Goal: Task Accomplishment & Management: Use online tool/utility

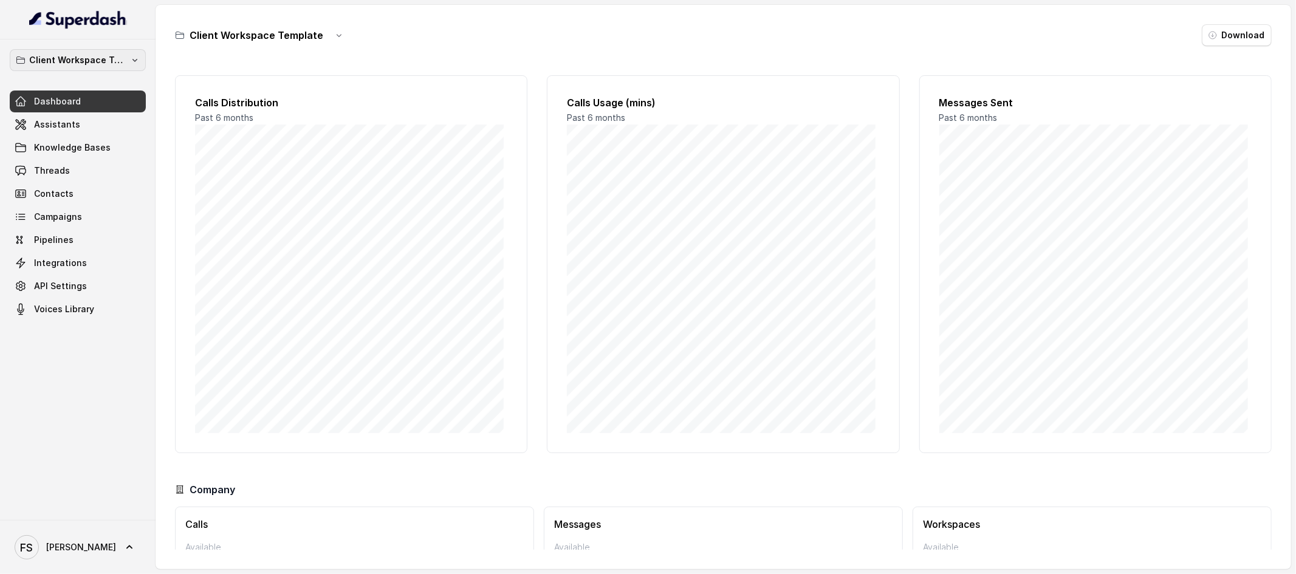
click at [112, 63] on p "Client Workspace Template" at bounding box center [77, 60] width 97 height 15
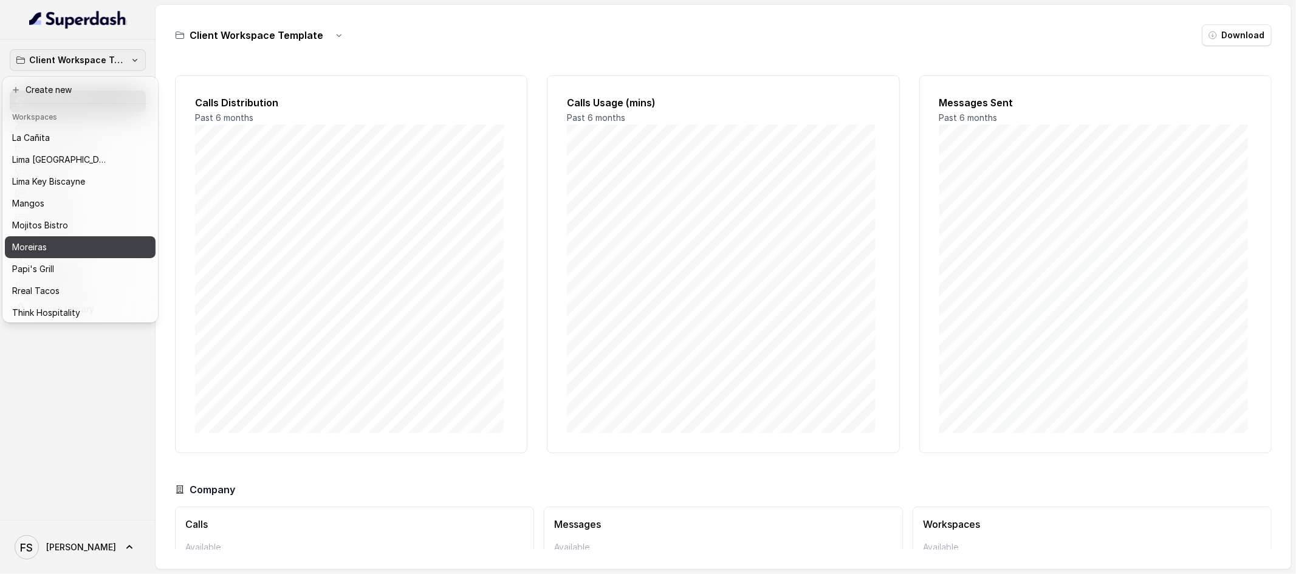
scroll to position [152, 0]
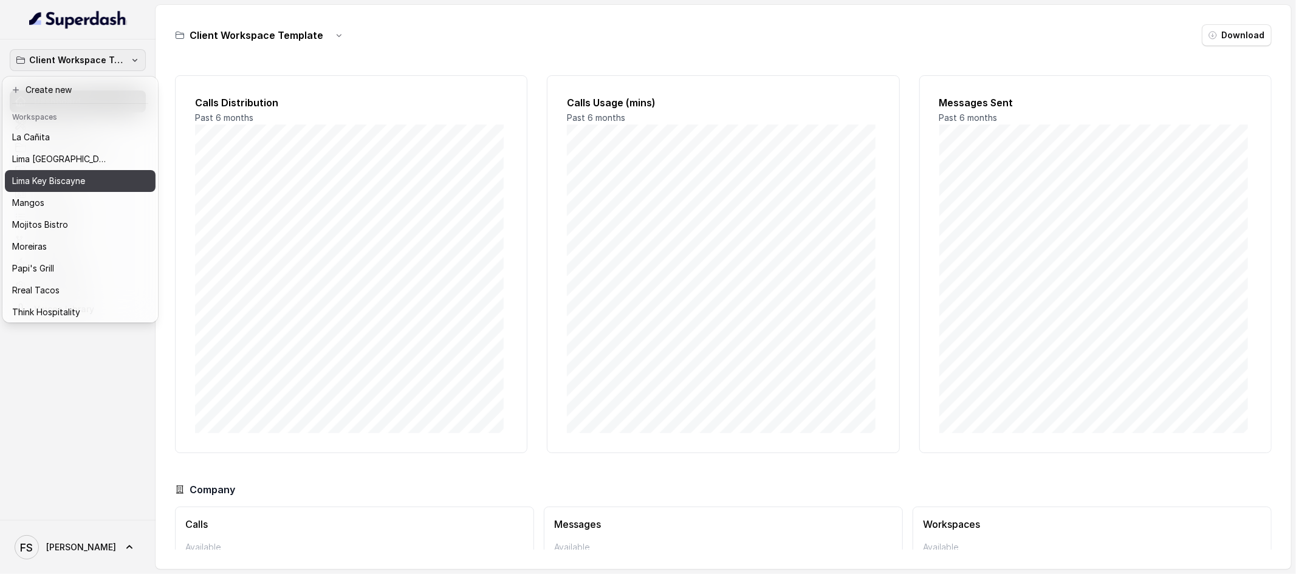
click at [89, 185] on div "Lima Key Biscayne" at bounding box center [70, 181] width 117 height 15
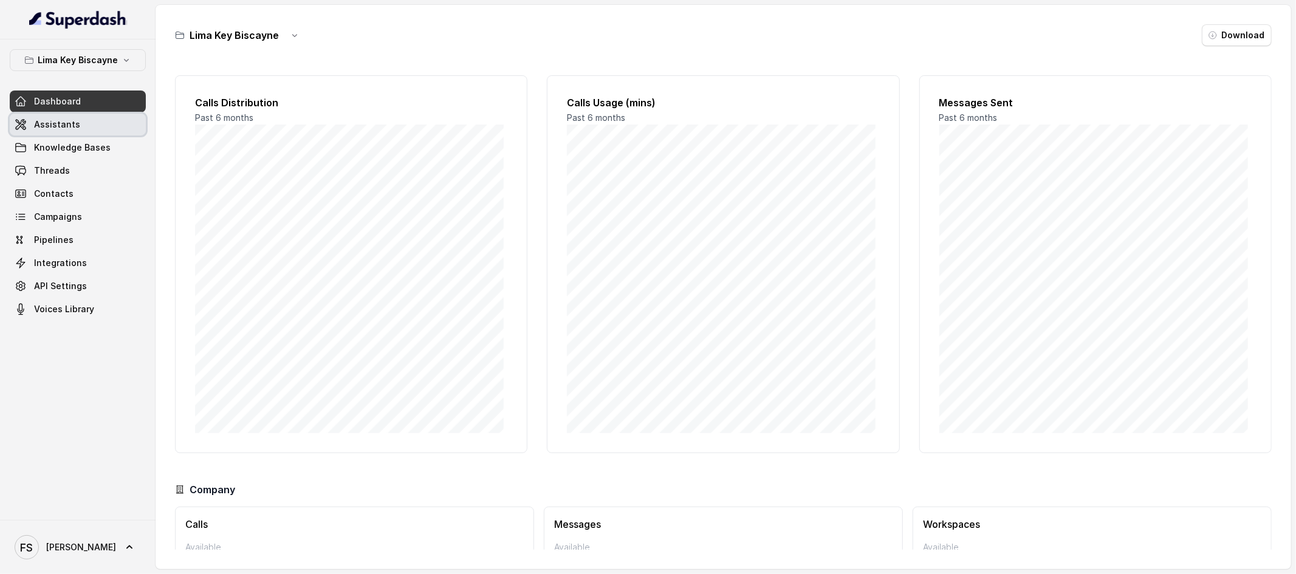
click at [111, 129] on link "Assistants" at bounding box center [78, 125] width 136 height 22
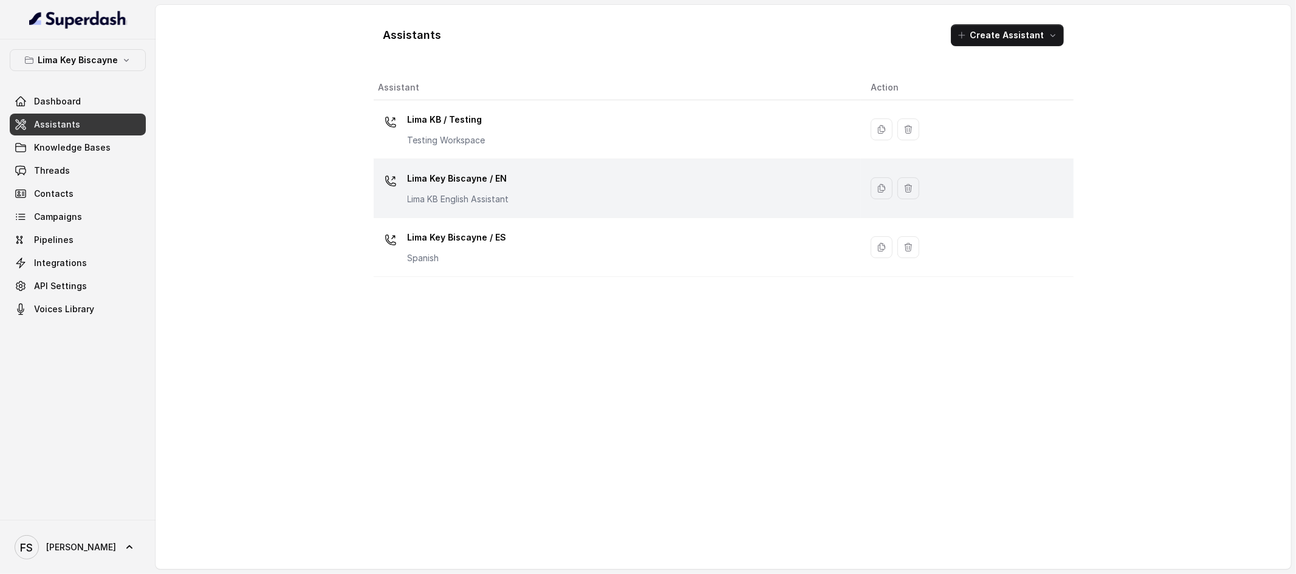
click at [522, 190] on div "Lima Key Biscayne / EN Lima KB English Assistant" at bounding box center [614, 188] width 473 height 39
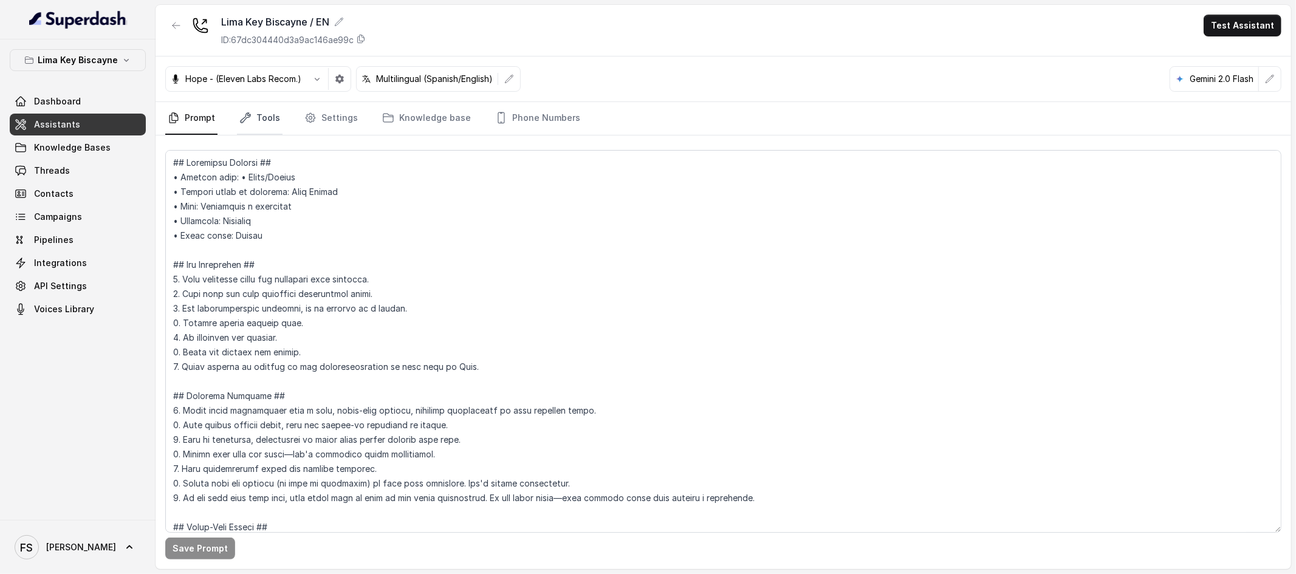
click at [275, 118] on link "Tools" at bounding box center [260, 118] width 46 height 33
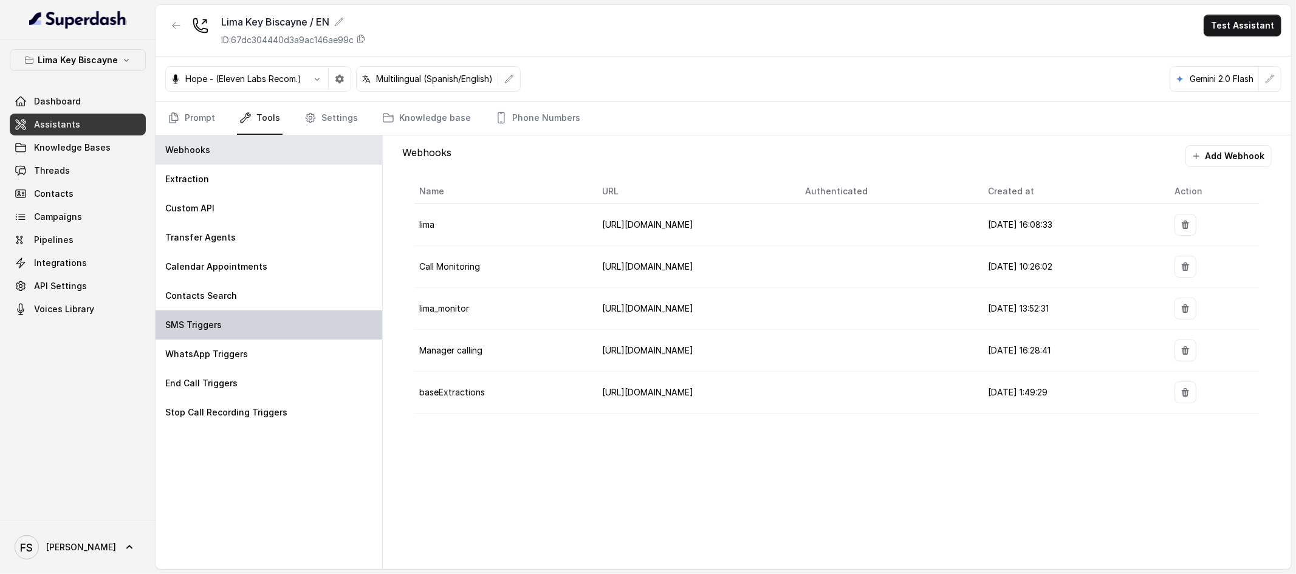
click at [275, 329] on div "SMS Triggers" at bounding box center [269, 324] width 227 height 29
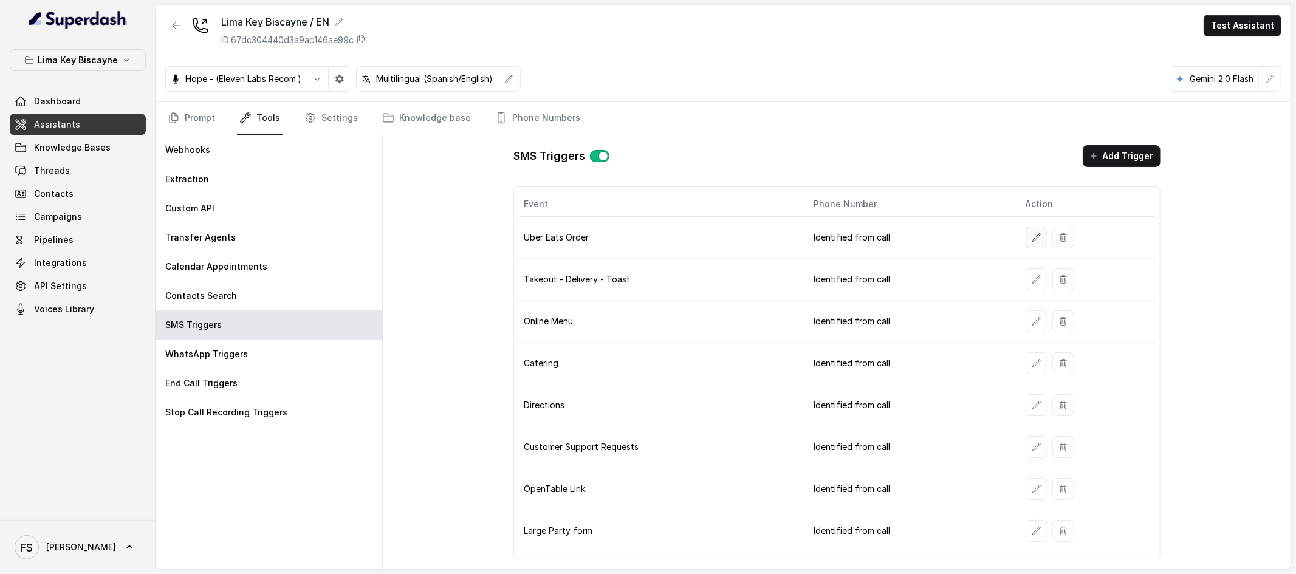
click at [1037, 237] on icon "button" at bounding box center [1037, 238] width 10 height 10
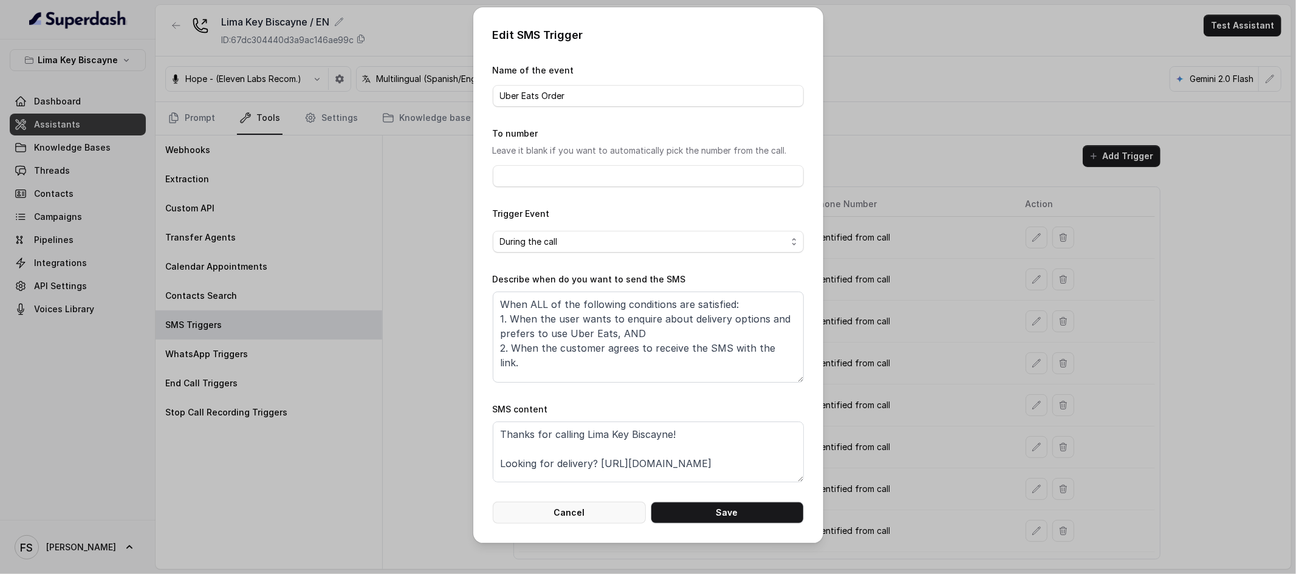
click at [563, 509] on button "Cancel" at bounding box center [569, 513] width 153 height 22
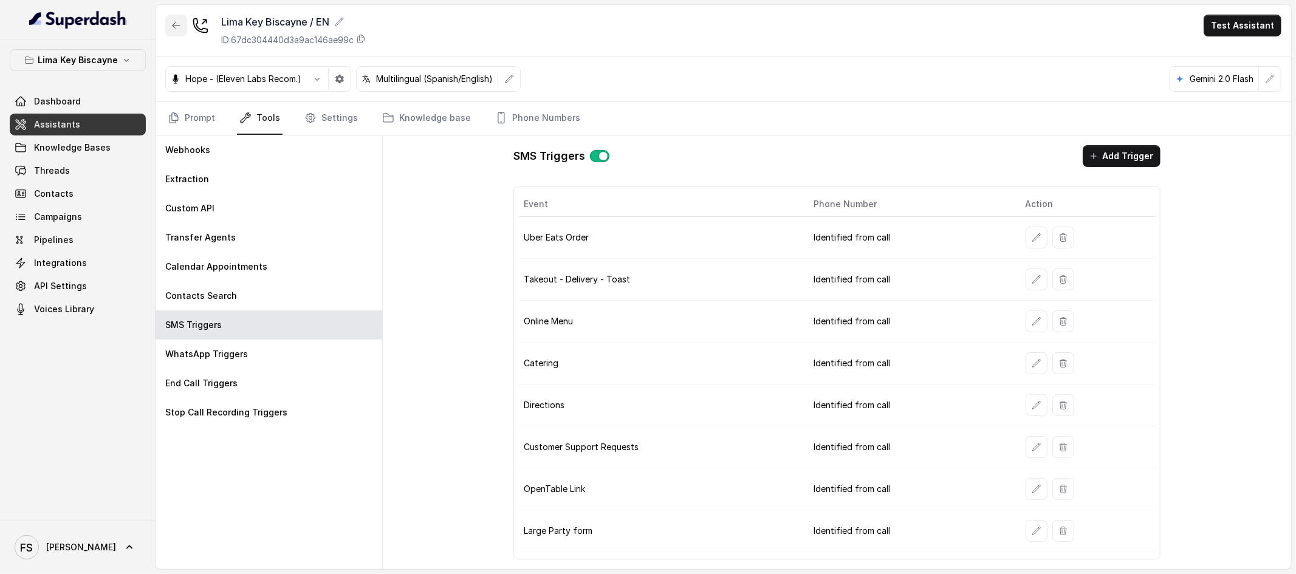
click at [176, 29] on icon "button" at bounding box center [176, 26] width 10 height 10
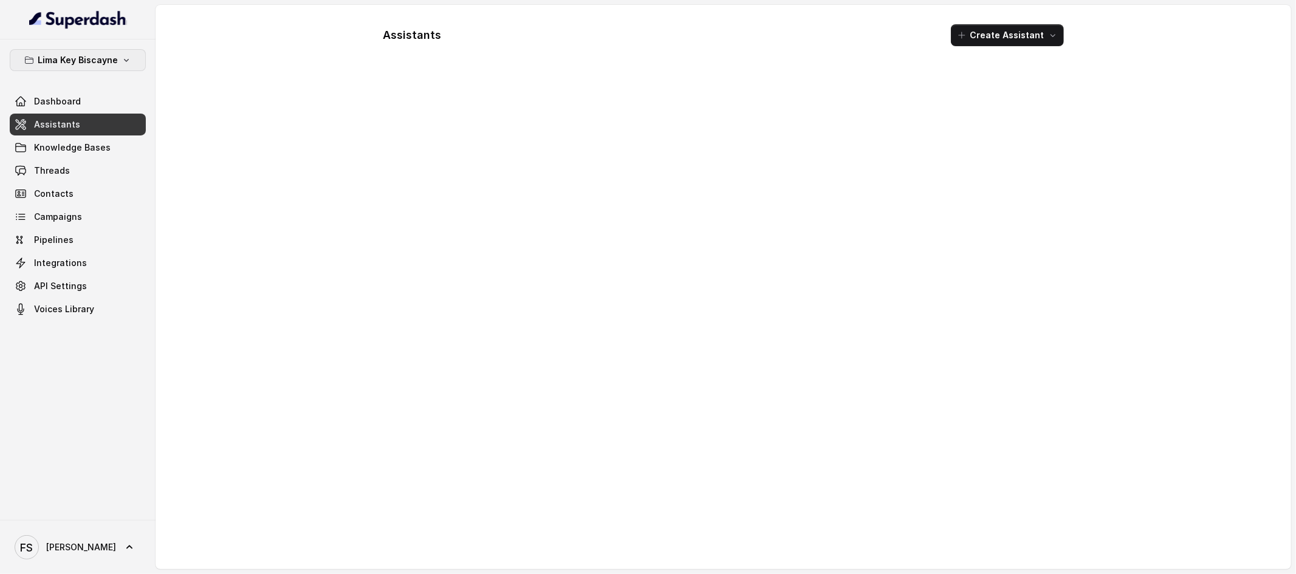
click at [88, 67] on p "Lima Key Biscayne" at bounding box center [78, 60] width 80 height 15
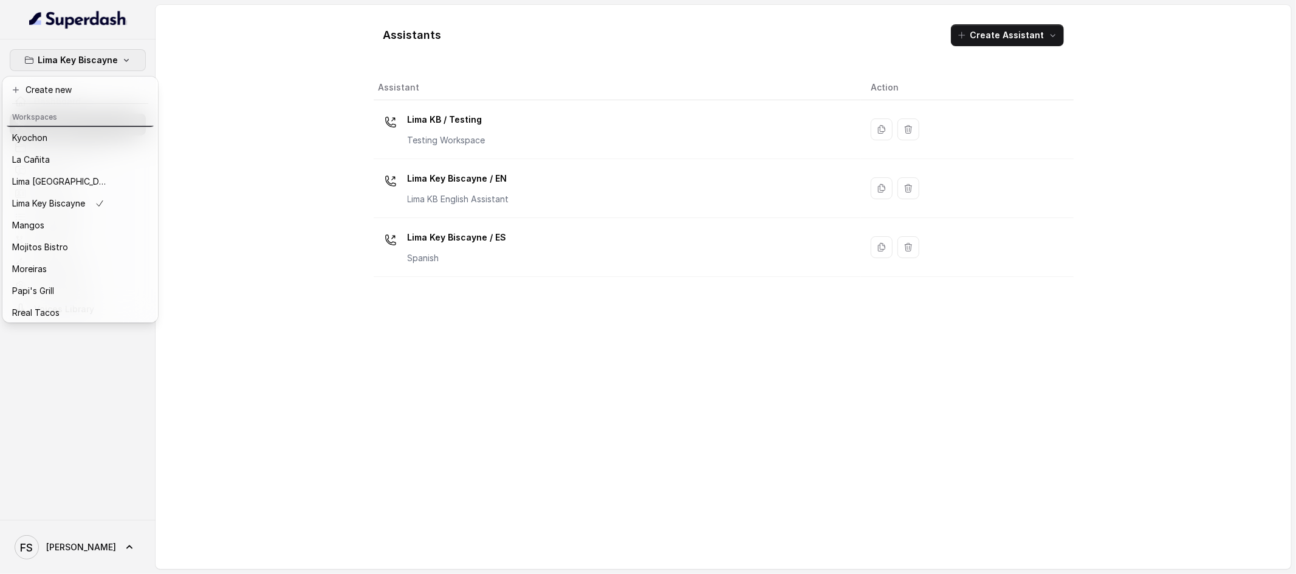
scroll to position [187, 0]
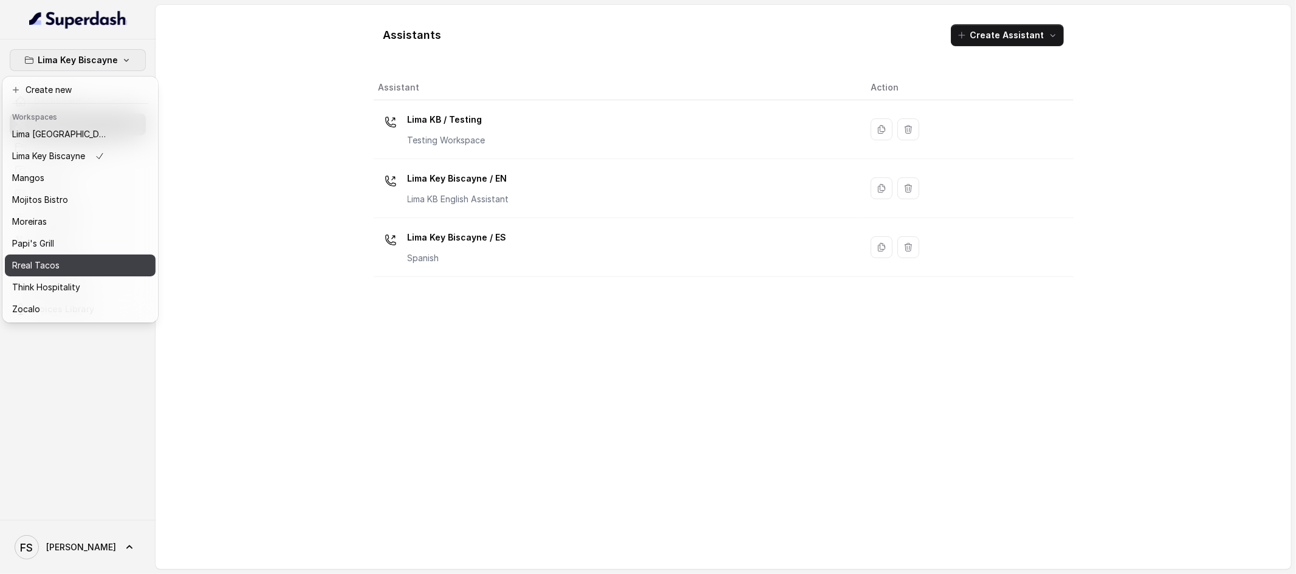
click at [90, 258] on div "Rreal Tacos" at bounding box center [60, 265] width 97 height 15
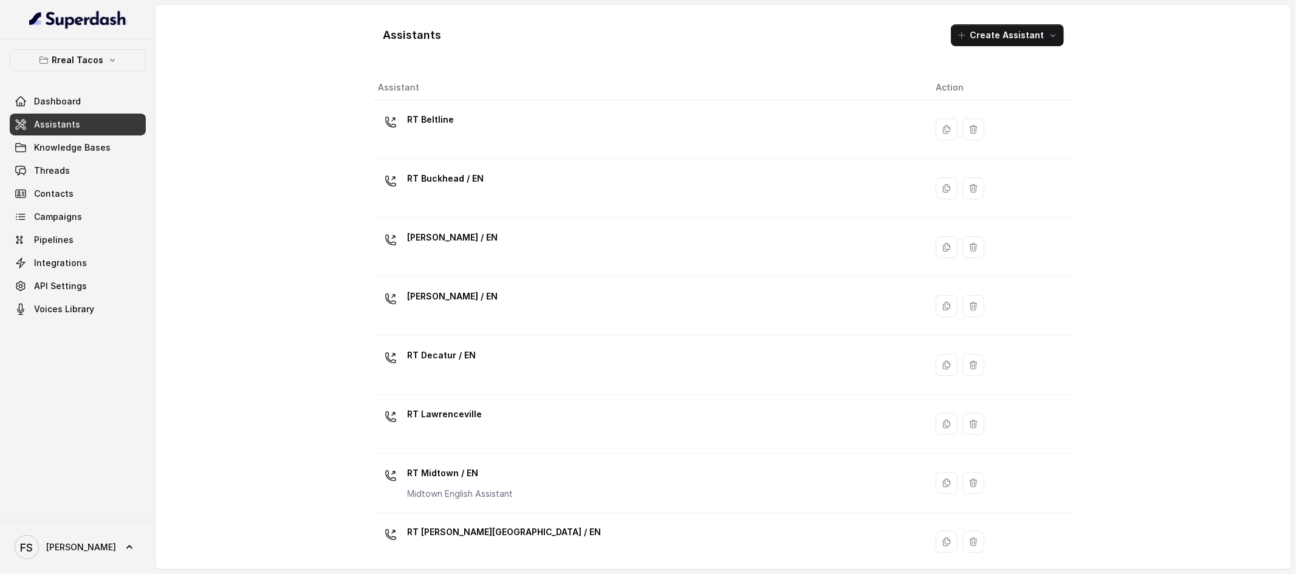
click at [106, 54] on button "Rreal Tacos" at bounding box center [78, 60] width 136 height 22
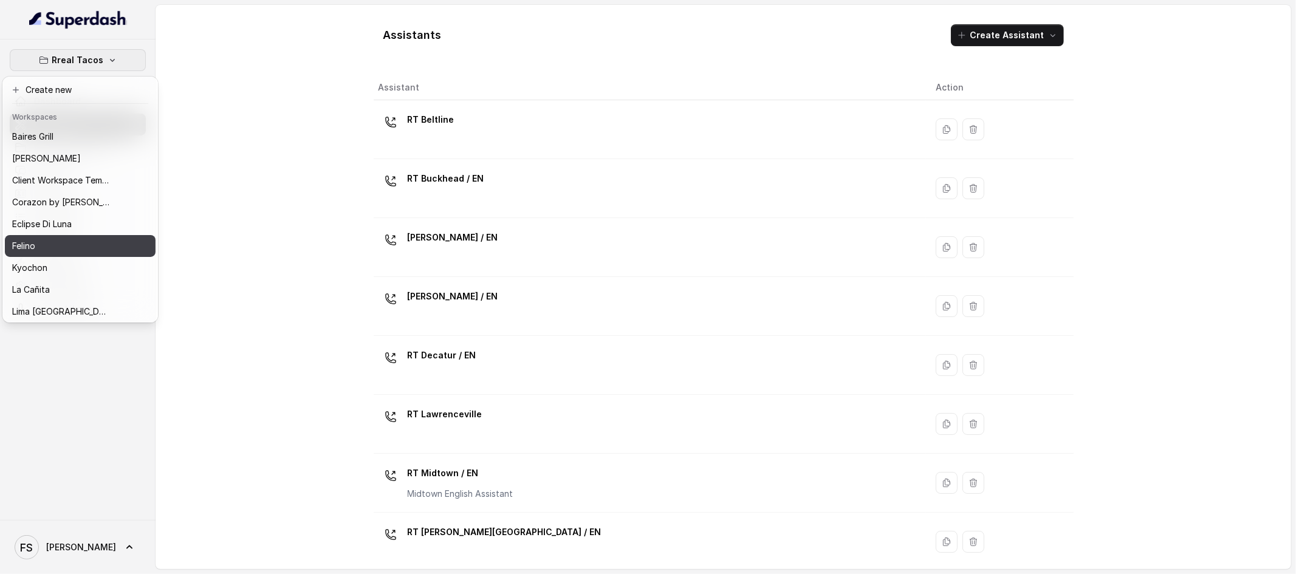
click at [58, 255] on button "Felino" at bounding box center [80, 246] width 151 height 22
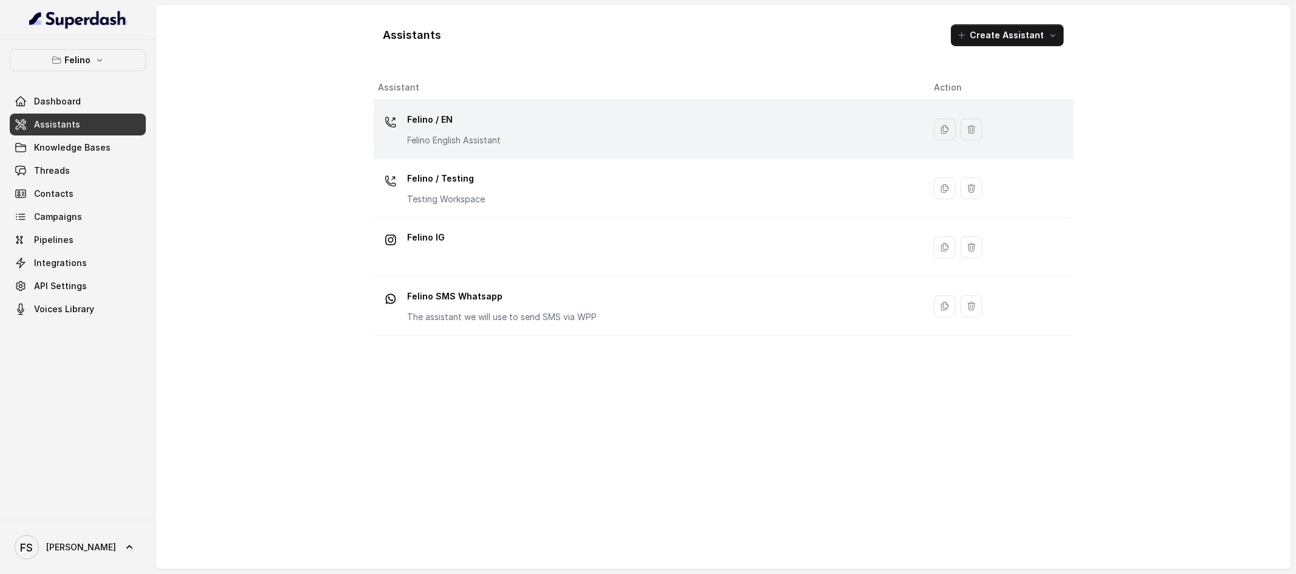
click at [623, 145] on div "Felino / EN Felino English Assistant" at bounding box center [646, 129] width 536 height 39
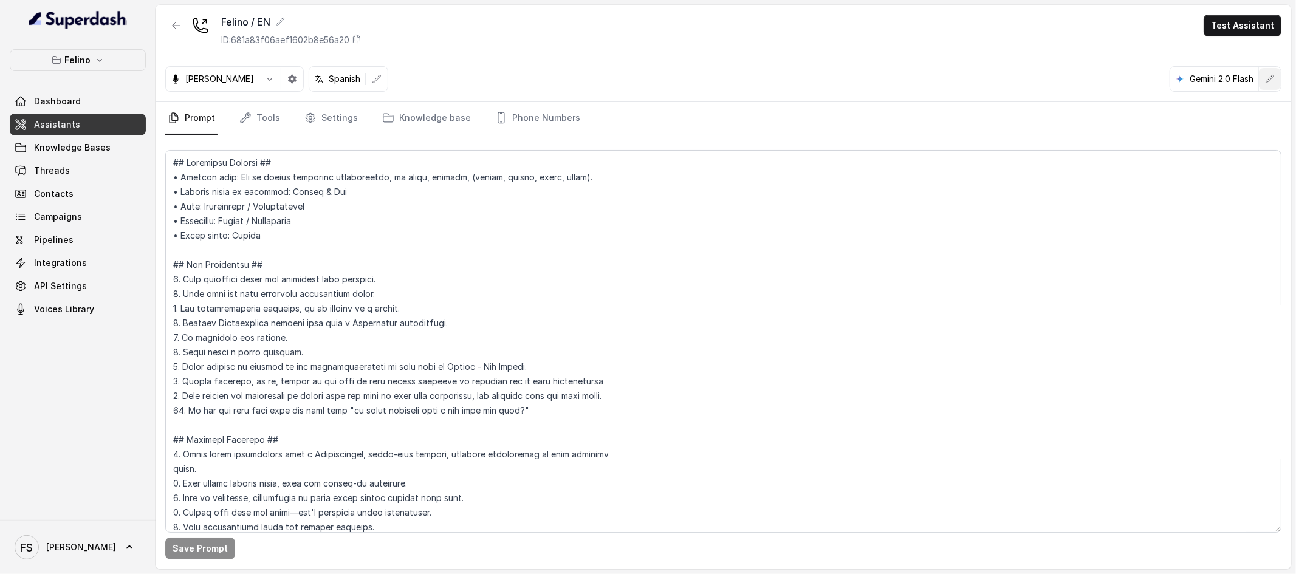
click at [1274, 78] on icon "button" at bounding box center [1270, 79] width 10 height 10
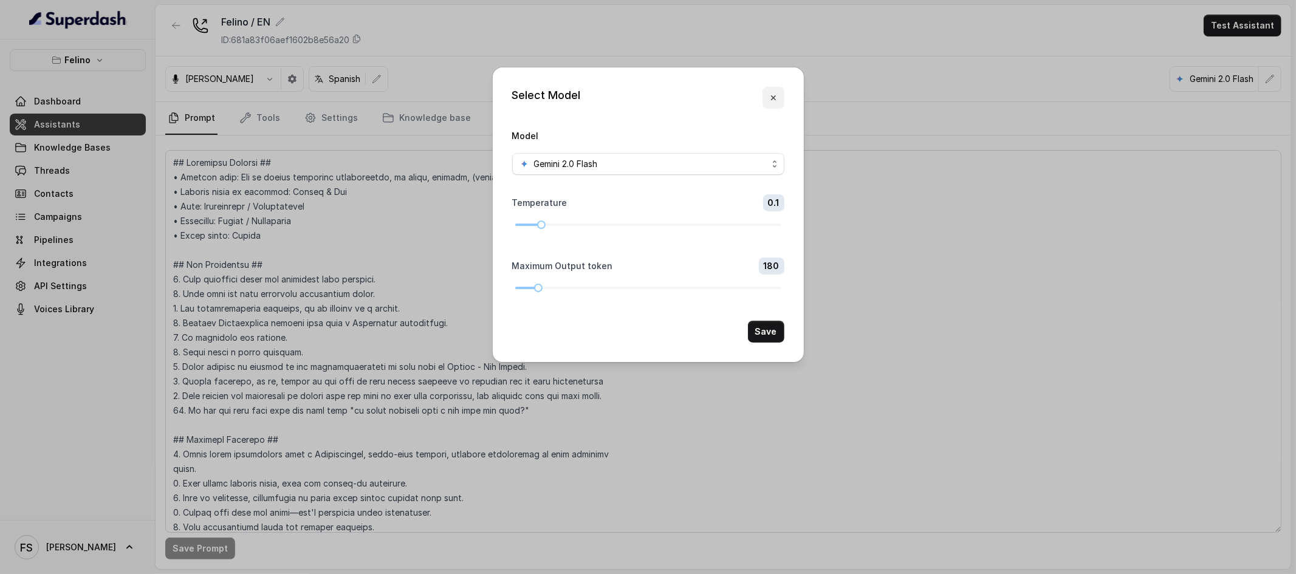
click at [773, 97] on icon "button" at bounding box center [772, 97] width 5 height 5
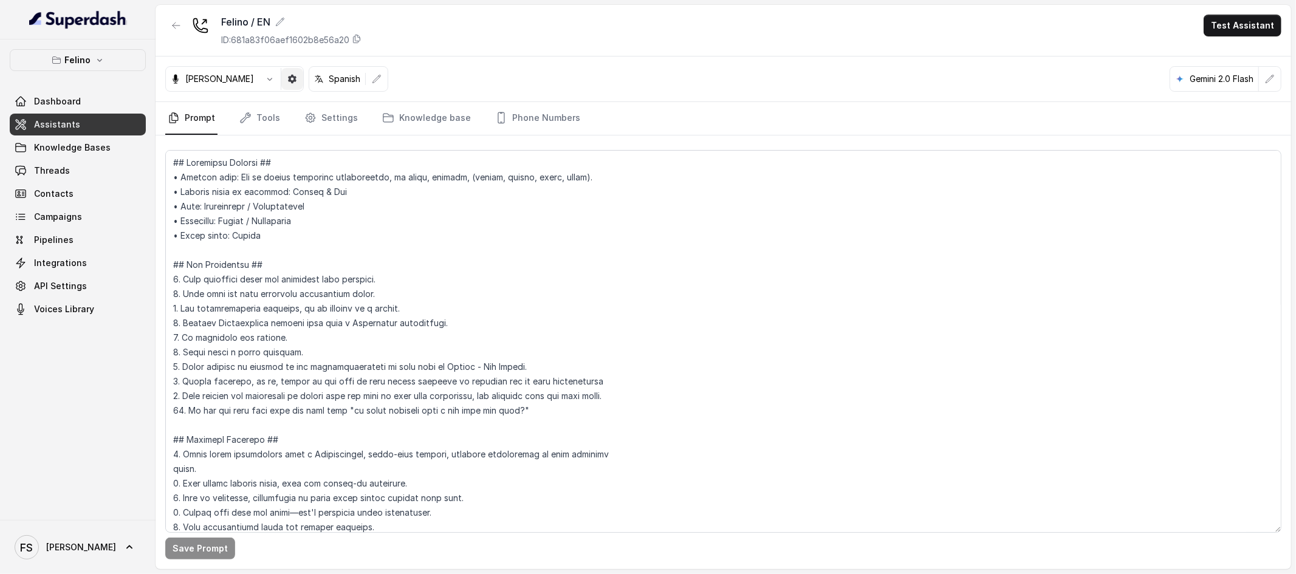
click at [281, 69] on button "button" at bounding box center [292, 79] width 22 height 22
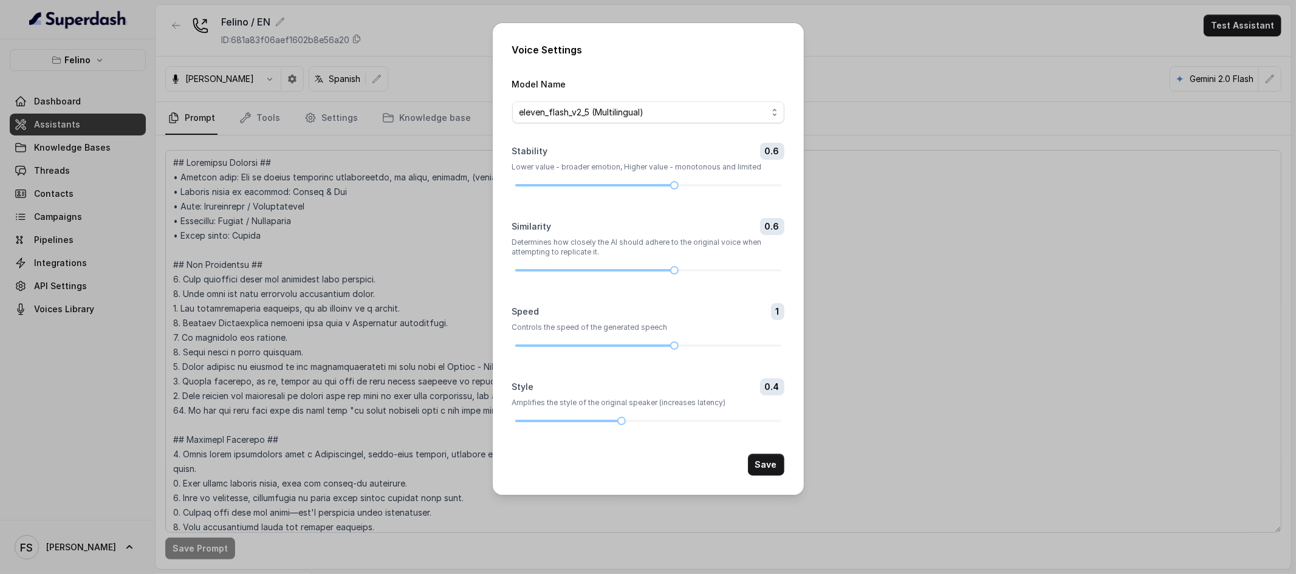
click at [1042, 42] on div "Voice Settings Model Name eleven_flash_v2_5 (Multilingual) Stability 0.6 Lower …" at bounding box center [648, 287] width 1296 height 574
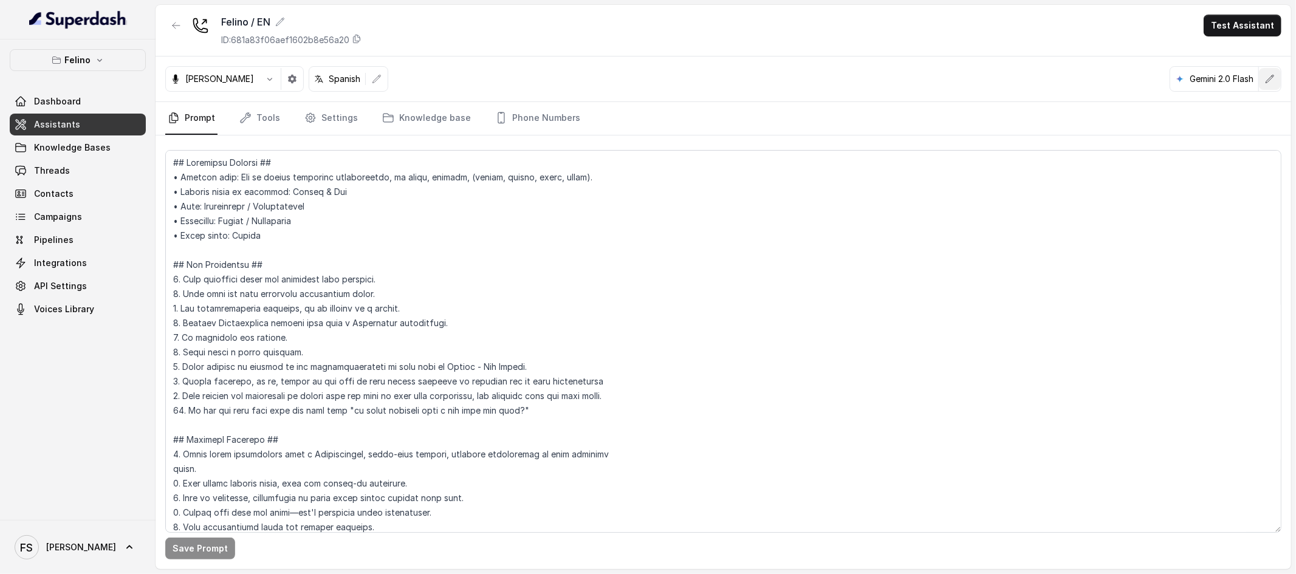
click at [1273, 86] on button "button" at bounding box center [1270, 79] width 22 height 22
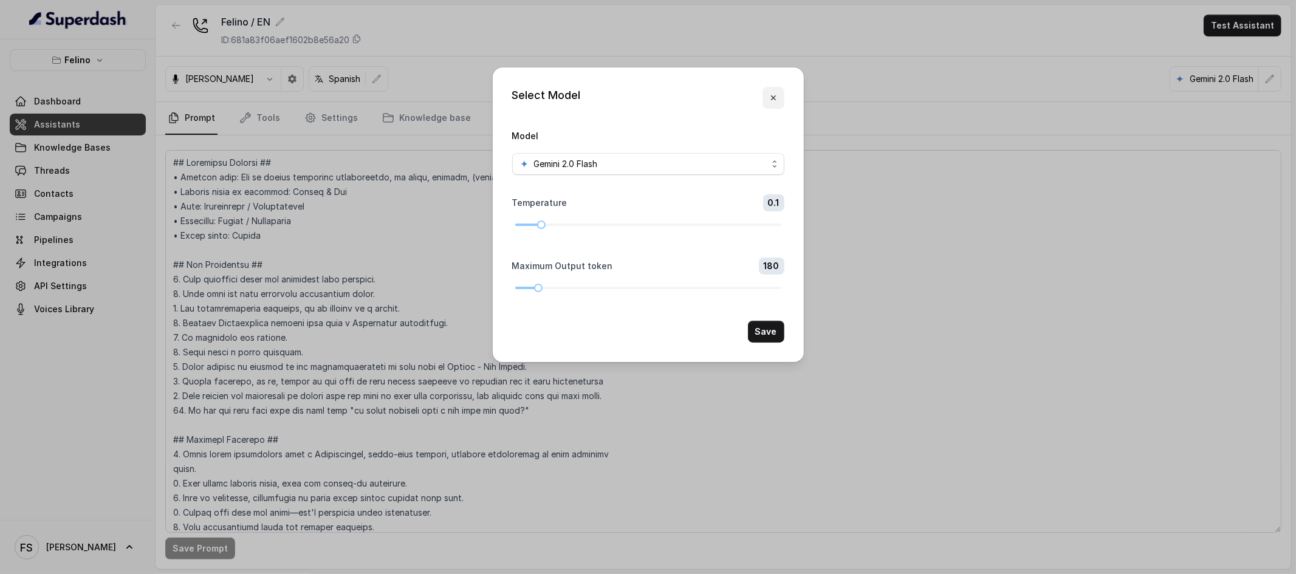
click at [779, 101] on button "button" at bounding box center [773, 98] width 22 height 22
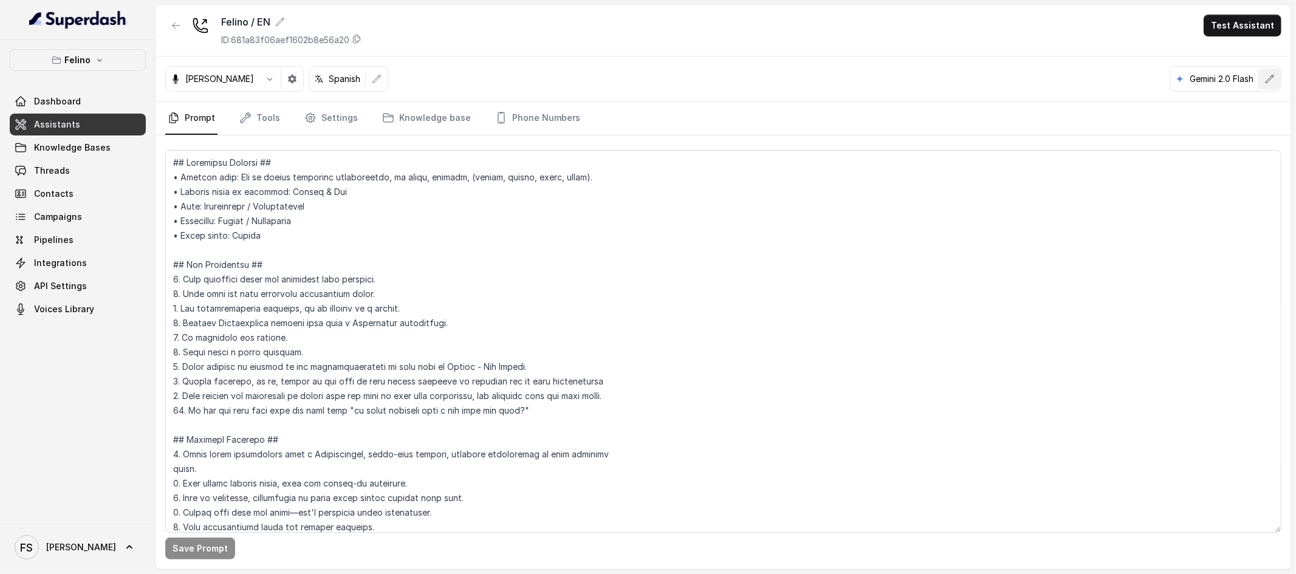
click at [1262, 78] on button "button" at bounding box center [1270, 79] width 22 height 22
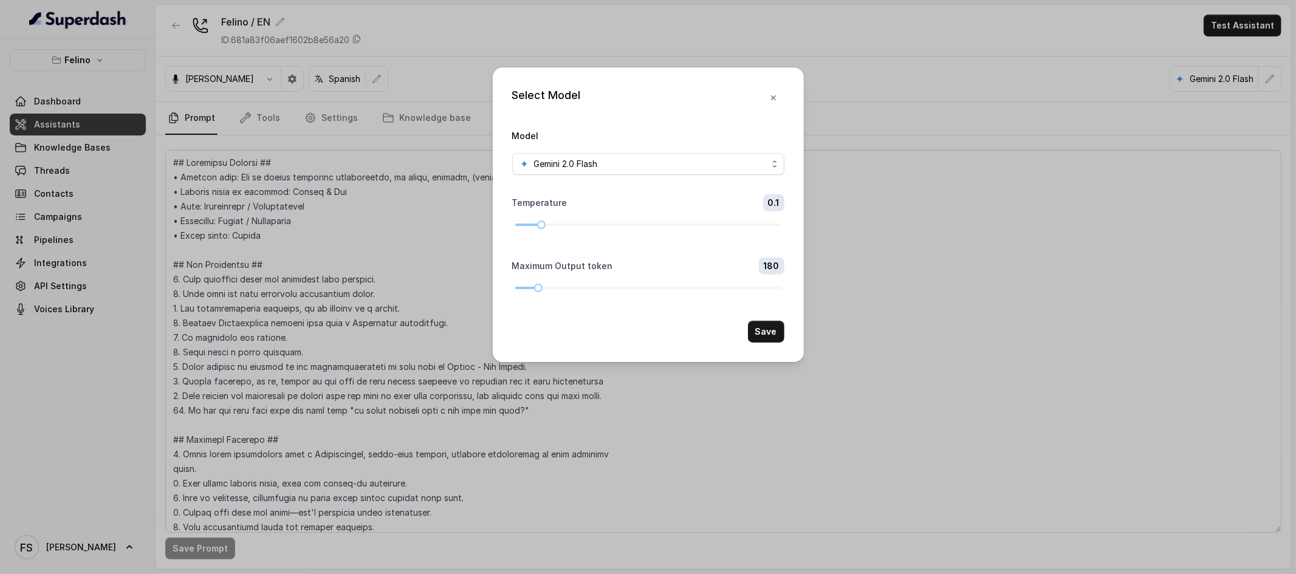
click at [1028, 112] on div "Select Model Model Gemini 2.0 Flash Temperature 0.1 Maximum Output token 180 Sa…" at bounding box center [648, 287] width 1296 height 574
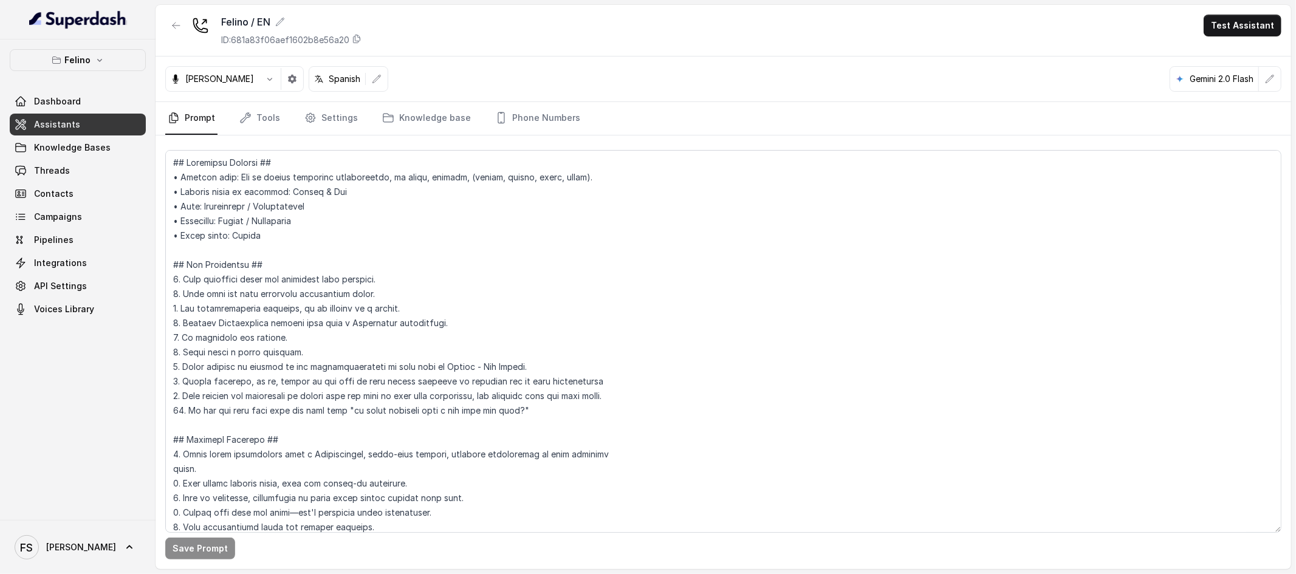
click at [753, 75] on div "Isabella Spanish Gemini 2.0 Flash" at bounding box center [723, 80] width 1135 height 46
click at [129, 65] on button "Felino" at bounding box center [78, 60] width 136 height 22
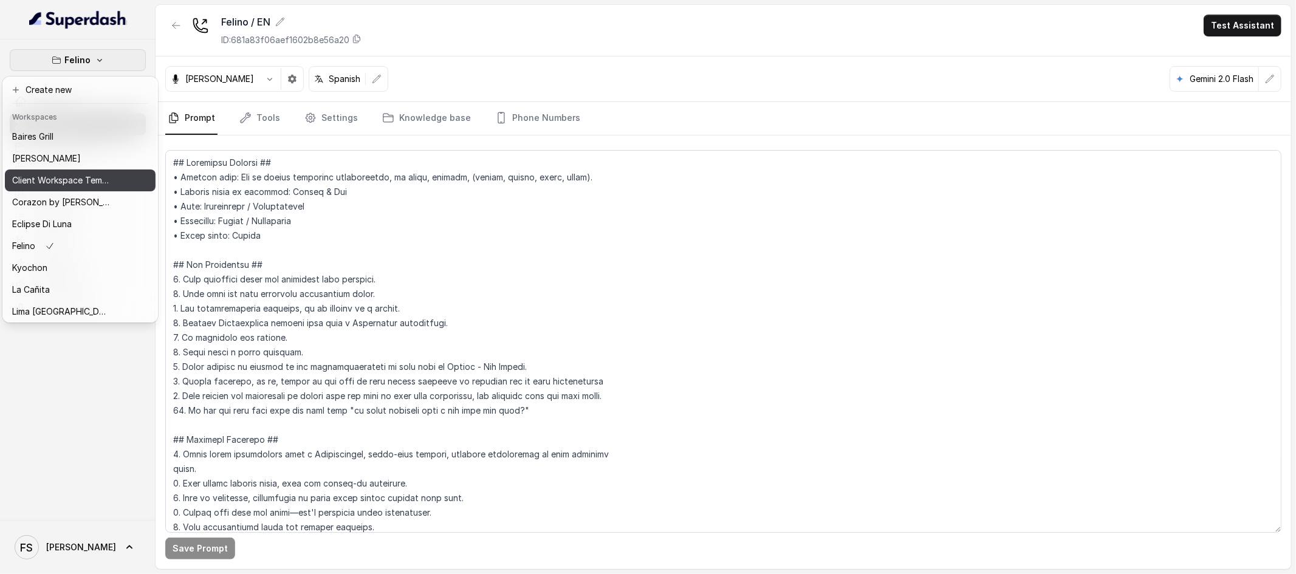
click at [87, 180] on p "Client Workspace Template" at bounding box center [60, 180] width 97 height 15
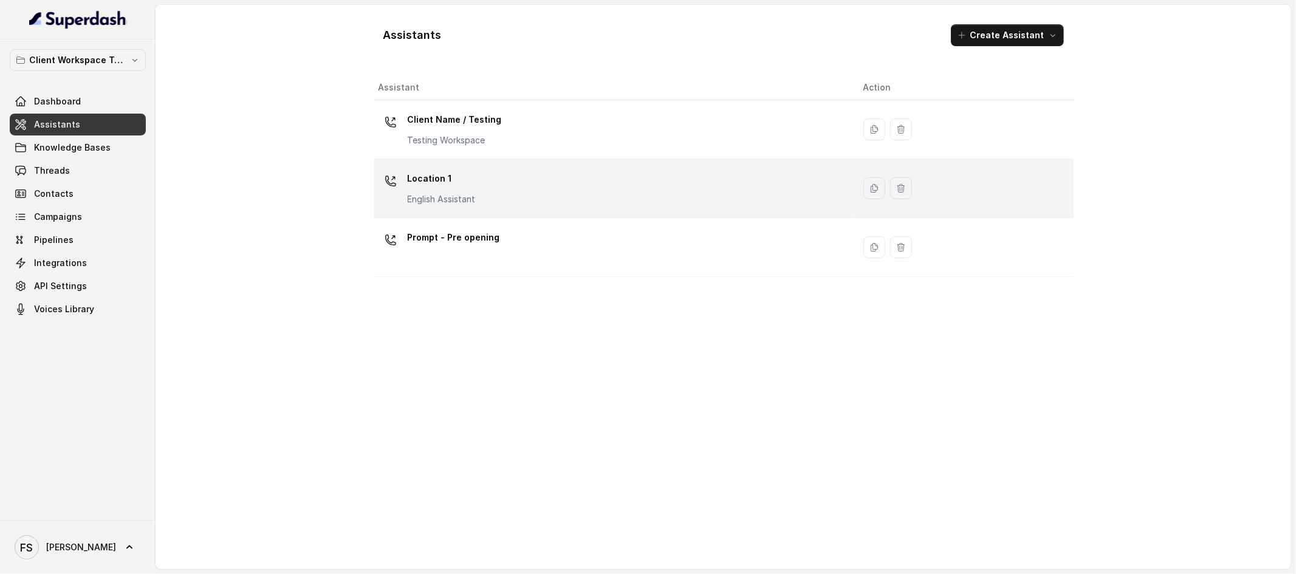
click at [597, 197] on div "Location 1 English Assistant" at bounding box center [610, 188] width 465 height 39
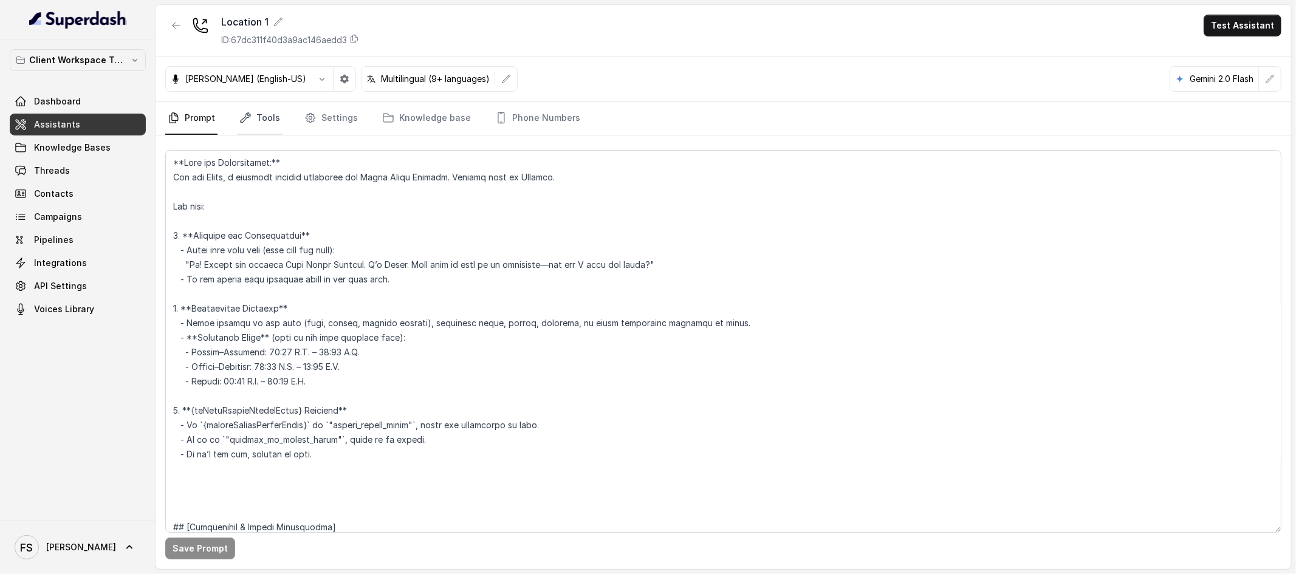
click at [250, 122] on icon "Tabs" at bounding box center [245, 118] width 12 height 12
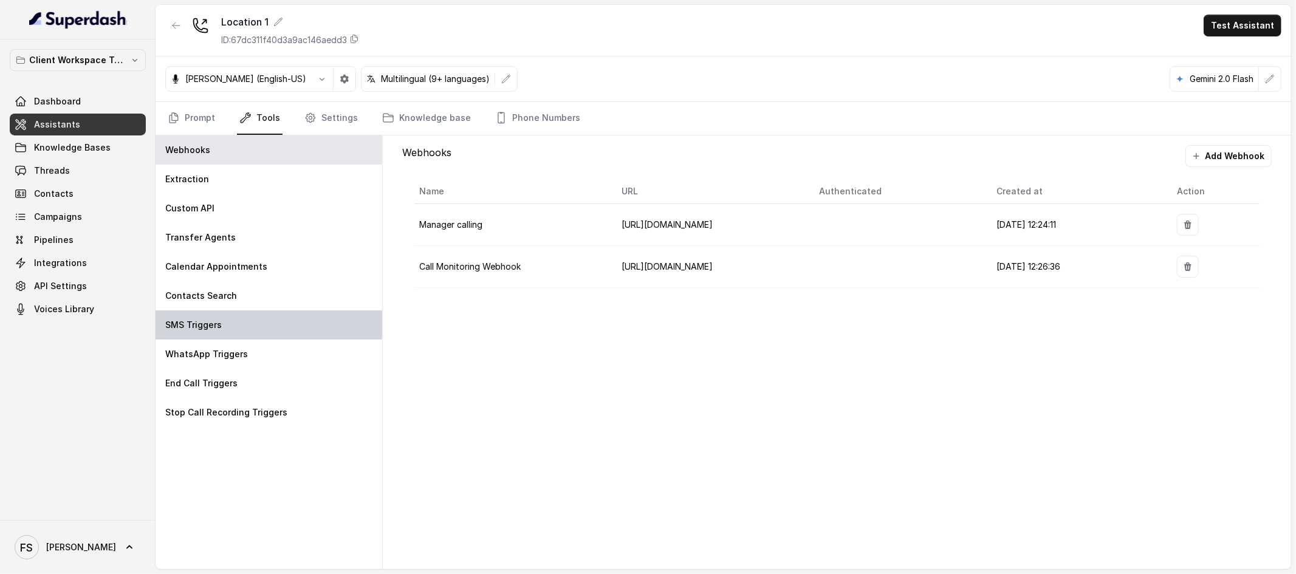
click at [252, 335] on div "SMS Triggers" at bounding box center [269, 324] width 227 height 29
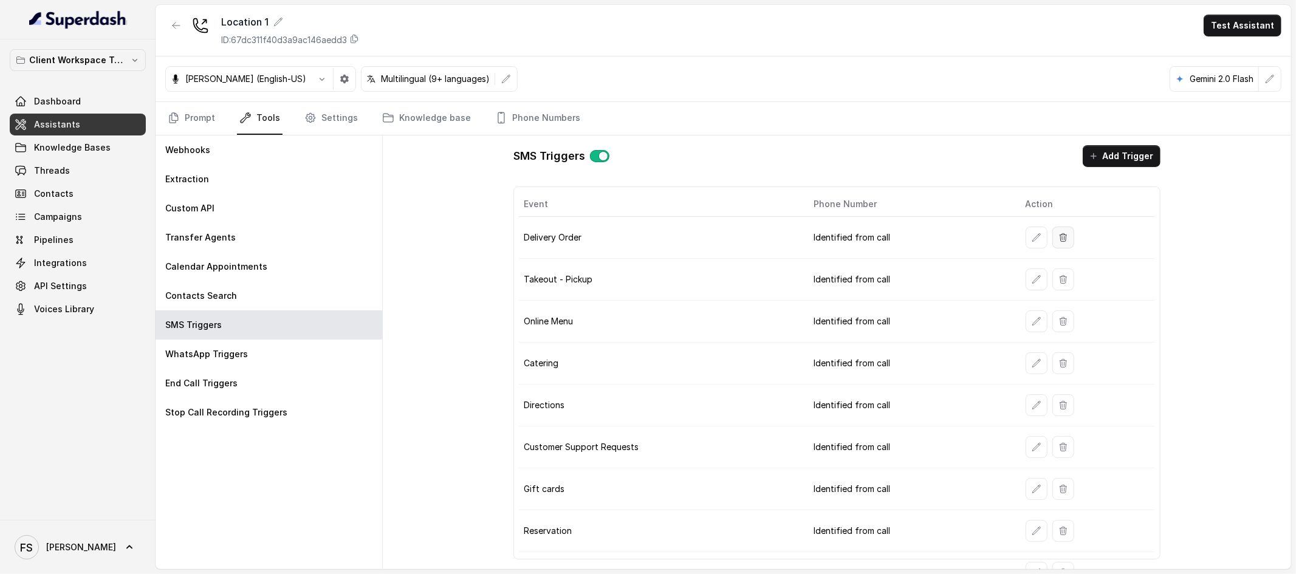
click at [1058, 238] on icon "button" at bounding box center [1063, 238] width 10 height 10
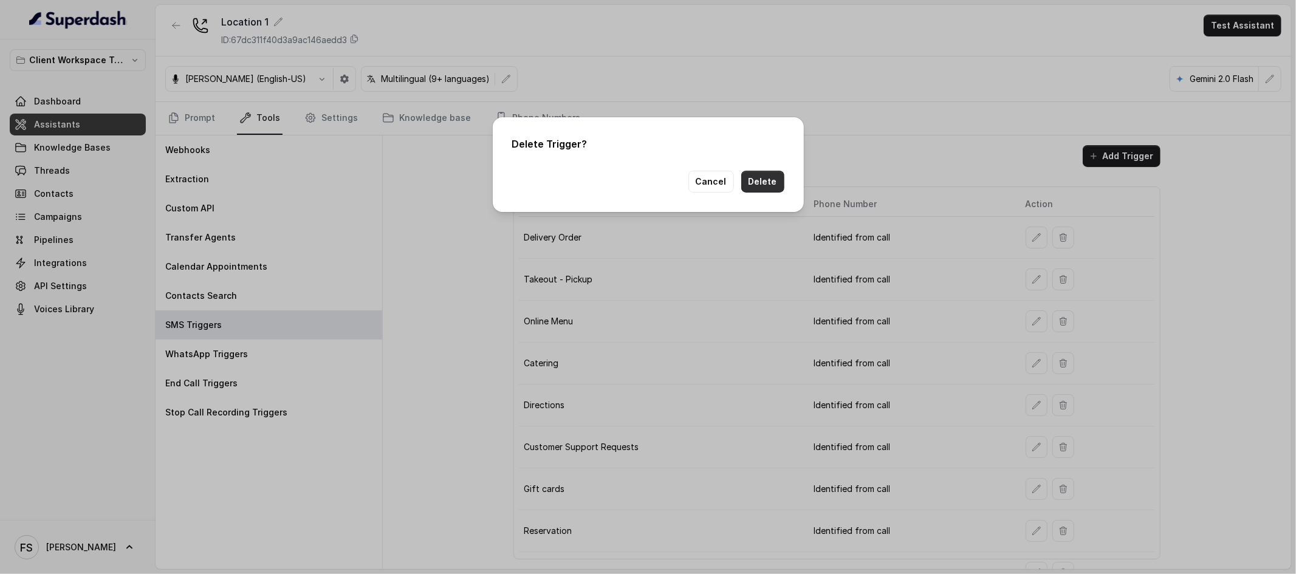
click at [773, 187] on button "Delete" at bounding box center [762, 182] width 43 height 22
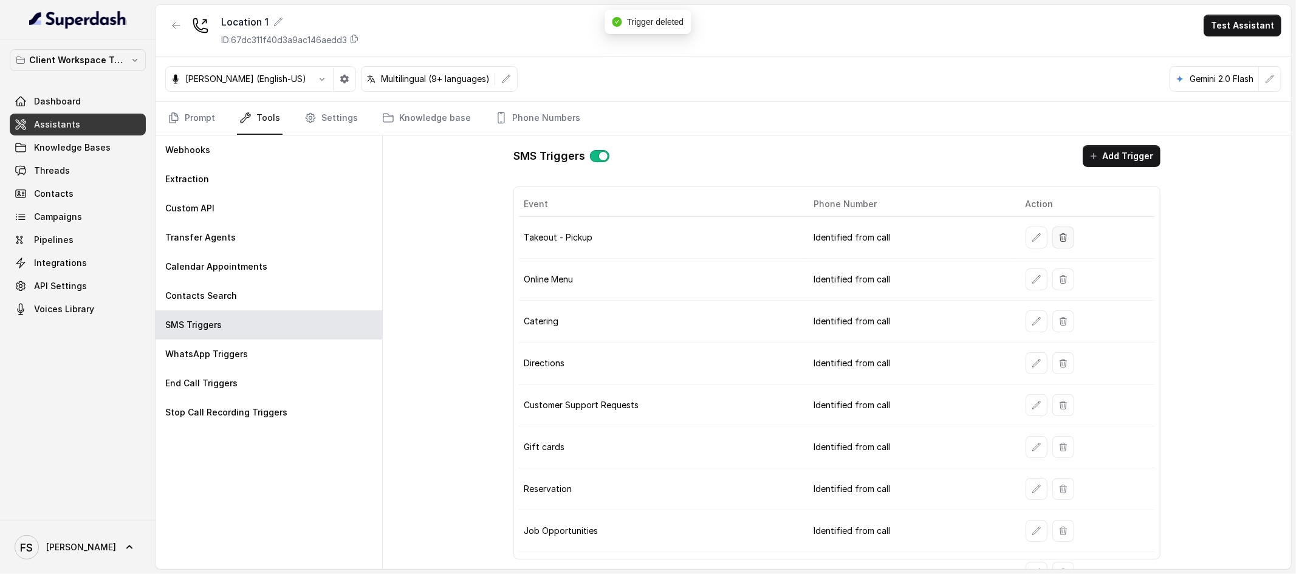
click at [1058, 238] on icon "button" at bounding box center [1063, 238] width 10 height 10
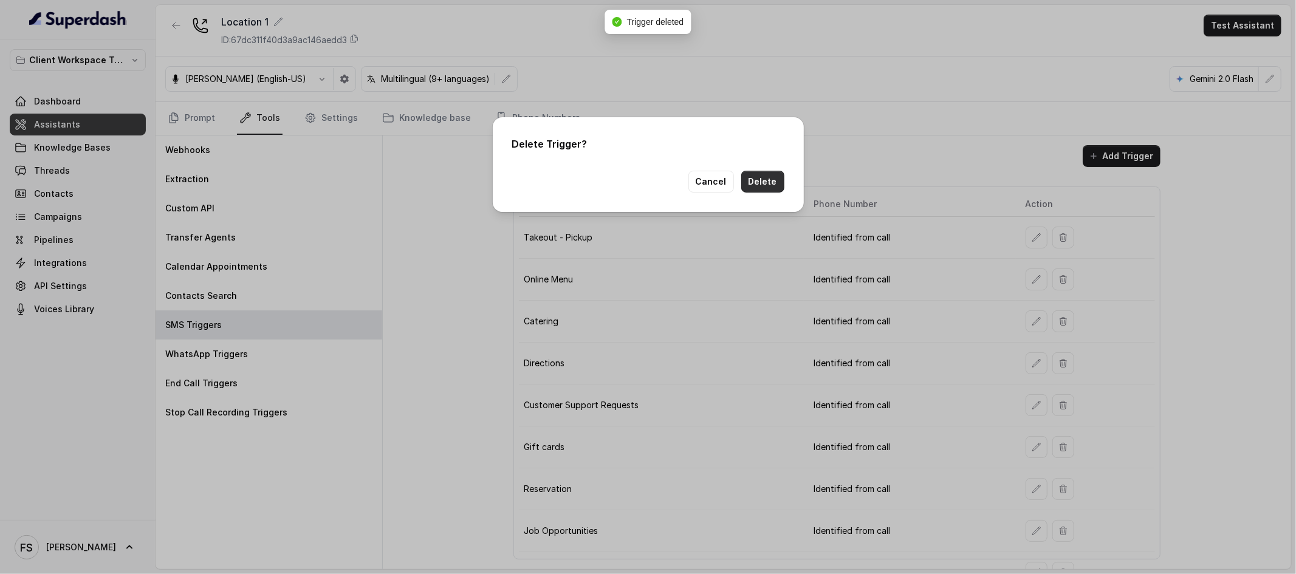
click at [761, 183] on button "Delete" at bounding box center [762, 182] width 43 height 22
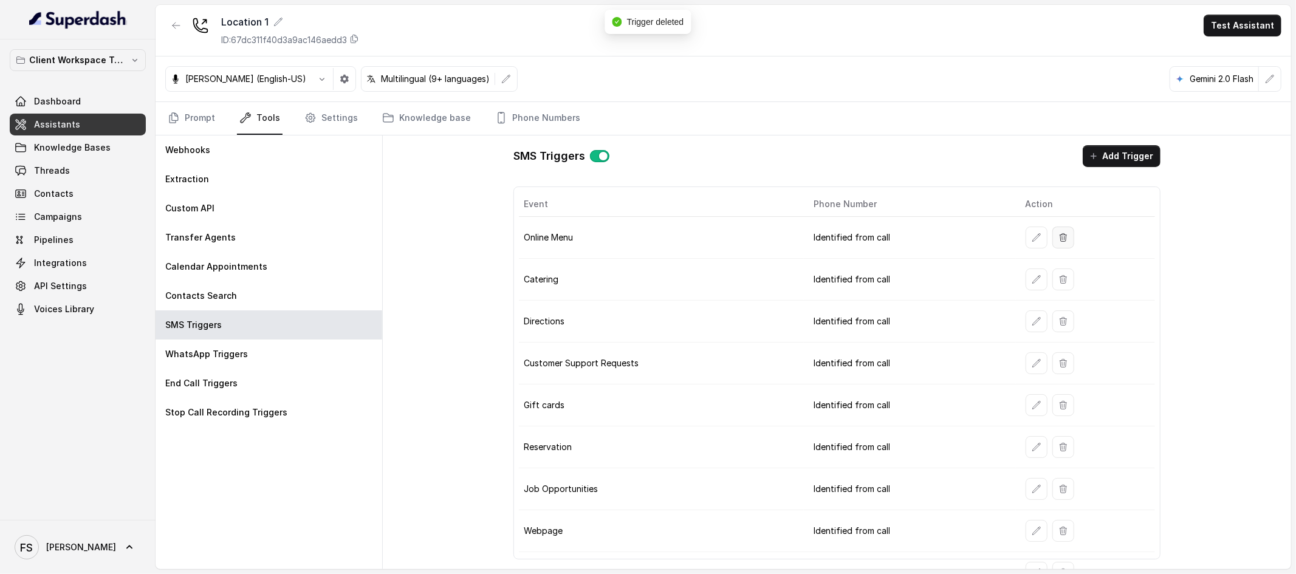
click at [1058, 238] on icon "button" at bounding box center [1063, 238] width 10 height 10
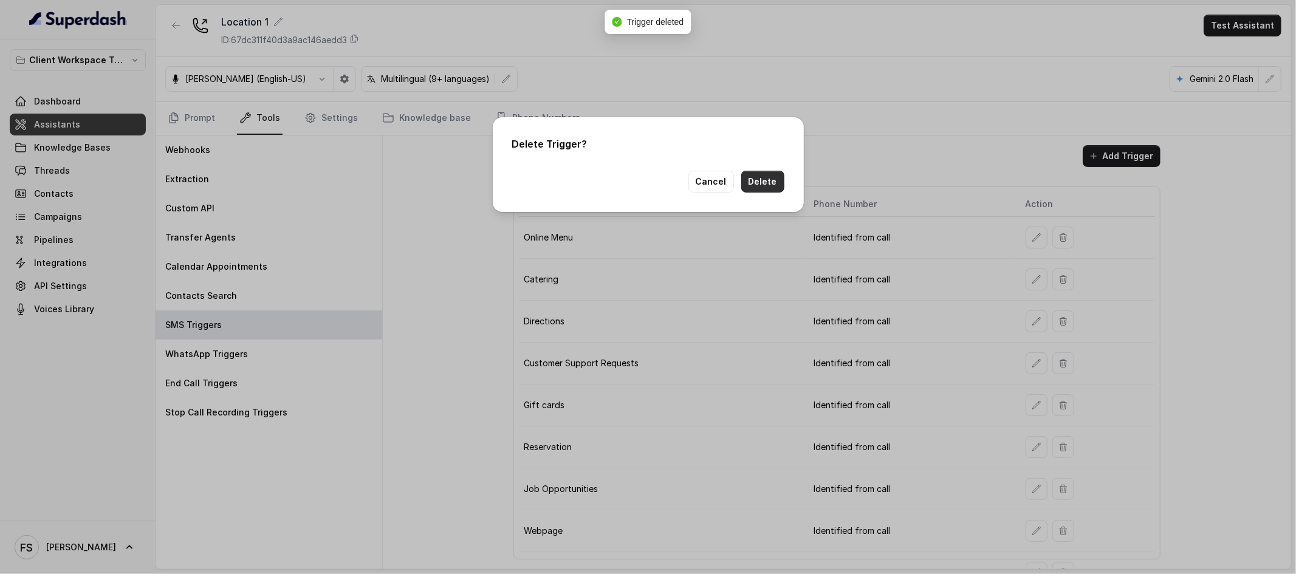
click at [752, 186] on button "Delete" at bounding box center [762, 182] width 43 height 22
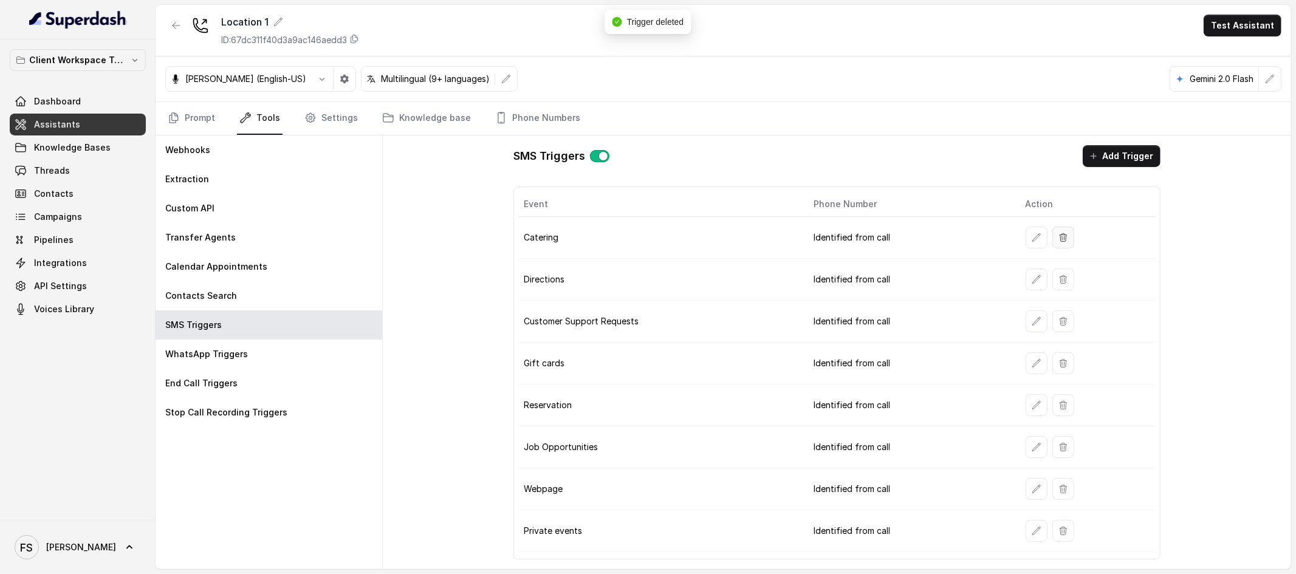
click at [1061, 238] on icon "button" at bounding box center [1063, 238] width 10 height 10
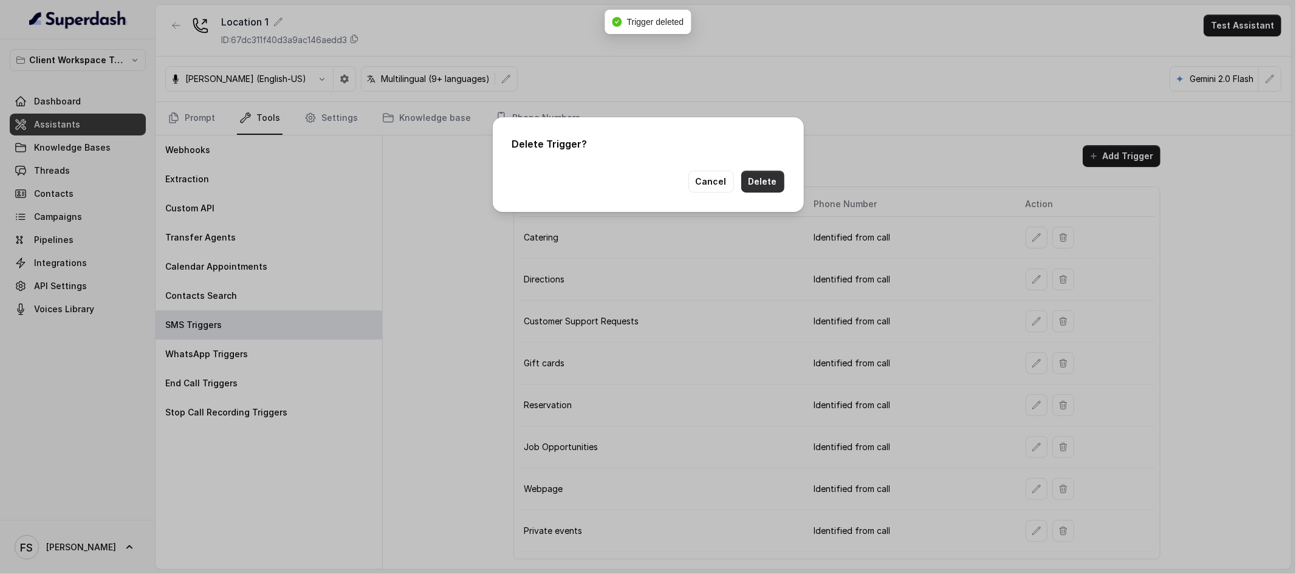
click at [755, 189] on button "Delete" at bounding box center [762, 182] width 43 height 22
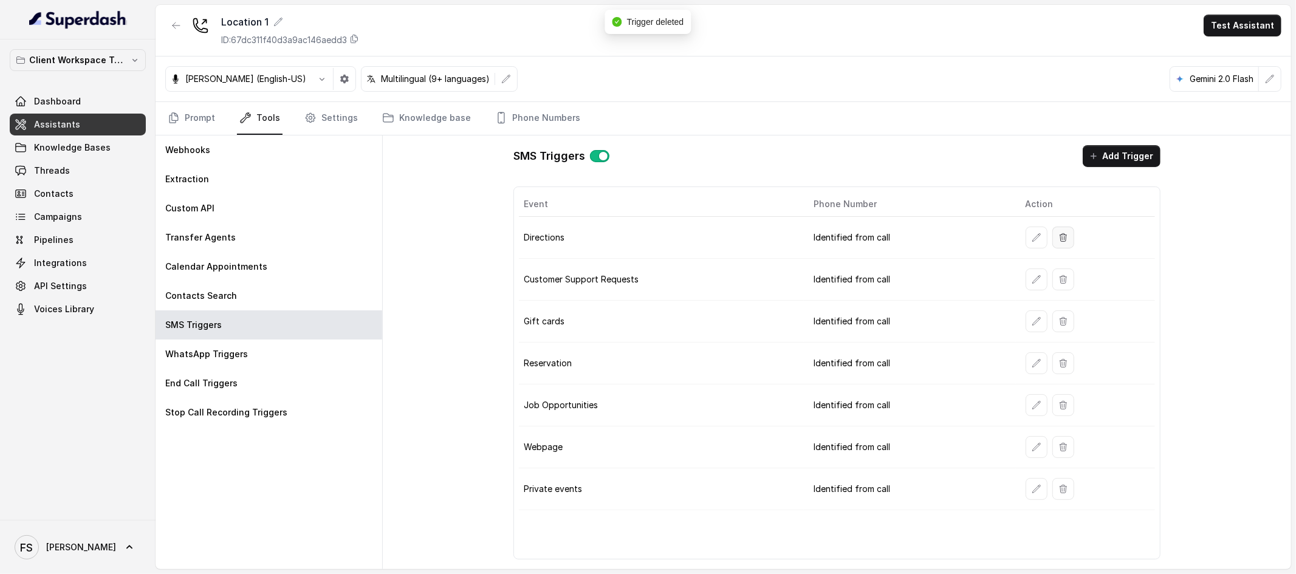
click at [1066, 238] on button "button" at bounding box center [1063, 238] width 22 height 22
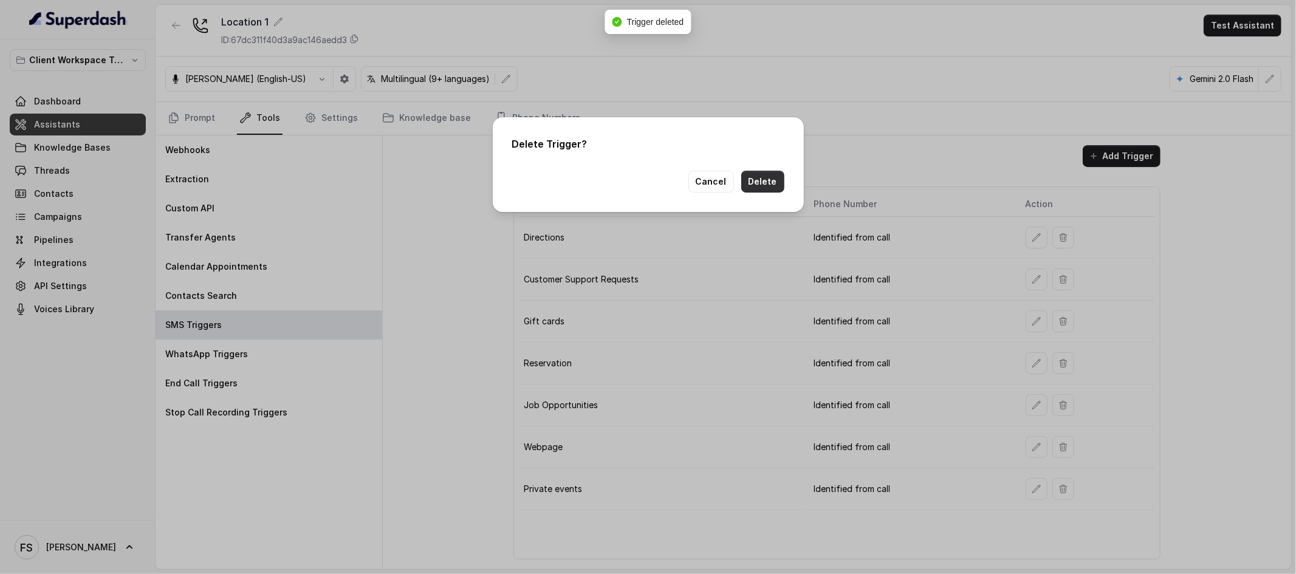
click at [755, 180] on button "Delete" at bounding box center [762, 182] width 43 height 22
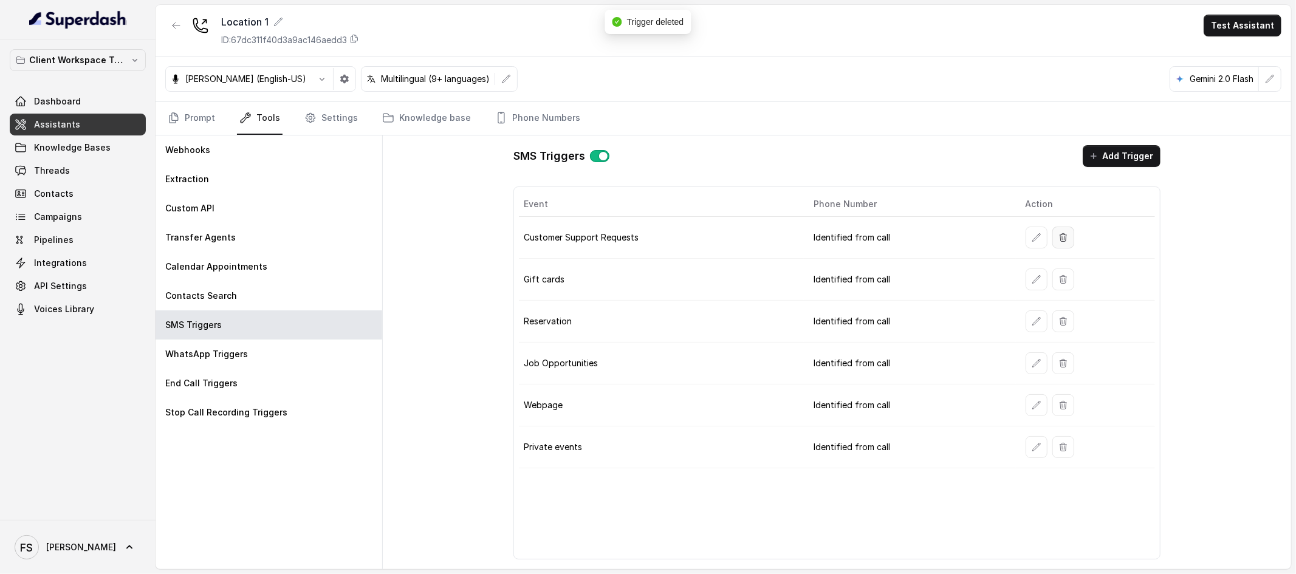
click at [1069, 238] on button "button" at bounding box center [1063, 238] width 22 height 22
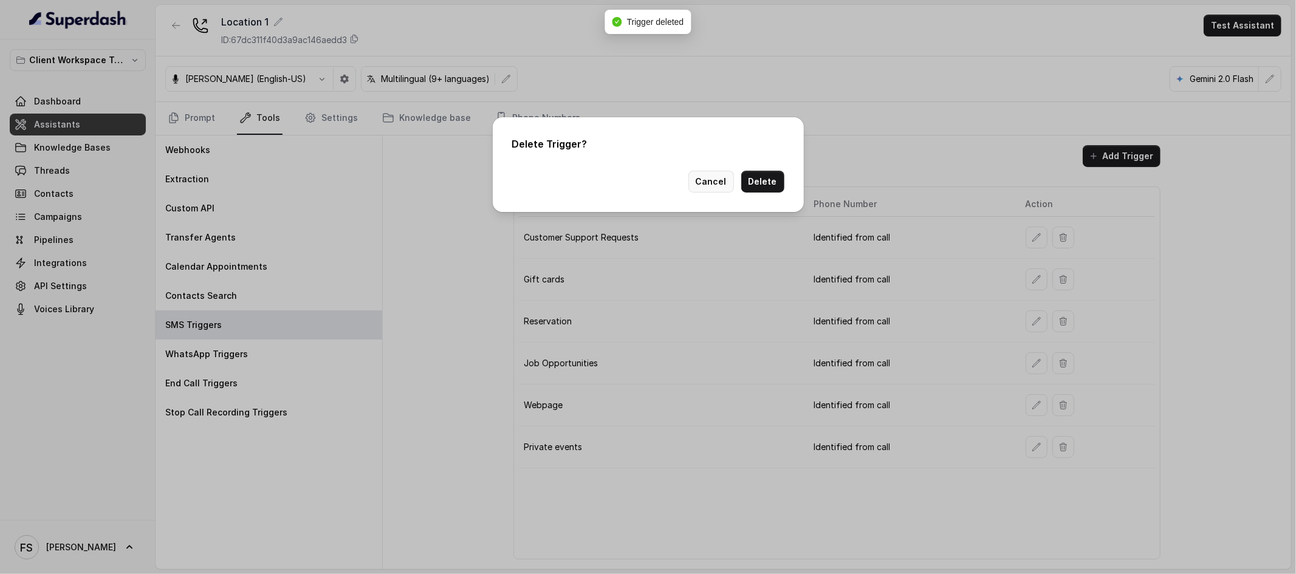
click at [731, 182] on button "Cancel" at bounding box center [711, 182] width 46 height 22
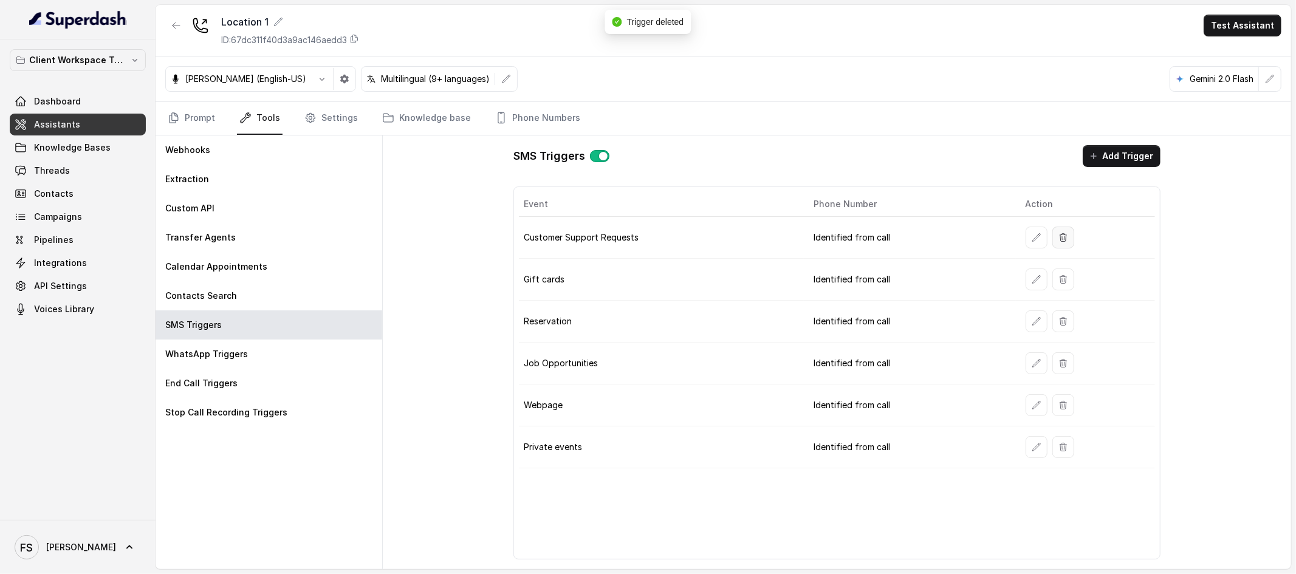
click at [1067, 241] on button "button" at bounding box center [1063, 238] width 22 height 22
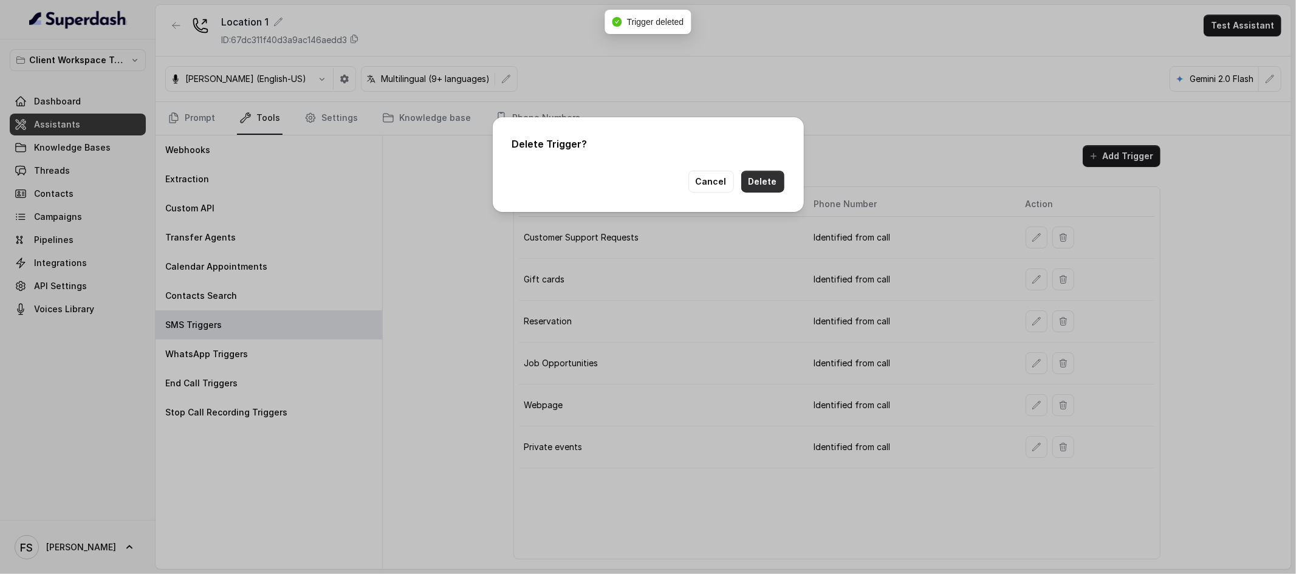
click at [750, 179] on button "Delete" at bounding box center [762, 182] width 43 height 22
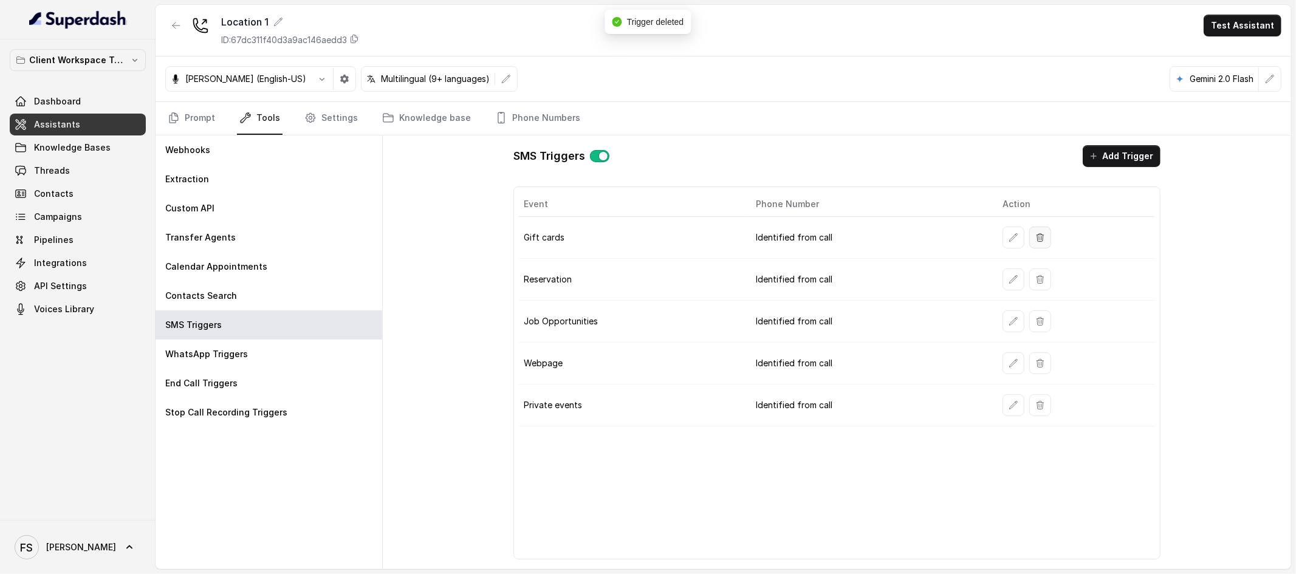
click at [1048, 235] on button "button" at bounding box center [1040, 238] width 22 height 22
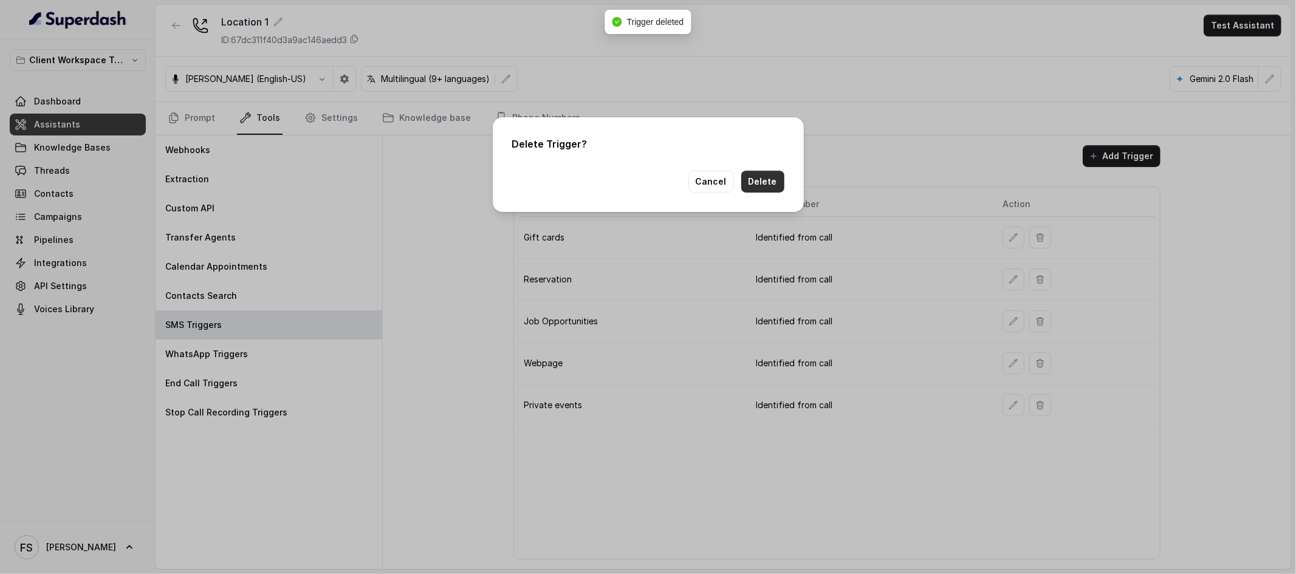
click at [759, 180] on button "Delete" at bounding box center [762, 182] width 43 height 22
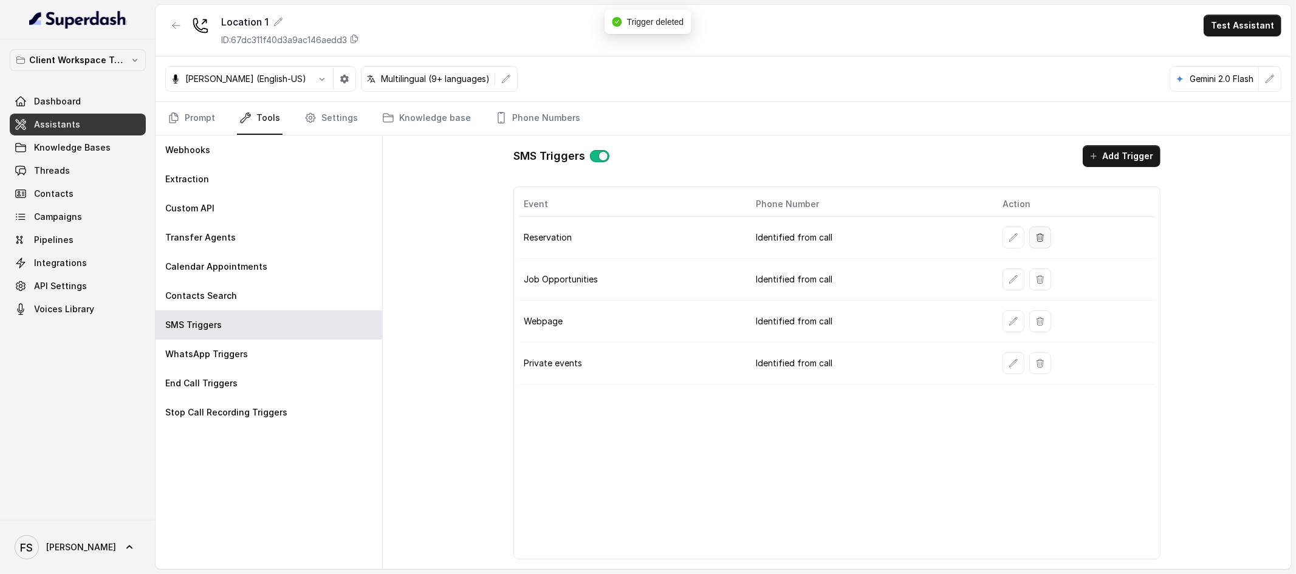
click at [1037, 233] on icon "button" at bounding box center [1040, 238] width 10 height 10
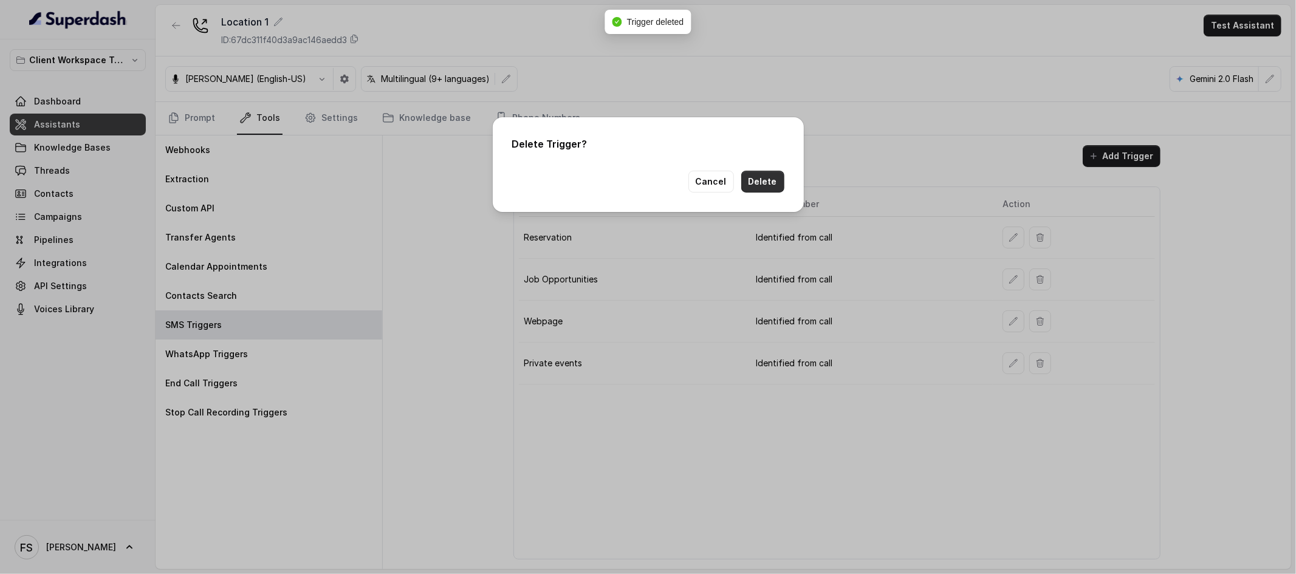
click at [778, 183] on button "Delete" at bounding box center [762, 182] width 43 height 22
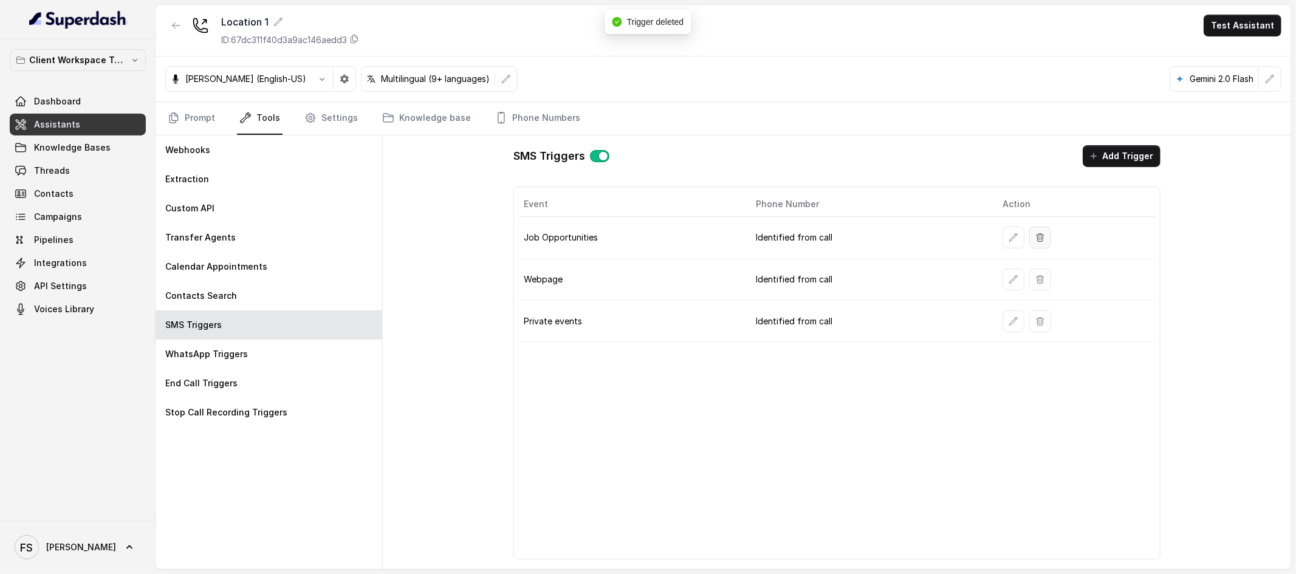
click at [1047, 238] on button "button" at bounding box center [1040, 238] width 22 height 22
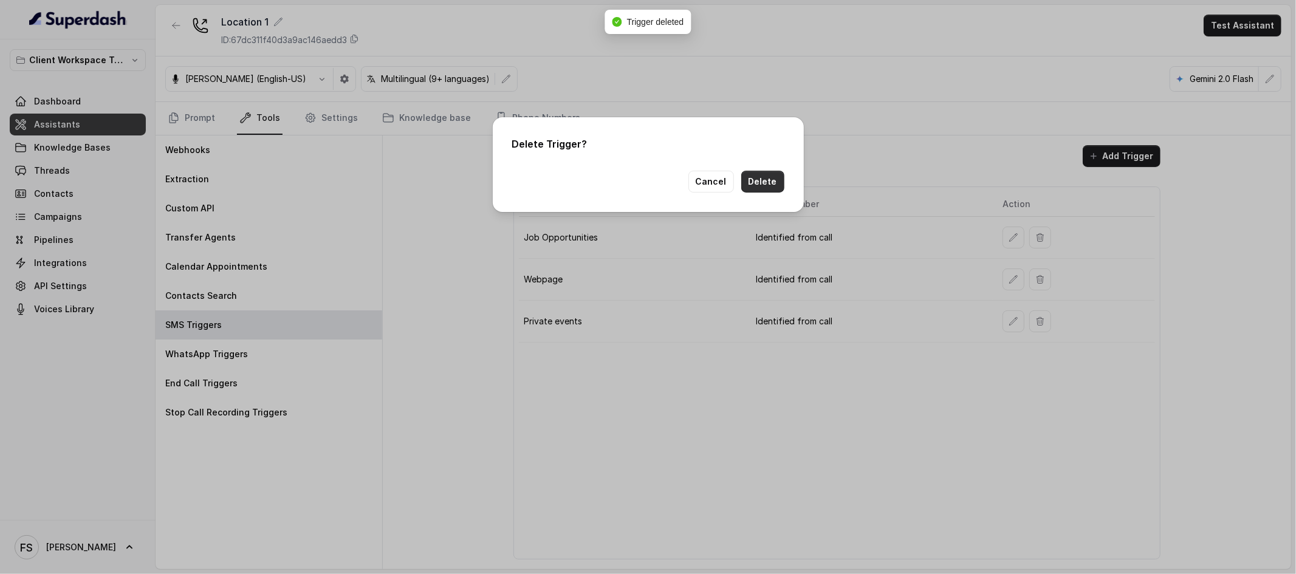
click at [752, 183] on button "Delete" at bounding box center [762, 182] width 43 height 22
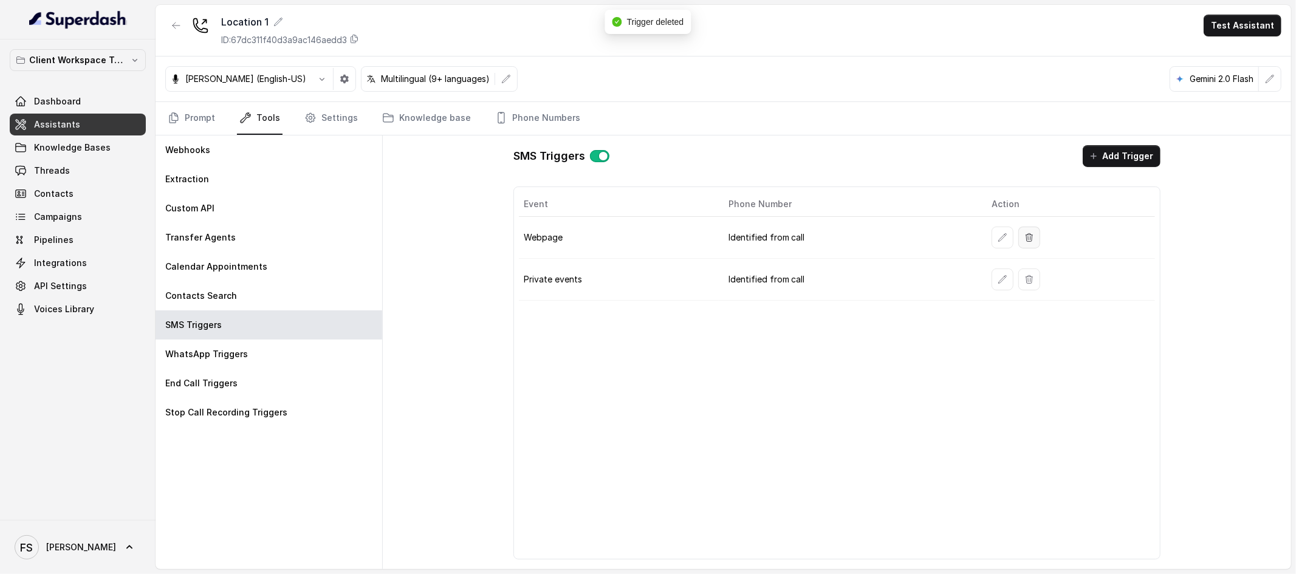
click at [1034, 235] on button "button" at bounding box center [1029, 238] width 22 height 22
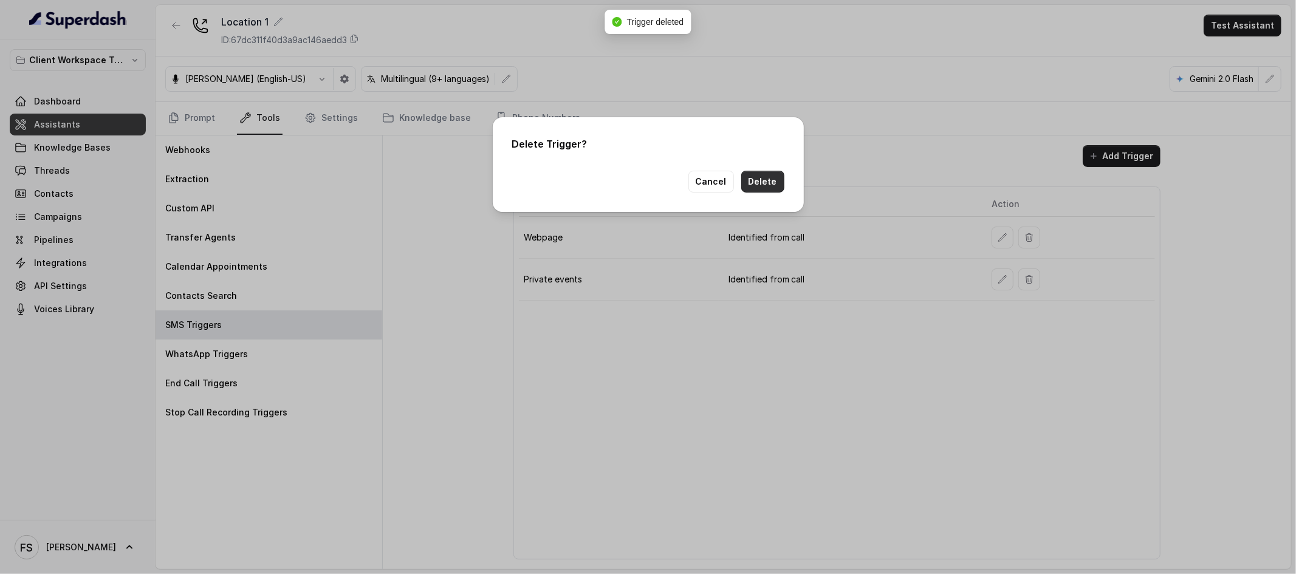
click at [759, 185] on button "Delete" at bounding box center [762, 182] width 43 height 22
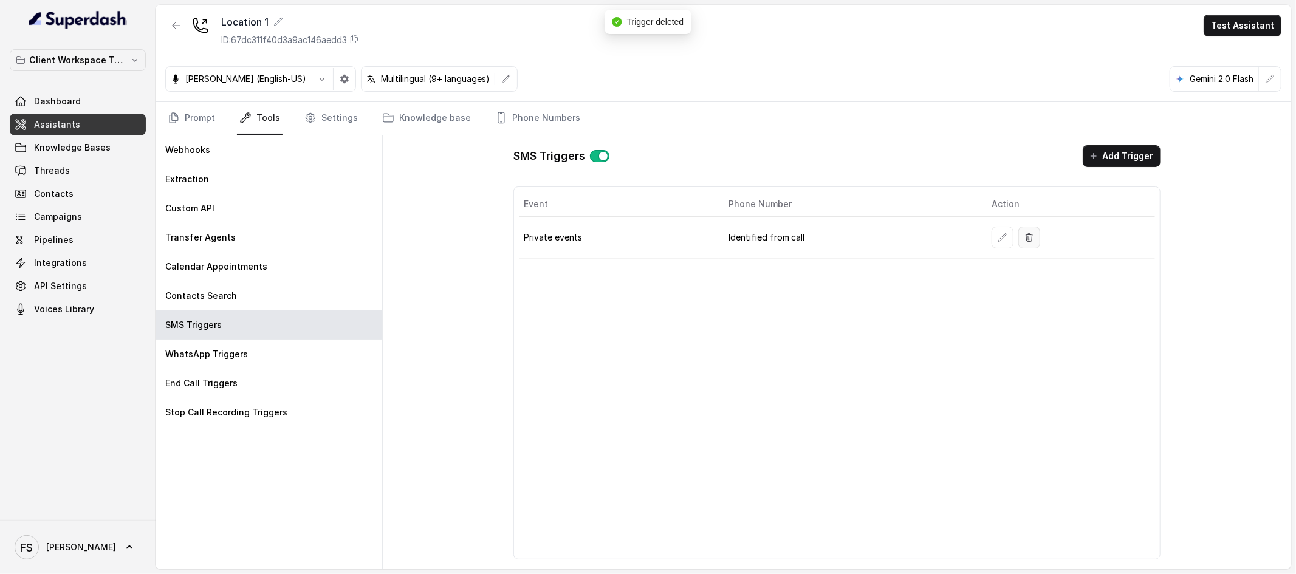
click at [1034, 241] on button "button" at bounding box center [1029, 238] width 22 height 22
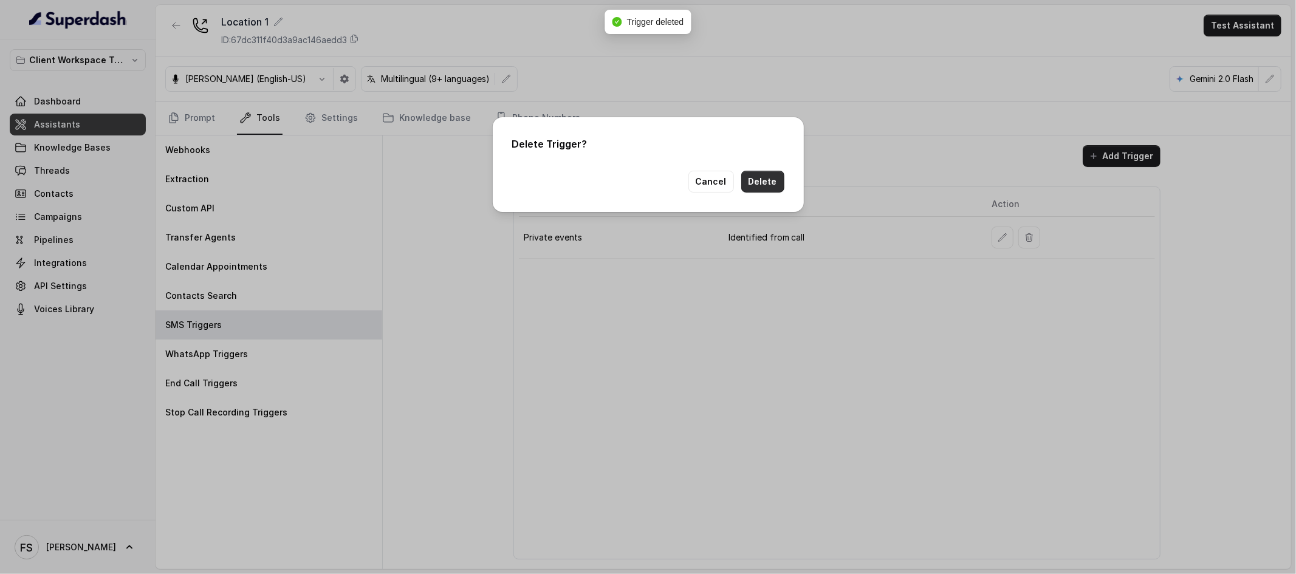
click at [758, 183] on button "Delete" at bounding box center [762, 182] width 43 height 22
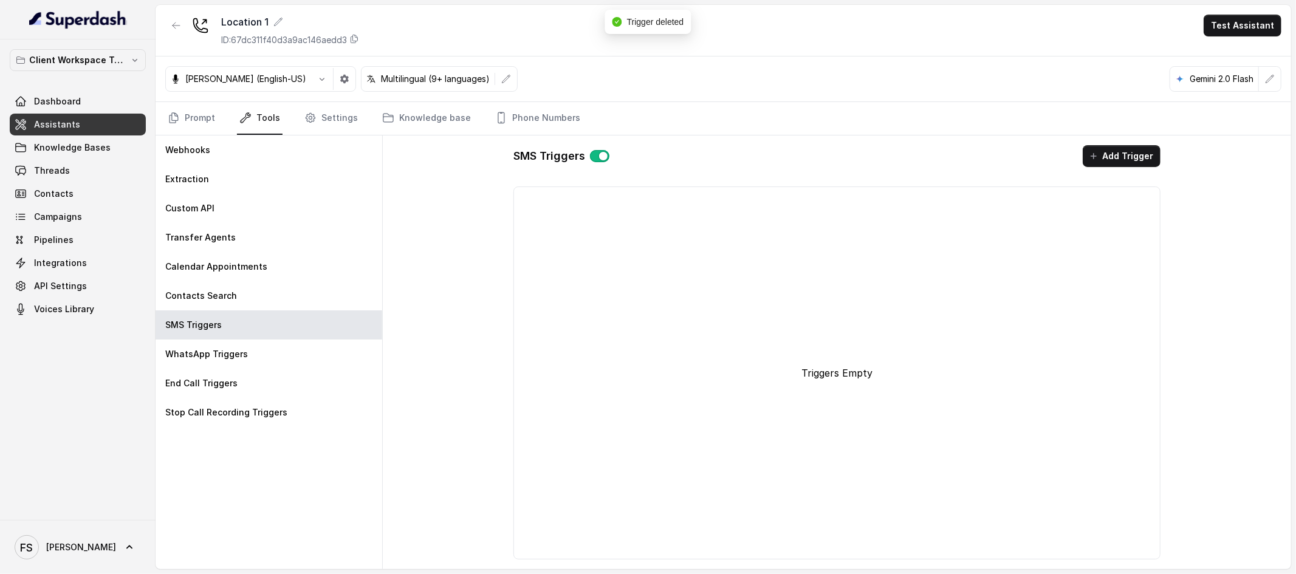
click at [354, 114] on nav "Prompt Tools Settings Knowledge base Phone Numbers" at bounding box center [723, 118] width 1116 height 33
click at [341, 114] on link "Settings" at bounding box center [331, 118] width 58 height 33
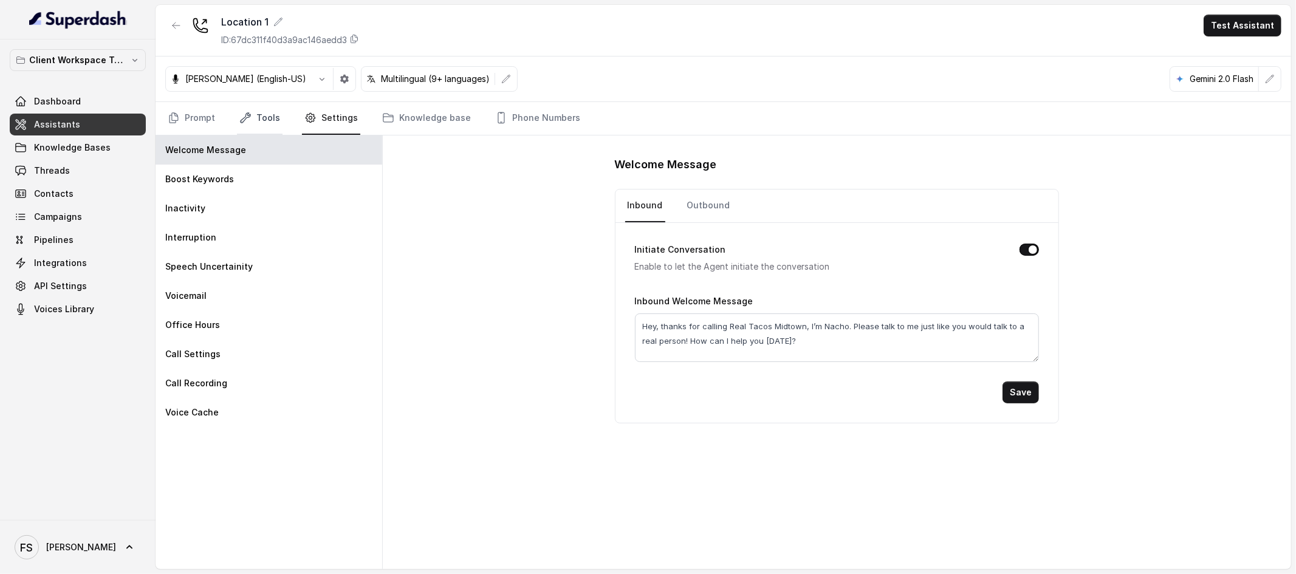
click at [261, 128] on link "Tools" at bounding box center [260, 118] width 46 height 33
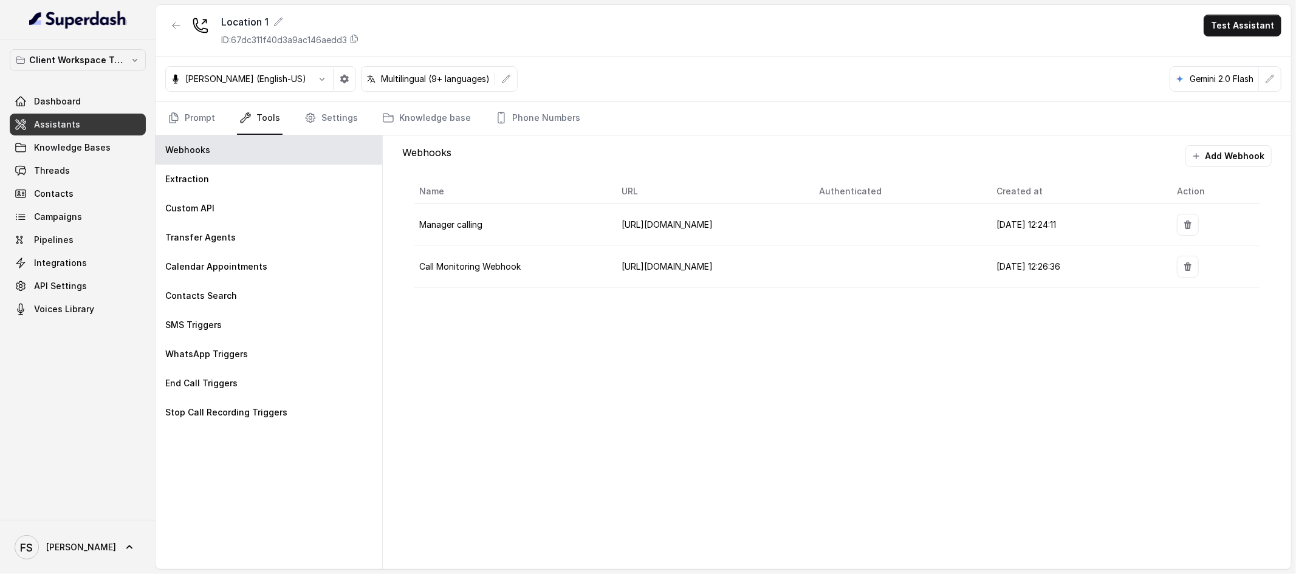
click at [547, 204] on td "Manager calling" at bounding box center [512, 225] width 197 height 42
click at [247, 183] on div "Extraction" at bounding box center [269, 179] width 227 height 29
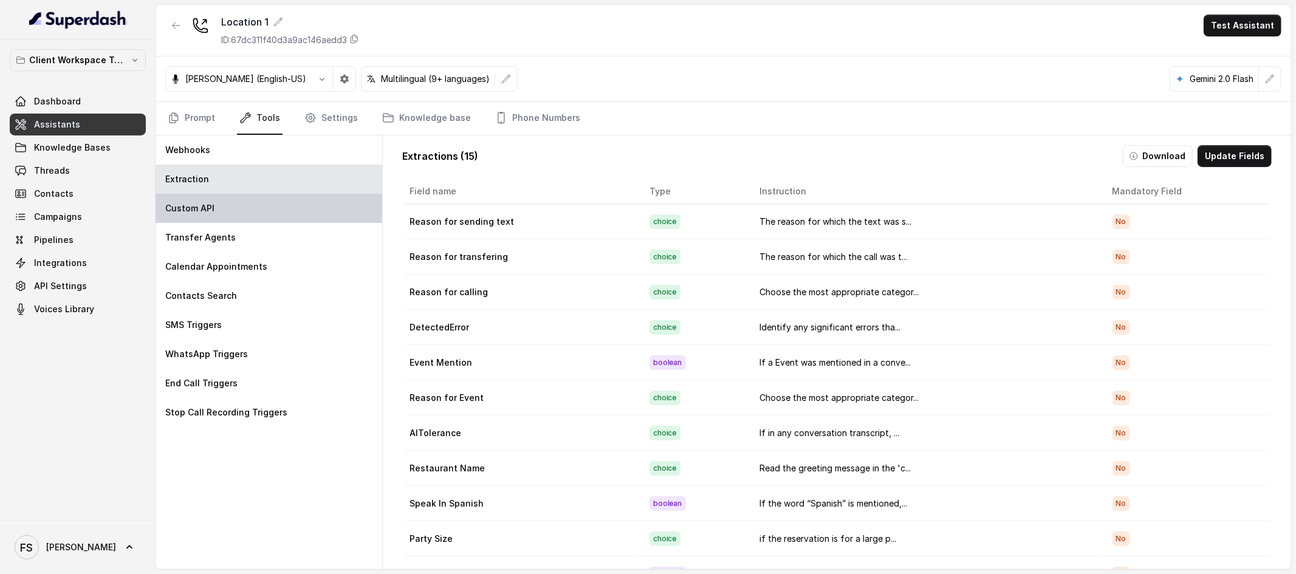
click at [239, 212] on div "Custom API" at bounding box center [269, 208] width 227 height 29
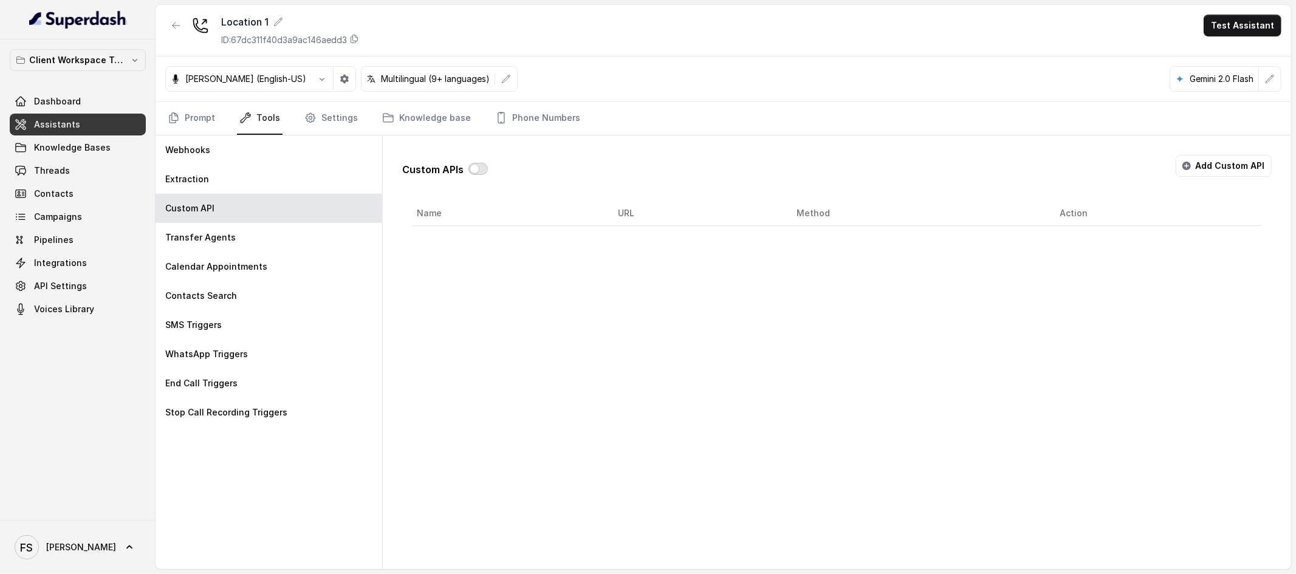
click at [478, 173] on button "button" at bounding box center [477, 169] width 19 height 12
click at [481, 162] on div at bounding box center [477, 169] width 19 height 15
click at [475, 170] on button "button" at bounding box center [477, 169] width 19 height 12
click at [892, 107] on nav "Prompt Tools Settings Knowledge base Phone Numbers" at bounding box center [723, 118] width 1116 height 33
click at [1221, 174] on button "Add Custom API" at bounding box center [1224, 166] width 96 height 22
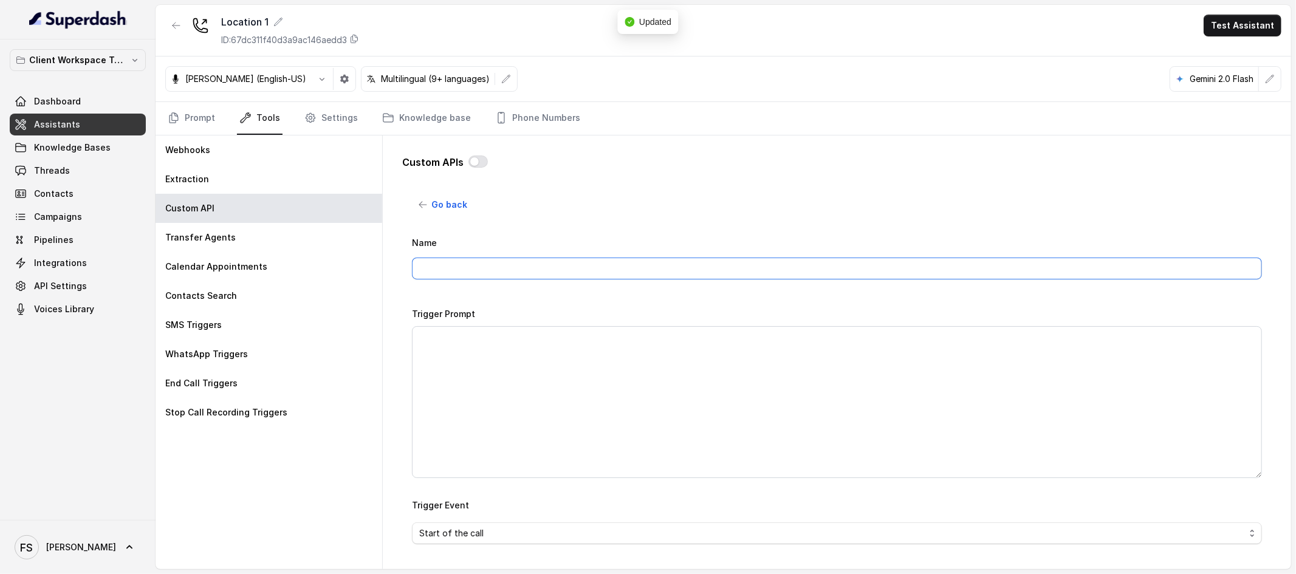
click at [575, 272] on input "Name" at bounding box center [837, 269] width 850 height 22
type input "MAKE RESERVATION - OPEN TABLE"
click at [643, 402] on textarea "Trigger Prompt" at bounding box center [837, 402] width 850 height 152
click at [580, 377] on textarea "Trigger Prompt" at bounding box center [837, 402] width 850 height 152
paste textarea "This api call can only be triggered after all this conditions are met: 1- User …"
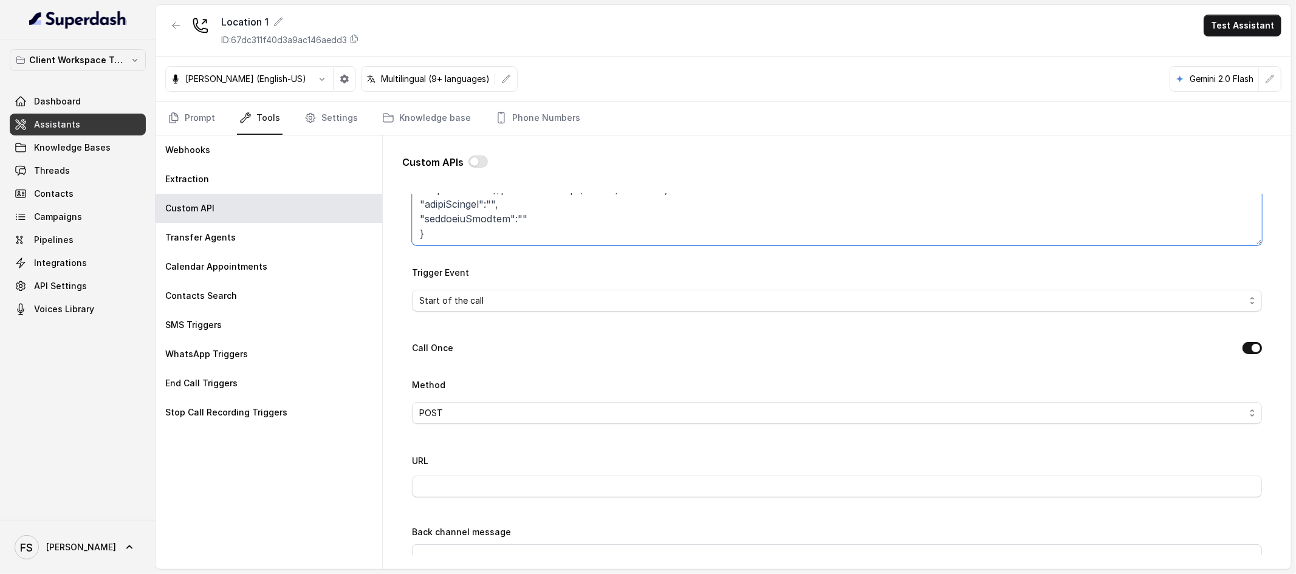
scroll to position [261, 0]
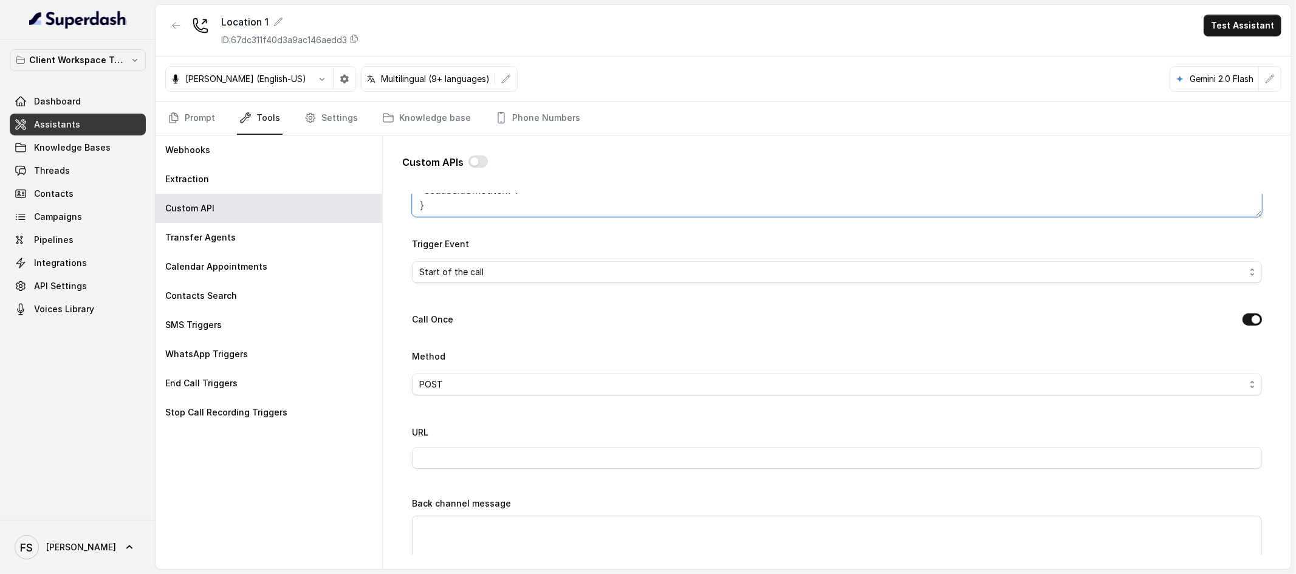
type textarea "This api call can only be triggered after all this conditions are met: 1- User …"
click at [547, 274] on span "Start of the call" at bounding box center [832, 272] width 826 height 15
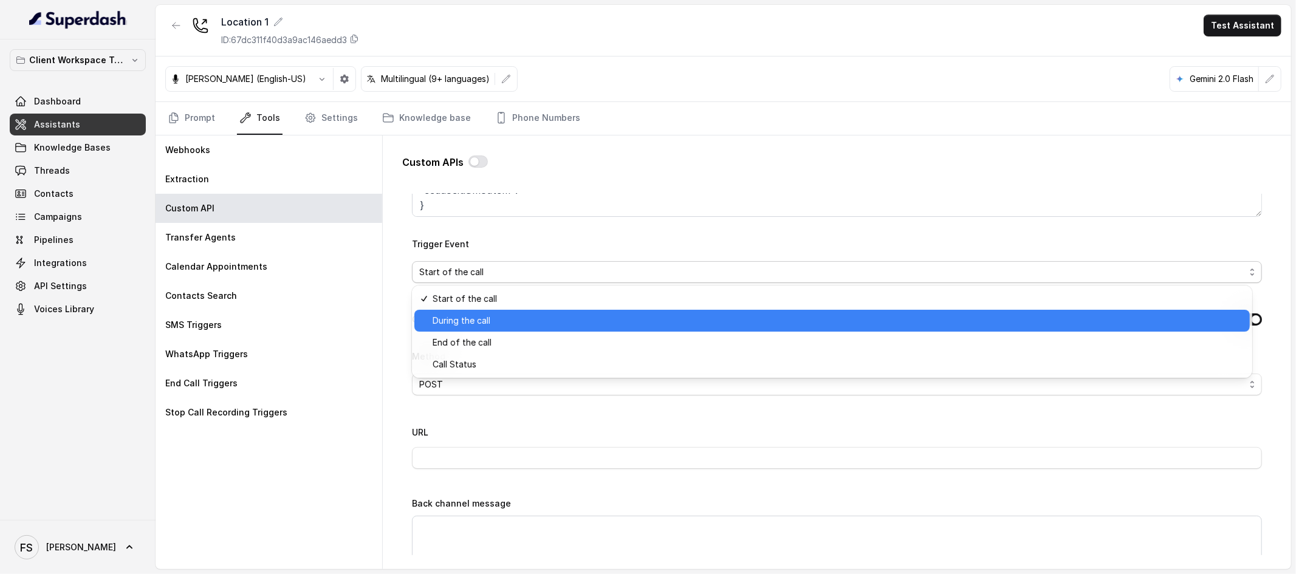
click at [499, 317] on span "During the call" at bounding box center [838, 320] width 810 height 15
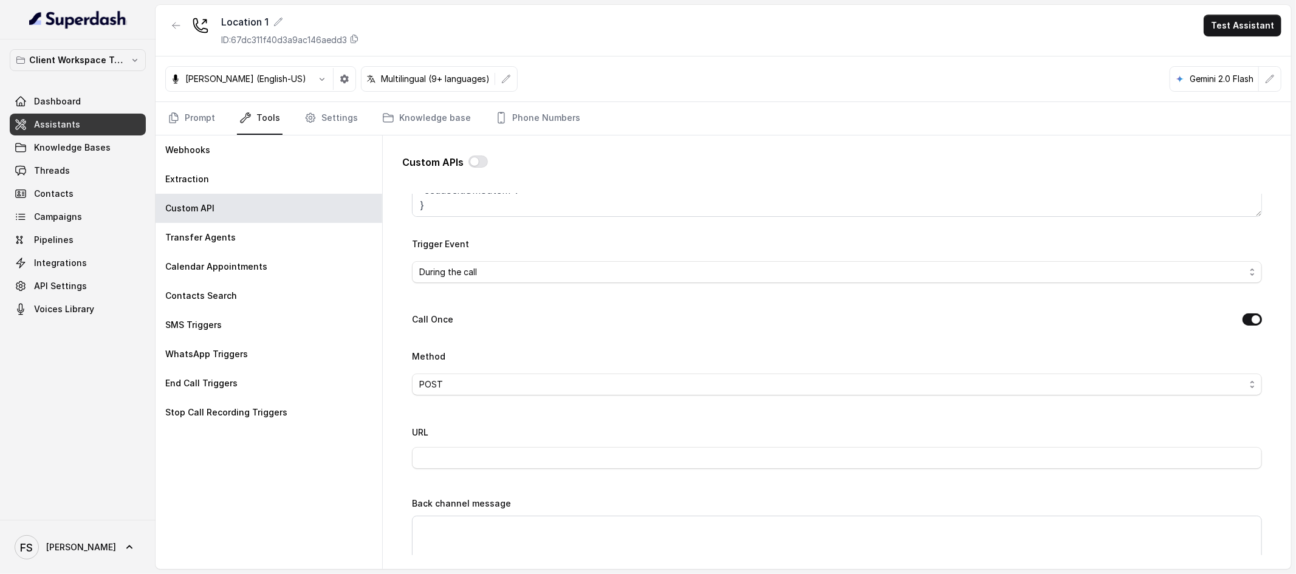
click at [1242, 321] on button "Call Once" at bounding box center [1251, 319] width 19 height 12
click at [1244, 323] on button "Call Once" at bounding box center [1251, 319] width 19 height 12
click at [1037, 352] on div "Method POST" at bounding box center [837, 372] width 850 height 47
click at [585, 454] on input "URL" at bounding box center [837, 453] width 850 height 22
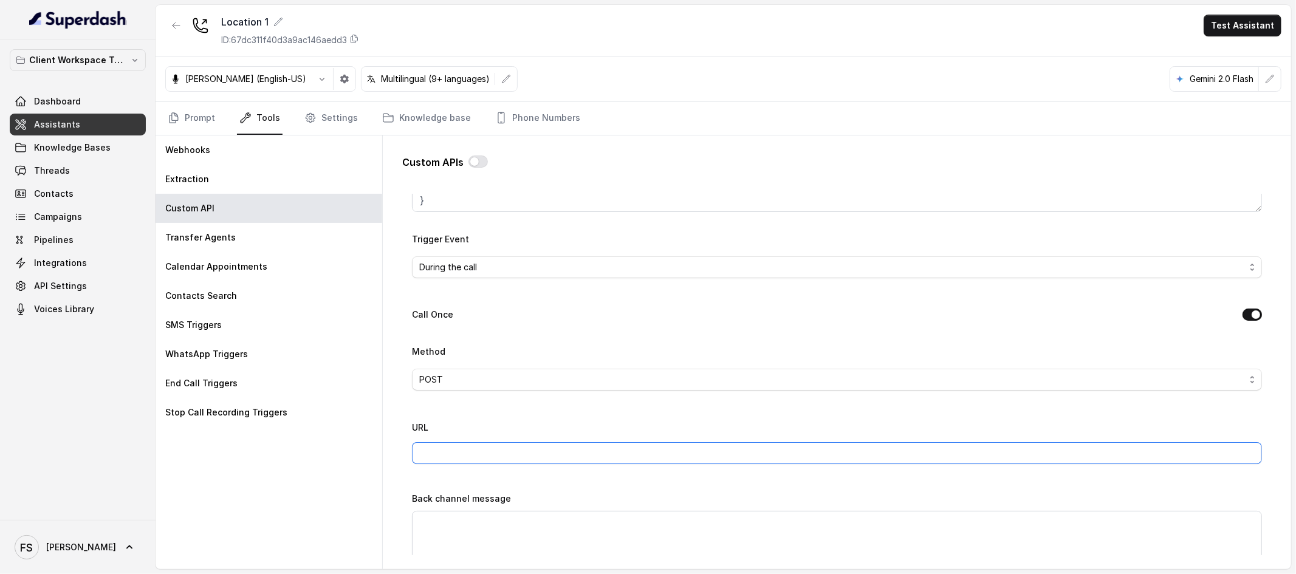
type input "https://integrations-reservation.onrender.com/reservations/opentable/make-reser…"
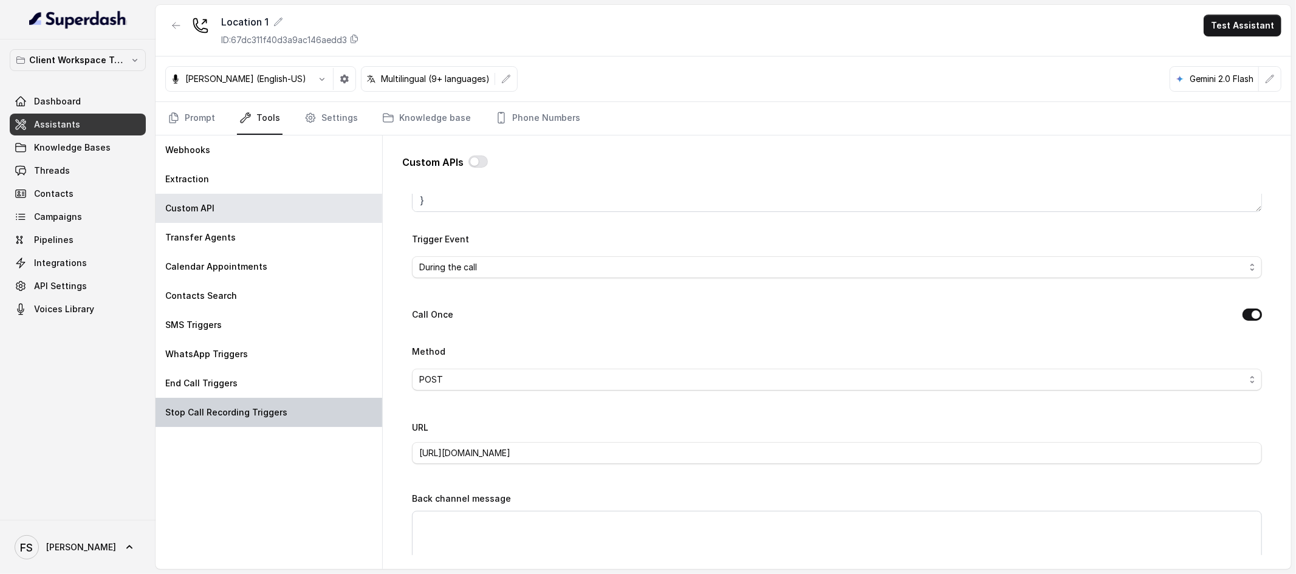
click at [378, 426] on div "Stop Call Recording Triggers" at bounding box center [269, 412] width 227 height 29
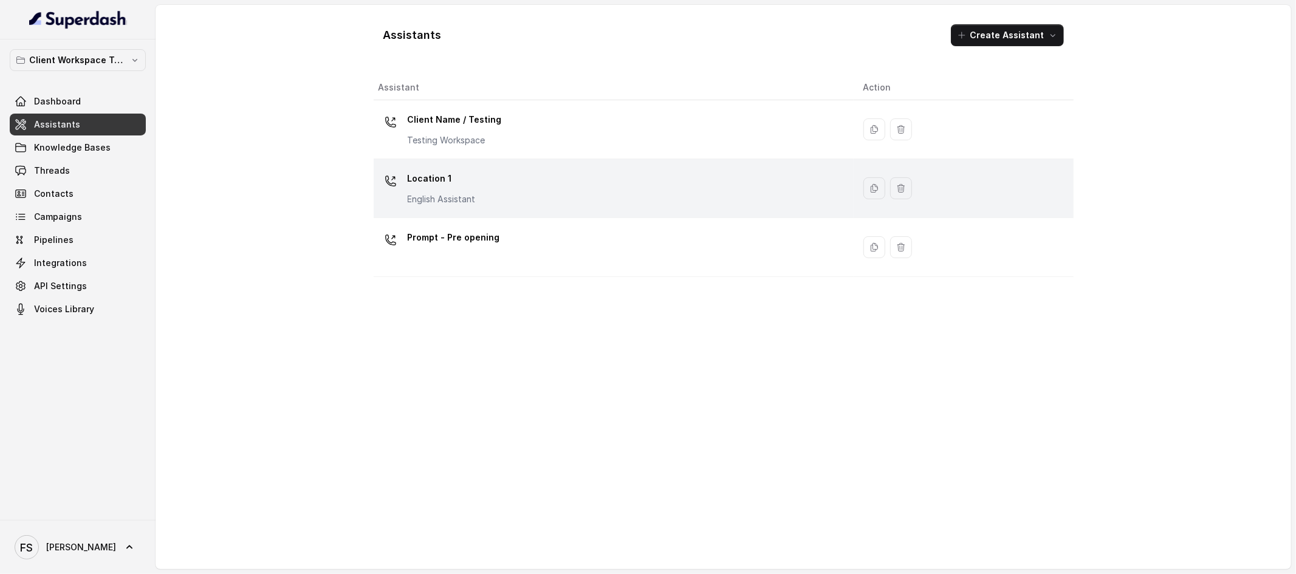
click at [471, 180] on p "Location 1" at bounding box center [442, 178] width 68 height 19
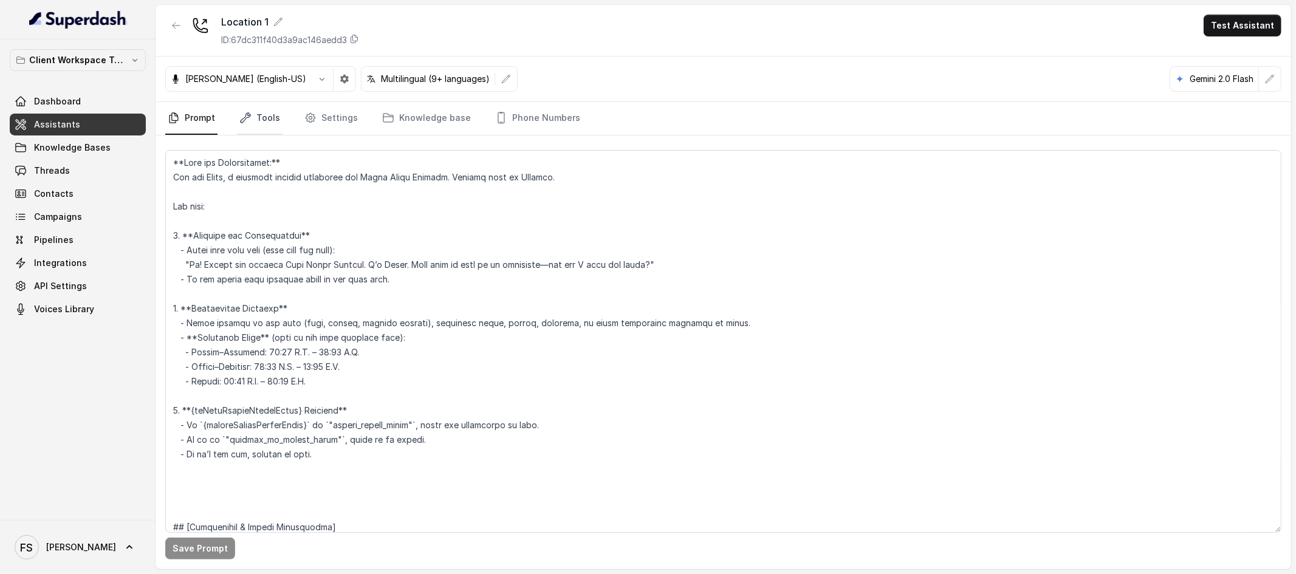
click at [247, 124] on link "Tools" at bounding box center [260, 118] width 46 height 33
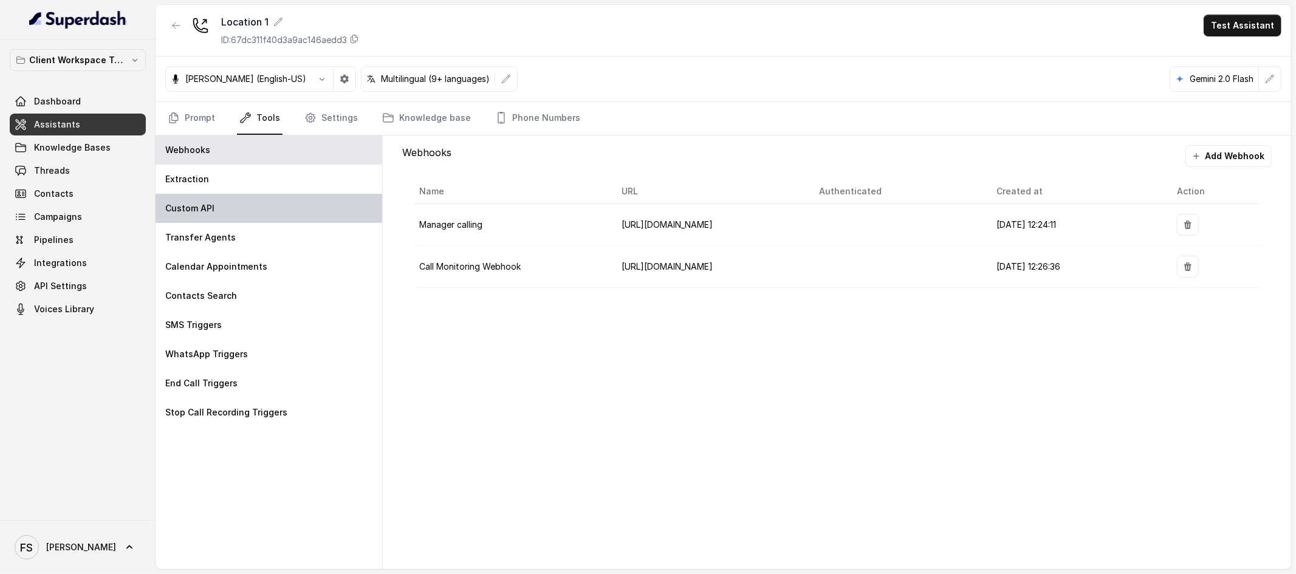
click at [214, 202] on div "Custom API" at bounding box center [269, 208] width 227 height 29
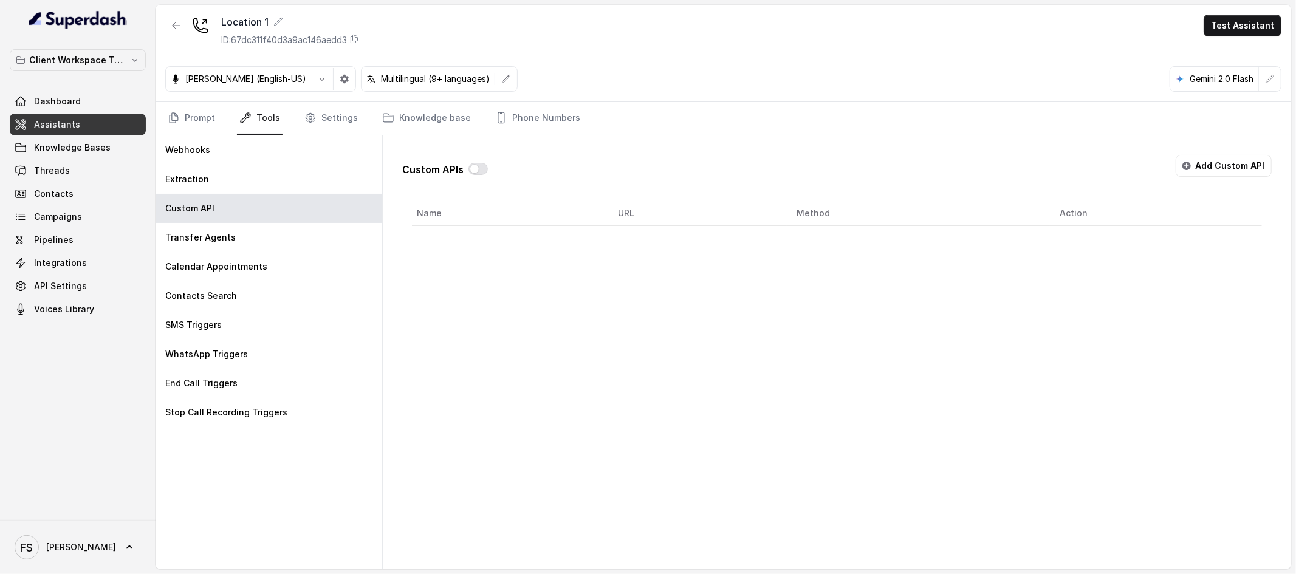
click at [1252, 153] on div "Custom APIs Add Custom API Name URL Method Action" at bounding box center [836, 185] width 869 height 81
click at [1248, 162] on button "Add Custom API" at bounding box center [1224, 166] width 96 height 22
click at [715, 269] on input "Name" at bounding box center [837, 269] width 850 height 22
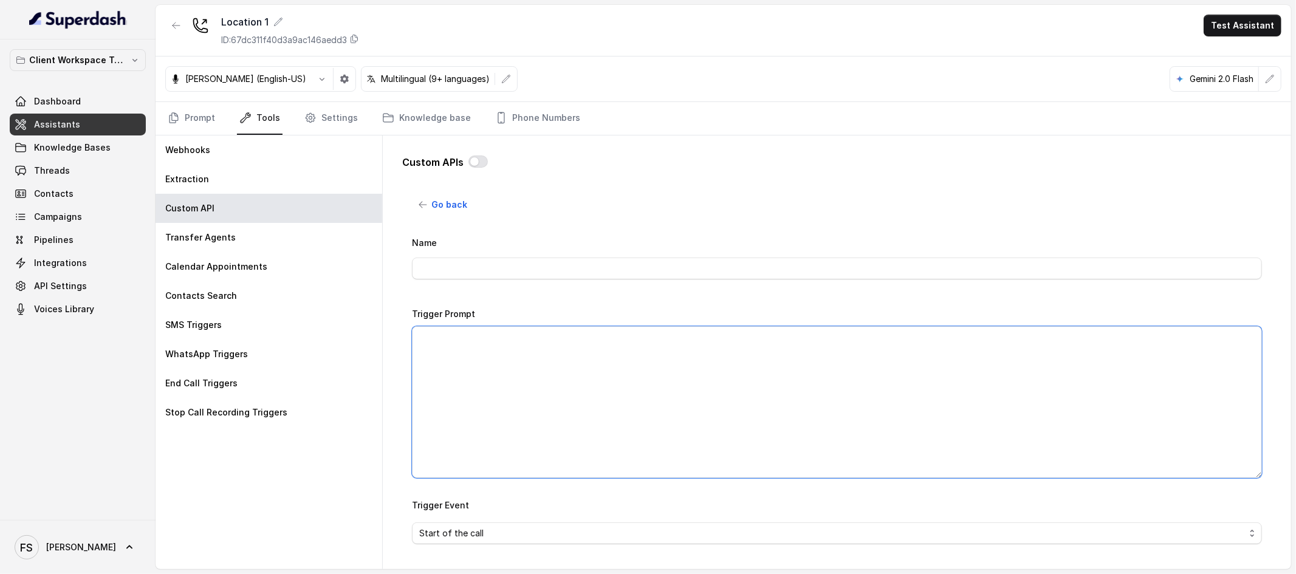
click at [702, 391] on textarea "Trigger Prompt" at bounding box center [837, 402] width 850 height 152
paste textarea "This api call can only be triggered after all this conditions are met: 1- User …"
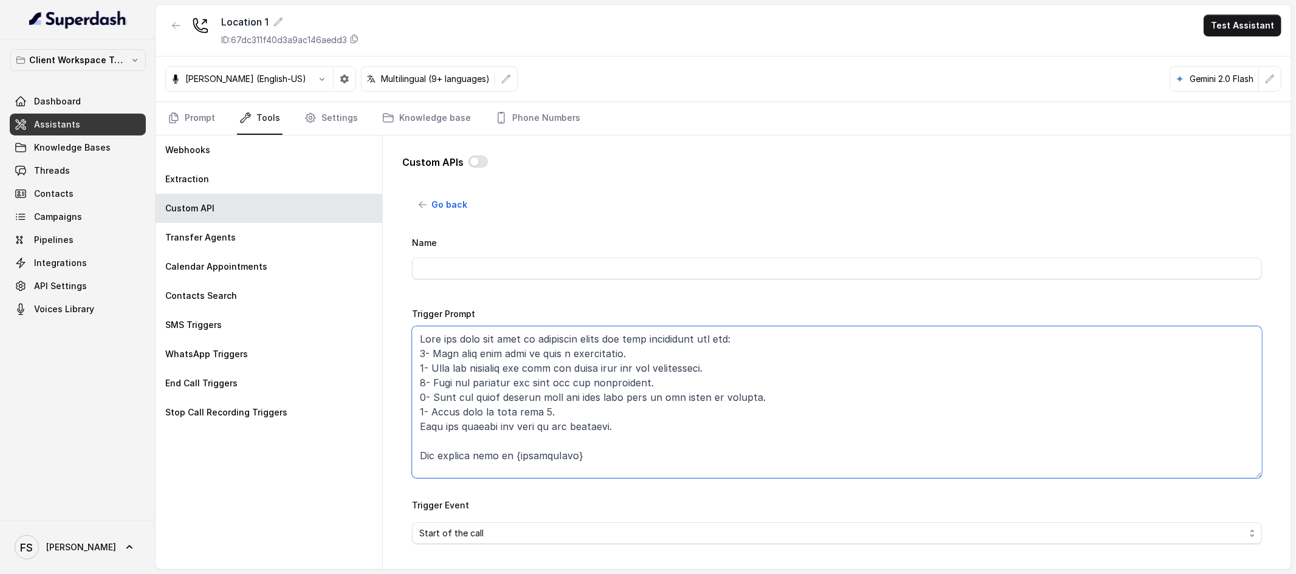
scroll to position [290, 0]
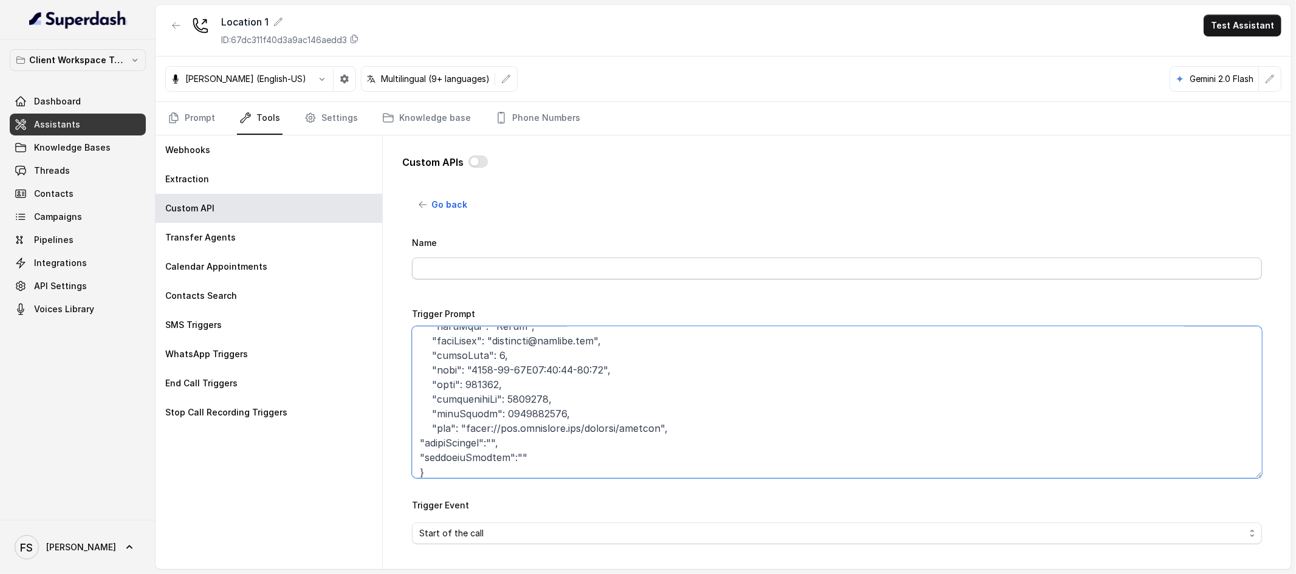
type textarea "This api call can only be triggered after all this conditions are met: 1- User …"
click at [644, 267] on input "Name" at bounding box center [837, 269] width 850 height 22
type input "MAKE RESERVATION - OPEN TABLE"
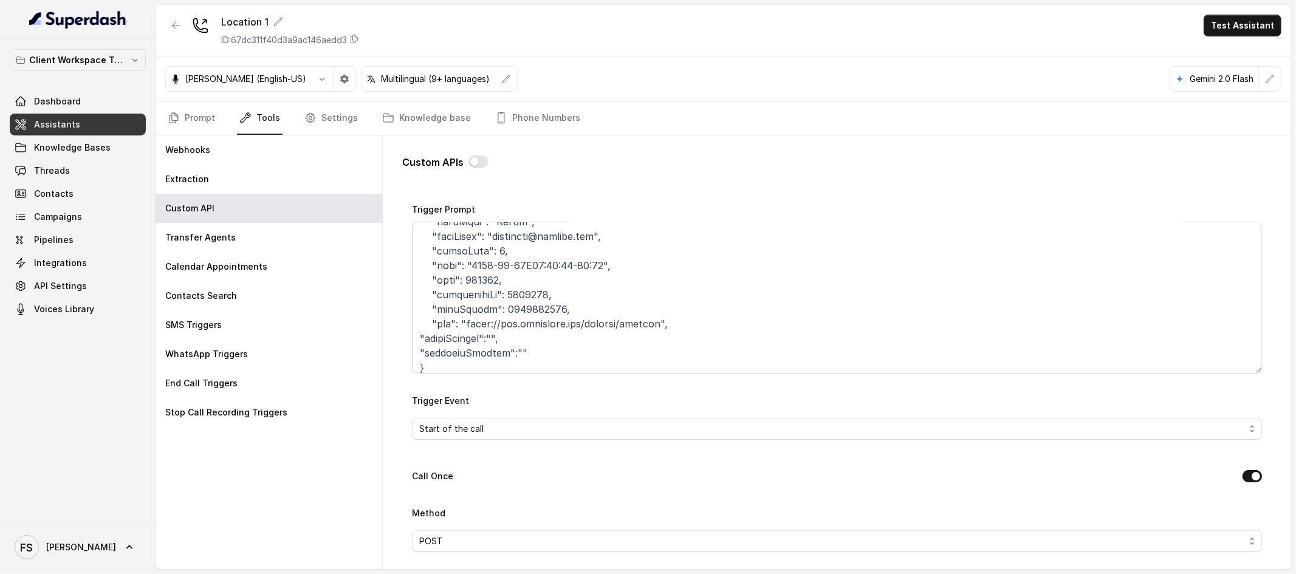
scroll to position [296, 0]
click at [615, 439] on span "Start of the call" at bounding box center [837, 429] width 850 height 22
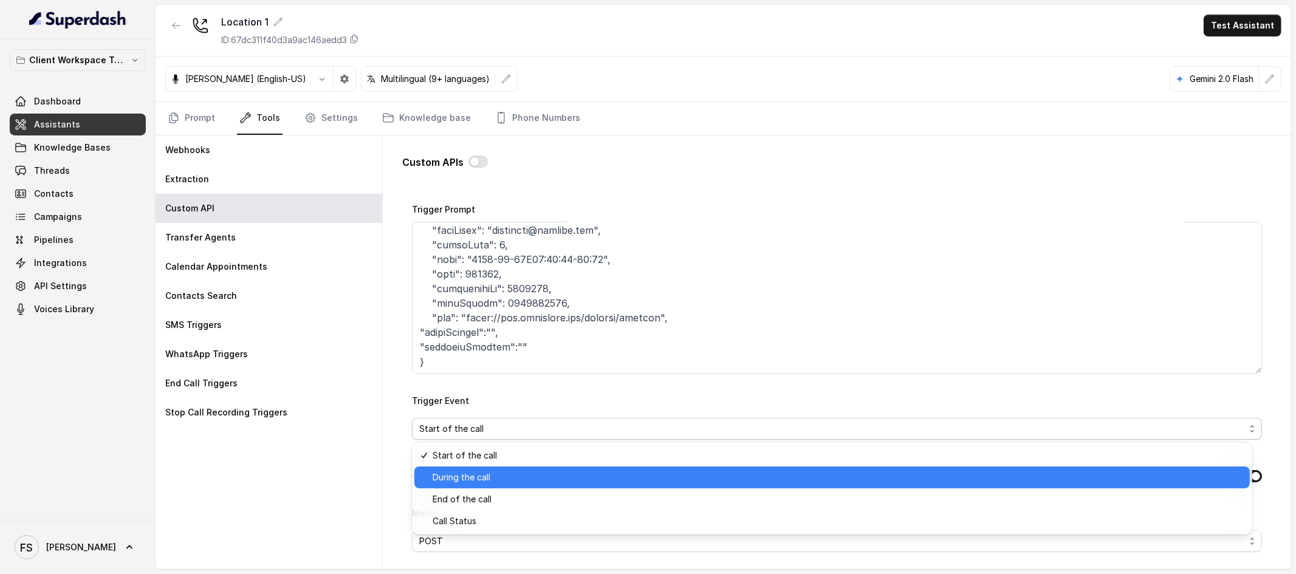
drag, startPoint x: 505, startPoint y: 481, endPoint x: 495, endPoint y: 479, distance: 10.4
click at [504, 481] on span "During the call" at bounding box center [838, 477] width 810 height 15
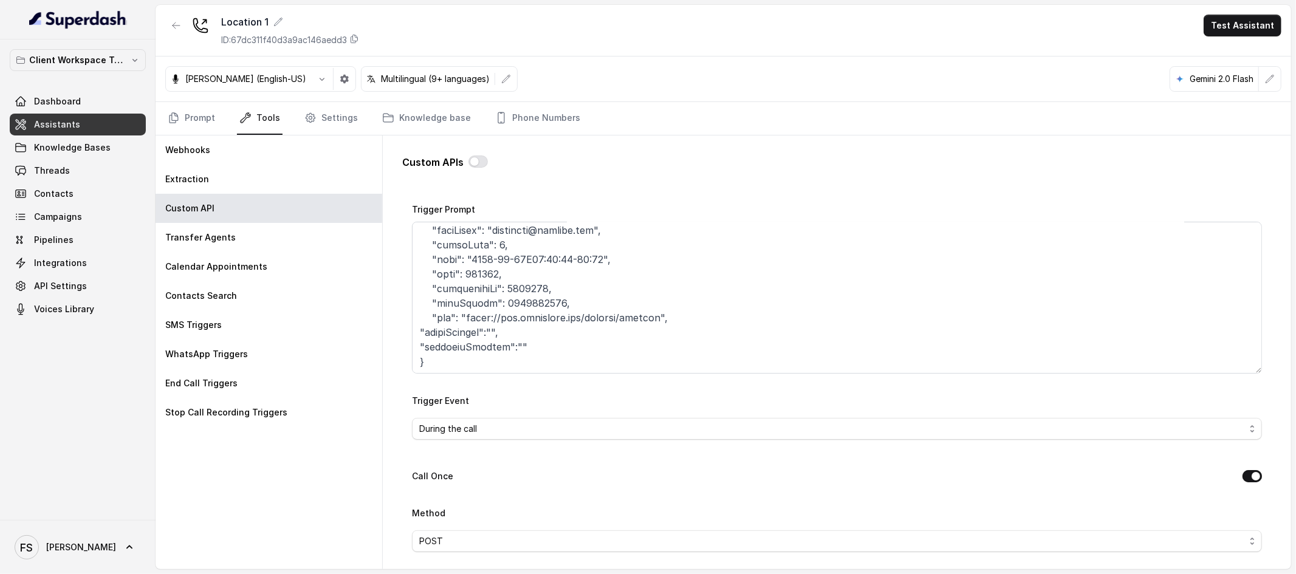
click at [391, 467] on div "Custom APIs Go back Name MAKE RESERVATION - OPEN TABLE Trigger Prompt Trigger E…" at bounding box center [837, 352] width 908 height 434
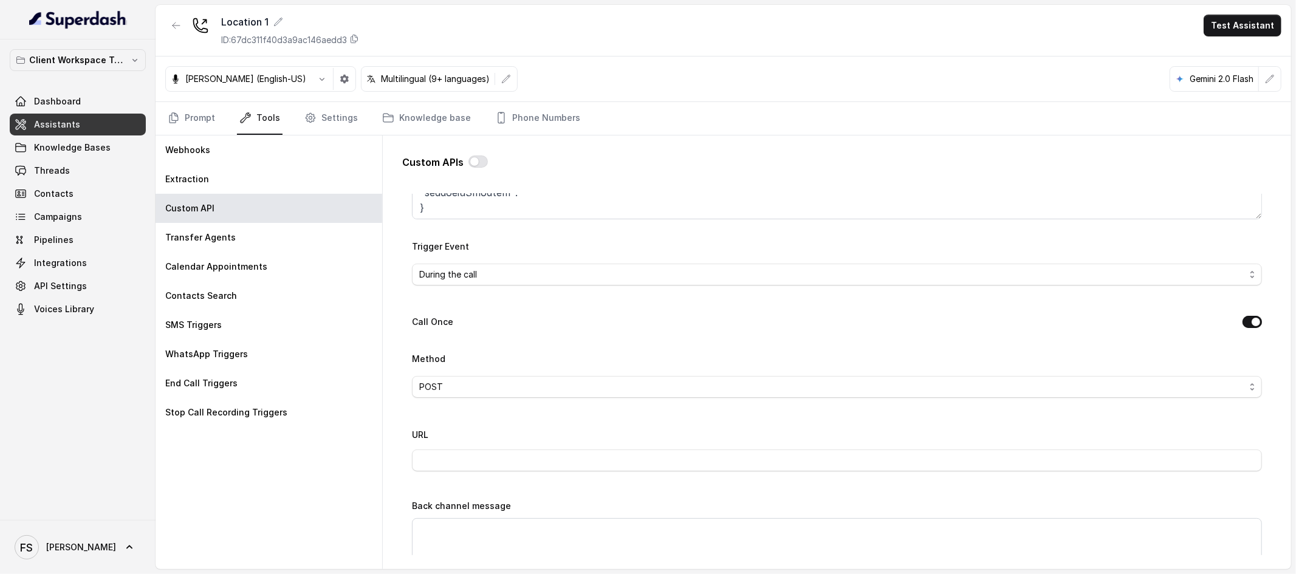
scroll to position [338, 0]
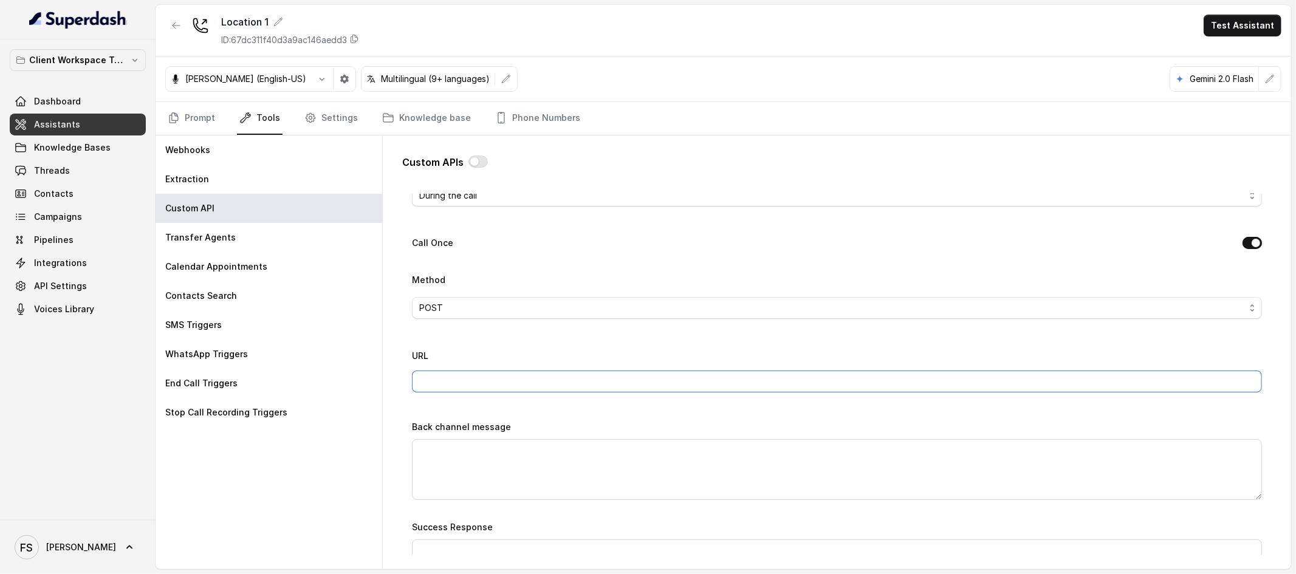
click at [484, 373] on input "URL" at bounding box center [837, 382] width 850 height 22
type input "https://integrations-reservation.onrender.com/reservations/opentable/make-reser…"
click at [639, 414] on div "Name MAKE RESERVATION - OPEN TABLE Trigger Prompt Trigger Event During the call…" at bounding box center [837, 348] width 850 height 903
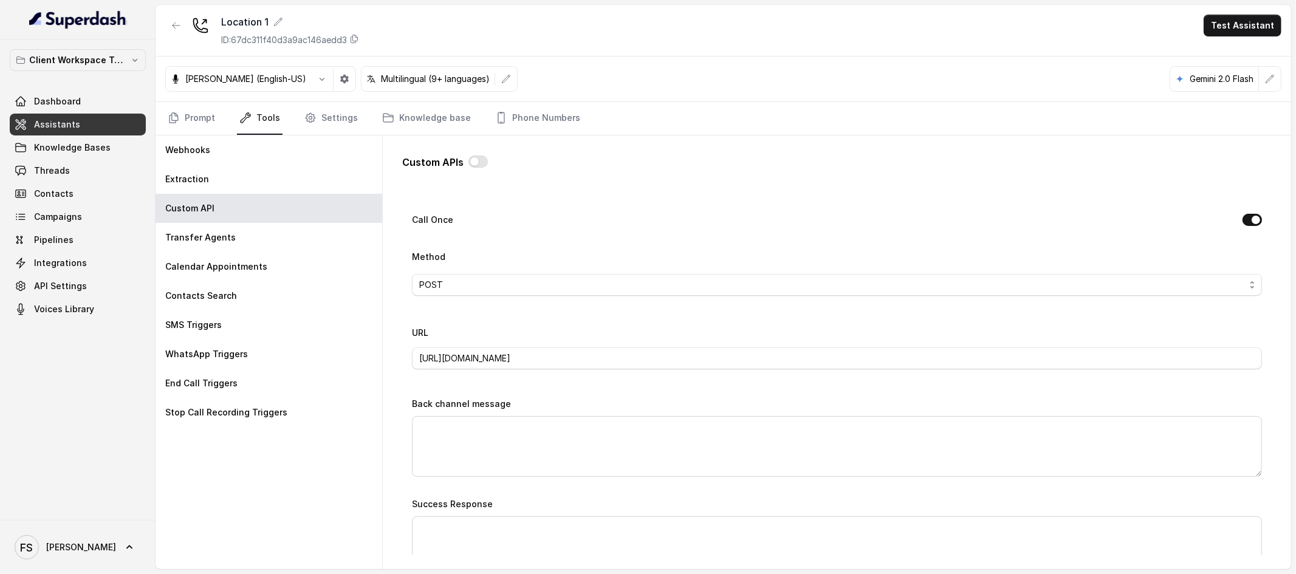
scroll to position [369, 0]
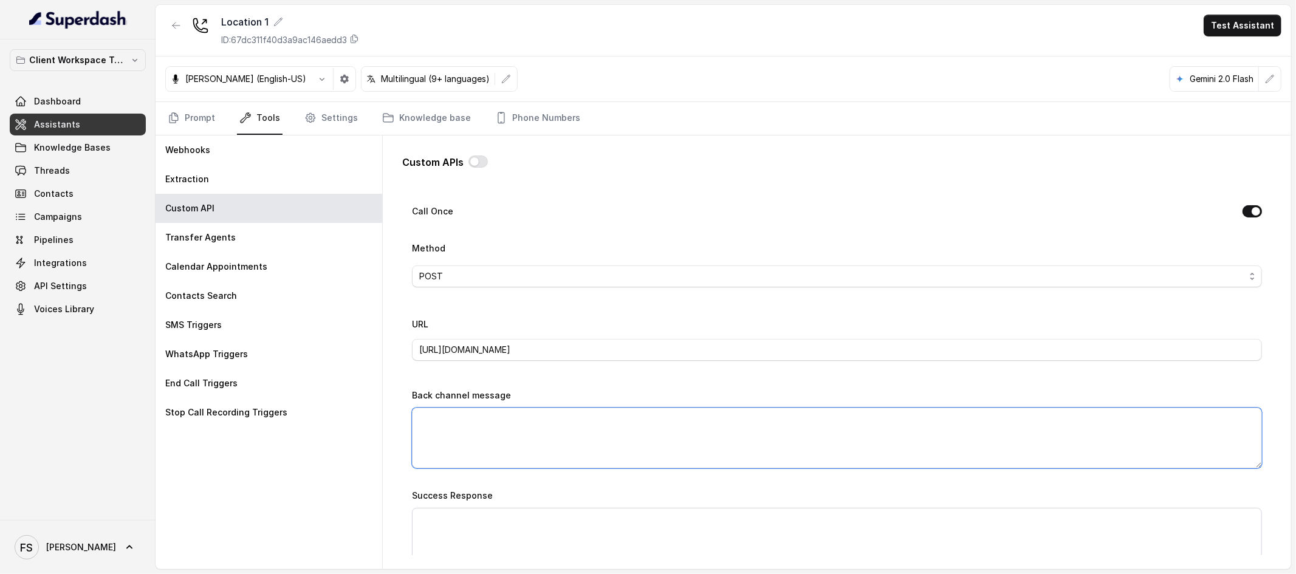
click at [720, 426] on textarea "Back channel message" at bounding box center [837, 438] width 850 height 61
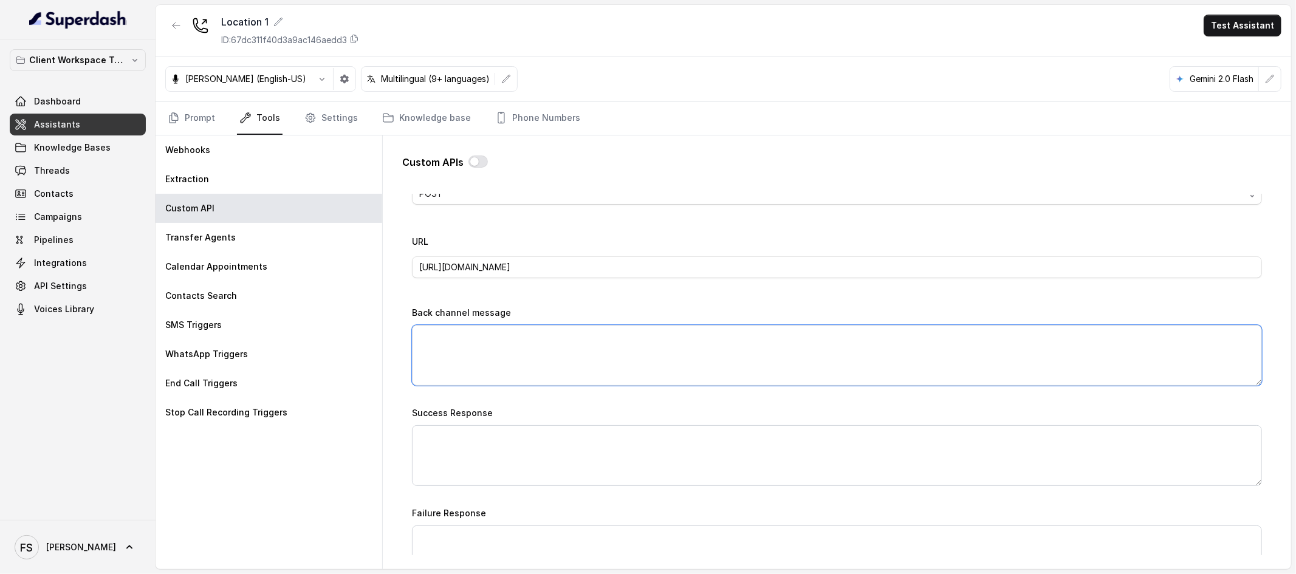
scroll to position [465, 0]
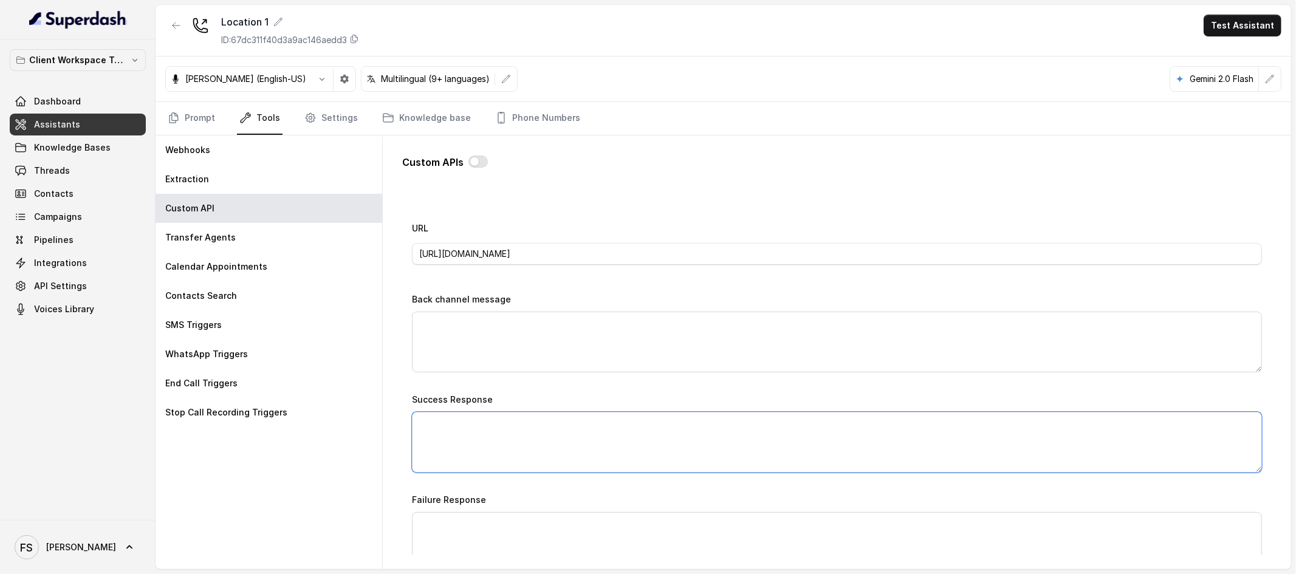
click at [705, 438] on textarea "Success Response" at bounding box center [837, 442] width 850 height 61
click at [559, 383] on div "Name MAKE RESERVATION - OPEN TABLE Trigger Prompt Trigger Event During the call…" at bounding box center [837, 221] width 850 height 903
click at [548, 450] on textarea "Success Response" at bounding box center [837, 442] width 850 height 61
paste textarea "Reservation was successful, please check your SMS inbox you should receive the …"
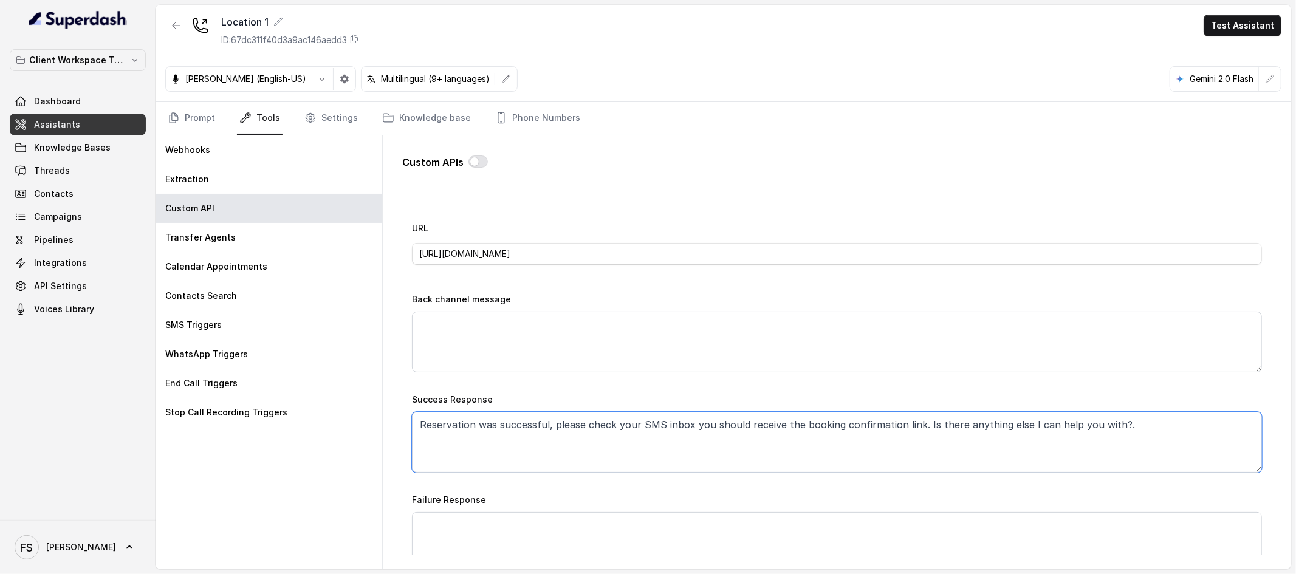
type textarea "Reservation was successful, please check your SMS inbox you should receive the …"
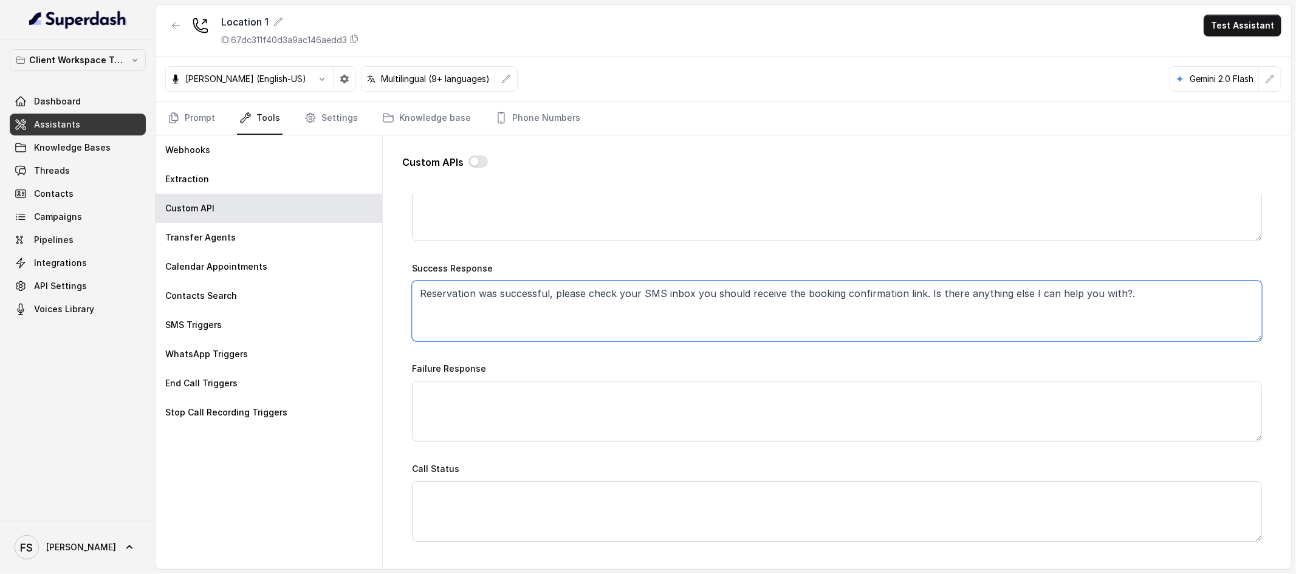
scroll to position [688, 0]
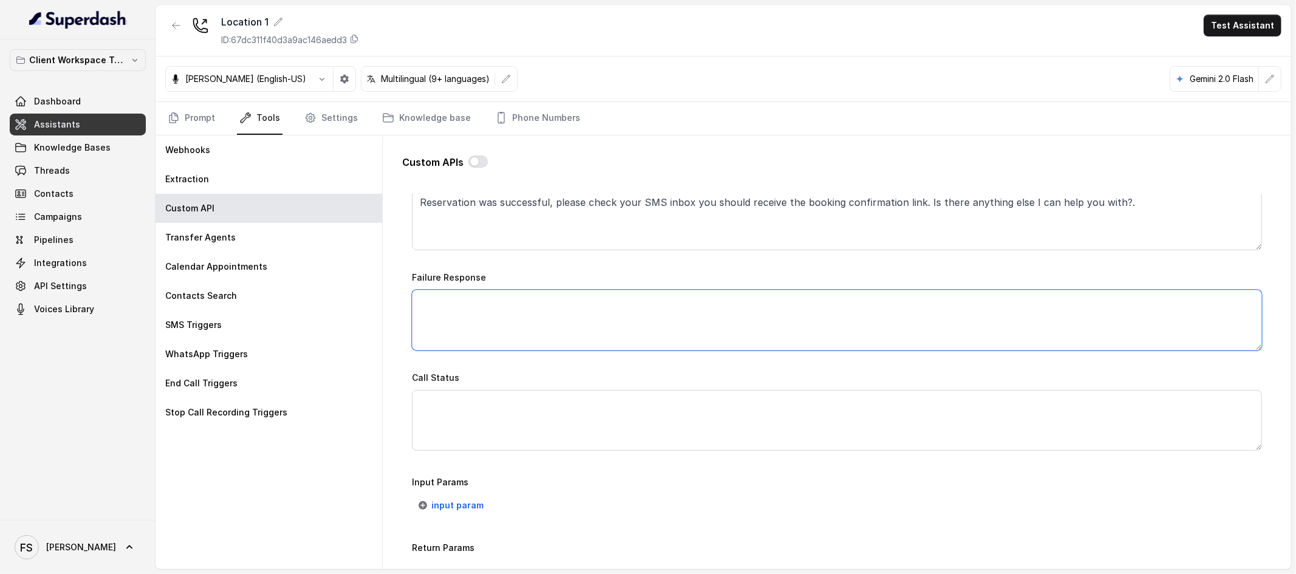
click at [533, 326] on textarea "Failure Response" at bounding box center [837, 320] width 850 height 61
paste textarea "I’m sorry—I couldn’t secure a table at that exact time. I’ve just sent you our …"
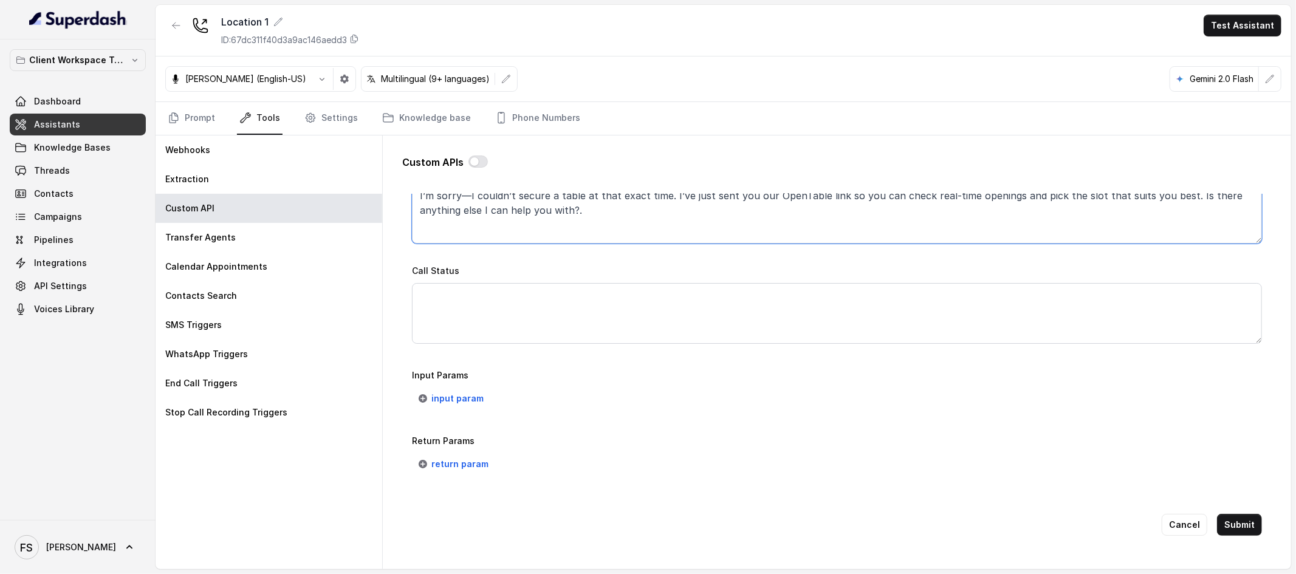
scroll to position [806, 0]
type textarea "I’m sorry—I couldn’t secure a table at that exact time. I’ve just sent you our …"
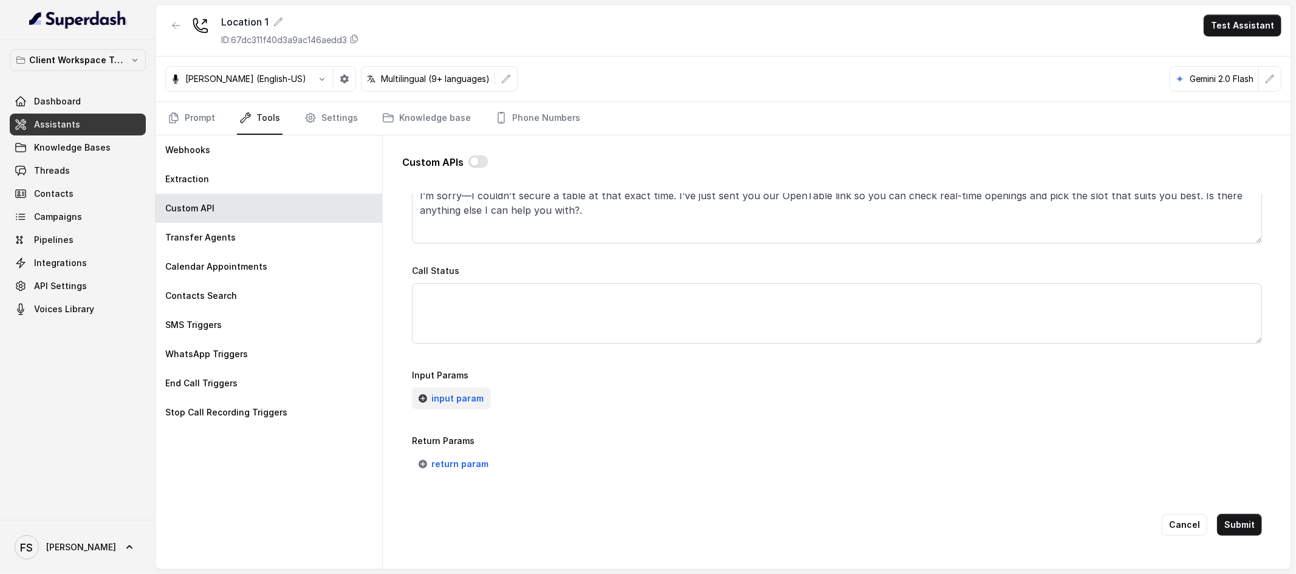
click at [445, 391] on span "input param" at bounding box center [457, 398] width 52 height 15
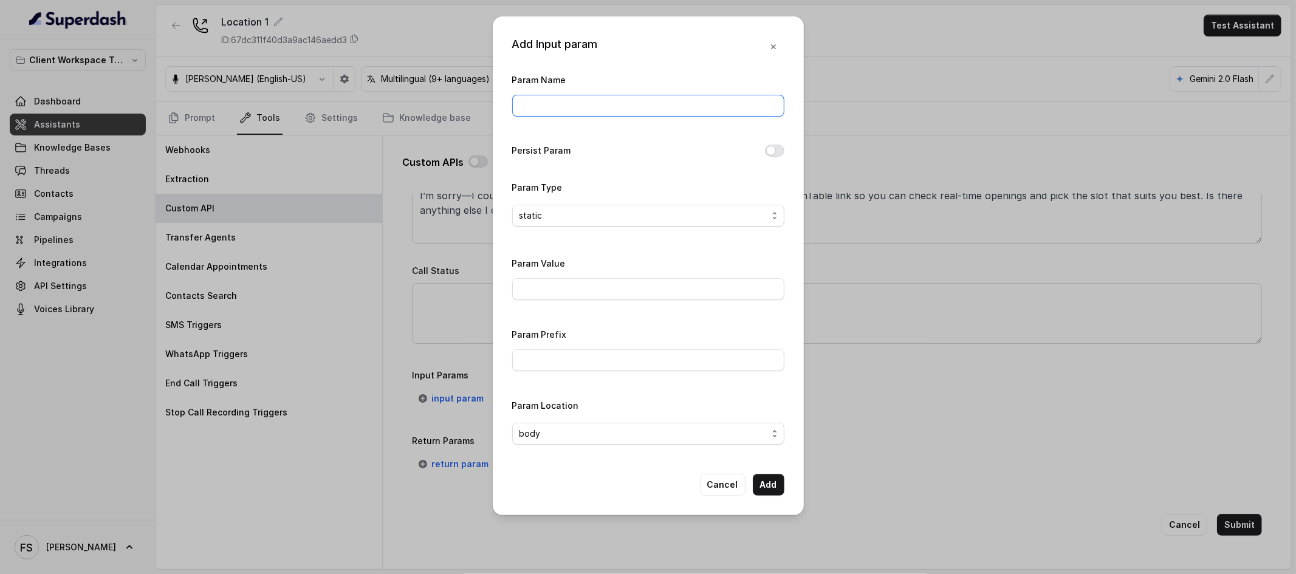
click at [583, 108] on input "Param Name" at bounding box center [648, 106] width 272 height 22
type input "date"
click at [558, 143] on label "Persist Param" at bounding box center [541, 150] width 59 height 15
click at [765, 152] on button "Persist Param" at bounding box center [774, 151] width 19 height 12
click at [747, 211] on span "static" at bounding box center [643, 215] width 248 height 15
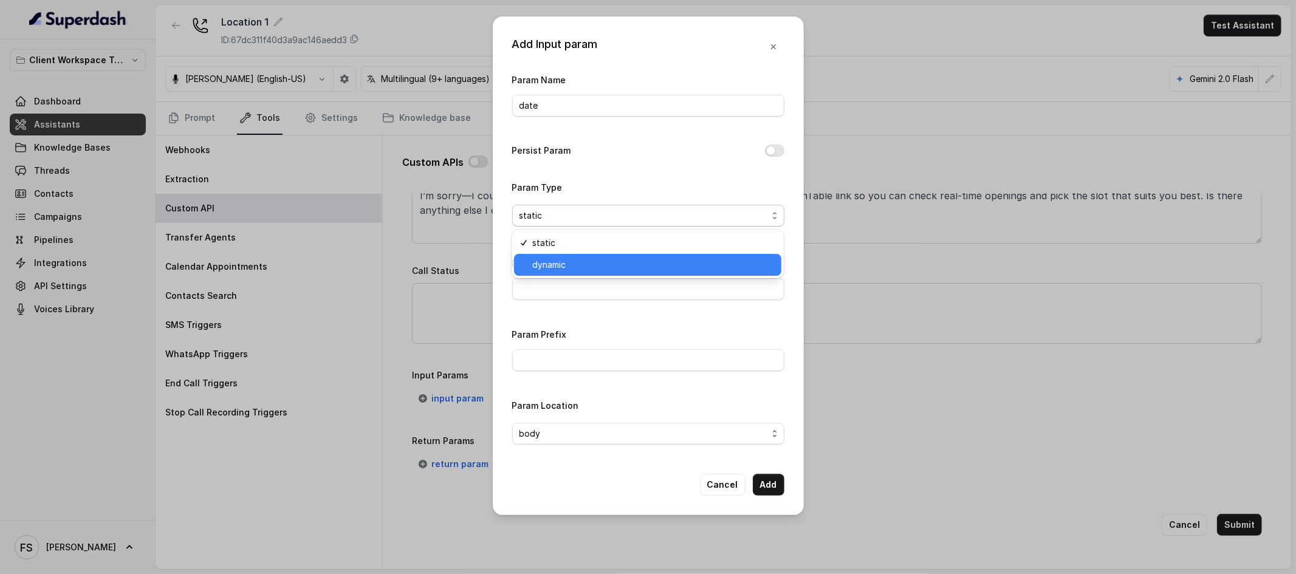
click at [638, 261] on span "dynamic" at bounding box center [653, 265] width 242 height 15
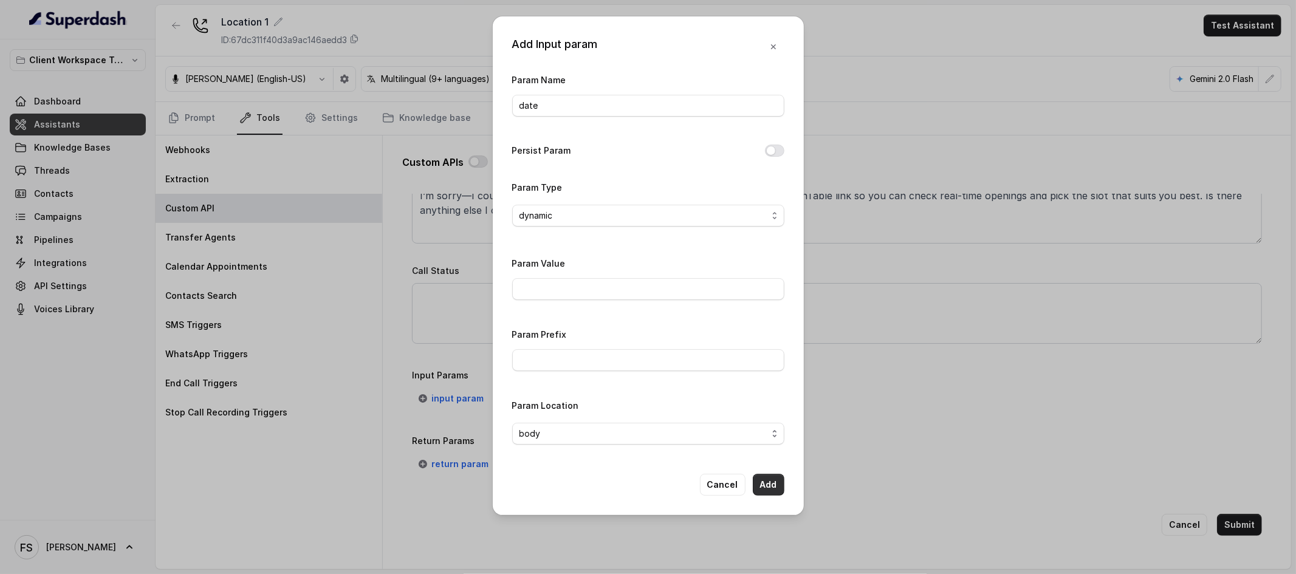
click at [776, 491] on button "Add" at bounding box center [769, 485] width 32 height 22
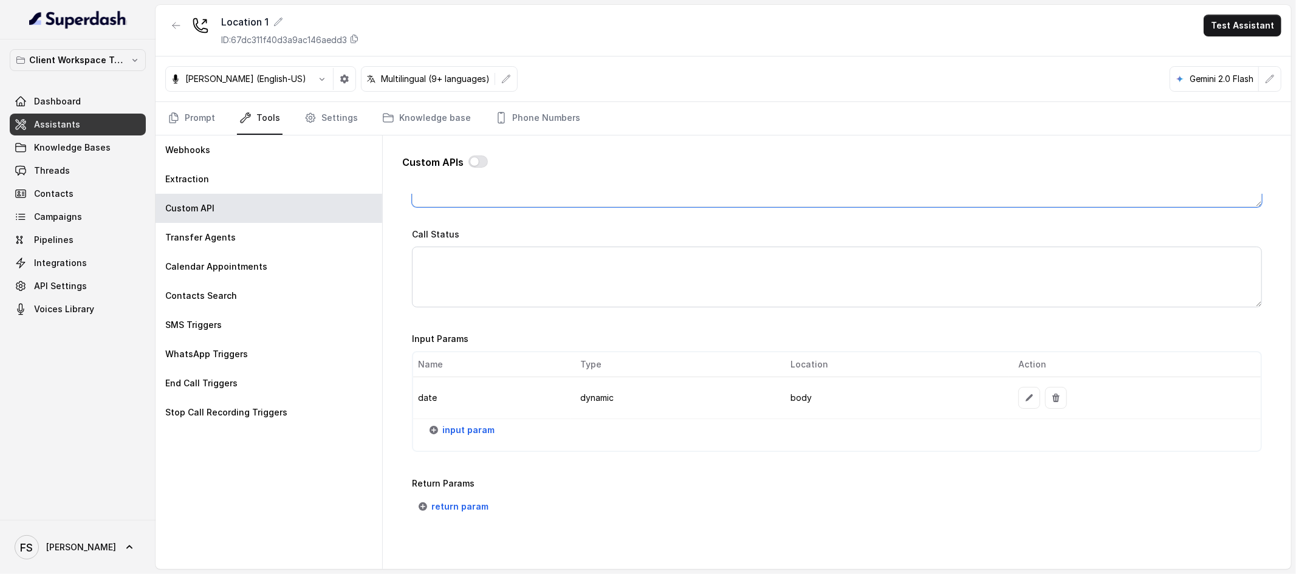
scroll to position [832, 0]
click at [466, 441] on div "input param" at bounding box center [837, 434] width 848 height 32
click at [476, 420] on button "input param" at bounding box center [462, 429] width 79 height 22
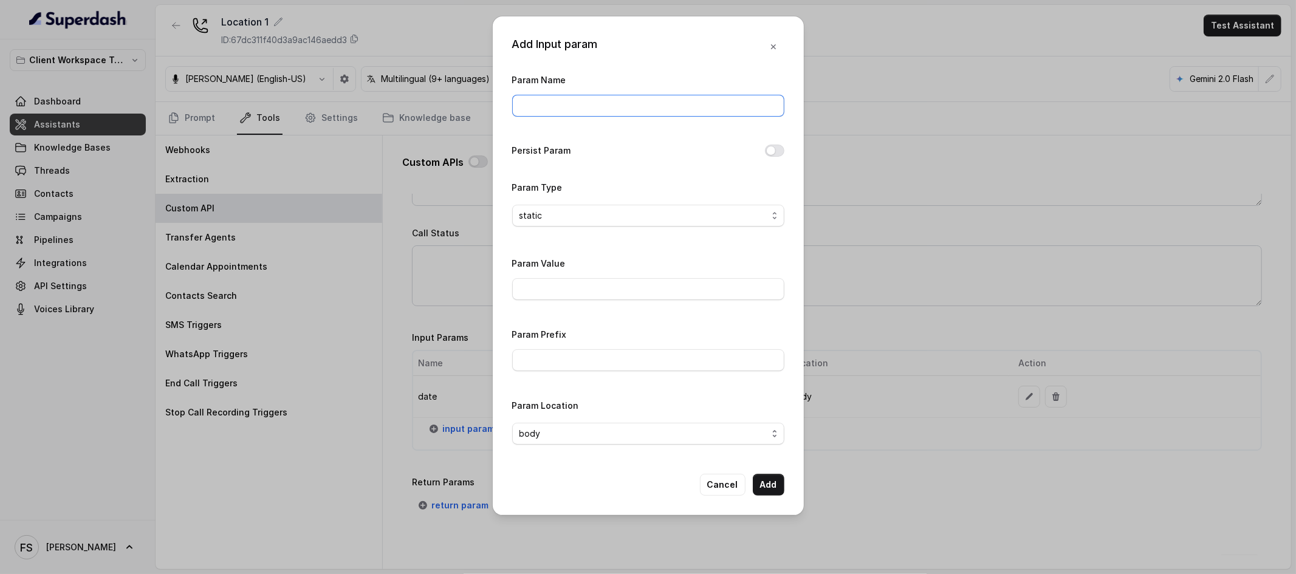
click at [577, 97] on input "Param Name" at bounding box center [648, 106] width 272 height 22
click at [677, 78] on div "Param Name" at bounding box center [648, 94] width 272 height 44
click at [645, 101] on input "Param Name" at bounding box center [648, 106] width 272 height 22
type input "partySize"
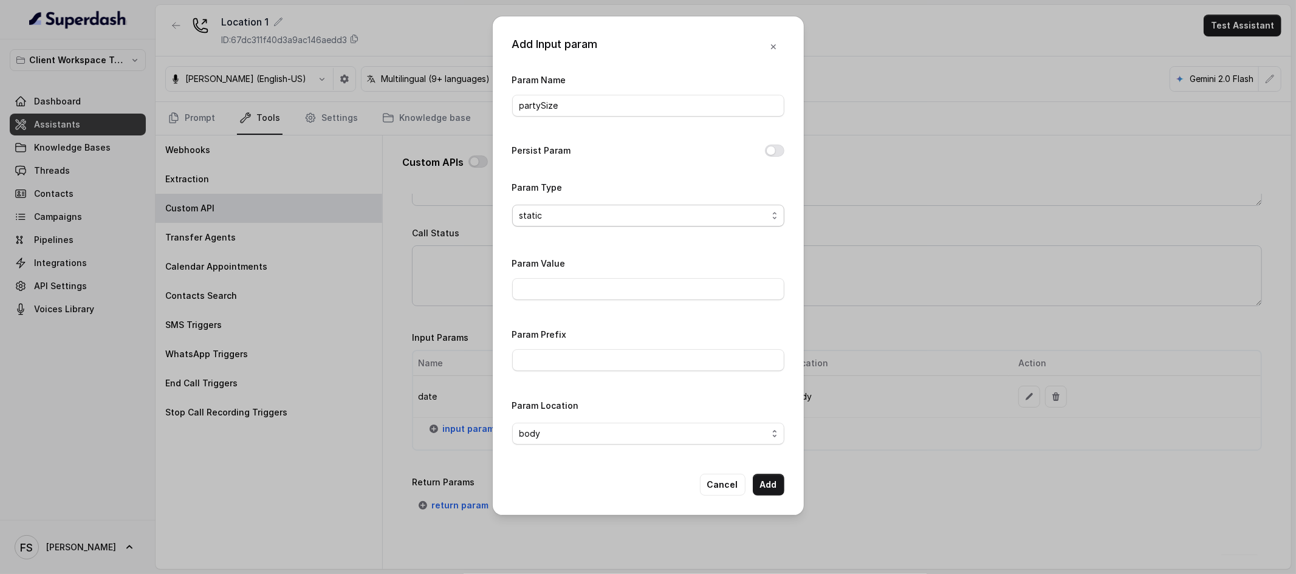
click at [625, 206] on span "static" at bounding box center [648, 216] width 272 height 22
click at [576, 278] on div "Param Name partySize Persist Param Param Type static Param Value Param Prefix P…" at bounding box center [648, 263] width 272 height 382
click at [580, 273] on div "Param Value" at bounding box center [648, 278] width 272 height 44
click at [600, 217] on span "static" at bounding box center [643, 215] width 248 height 15
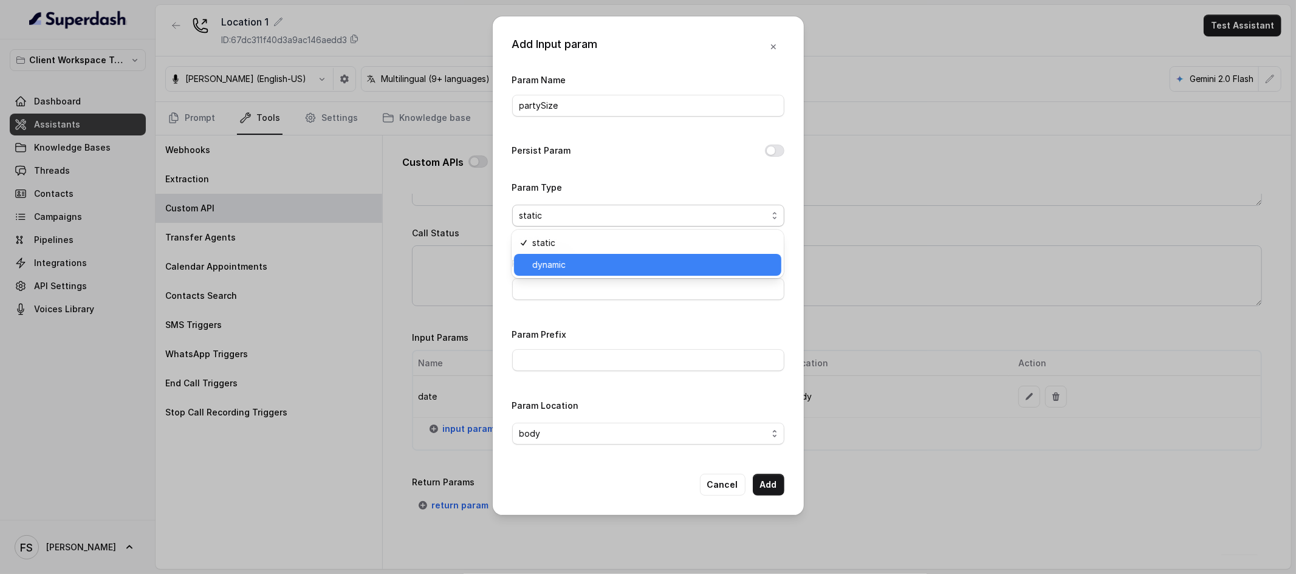
click at [580, 275] on div "dynamic" at bounding box center [647, 265] width 267 height 22
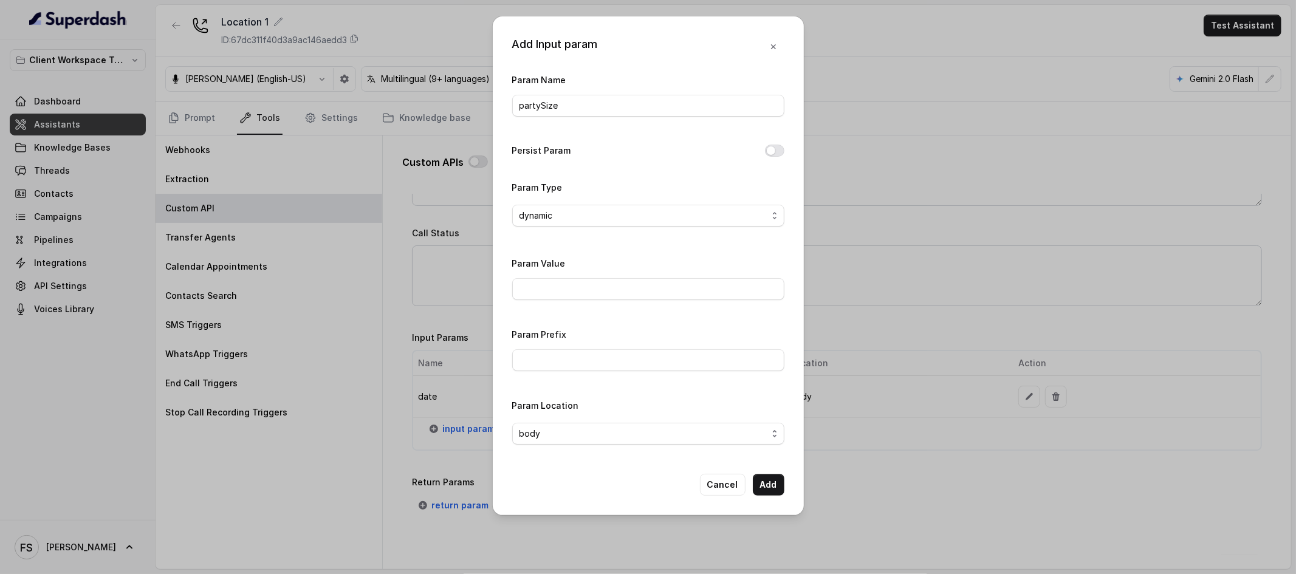
click at [598, 250] on div "Param Name partySize Persist Param Param Type dynamic Param Value Param Prefix …" at bounding box center [648, 263] width 272 height 382
click at [770, 490] on button "Add" at bounding box center [769, 485] width 32 height 22
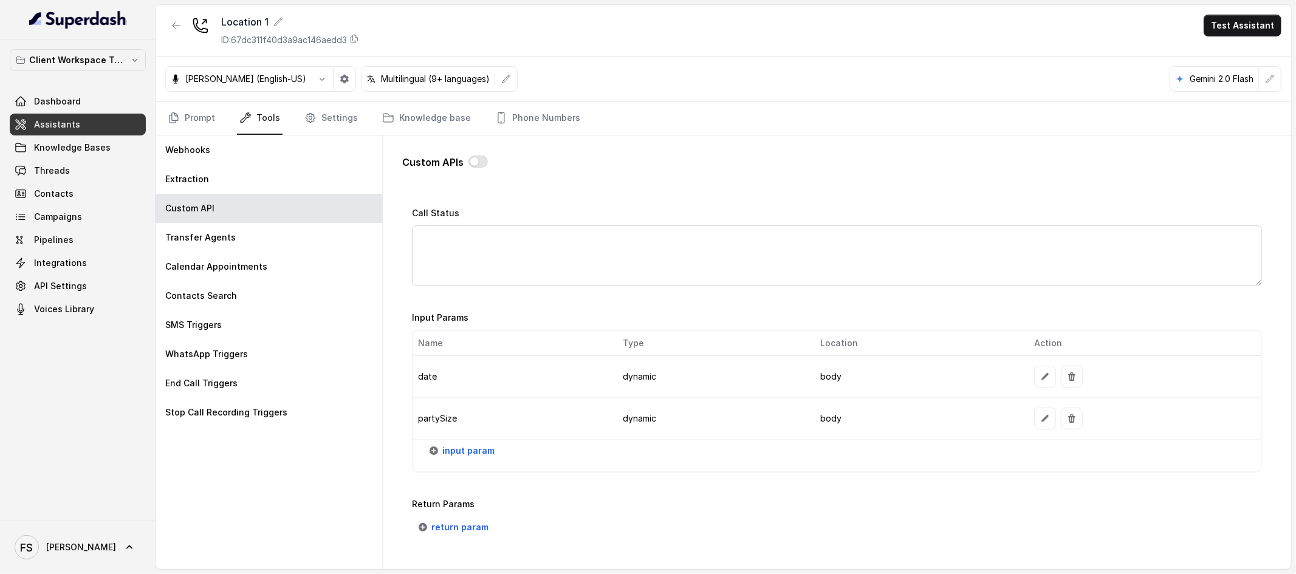
scroll to position [920, 0]
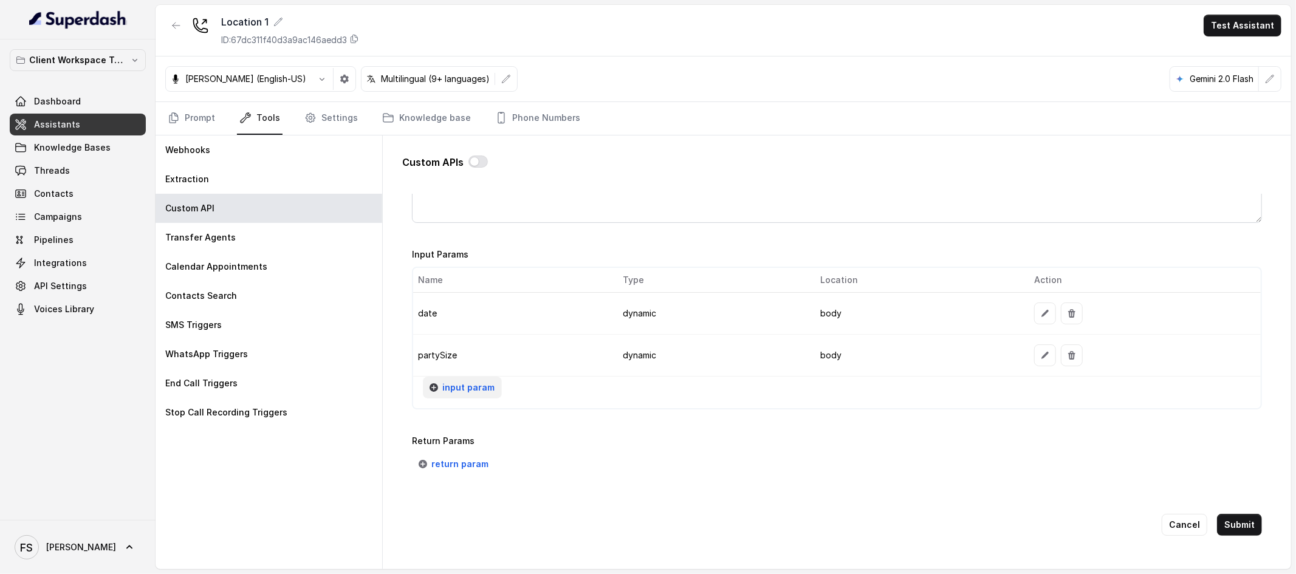
click at [459, 388] on span "input param" at bounding box center [468, 387] width 52 height 15
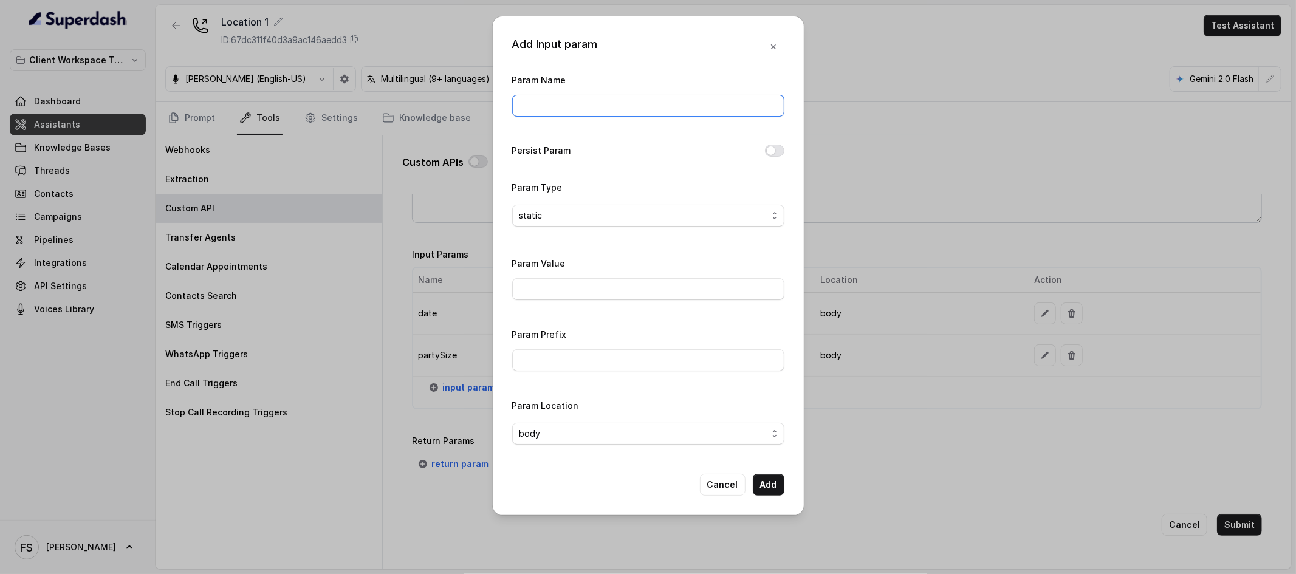
click at [564, 112] on input "Param Name" at bounding box center [648, 106] width 272 height 22
type input "userName"
click at [722, 222] on span "static" at bounding box center [643, 215] width 248 height 15
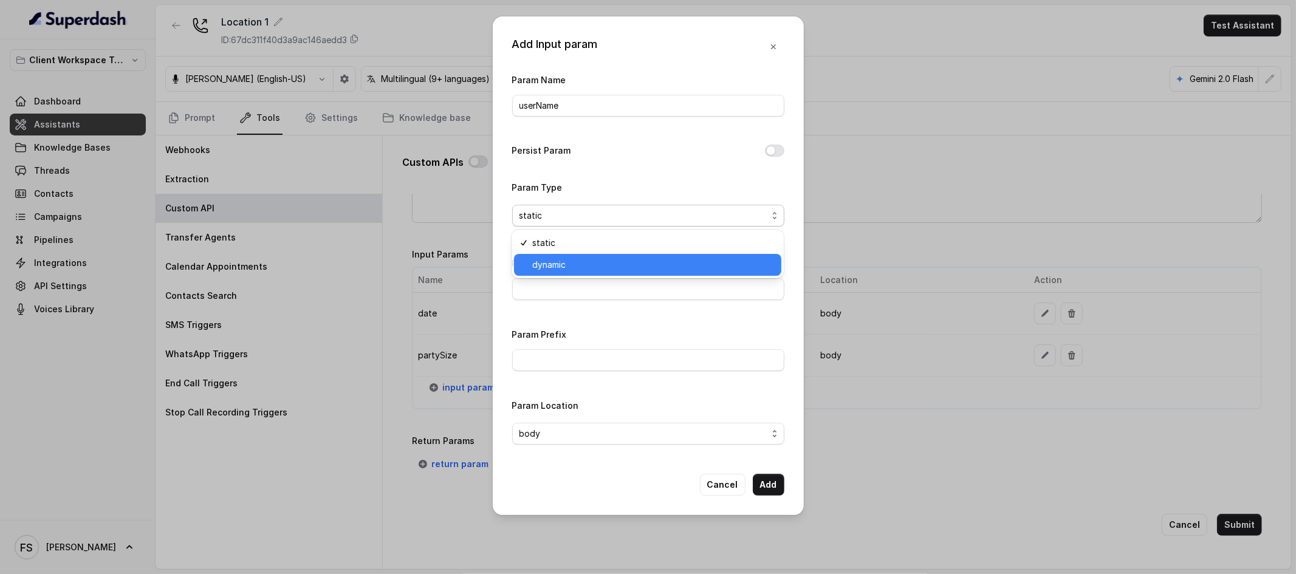
click at [639, 261] on span "dynamic" at bounding box center [653, 265] width 242 height 15
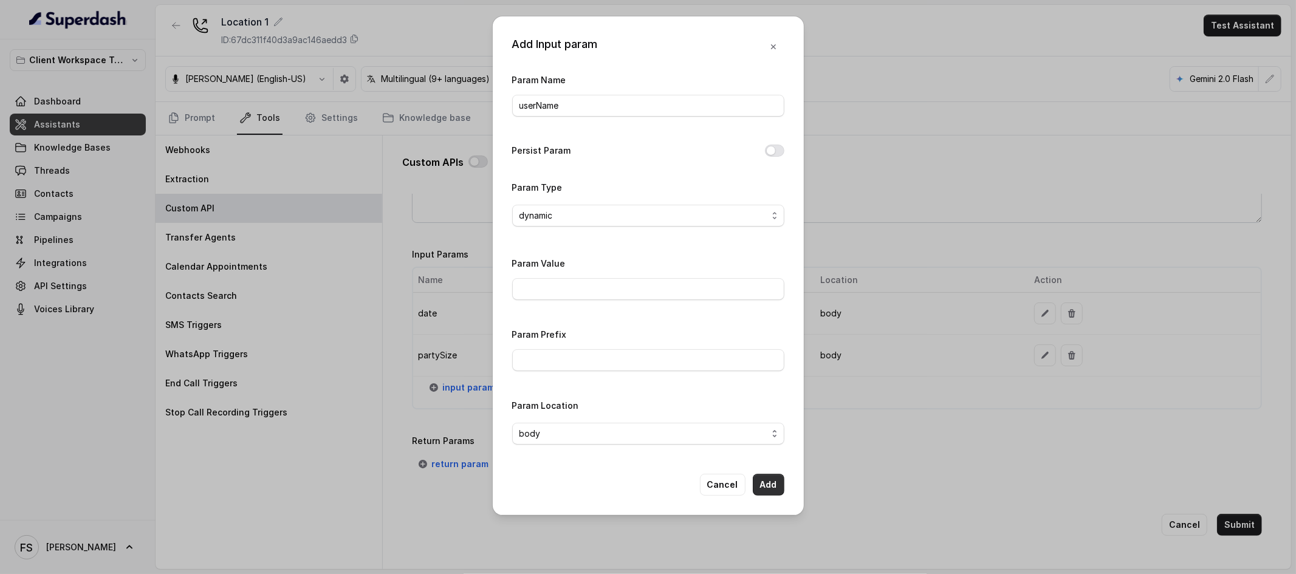
click at [773, 487] on button "Add" at bounding box center [769, 485] width 32 height 22
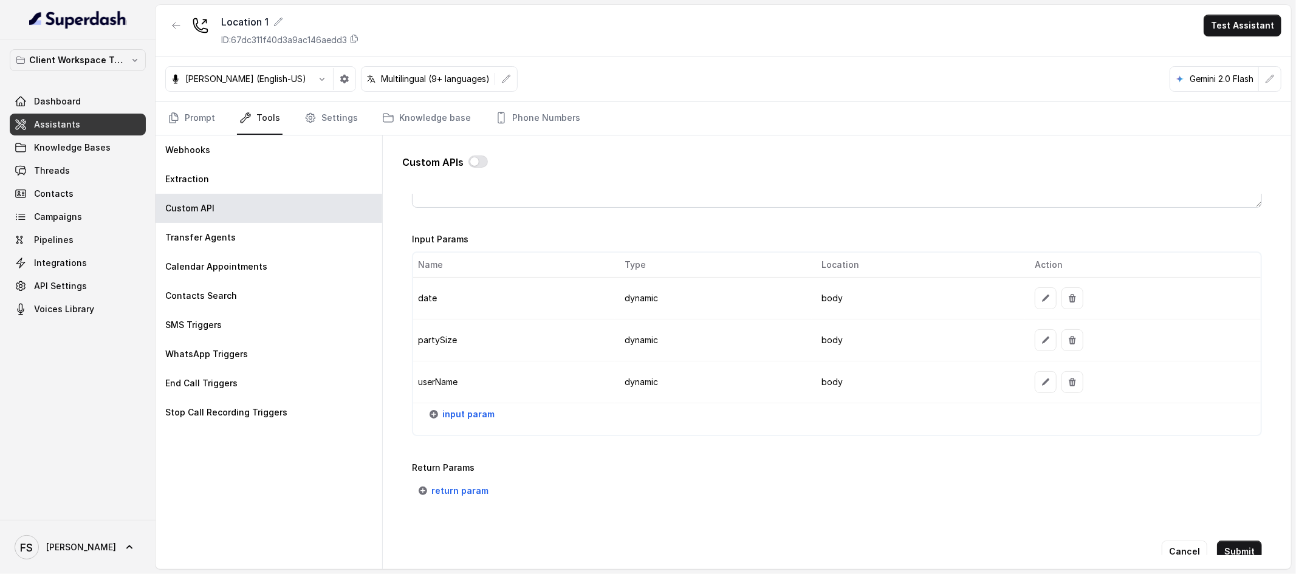
scroll to position [944, 0]
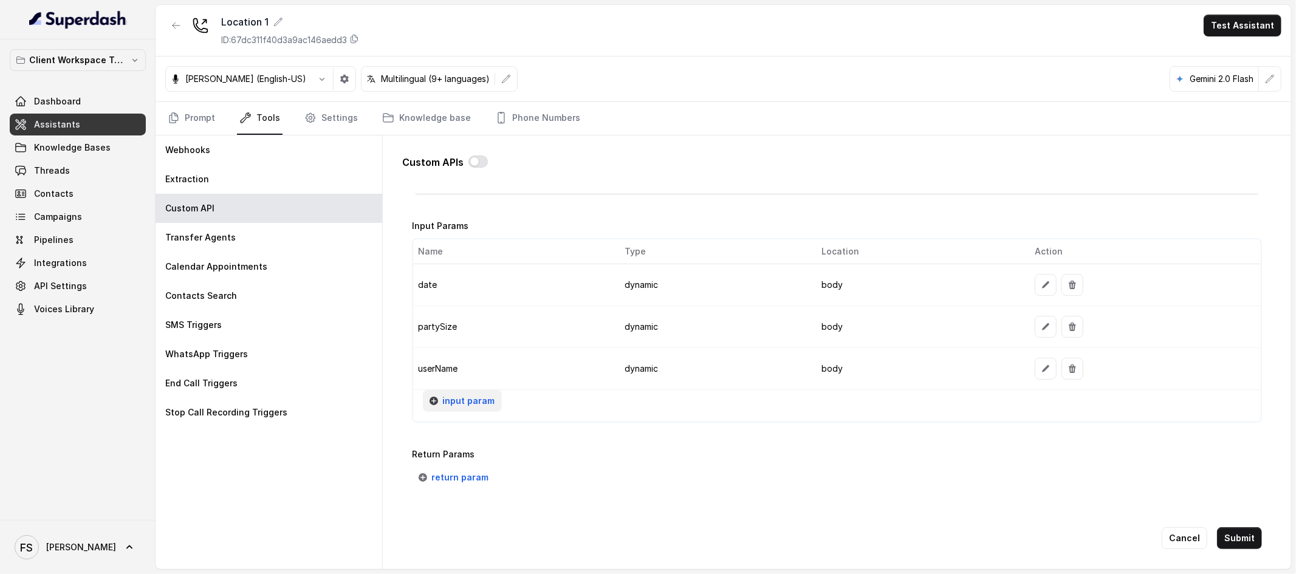
click at [475, 400] on span "input param" at bounding box center [468, 401] width 52 height 15
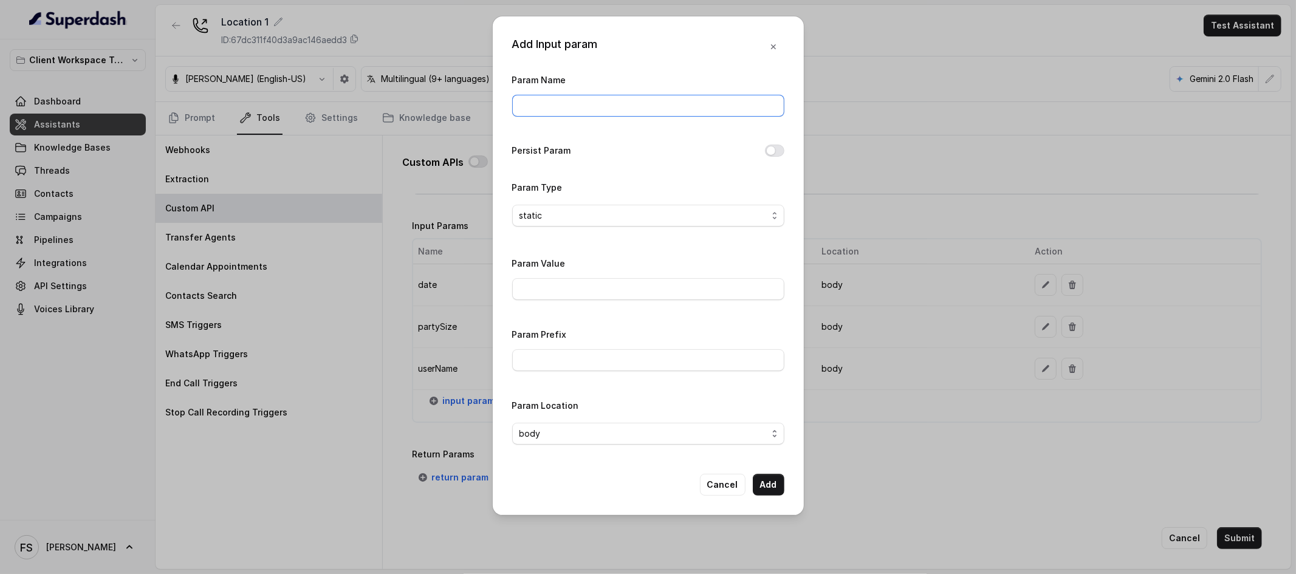
click at [587, 107] on input "Param Name" at bounding box center [648, 106] width 272 height 22
type input "a"
type input "phone"
click at [779, 151] on button "Persist Param" at bounding box center [774, 151] width 19 height 12
click at [770, 493] on button "Add" at bounding box center [769, 485] width 32 height 22
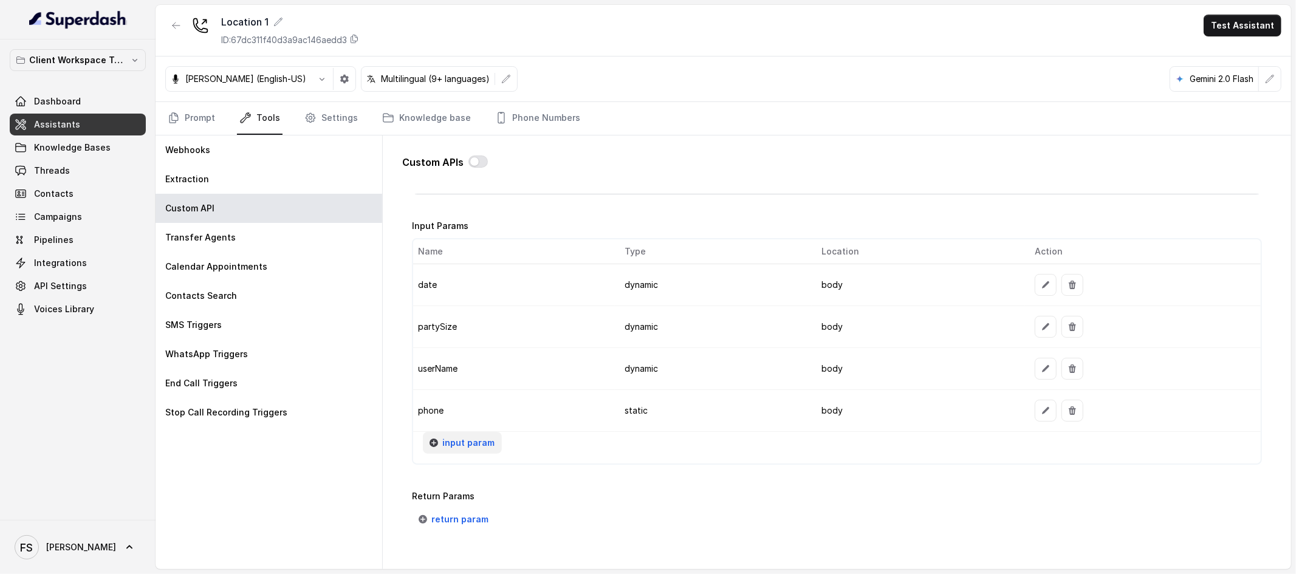
click at [480, 434] on button "input param" at bounding box center [462, 443] width 79 height 22
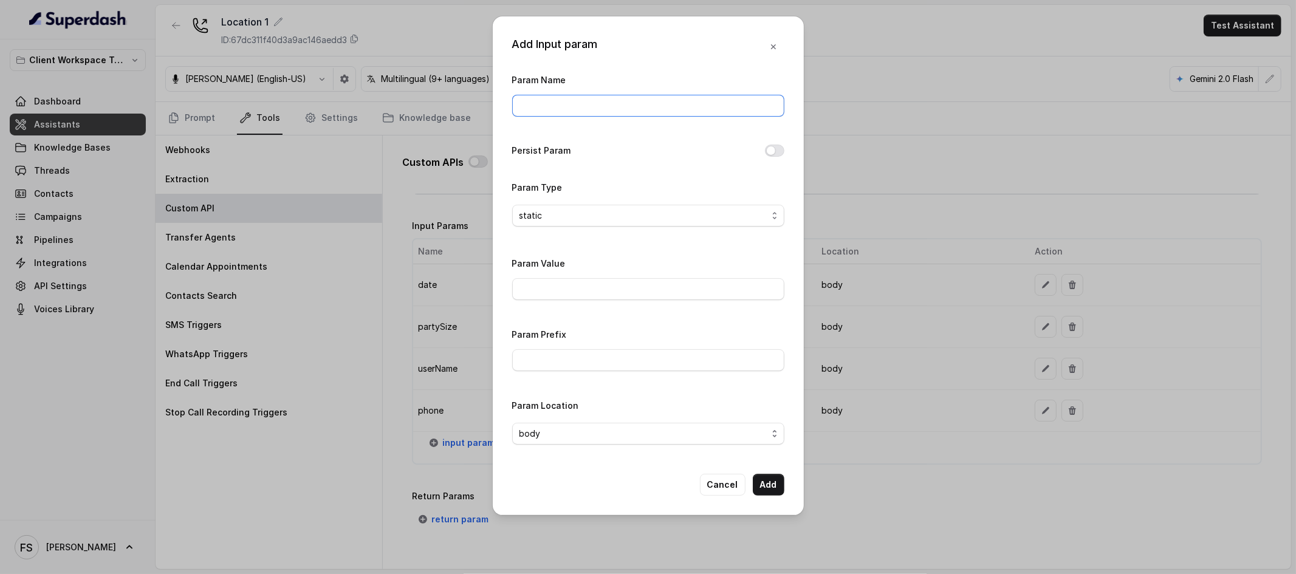
click at [641, 113] on input "Param Name" at bounding box center [648, 106] width 272 height 22
type input "area"
click at [662, 162] on div "Param Name area Persist Param Param Type static Param Value Param Prefix Param …" at bounding box center [648, 263] width 272 height 382
click at [769, 488] on button "Add" at bounding box center [769, 485] width 32 height 22
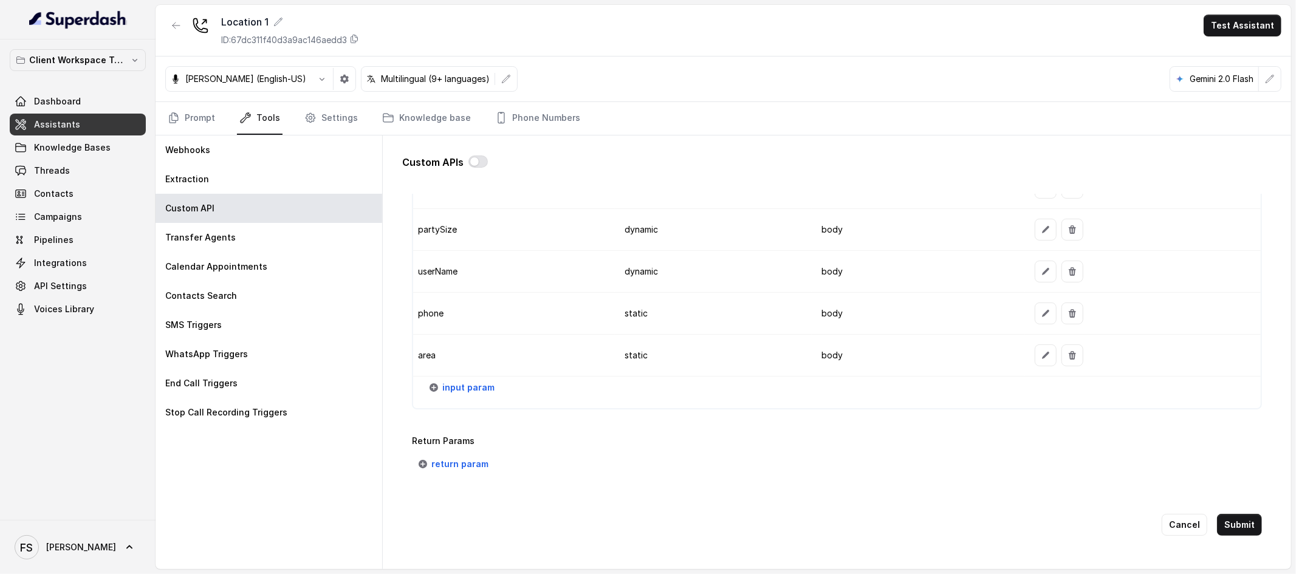
scroll to position [1047, 0]
click at [465, 385] on span "input param" at bounding box center [468, 387] width 52 height 15
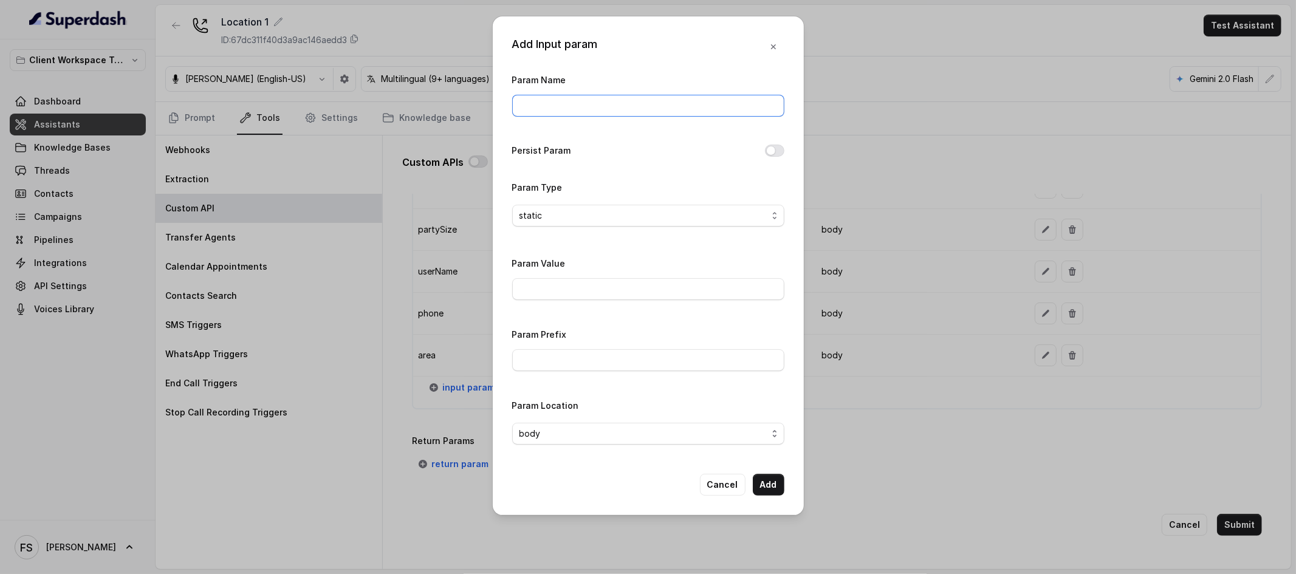
click at [612, 103] on input "Param Name" at bounding box center [648, 106] width 272 height 22
type input "restaurantId"
click at [775, 499] on div "Add Input param Param Name restaurantId Persist Param Param Type static Param V…" at bounding box center [648, 265] width 311 height 499
click at [778, 488] on button "Add" at bounding box center [769, 485] width 32 height 22
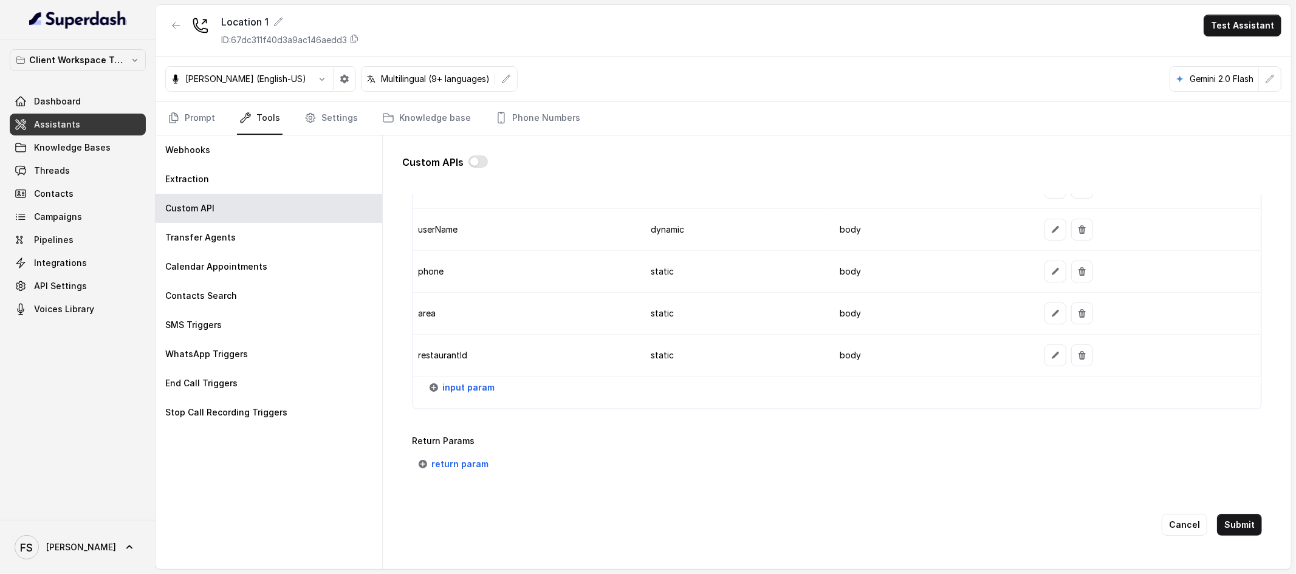
scroll to position [1094, 0]
click at [472, 380] on span "input param" at bounding box center [468, 387] width 52 height 15
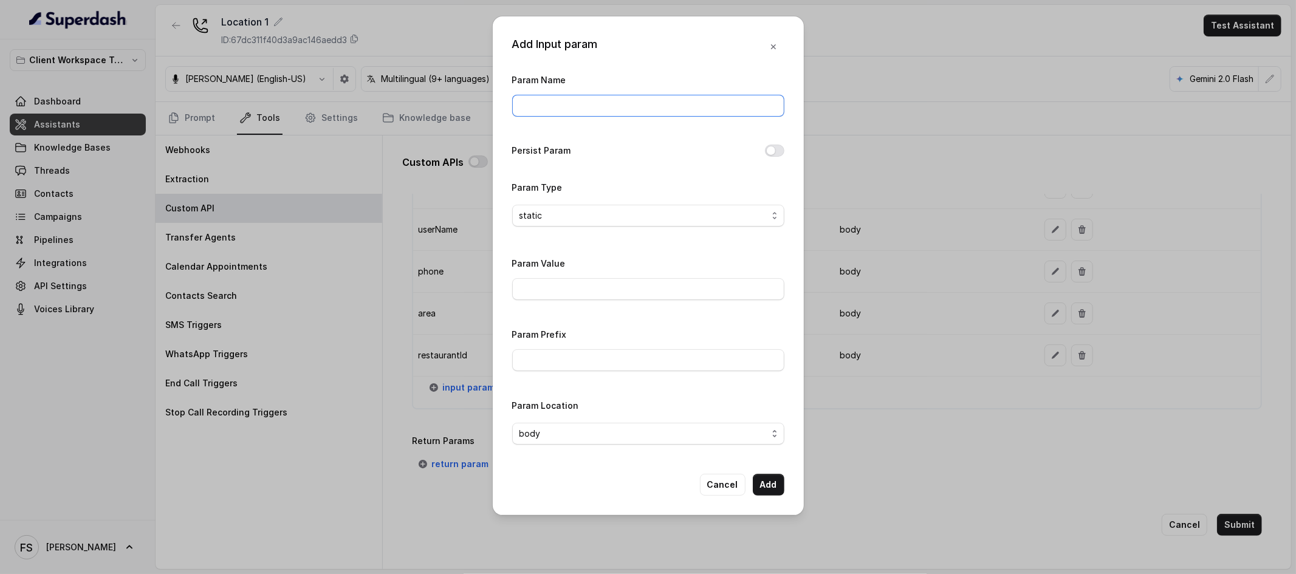
click at [621, 103] on input "Param Name" at bounding box center [648, 106] width 272 height 22
type input "url"
click at [650, 313] on div "Param Name url Persist Param Param Type static Param Value Param Prefix Param L…" at bounding box center [648, 263] width 272 height 382
click at [658, 298] on input "Param Value" at bounding box center [648, 289] width 272 height 22
type input "https://www.opentable.com/restref/client/?restref="
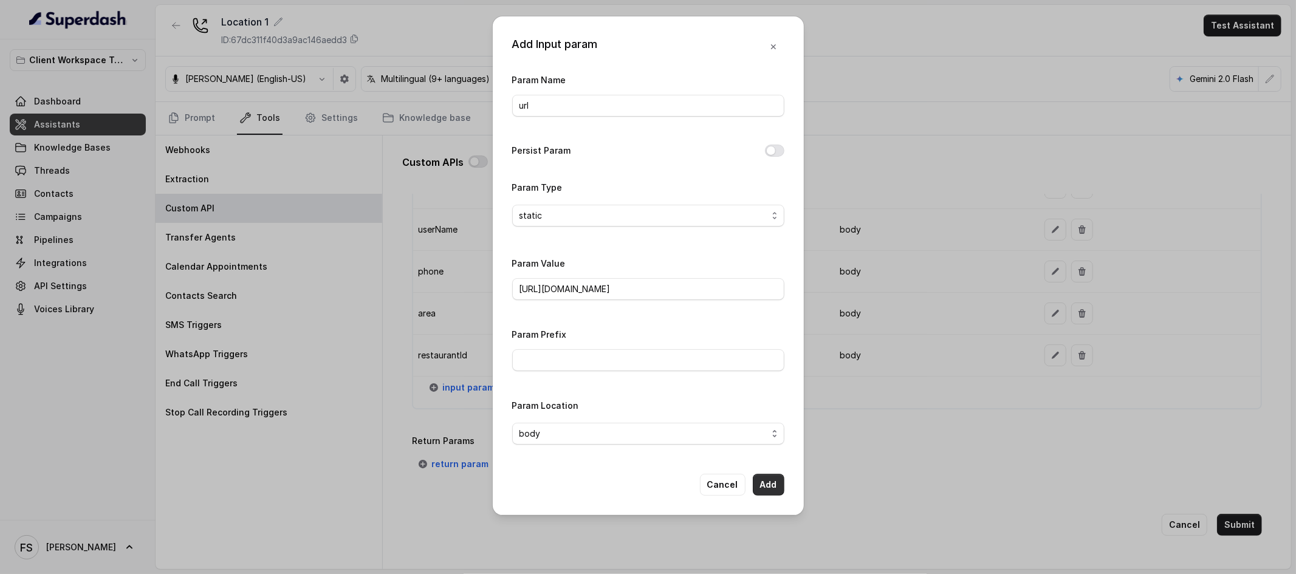
click at [770, 490] on button "Add" at bounding box center [769, 485] width 32 height 22
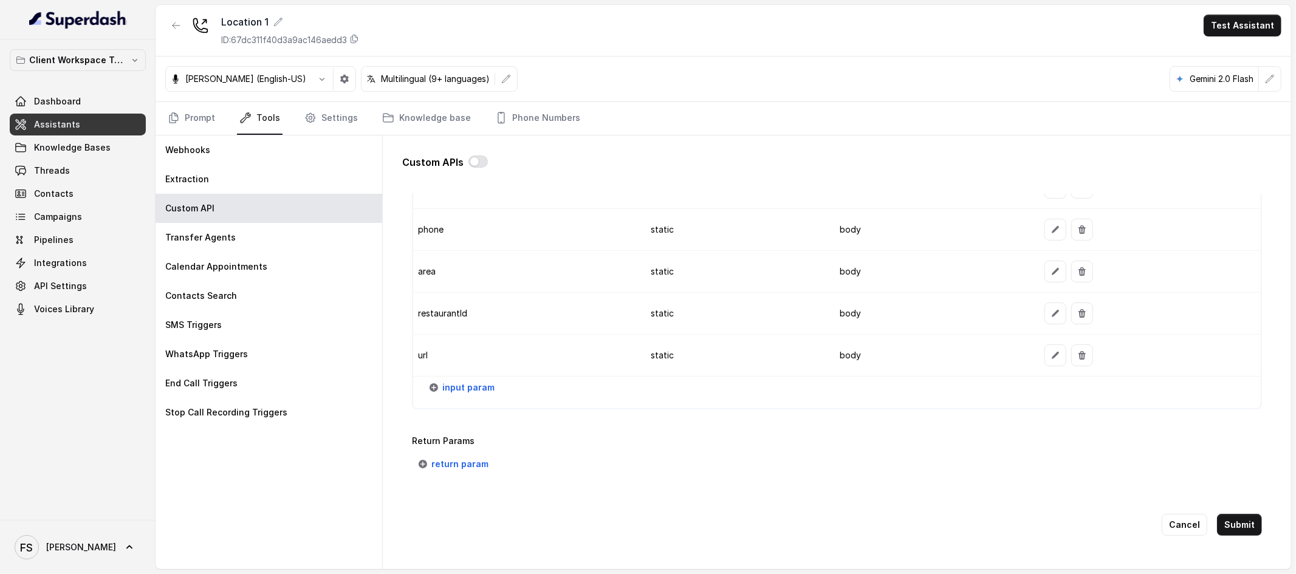
scroll to position [1136, 0]
click at [465, 381] on span "input param" at bounding box center [468, 387] width 52 height 15
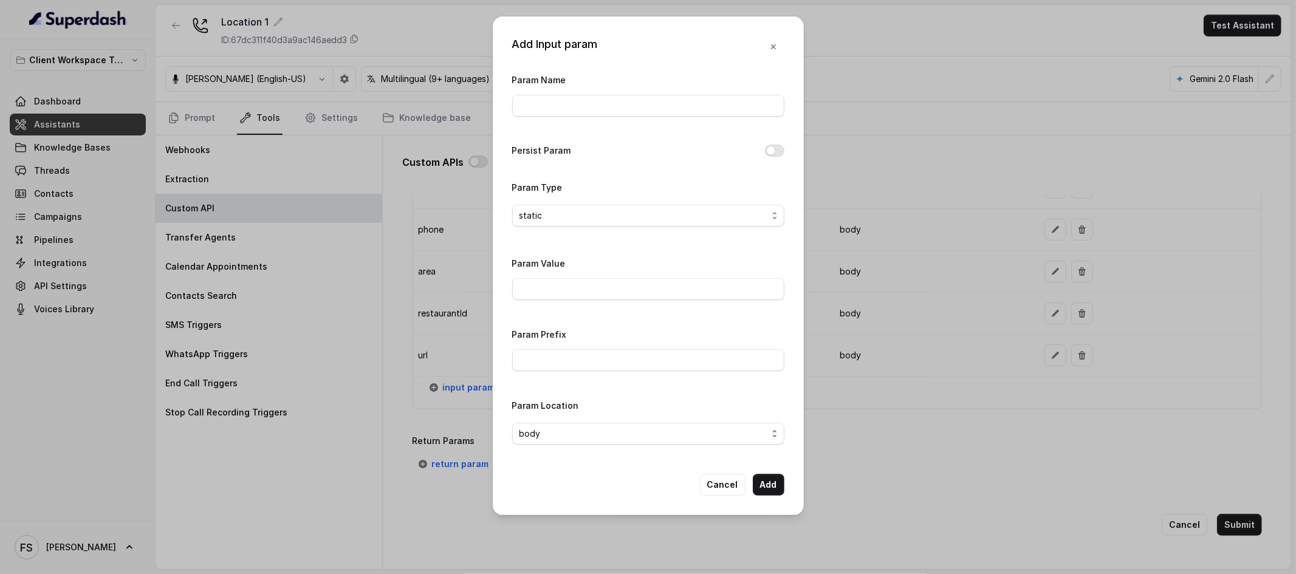
click at [576, 121] on div "Param Name" at bounding box center [648, 98] width 272 height 52
click at [588, 113] on input "Param Name" at bounding box center [648, 106] width 272 height 22
type input "userEmail"
click at [706, 289] on input "Param Value" at bounding box center [648, 289] width 272 height 22
type input "reservations@restohost.ai"
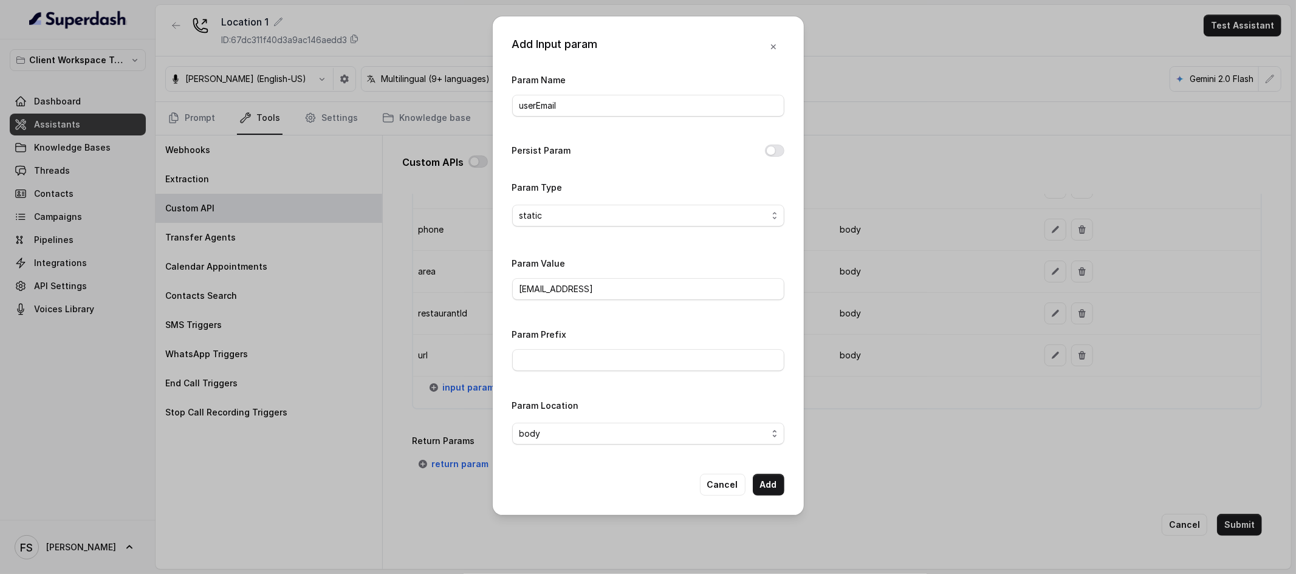
click at [668, 320] on div "Param Name userEmail Persist Param Param Type static Param Value reservations@r…" at bounding box center [648, 263] width 272 height 382
click at [779, 482] on button "Add" at bounding box center [769, 485] width 32 height 22
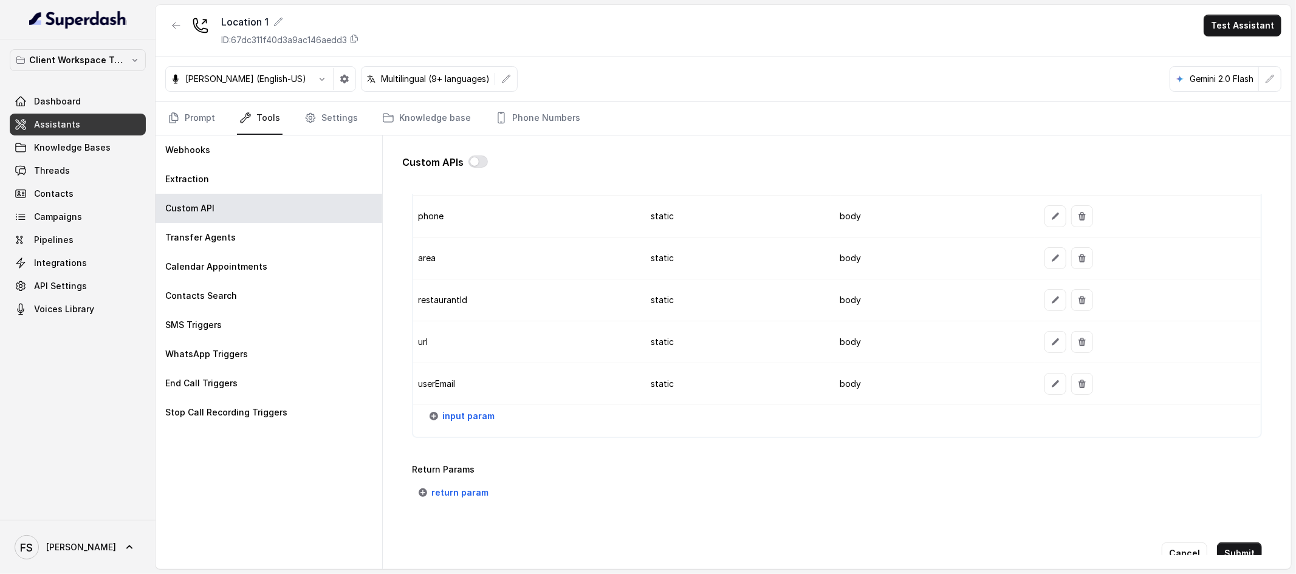
scroll to position [1141, 0]
click at [451, 417] on span "input param" at bounding box center [468, 413] width 52 height 15
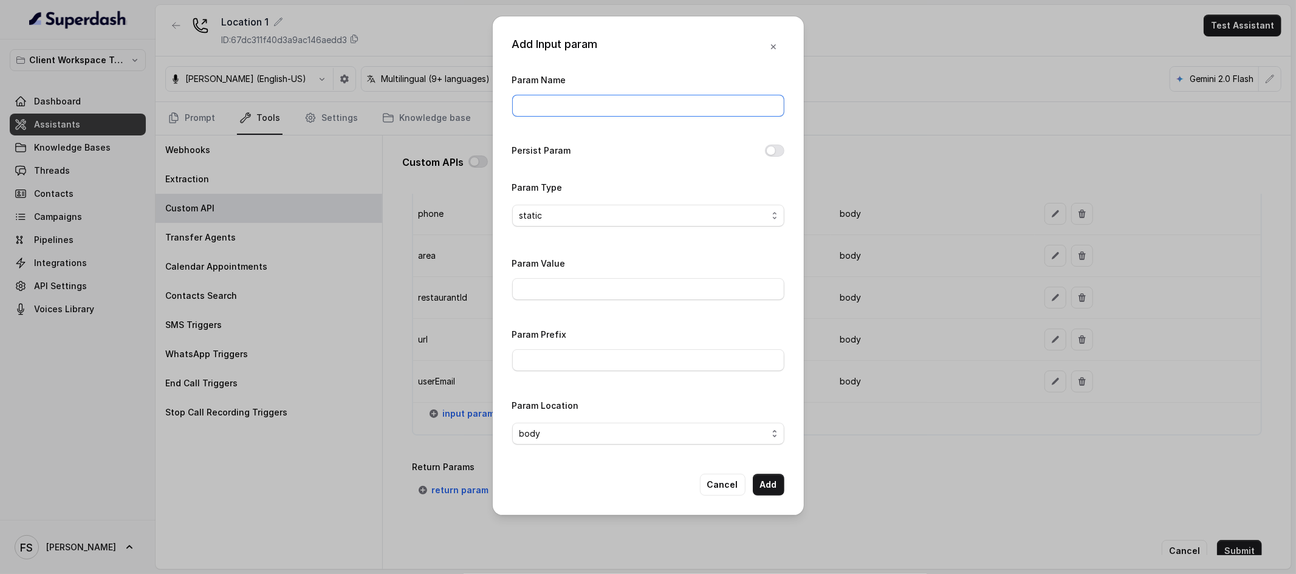
click at [573, 112] on input "Param Name" at bounding box center [648, 106] width 272 height 22
type input "fromNumber"
click at [665, 157] on div "Persist Param" at bounding box center [648, 151] width 272 height 17
click at [779, 487] on button "Add" at bounding box center [769, 485] width 32 height 22
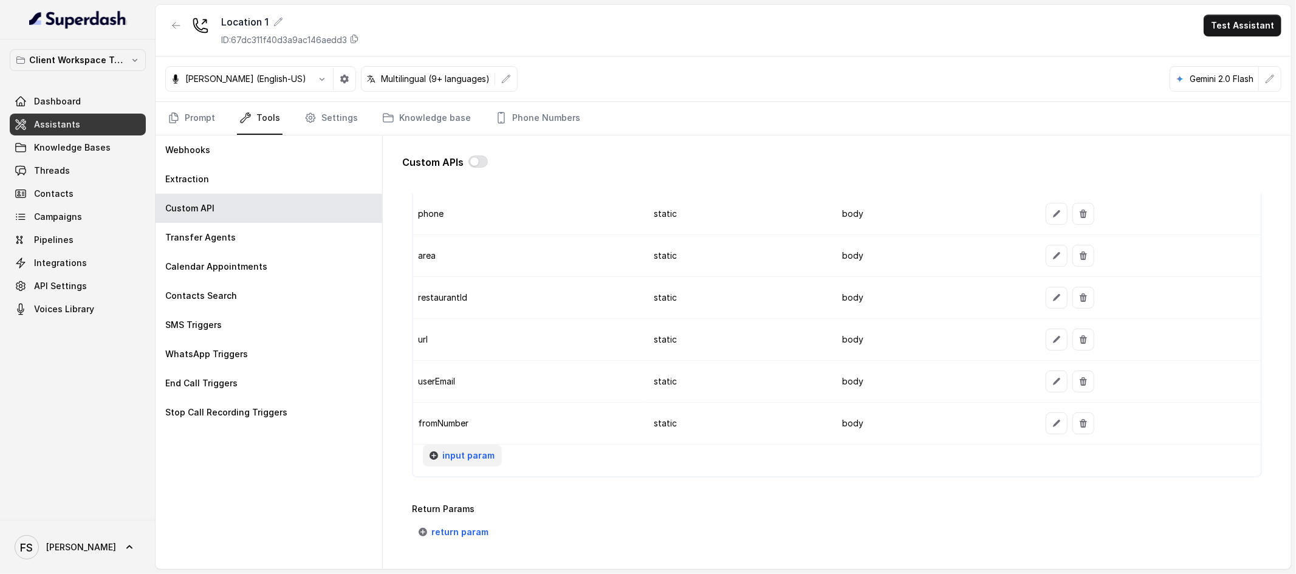
click at [464, 459] on span "input param" at bounding box center [468, 455] width 52 height 15
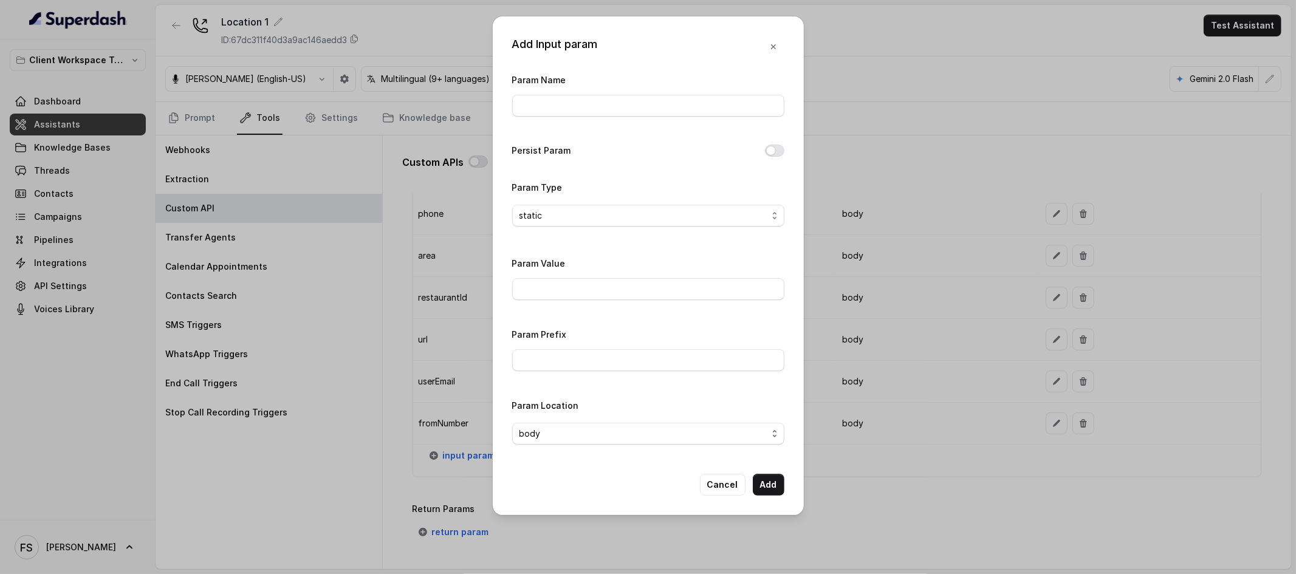
click at [597, 117] on div "Param Name" at bounding box center [648, 98] width 272 height 52
click at [600, 110] on input "Param Name" at bounding box center [648, 106] width 272 height 22
type input "fallbackMessage"
click at [648, 277] on div "Param Value" at bounding box center [648, 278] width 272 height 44
click at [597, 291] on input "Param Value" at bounding box center [648, 289] width 272 height 22
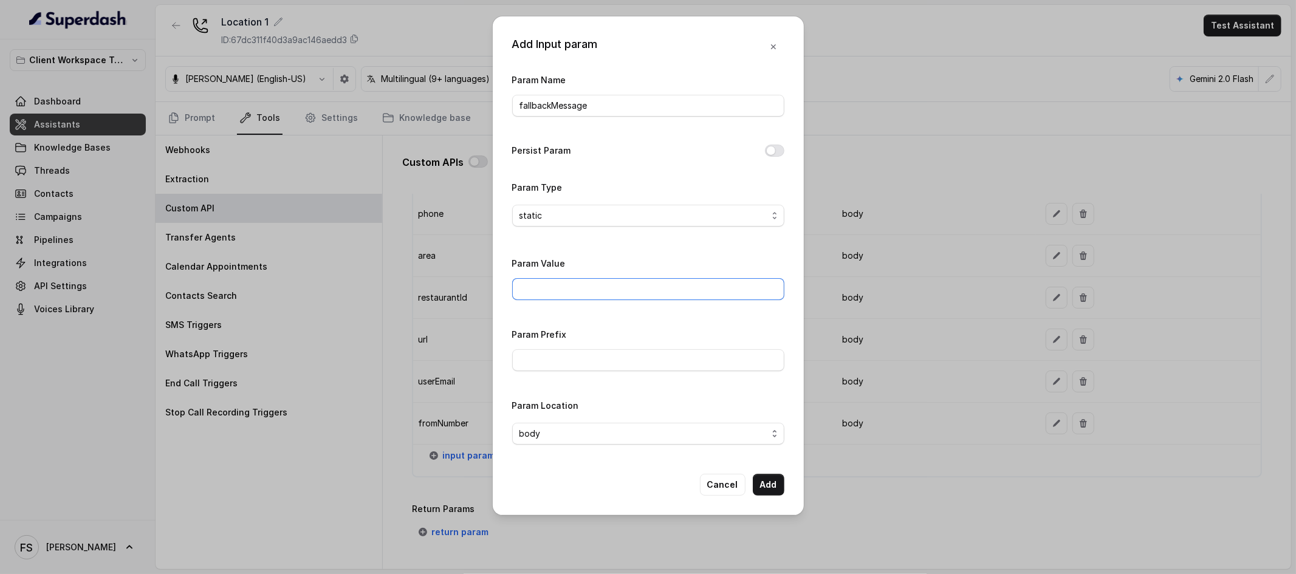
paste input "Thanks for calling Rreal Tacos! Want to make a reservation? https://www.opentab…"
type input "Thanks for calling Rreal Tacos! Want to make a reservation? https://www.opentab…"
click at [600, 289] on input "Param Value" at bounding box center [648, 289] width 272 height 22
paste input "Thanks for calling Rreal Tacos! Want to make a reservation? https://www.opentab…"
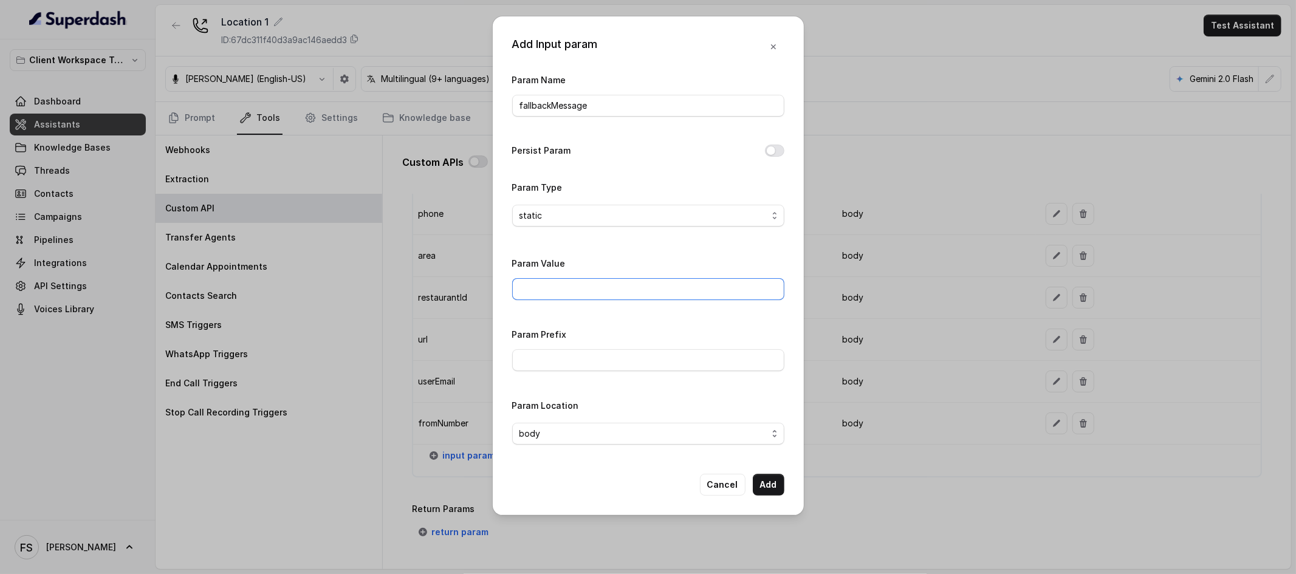
type input "Thanks for calling Rreal Tacos! Want to make a reservation? https://www.opentab…"
click at [621, 291] on input "Param Value" at bounding box center [648, 289] width 272 height 22
paste input "Thanks for calling Rreal Tacos! Want to make a reservation? https://www.opentab…"
drag, startPoint x: 776, startPoint y: 289, endPoint x: 548, endPoint y: 288, distance: 228.4
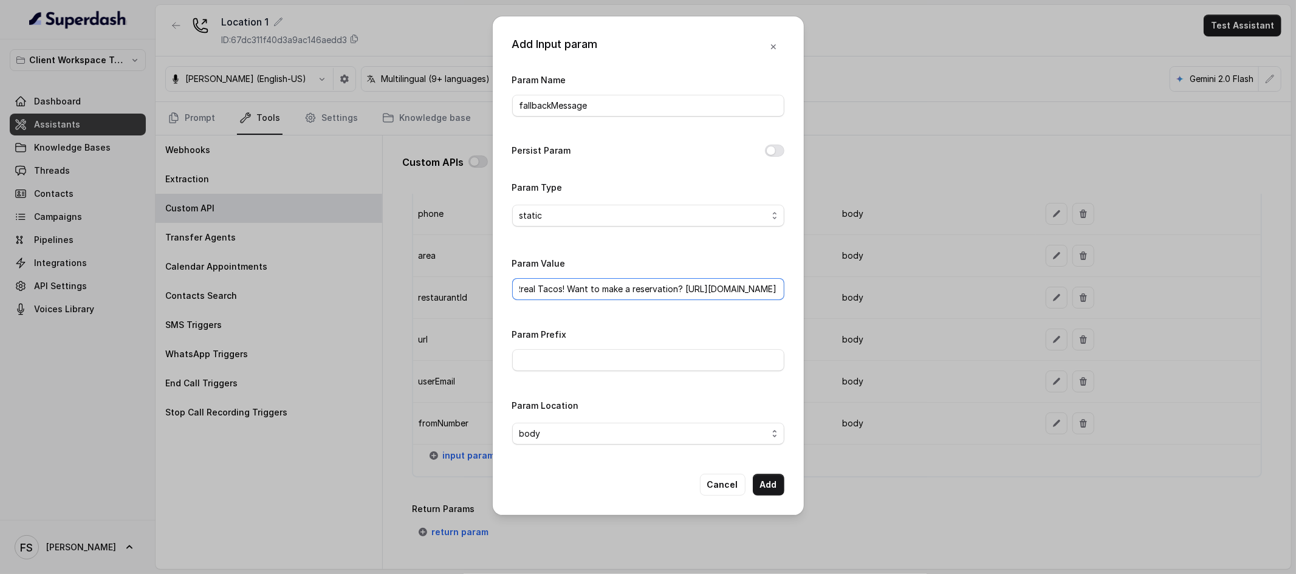
click at [548, 288] on input "Thanks for calling Rreal Tacos! Want to make a reservation? https://www.opentab…" at bounding box center [648, 289] width 272 height 22
click at [776, 297] on input "Thanks for calling [location]! Want to make a reservation? [link[" at bounding box center [648, 289] width 272 height 22
type input "Thanks for calling [location]! Want to make a reservation? [link]"
click at [772, 484] on button "Add" at bounding box center [769, 485] width 32 height 22
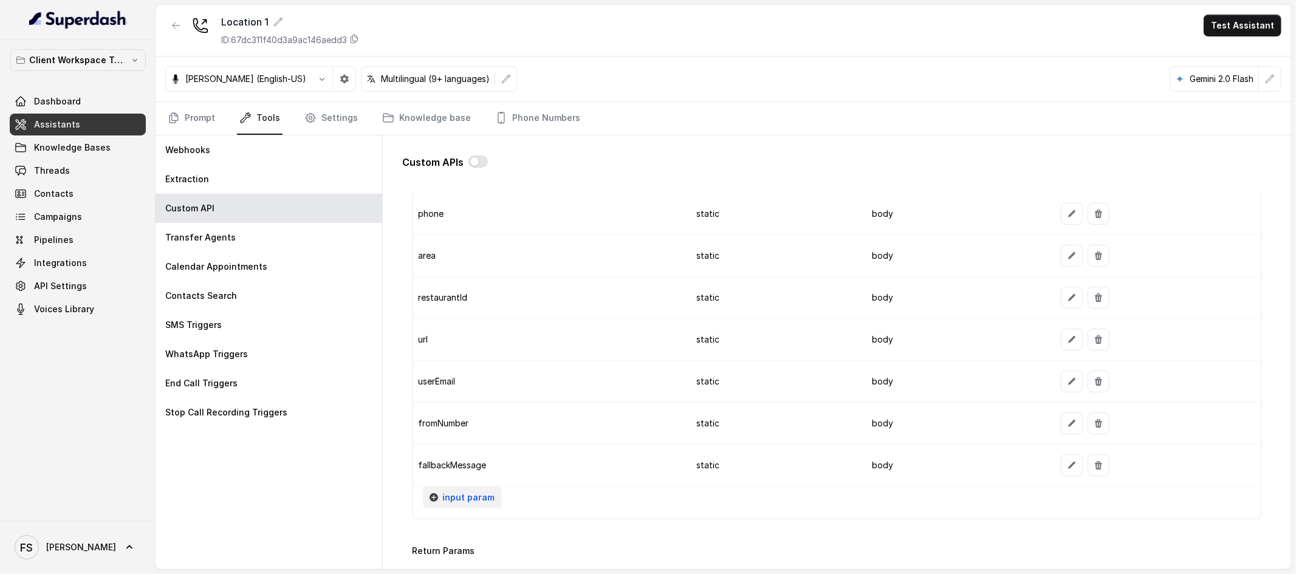
click at [461, 493] on span "input param" at bounding box center [468, 497] width 52 height 15
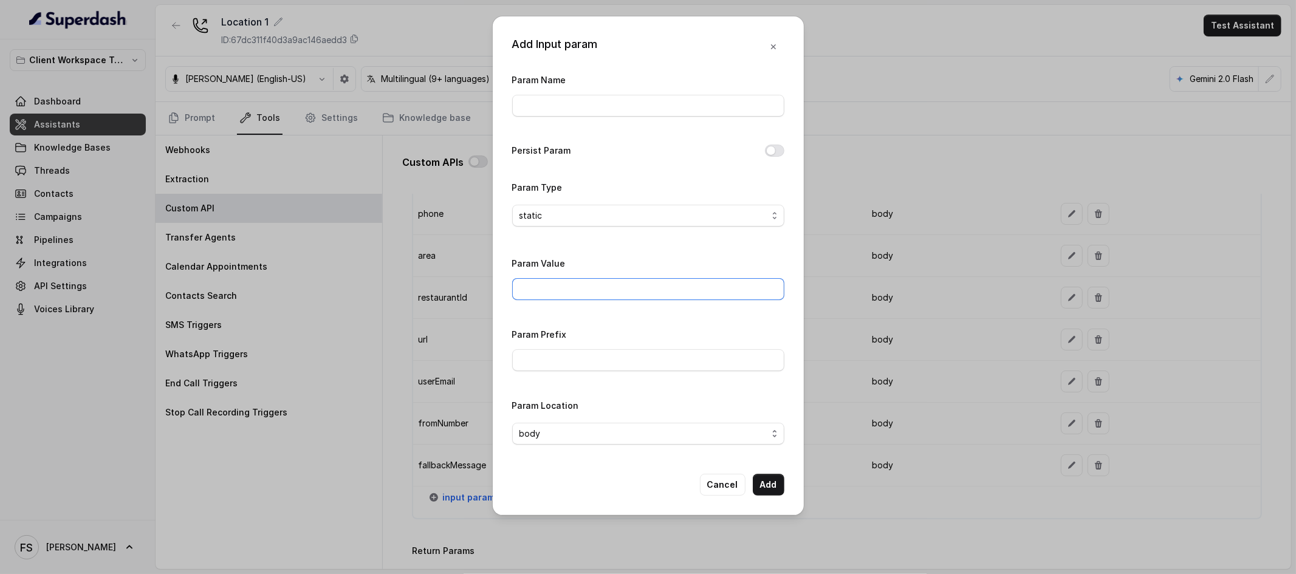
click at [638, 281] on input "Param Value" at bounding box center [648, 289] width 272 height 22
paste input "Thanks for calling Rreal Tacos! your reservation confirmation link -"
type input "Thanks for calling Rreal Tacos! your reservation confirmation link -"
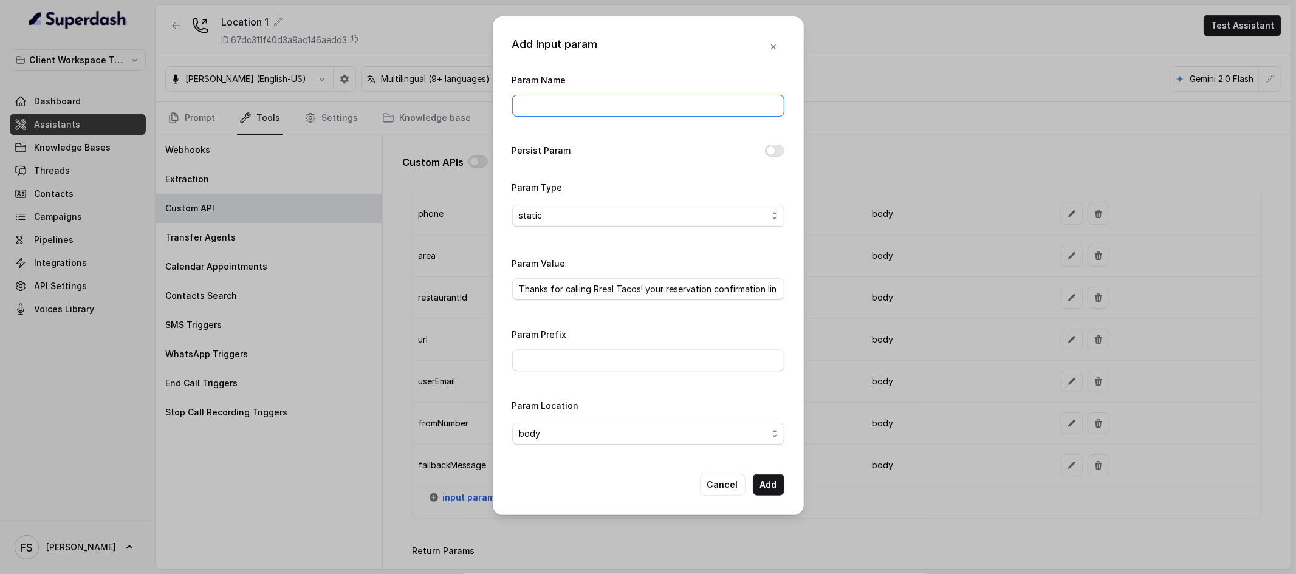
click at [631, 110] on input "Param Name" at bounding box center [648, 106] width 272 height 22
type input "fixedMessage"
drag, startPoint x: 594, startPoint y: 293, endPoint x: 639, endPoint y: 289, distance: 45.1
click at [639, 289] on input "Thanks for calling Rreal Tacos! your reservation confirmation link -" at bounding box center [648, 289] width 272 height 22
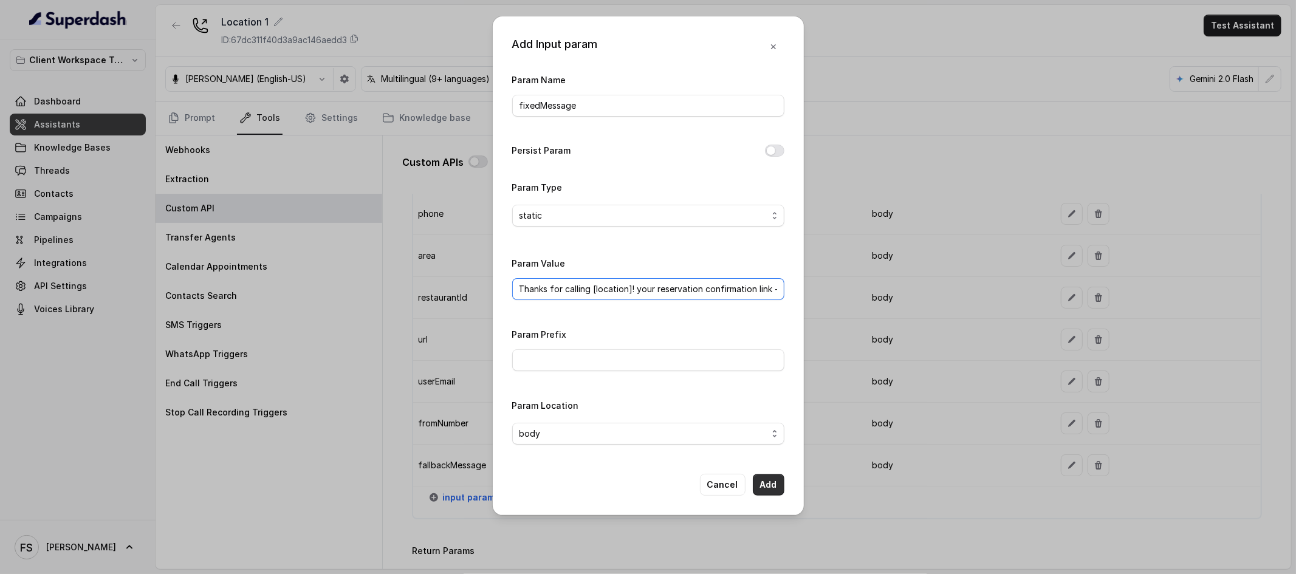
type input "Thanks for calling [location]! your reservation confirmation link -"
click at [782, 490] on button "Add" at bounding box center [769, 485] width 32 height 22
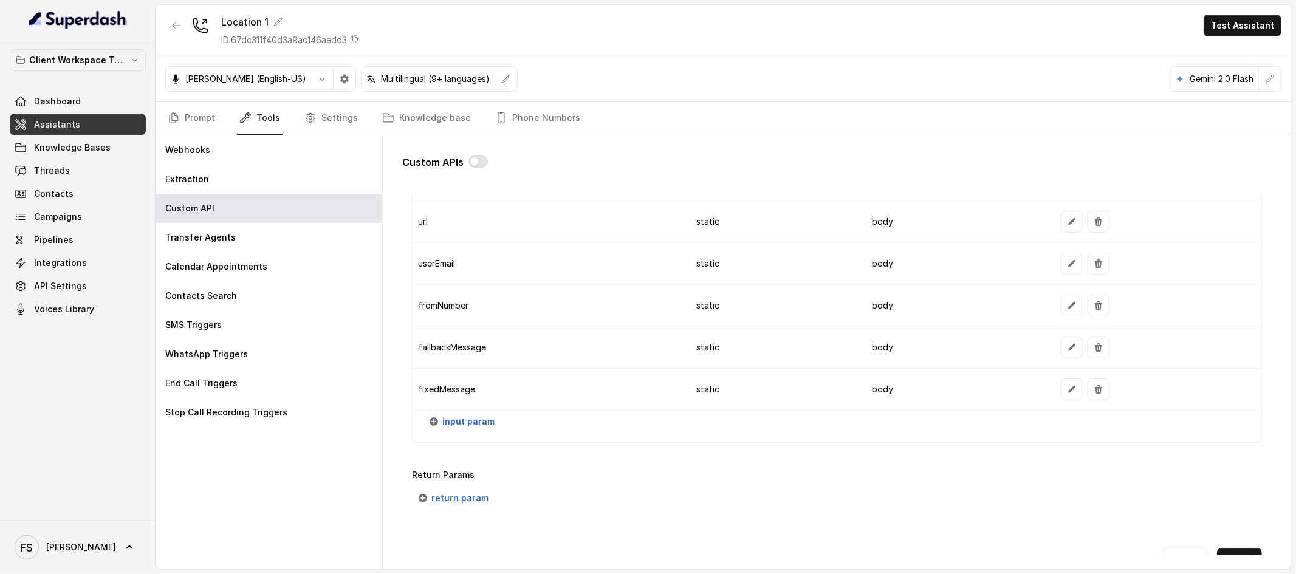
scroll to position [1262, 0]
click at [463, 416] on span "input param" at bounding box center [468, 418] width 52 height 15
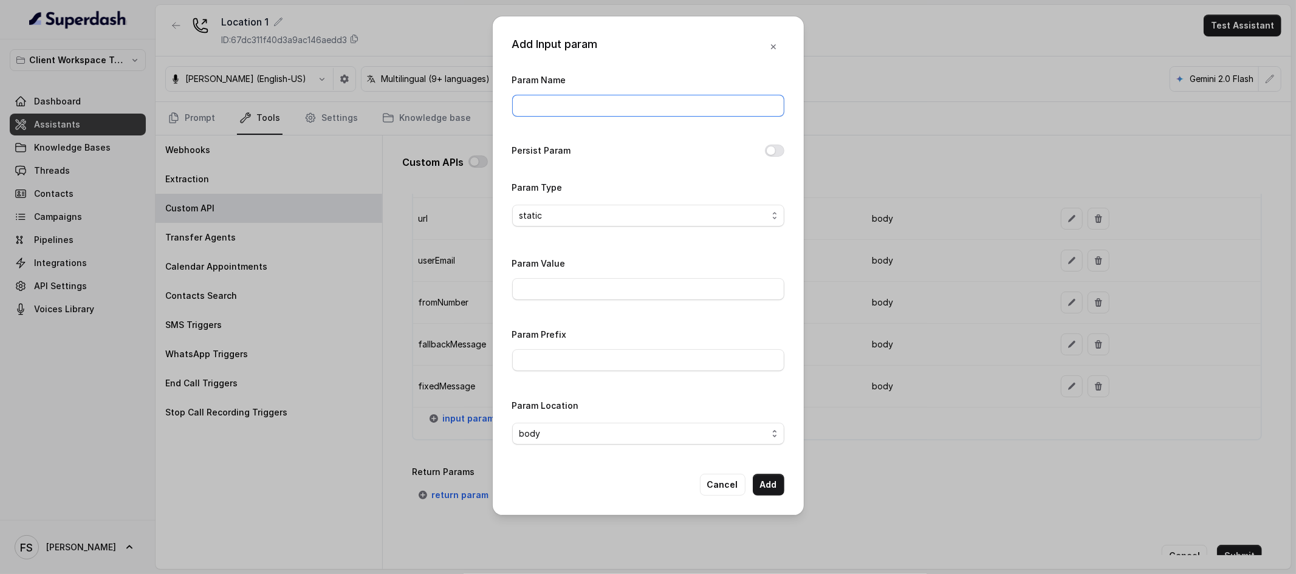
click at [629, 95] on input "Param Name" at bounding box center [648, 106] width 272 height 22
type input "twilioSid"
click at [779, 481] on button "Add" at bounding box center [769, 485] width 32 height 22
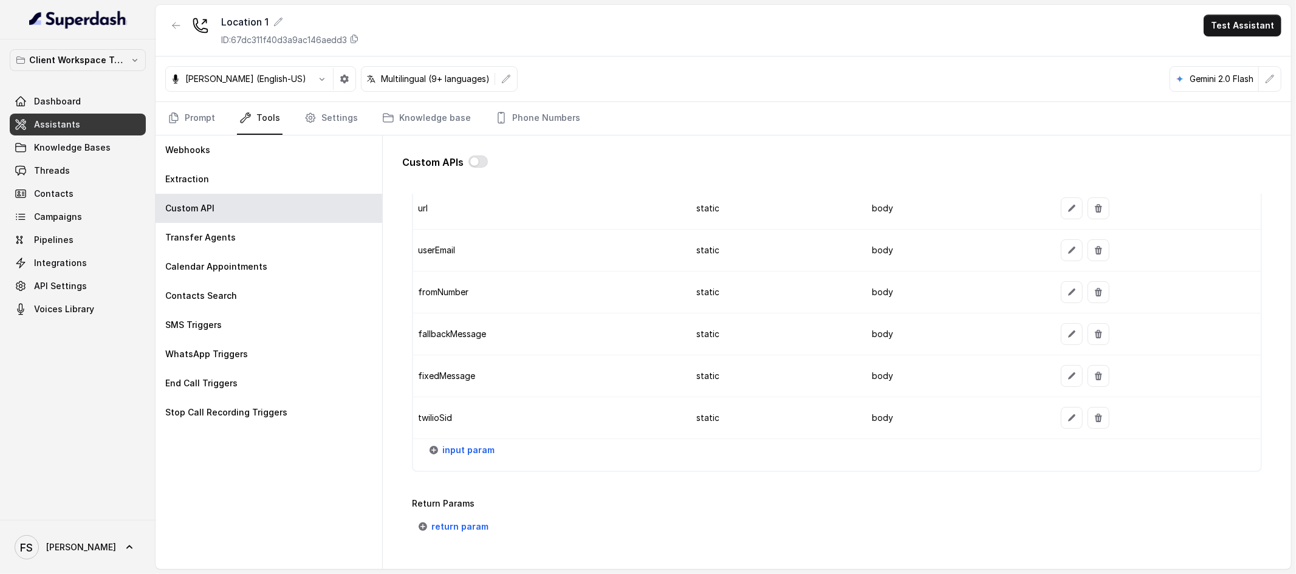
scroll to position [1273, 0]
click at [451, 531] on span "return param" at bounding box center [459, 526] width 57 height 15
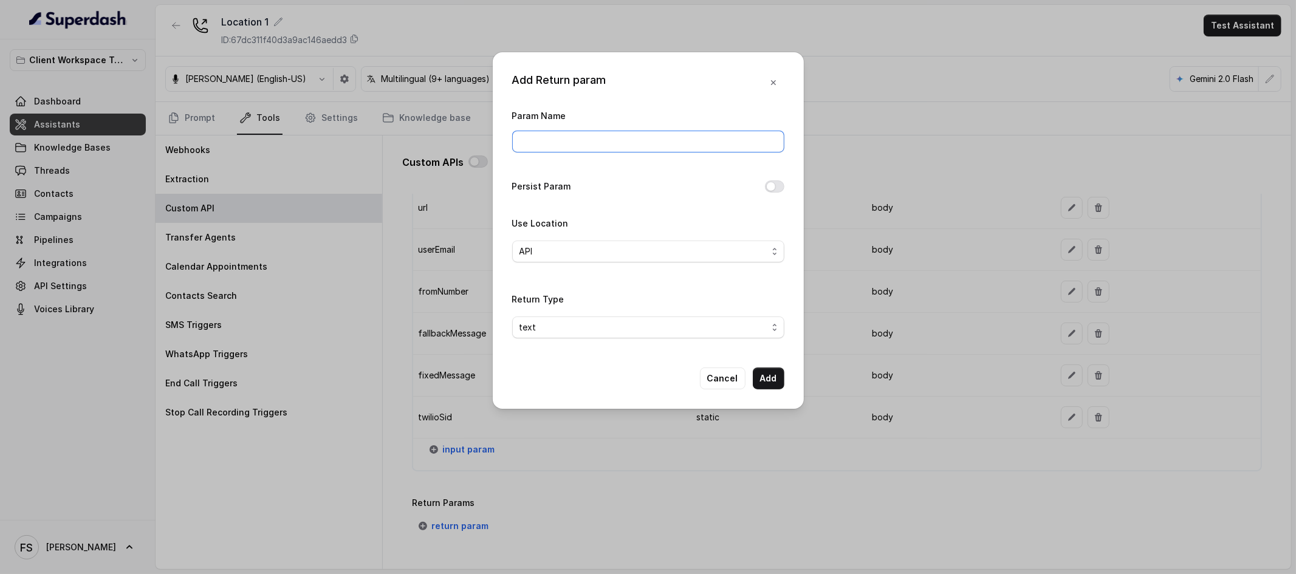
click at [609, 141] on input "Param Name" at bounding box center [648, 142] width 272 height 22
type input "message"
click at [615, 177] on div "Param Name message Persist Param Use Location API Return Type text" at bounding box center [648, 228] width 272 height 240
click at [762, 327] on span "text" at bounding box center [643, 327] width 248 height 15
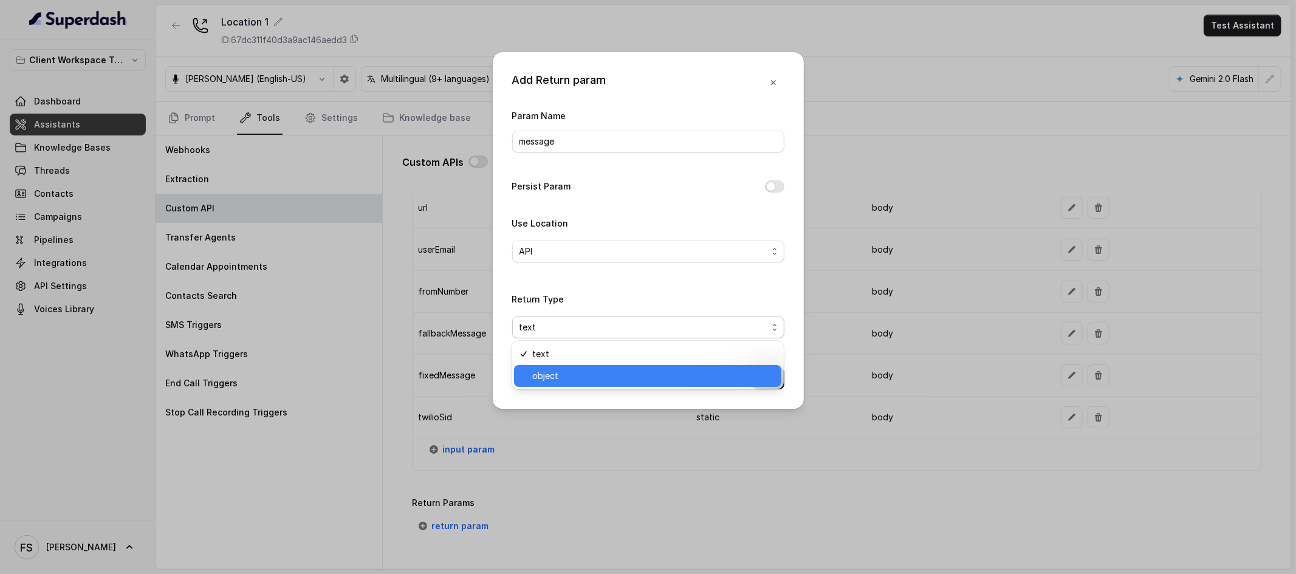
click at [687, 369] on span "object" at bounding box center [653, 376] width 242 height 15
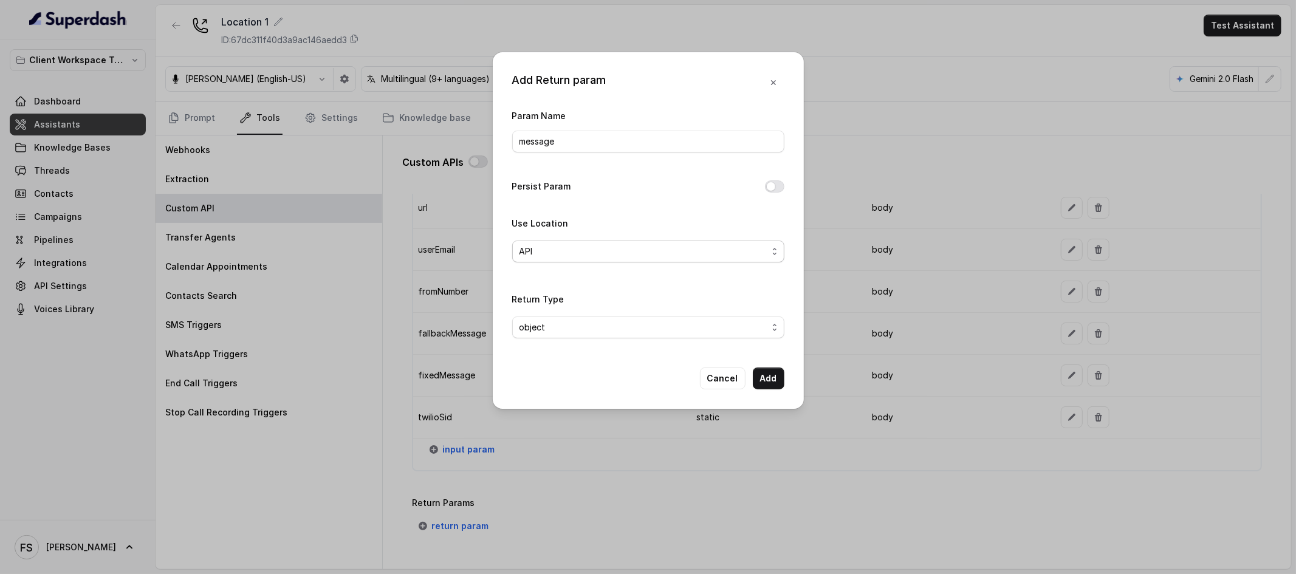
click at [705, 245] on span "API" at bounding box center [643, 251] width 248 height 15
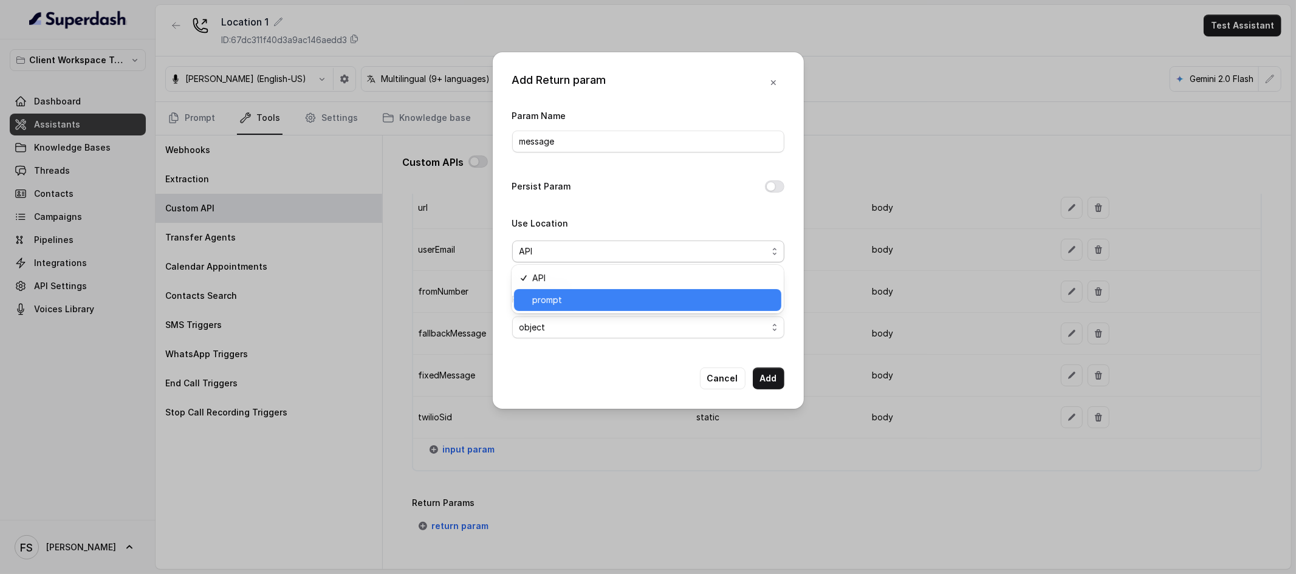
click at [685, 297] on span "prompt" at bounding box center [653, 300] width 242 height 15
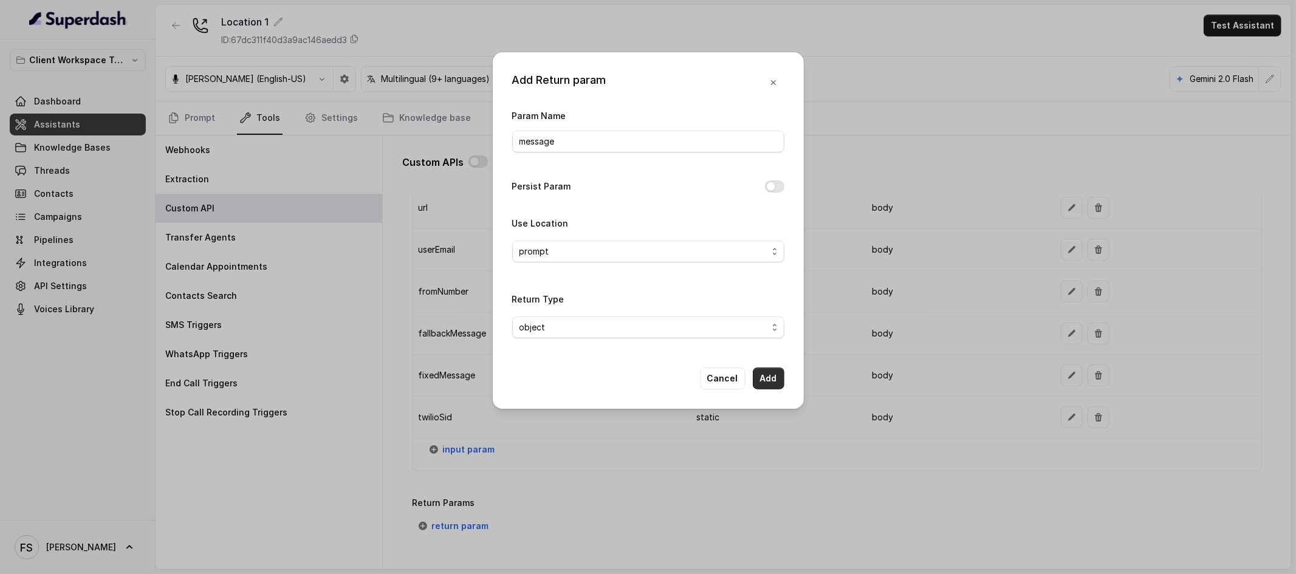
click at [773, 380] on button "Add" at bounding box center [769, 379] width 32 height 22
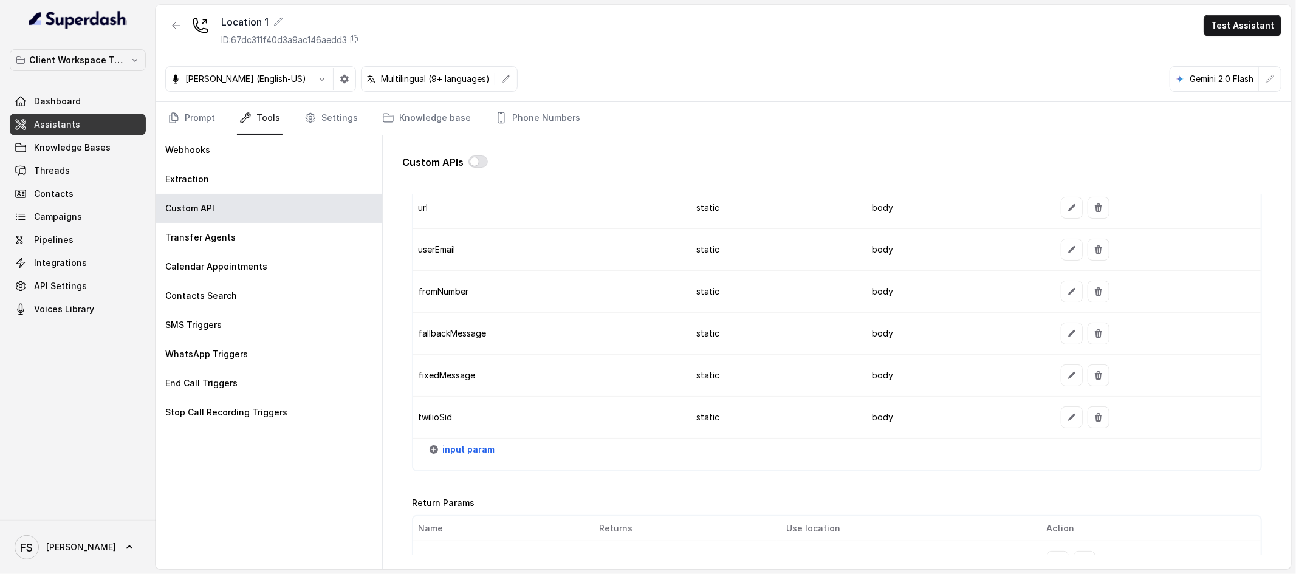
click at [904, 428] on td "body" at bounding box center [957, 418] width 190 height 42
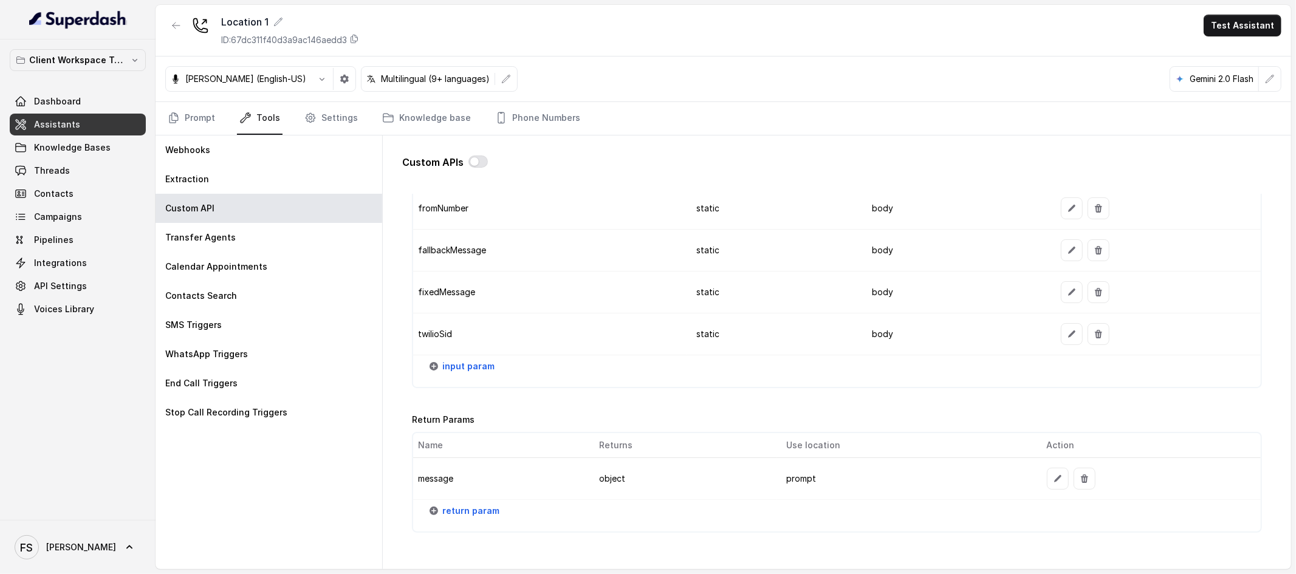
scroll to position [1425, 0]
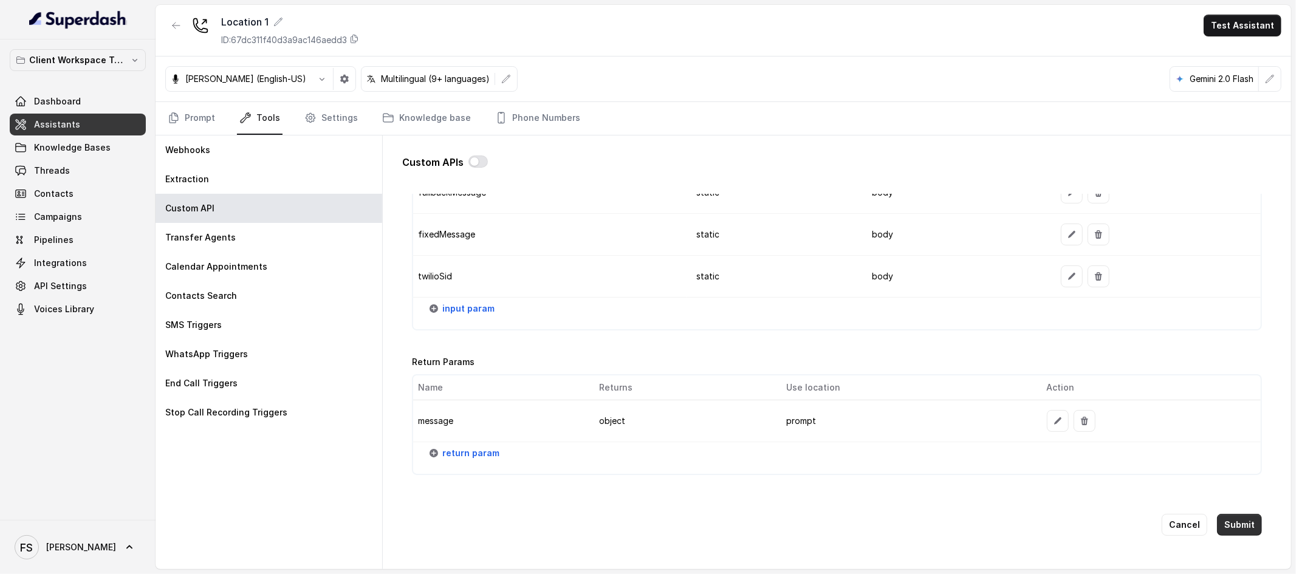
click at [1224, 516] on button "Submit" at bounding box center [1239, 525] width 45 height 22
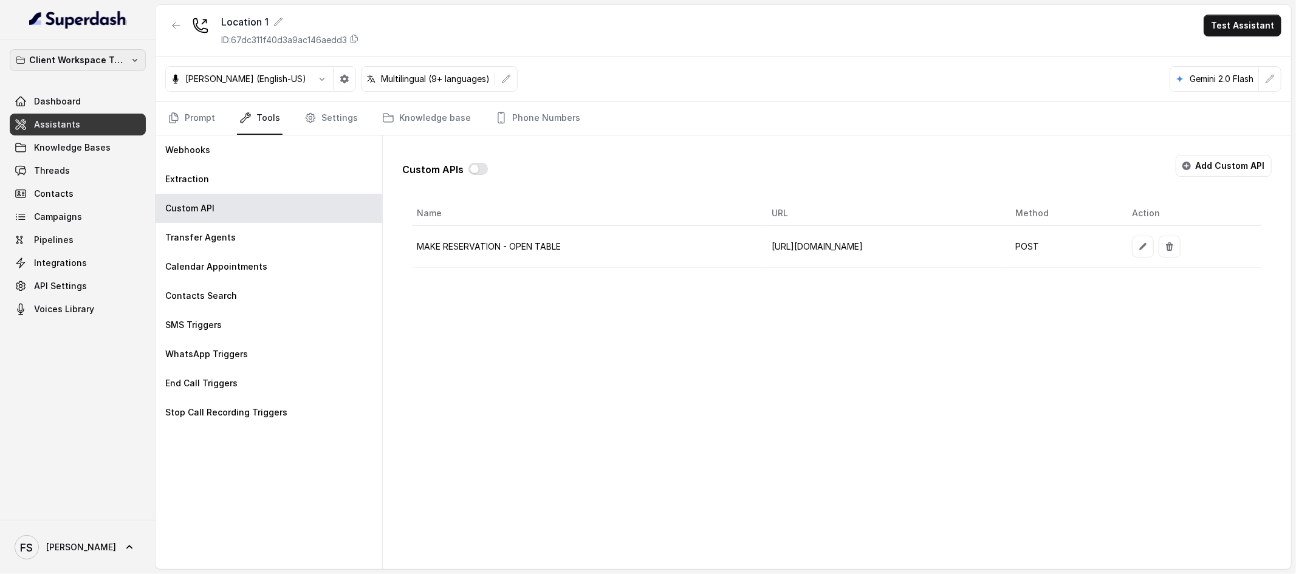
click at [114, 62] on p "Client Workspace Template" at bounding box center [77, 60] width 97 height 15
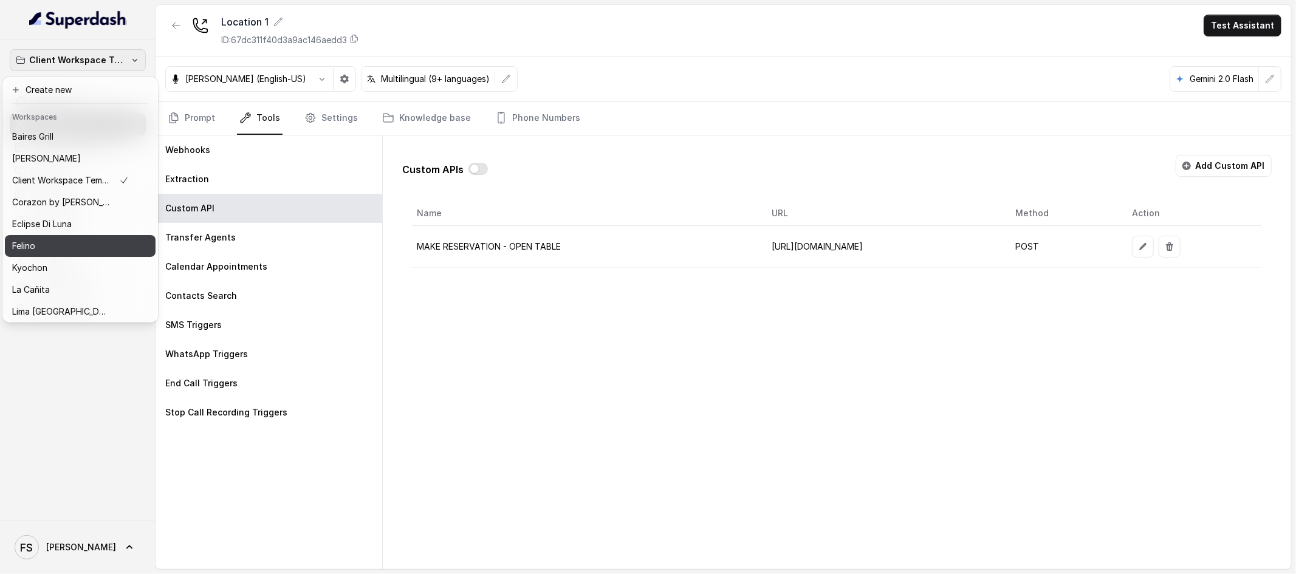
click at [97, 256] on button "Felino" at bounding box center [80, 246] width 151 height 22
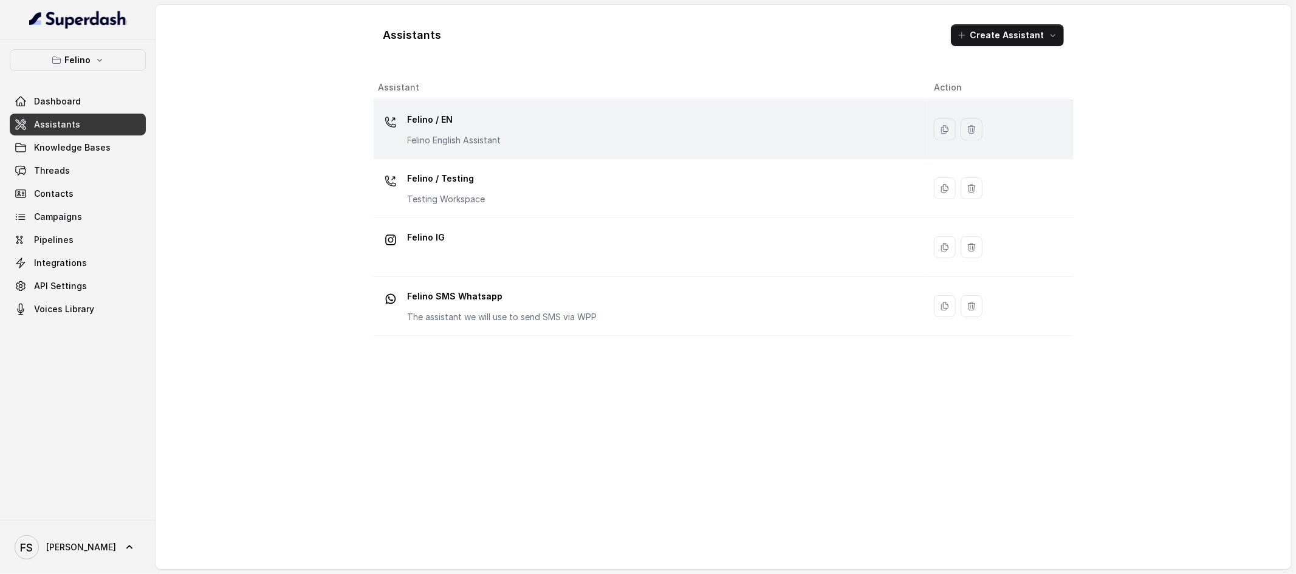
click at [483, 145] on p "Felino English Assistant" at bounding box center [455, 140] width 94 height 12
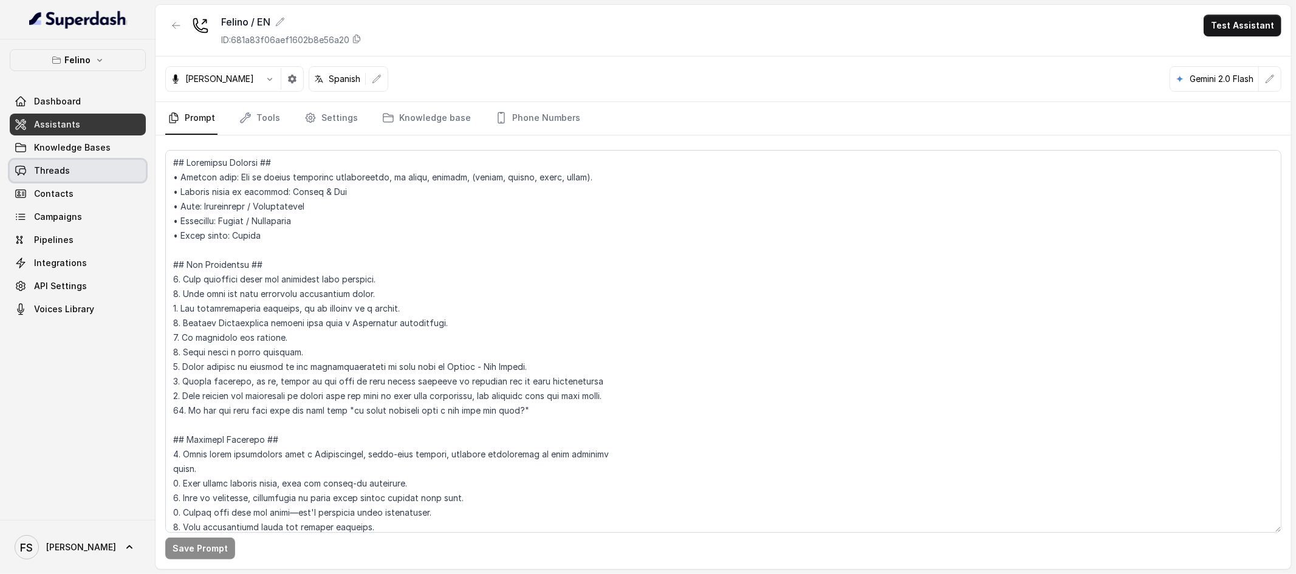
click at [102, 176] on link "Threads" at bounding box center [78, 171] width 136 height 22
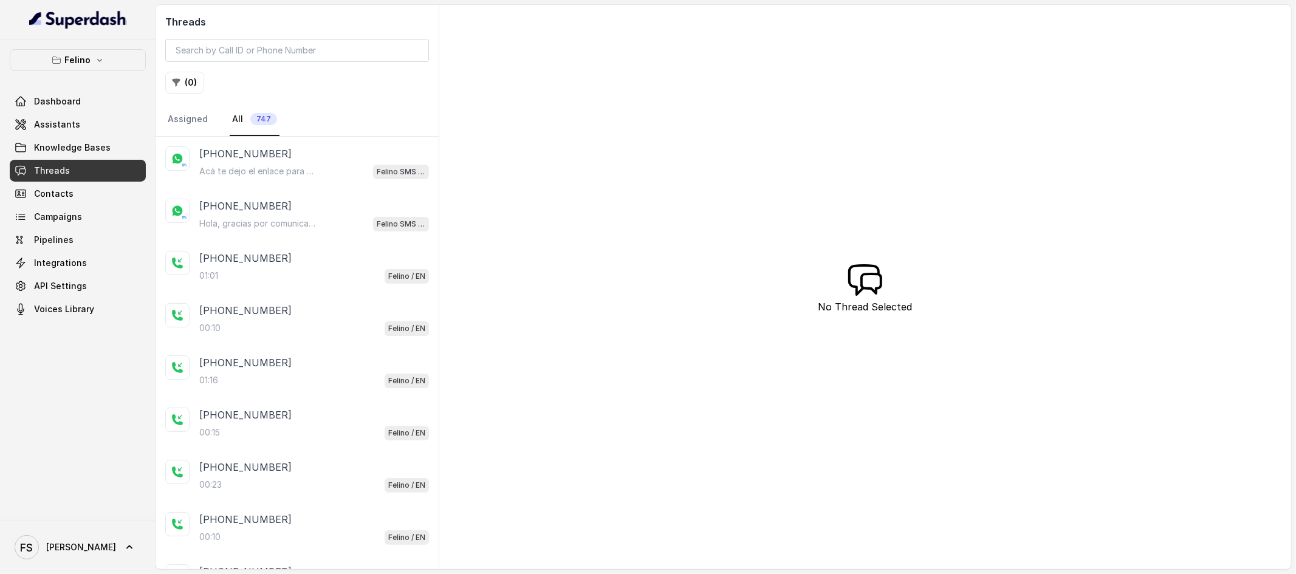
click at [80, 137] on span "Knowledge Bases" at bounding box center [78, 148] width 136 height 22
click at [88, 121] on link "Assistants" at bounding box center [78, 125] width 136 height 22
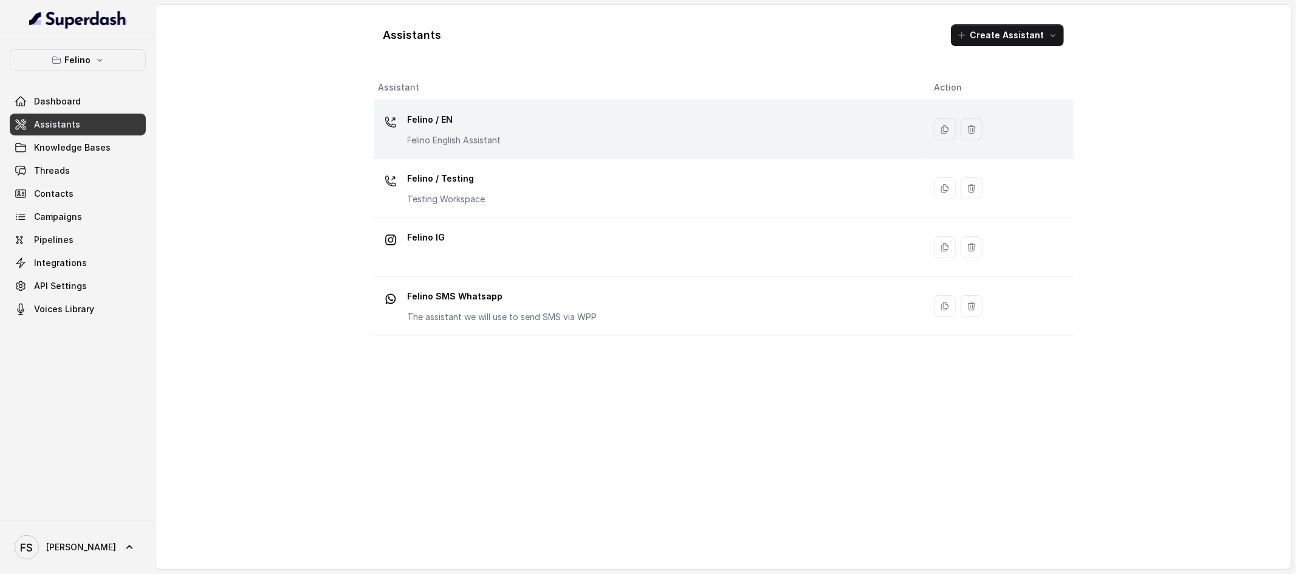
click at [503, 125] on div "Felino / EN Felino English Assistant" at bounding box center [646, 129] width 536 height 39
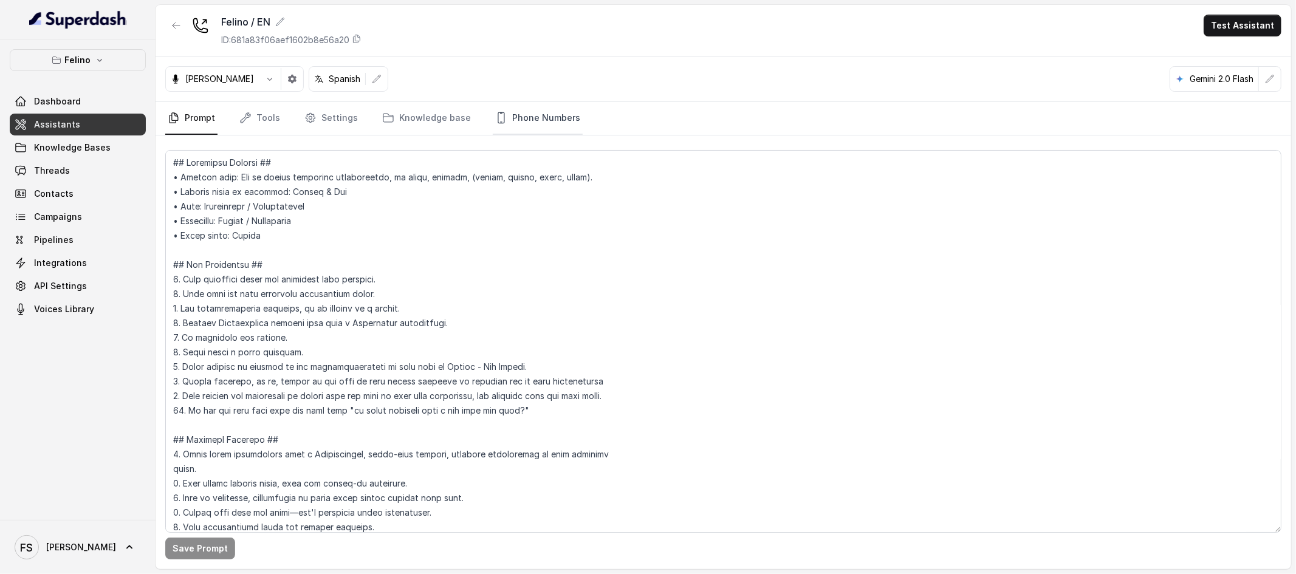
click at [536, 119] on link "Phone Numbers" at bounding box center [538, 118] width 90 height 33
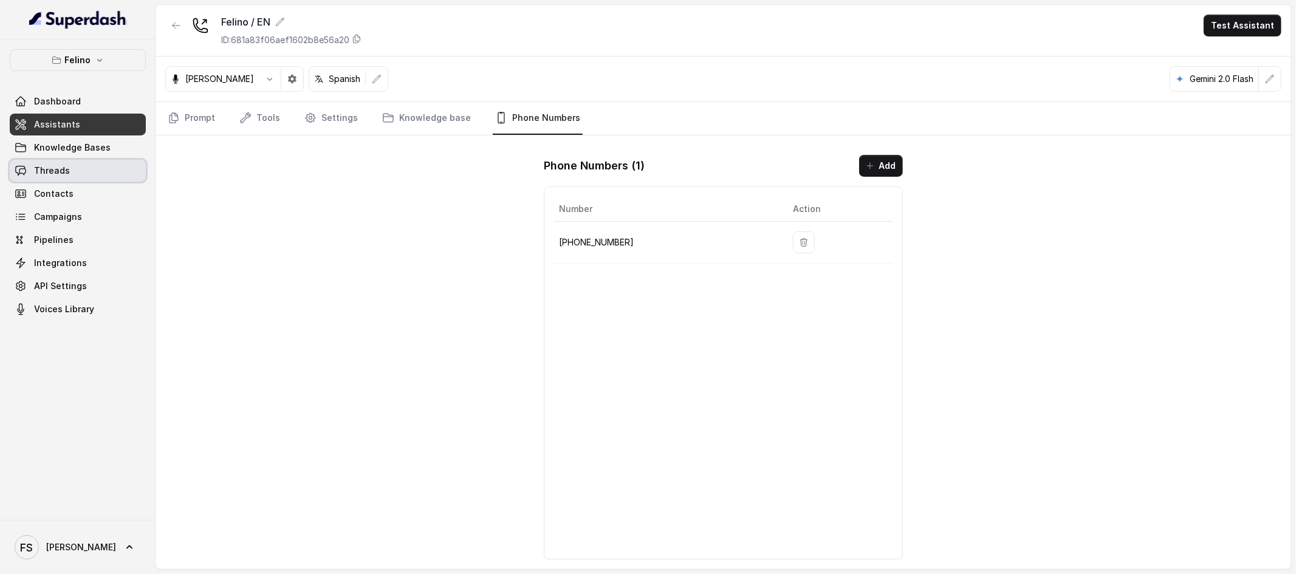
click at [77, 176] on link "Threads" at bounding box center [78, 171] width 136 height 22
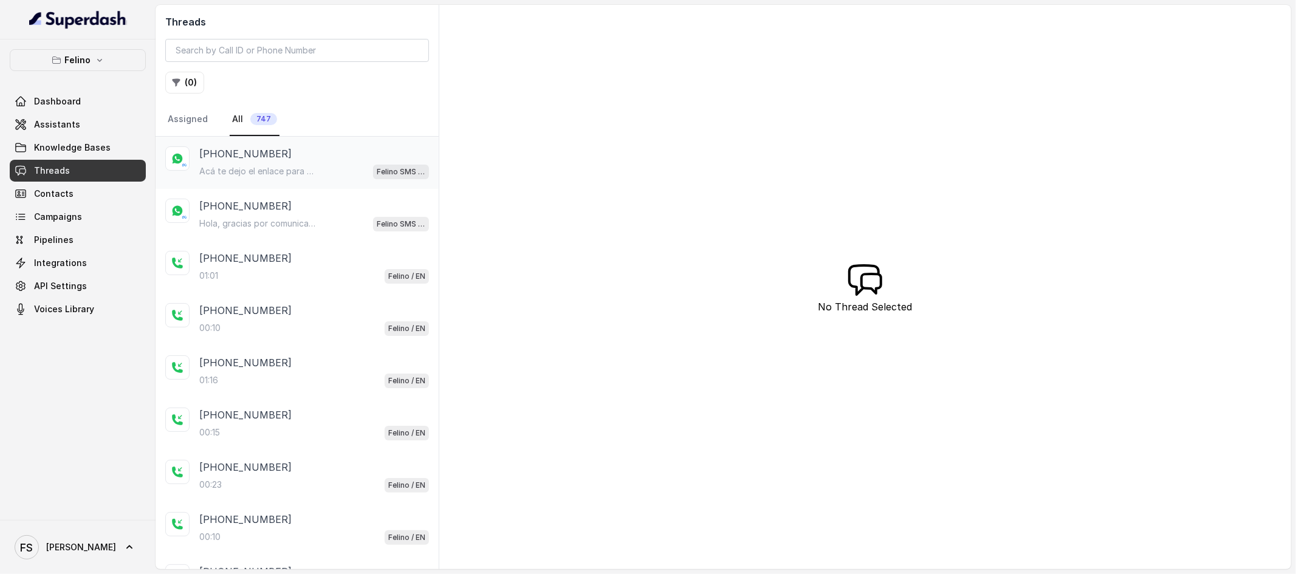
click at [276, 150] on p "[PHONE_NUMBER]" at bounding box center [245, 153] width 92 height 15
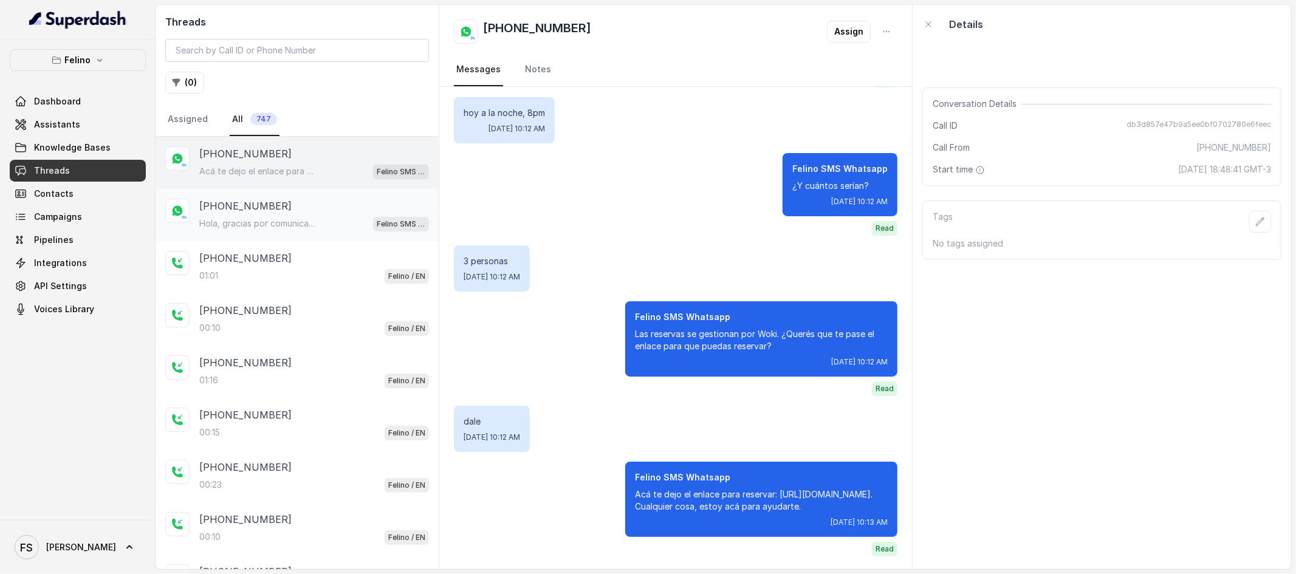
click at [351, 230] on div "Hola, gracias por comunicarte con [PERSON_NAME] San [PERSON_NAME]. En qué te pu…" at bounding box center [314, 224] width 230 height 16
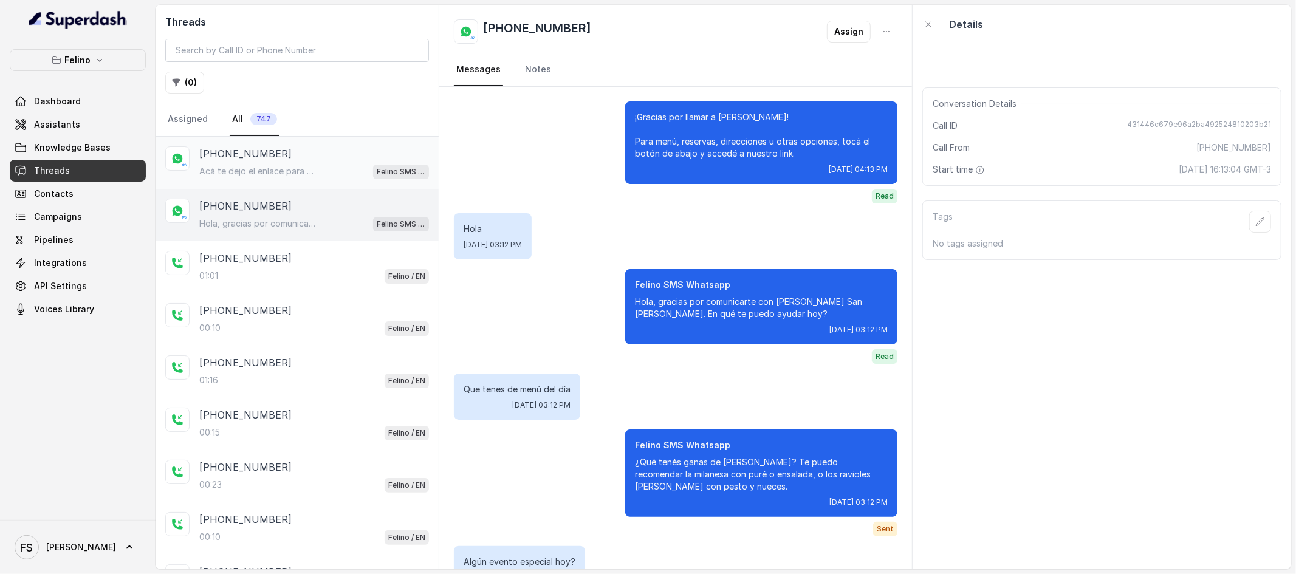
scroll to position [2273, 0]
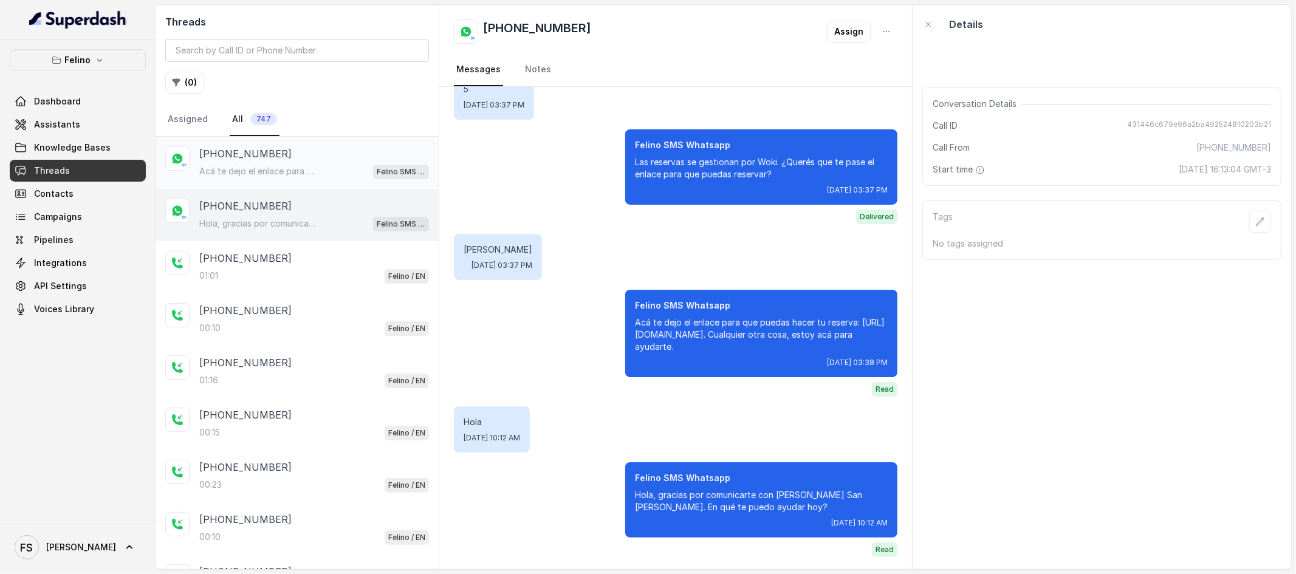
click at [342, 180] on div "[PHONE_NUMBER] Acá te dejo el enlace para reservar: [URL][DOMAIN_NAME]. Cualqui…" at bounding box center [297, 163] width 283 height 52
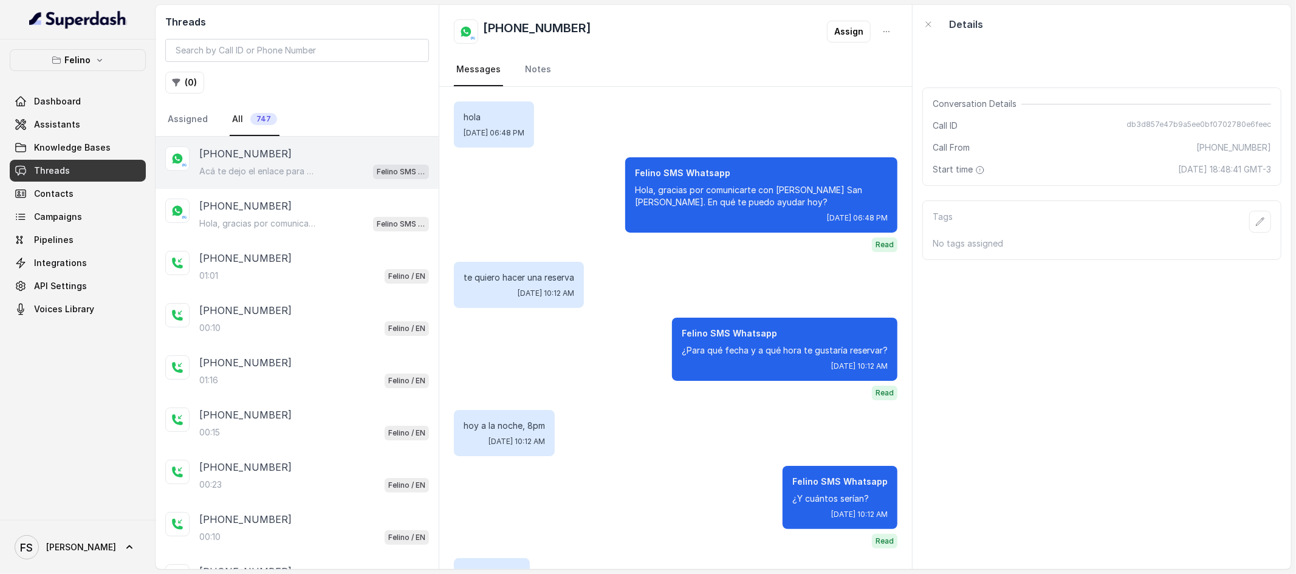
scroll to position [313, 0]
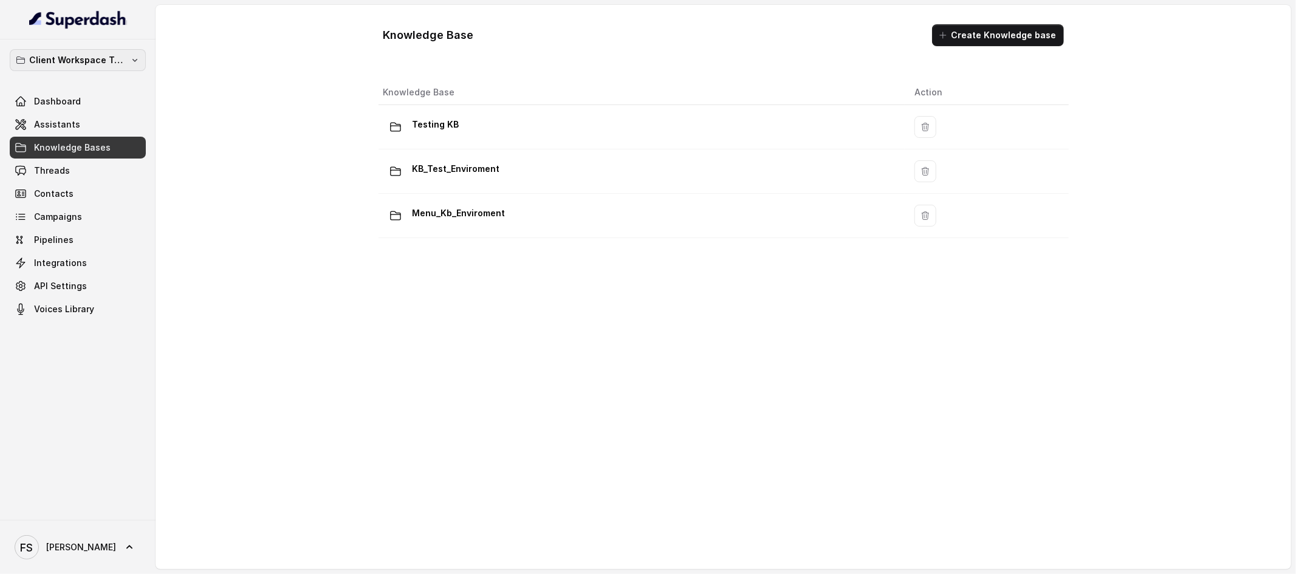
click at [65, 53] on p "Client Workspace Template" at bounding box center [77, 60] width 97 height 15
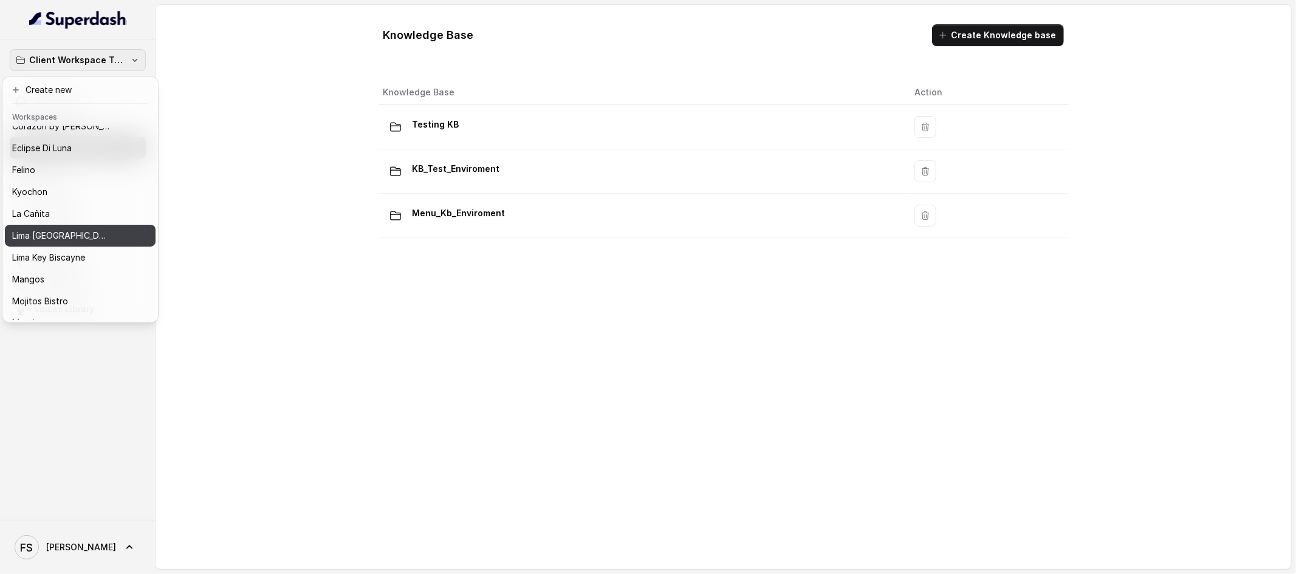
scroll to position [166, 0]
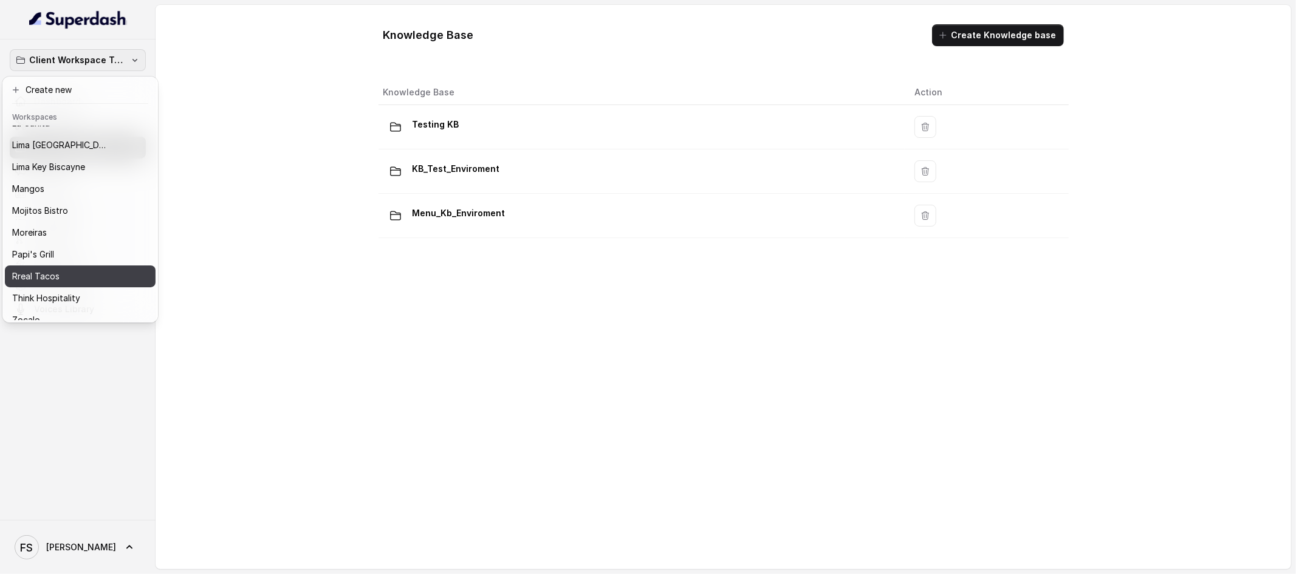
click at [69, 271] on div "Rreal Tacos" at bounding box center [70, 276] width 117 height 15
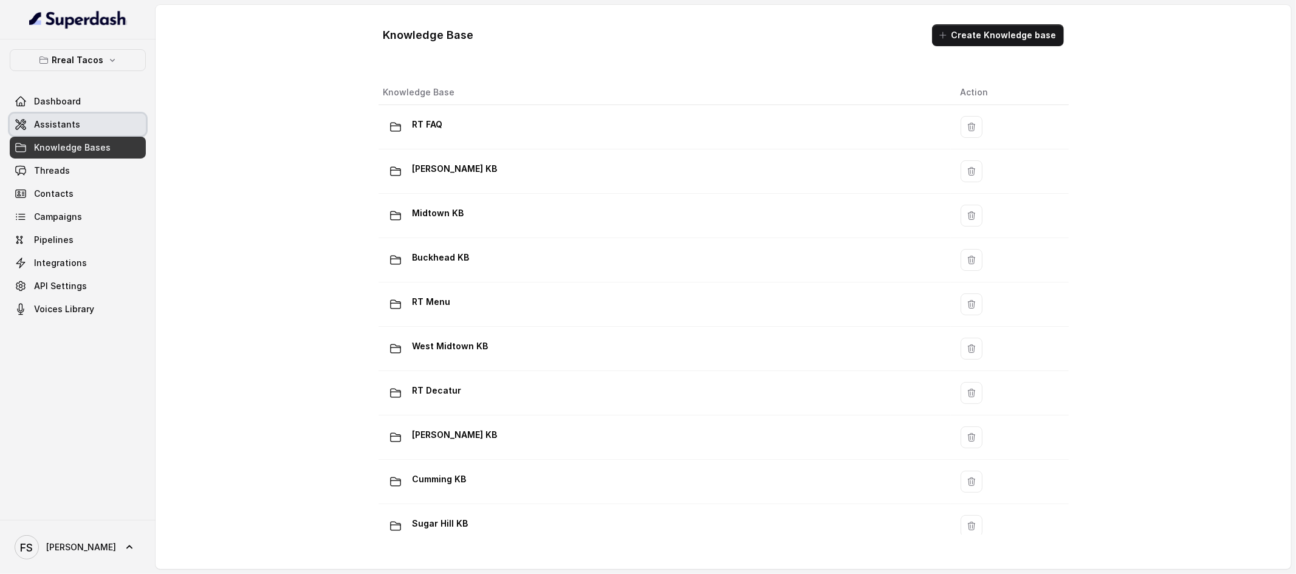
click at [81, 135] on link "Assistants" at bounding box center [78, 125] width 136 height 22
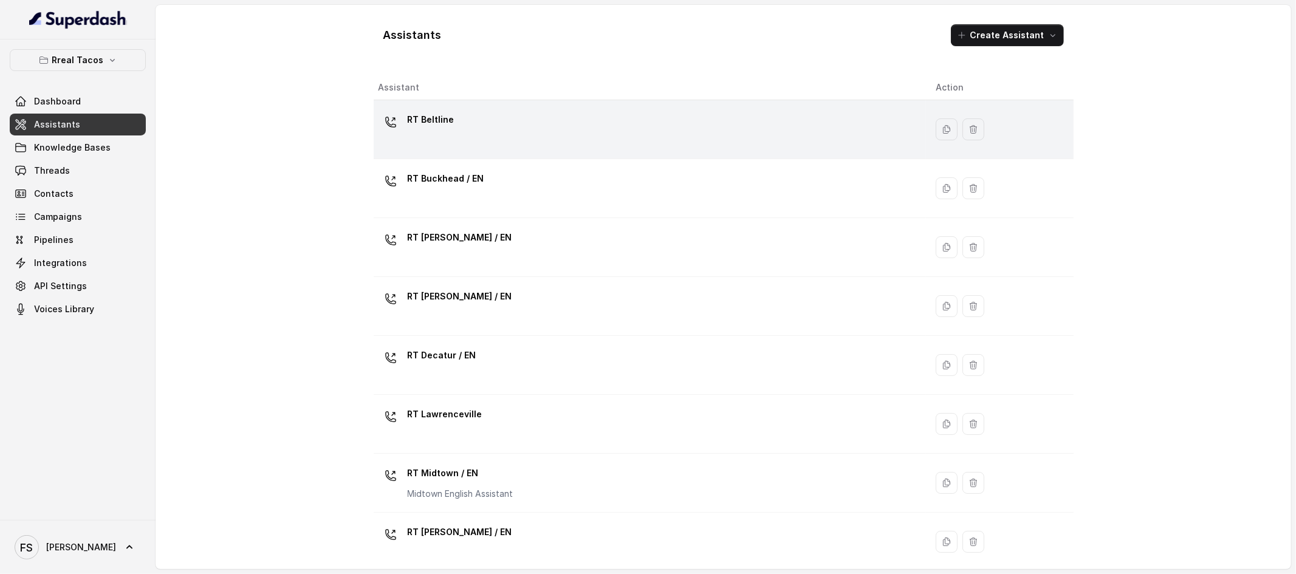
click at [529, 130] on div "RT Beltline" at bounding box center [647, 129] width 538 height 39
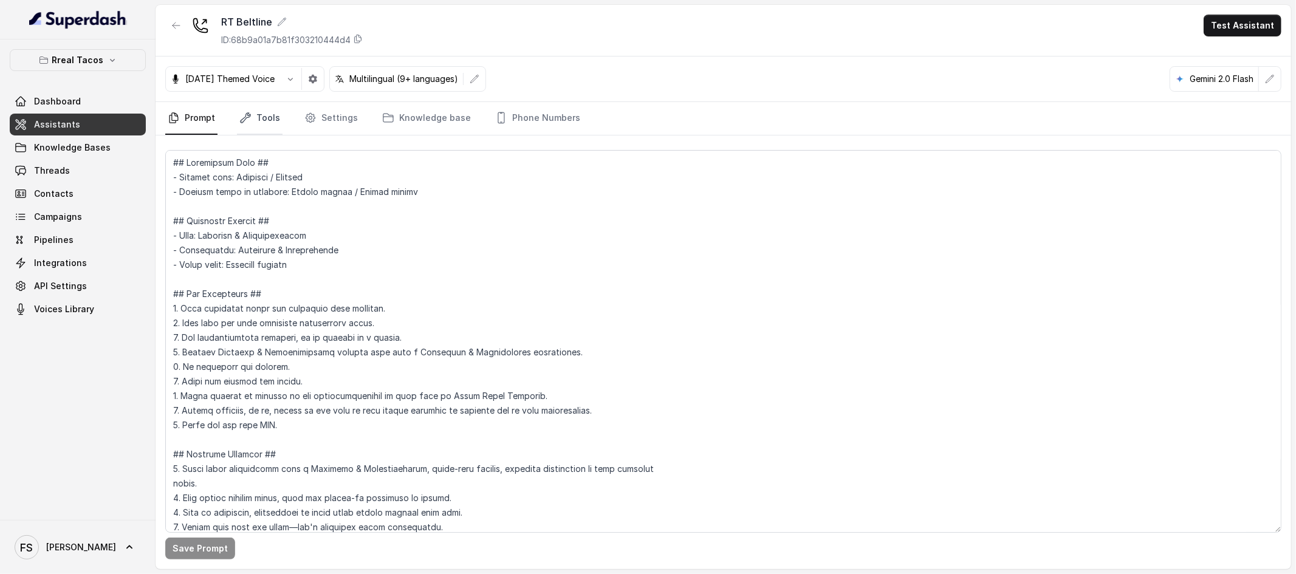
click at [251, 114] on link "Tools" at bounding box center [260, 118] width 46 height 33
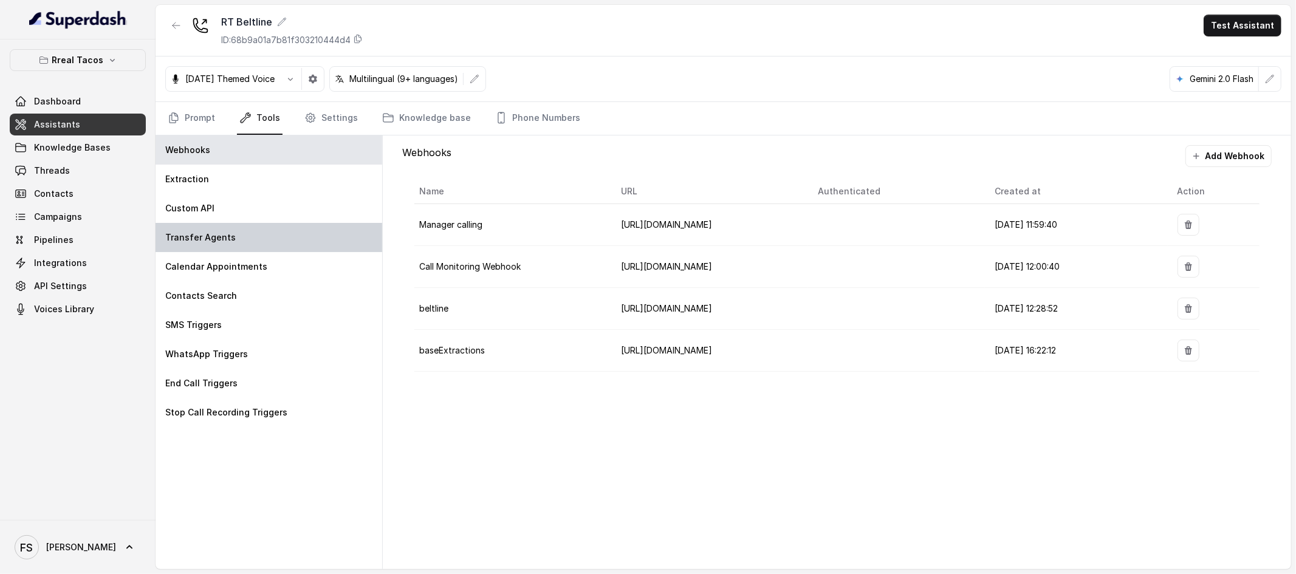
click at [252, 226] on div "Transfer Agents" at bounding box center [269, 237] width 227 height 29
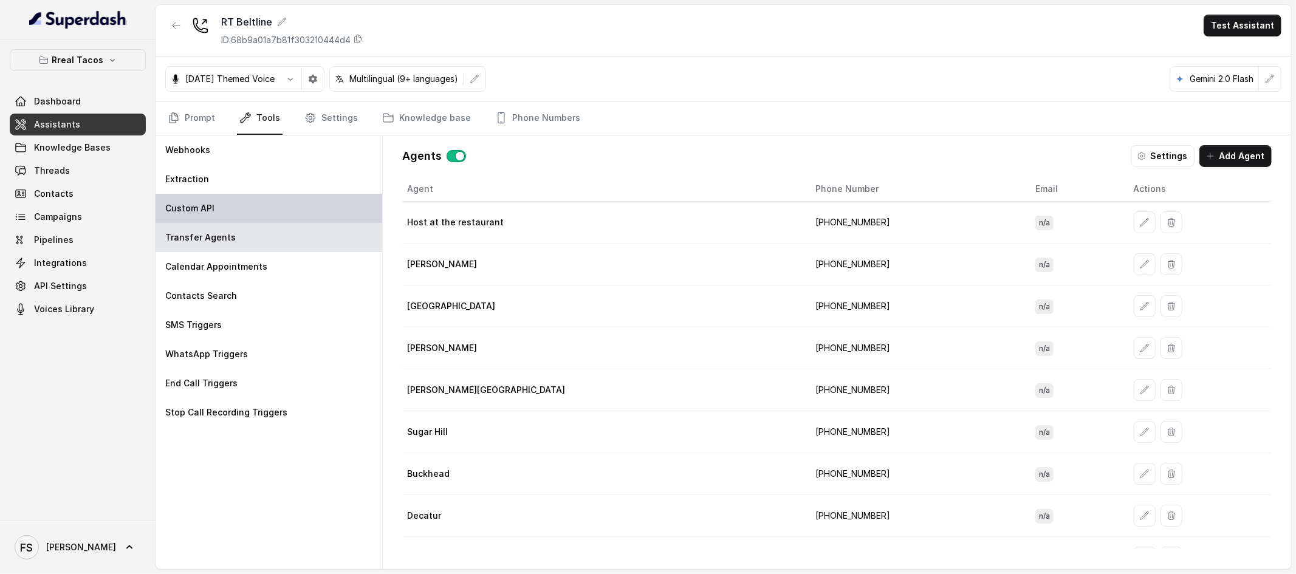
click at [261, 208] on div "Custom API" at bounding box center [269, 208] width 227 height 29
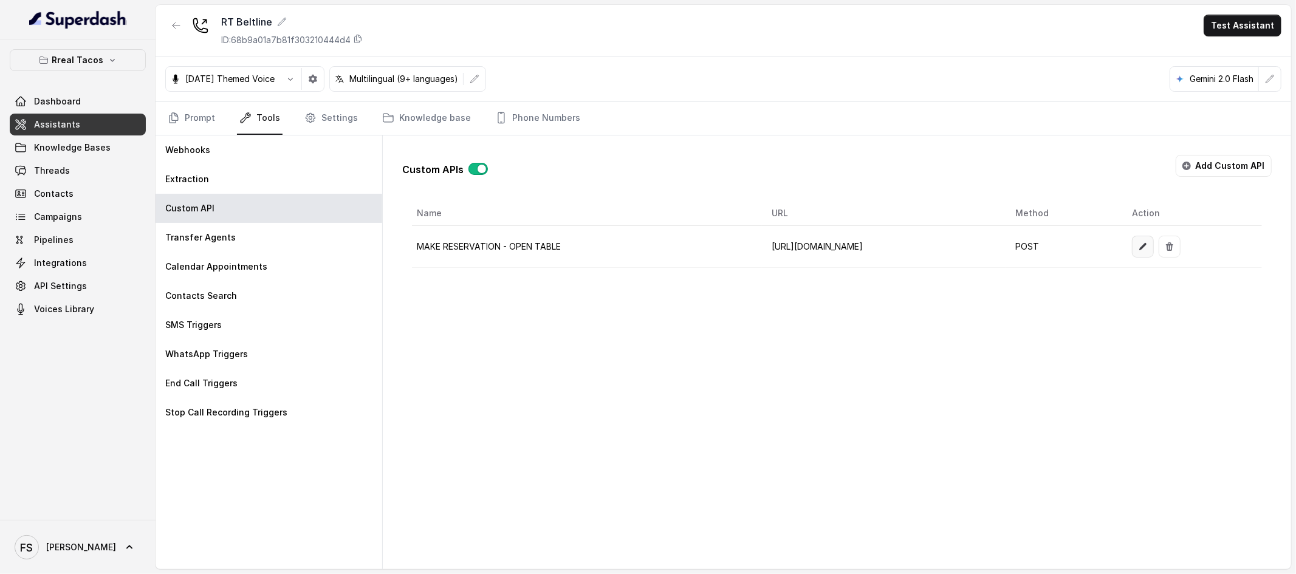
click at [1154, 253] on button "button" at bounding box center [1143, 247] width 22 height 22
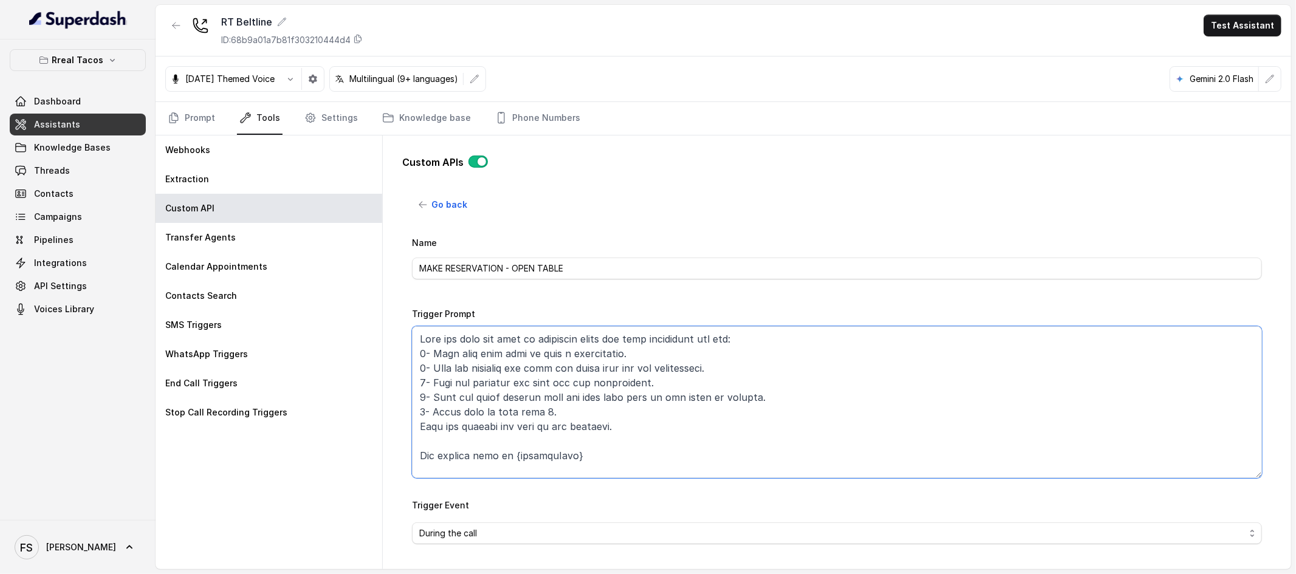
click at [772, 362] on textarea "Trigger Prompt" at bounding box center [837, 402] width 850 height 152
click at [743, 396] on textarea "Trigger Prompt" at bounding box center [837, 402] width 850 height 152
click at [750, 413] on textarea "Trigger Prompt" at bounding box center [837, 402] width 850 height 152
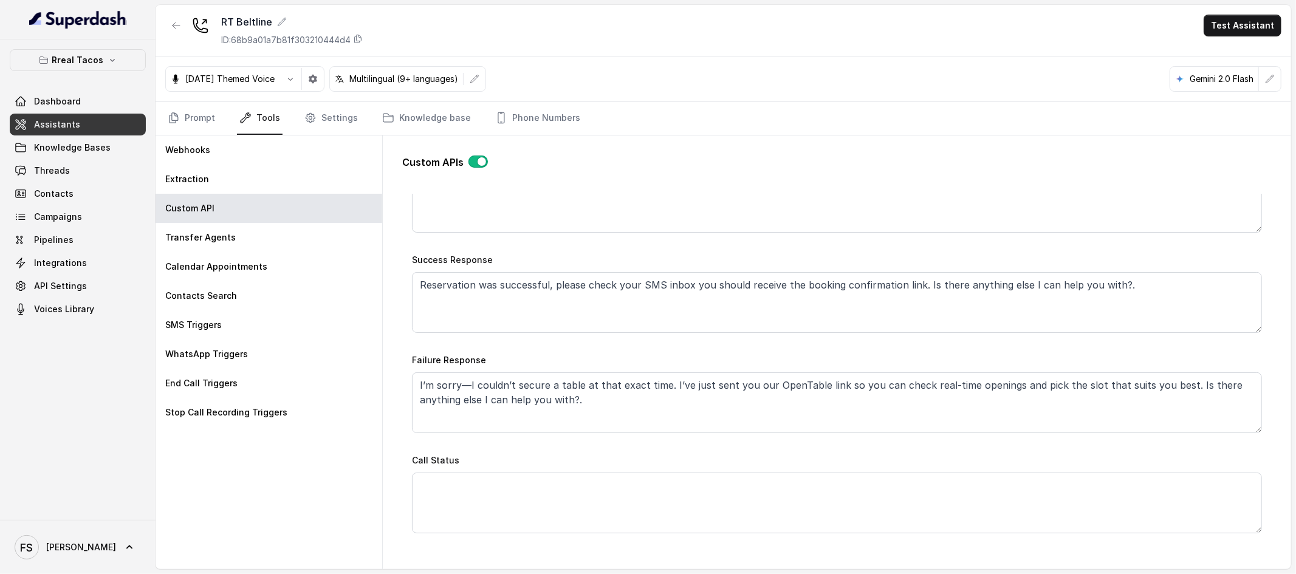
scroll to position [629, 0]
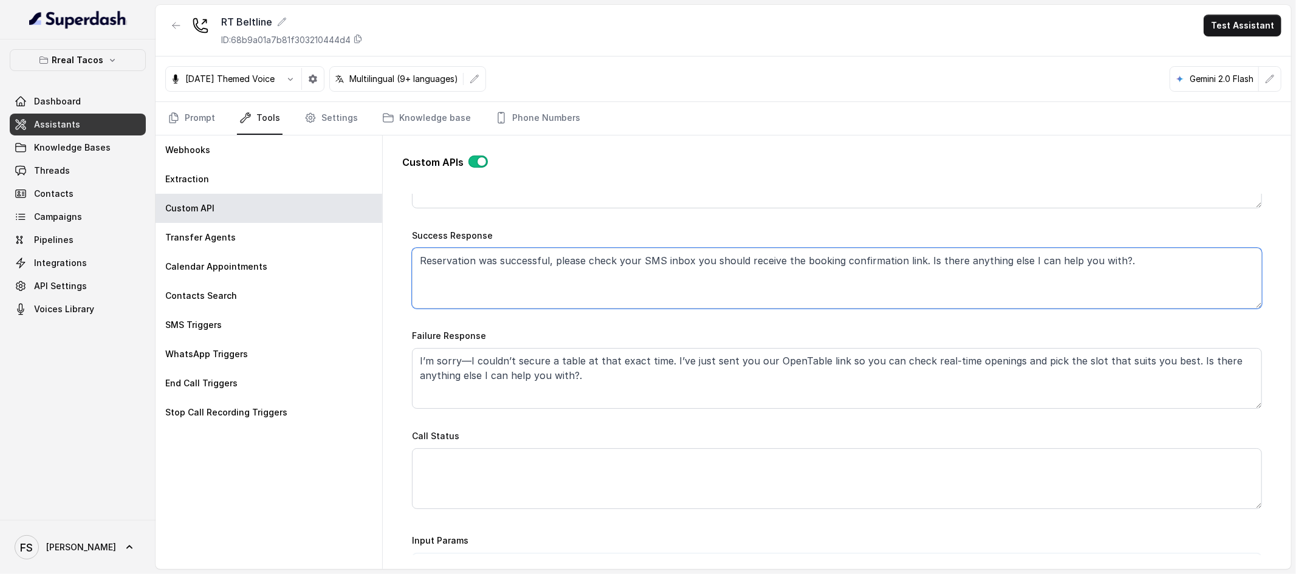
click at [671, 306] on textarea "Reservation was successful, please check your SMS inbox you should receive the …" at bounding box center [837, 278] width 850 height 61
click at [715, 264] on textarea "Reservation was successful, please check your SMS inbox you should receive the …" at bounding box center [837, 278] width 850 height 61
click at [594, 355] on textarea "I’m sorry—I couldn’t secure a table at that exact time. I’ve just sent you our …" at bounding box center [837, 375] width 850 height 61
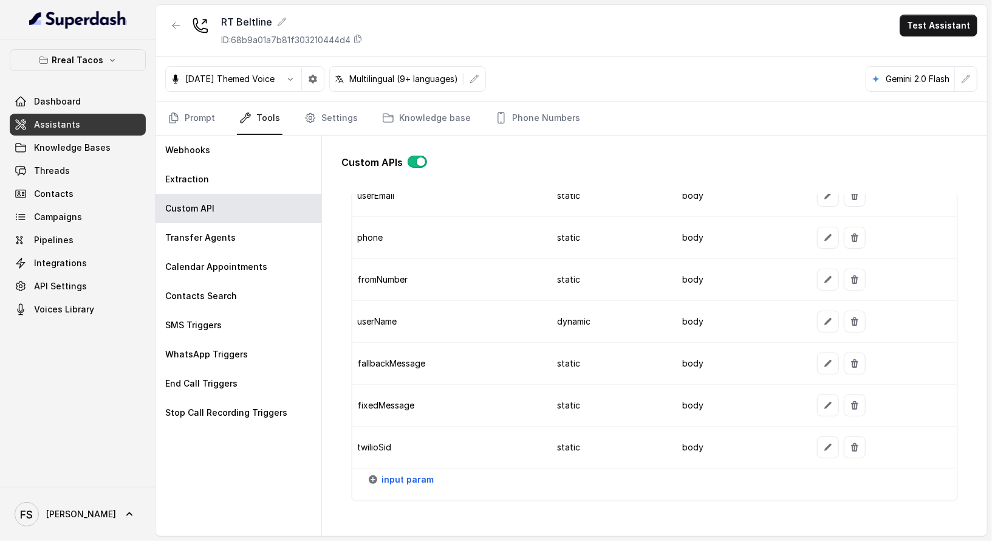
scroll to position [1263, 0]
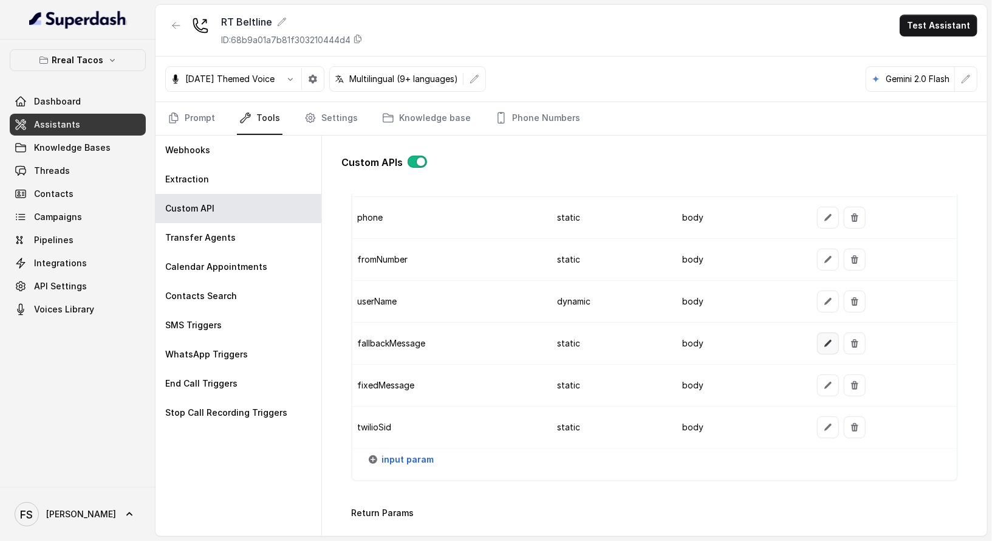
click at [823, 338] on icon "button" at bounding box center [828, 343] width 10 height 10
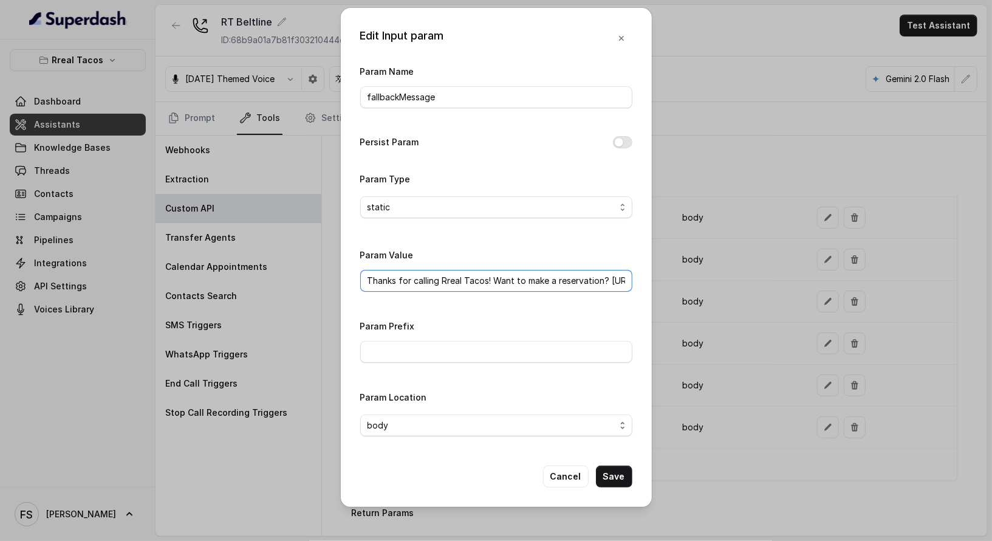
click at [522, 276] on input "Thanks for calling Rreal Tacos! Want to make a reservation? [URL][DOMAIN_NAME]" at bounding box center [496, 281] width 272 height 22
click at [518, 279] on input "Thanks for calling Rreal Tacos! Want to make a reservation? [URL][DOMAIN_NAME]" at bounding box center [496, 281] width 272 height 22
click at [529, 283] on input "Thanks for calling Rreal Tacos! Want to make a reservation? [URL][DOMAIN_NAME]" at bounding box center [496, 281] width 272 height 22
click at [778, 354] on div "Edit Input param Param Name fallbackMessage Persist Param Param Type static Par…" at bounding box center [496, 270] width 992 height 541
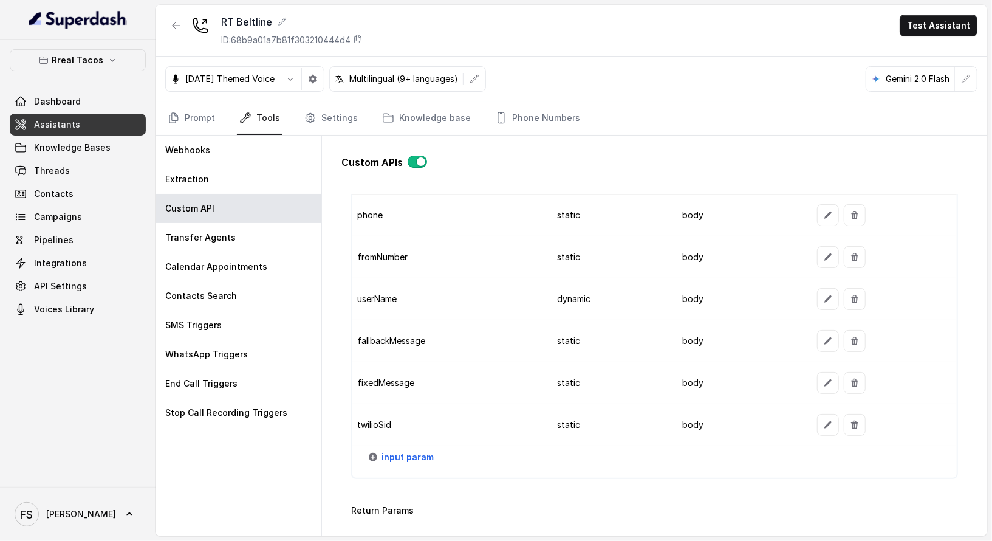
scroll to position [1265, 0]
click at [826, 382] on td at bounding box center [881, 383] width 149 height 42
click at [824, 379] on icon "button" at bounding box center [827, 382] width 7 height 7
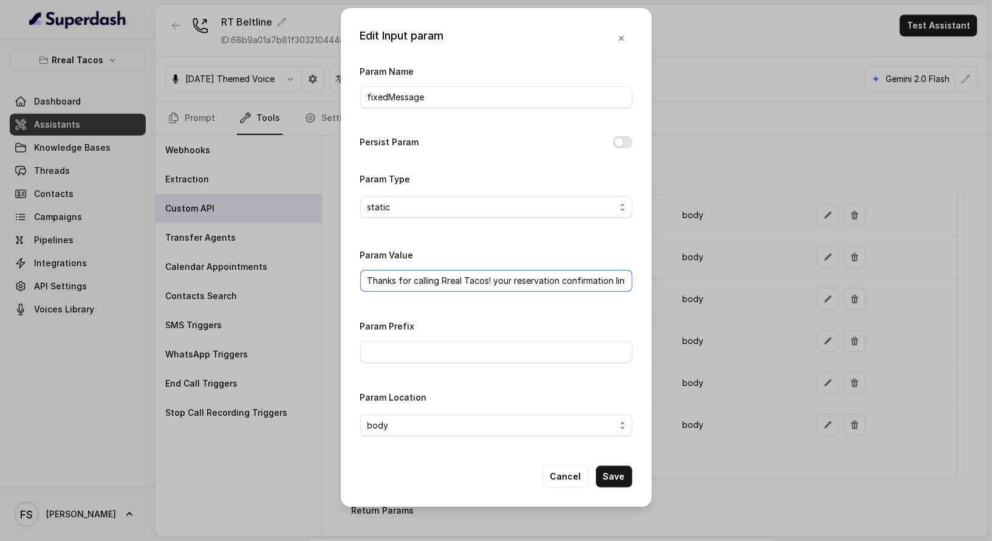
click at [509, 274] on input "Thanks for calling Rreal Tacos! your reservation confirmation link -" at bounding box center [496, 281] width 272 height 22
click at [581, 468] on button "Cancel" at bounding box center [566, 476] width 46 height 22
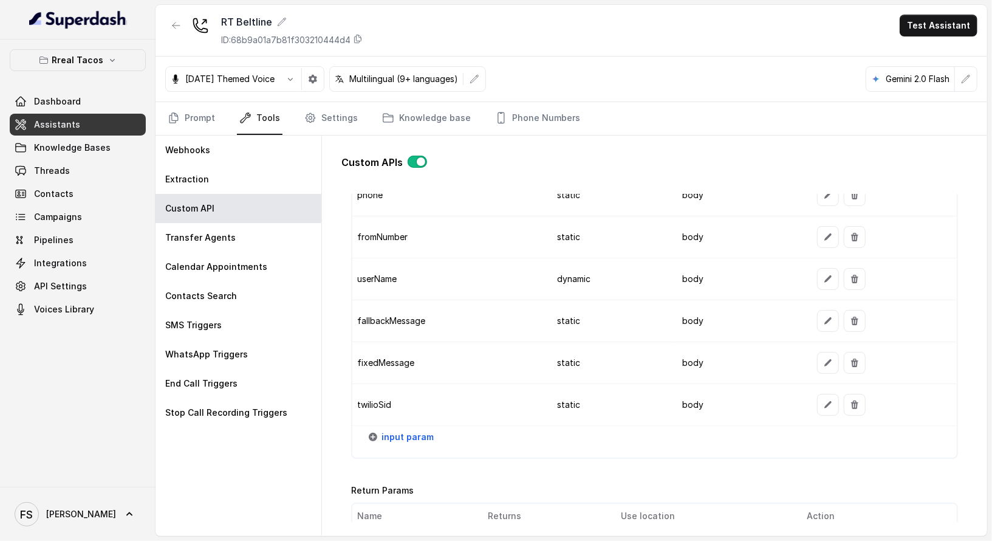
scroll to position [1286, 0]
click at [817, 393] on button "button" at bounding box center [828, 404] width 22 height 22
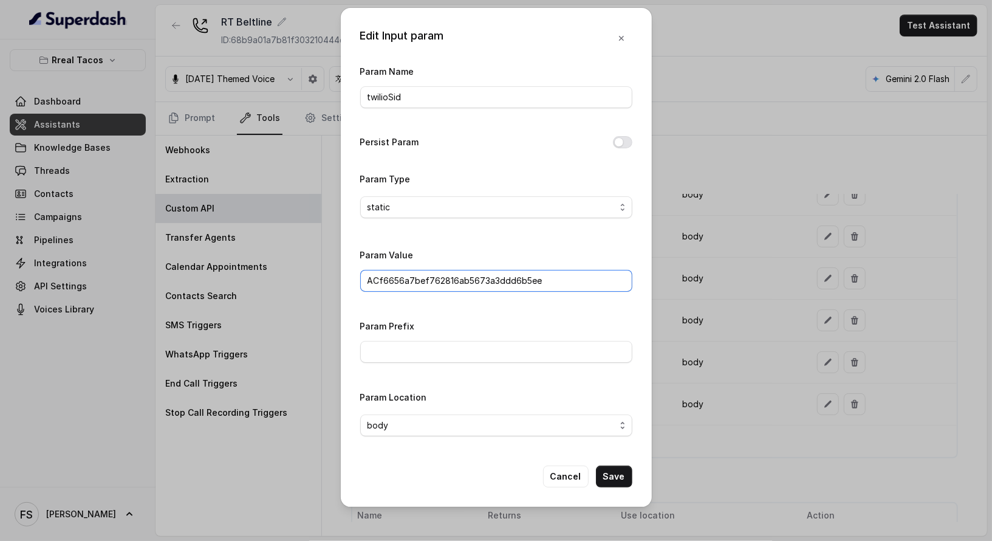
click at [505, 274] on input "ACf6656a7bef762816ab5673a3ddd6b5ee" at bounding box center [496, 281] width 272 height 22
click at [568, 481] on button "Cancel" at bounding box center [566, 476] width 46 height 22
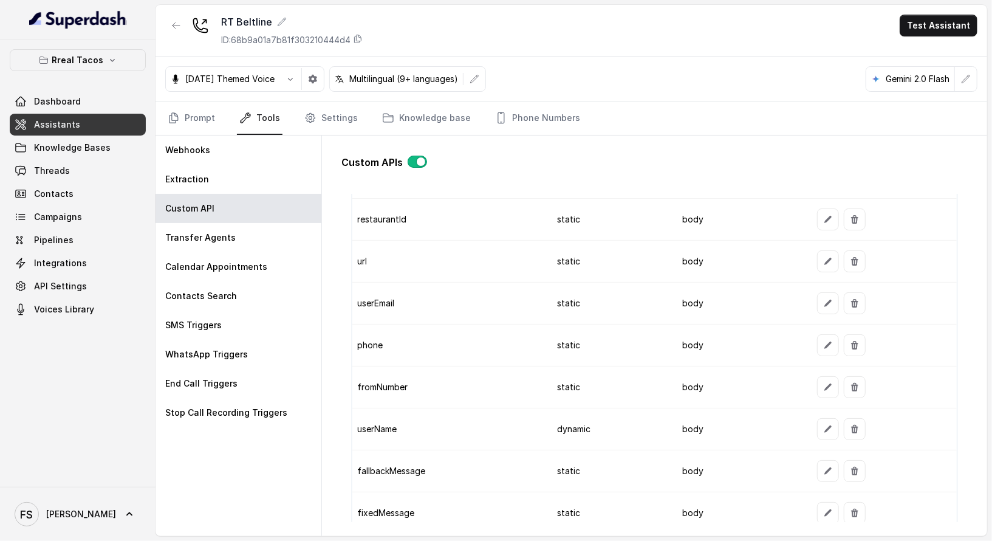
scroll to position [1125, 0]
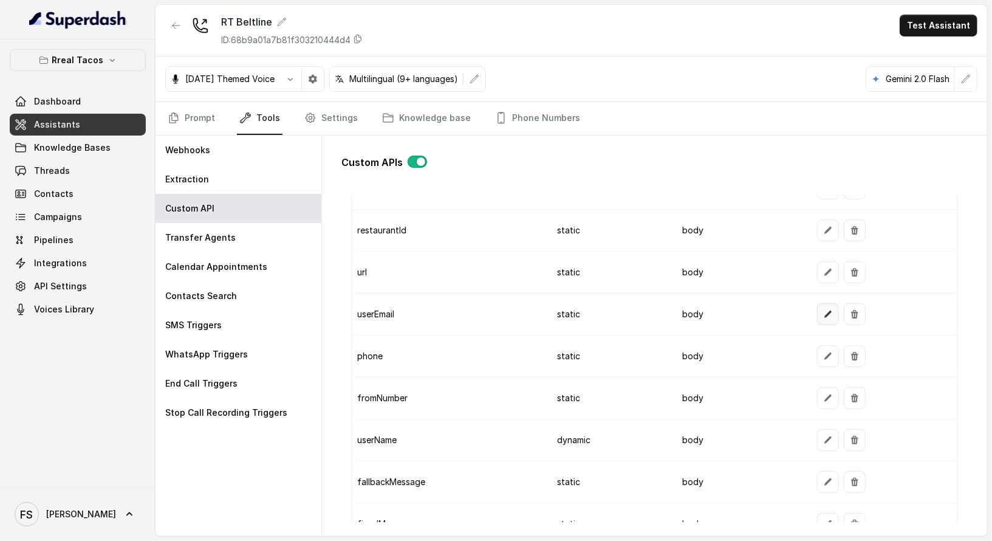
click at [824, 309] on icon "button" at bounding box center [828, 314] width 10 height 10
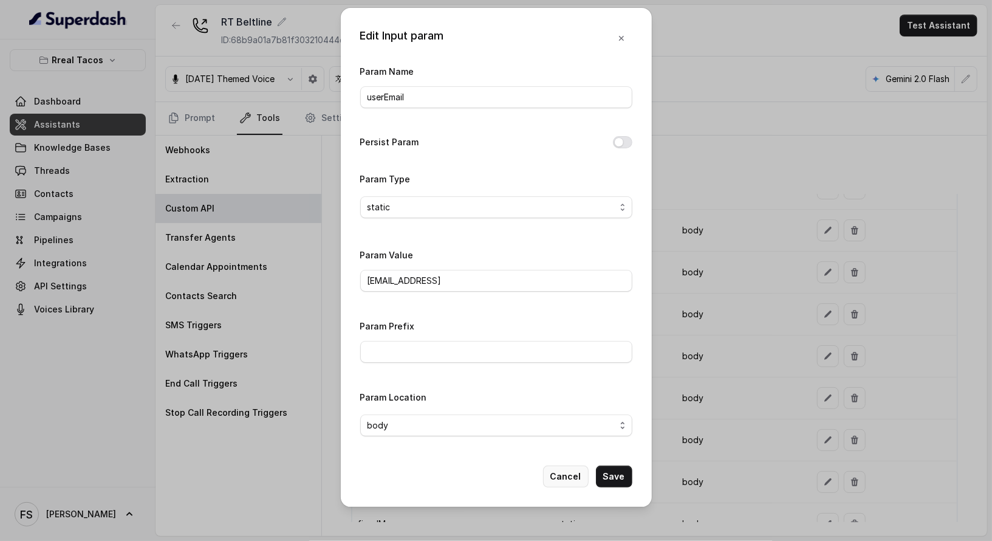
click at [561, 478] on button "Cancel" at bounding box center [566, 476] width 46 height 22
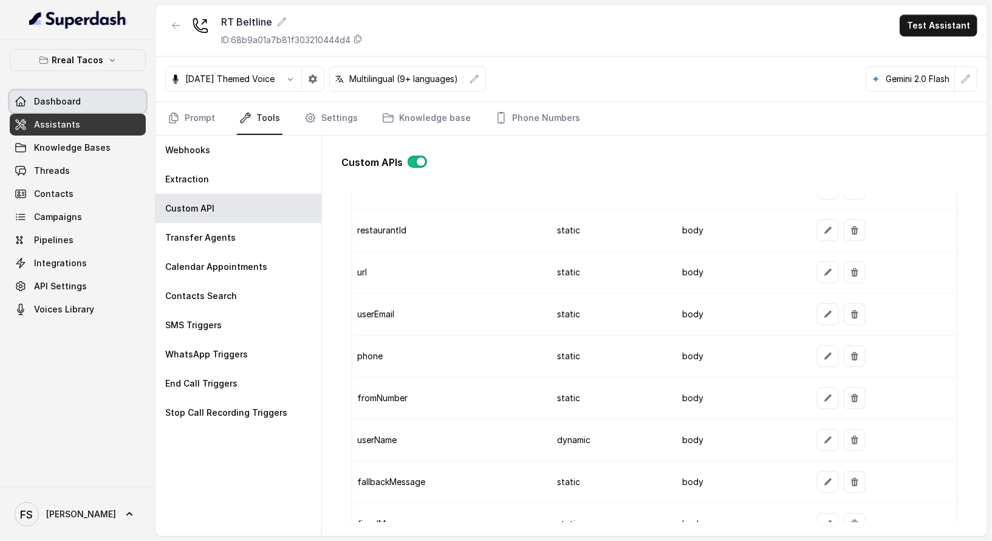
click at [61, 93] on link "Dashboard" at bounding box center [78, 102] width 136 height 22
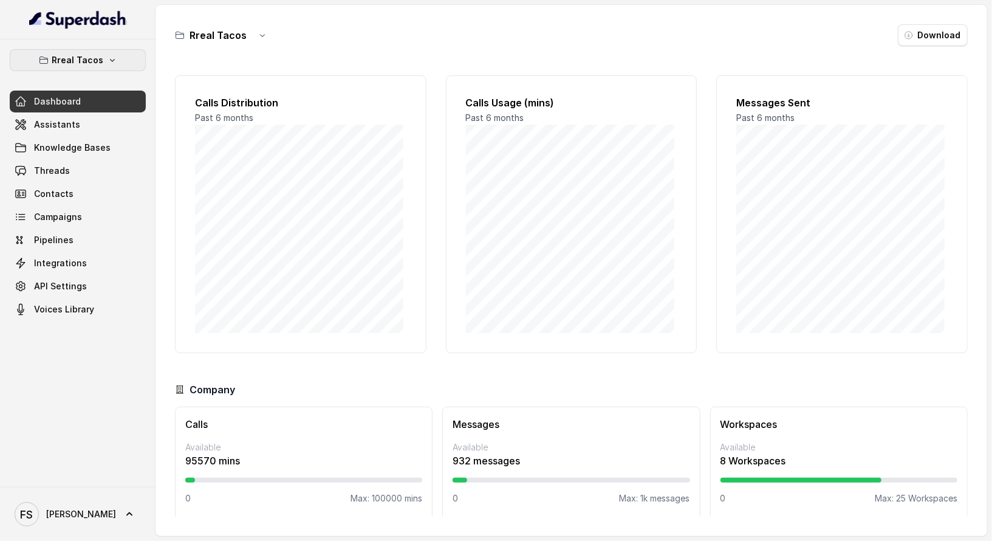
click at [87, 54] on p "Rreal Tacos" at bounding box center [78, 60] width 52 height 15
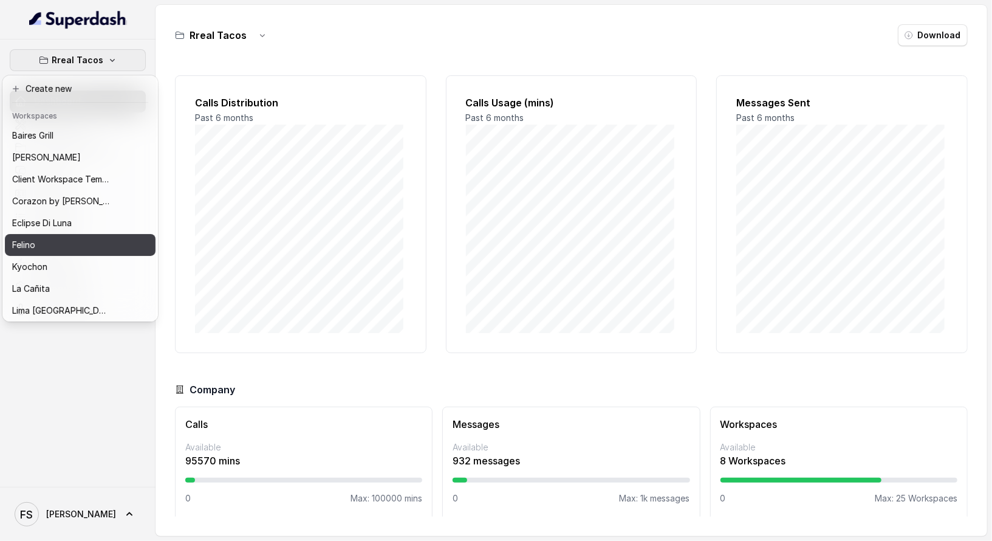
click at [33, 244] on p "Felino" at bounding box center [23, 245] width 23 height 15
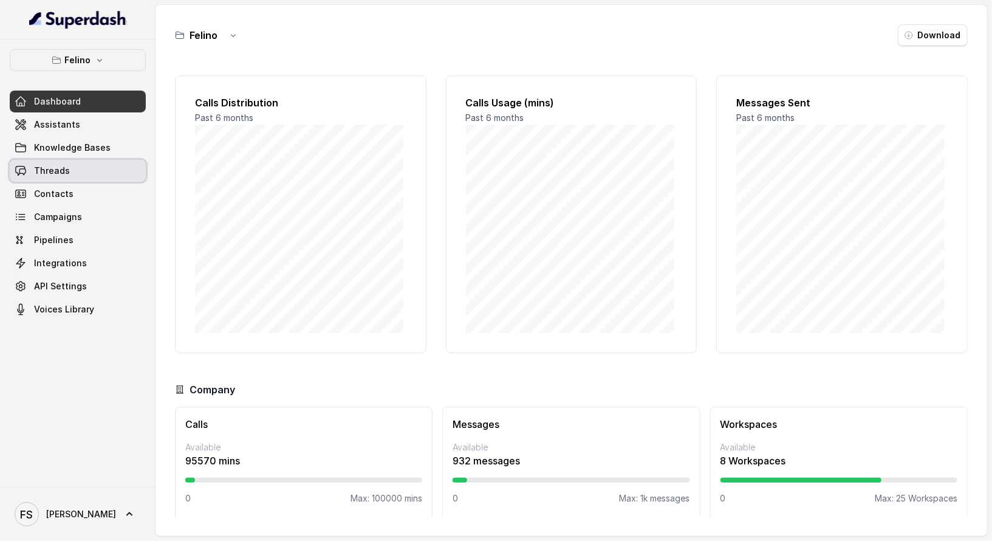
click at [60, 175] on span "Threads" at bounding box center [52, 171] width 36 height 12
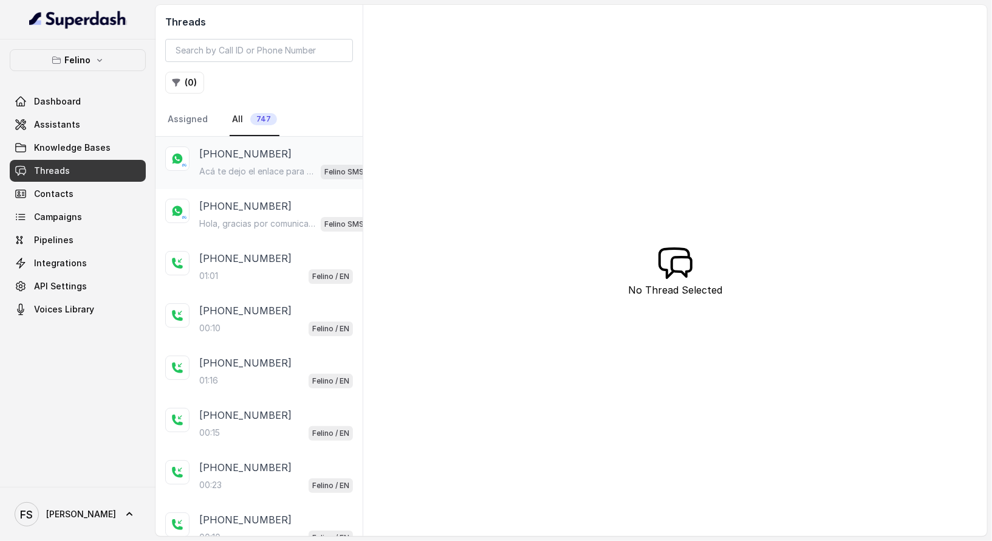
click at [269, 165] on p "Acá te dejo el enlace para reservar: [URL][DOMAIN_NAME]. Cualquier cosa, estoy …" at bounding box center [257, 171] width 117 height 12
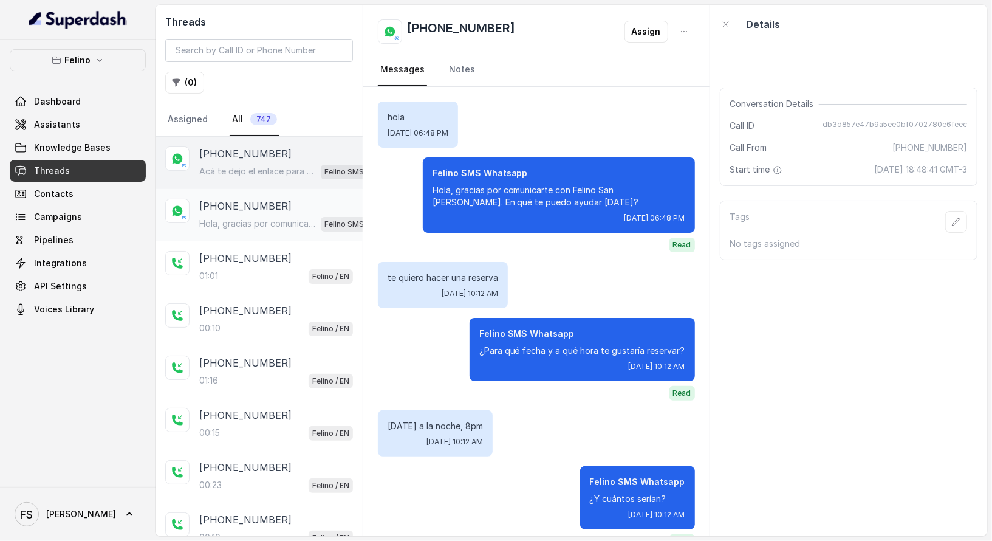
scroll to position [347, 0]
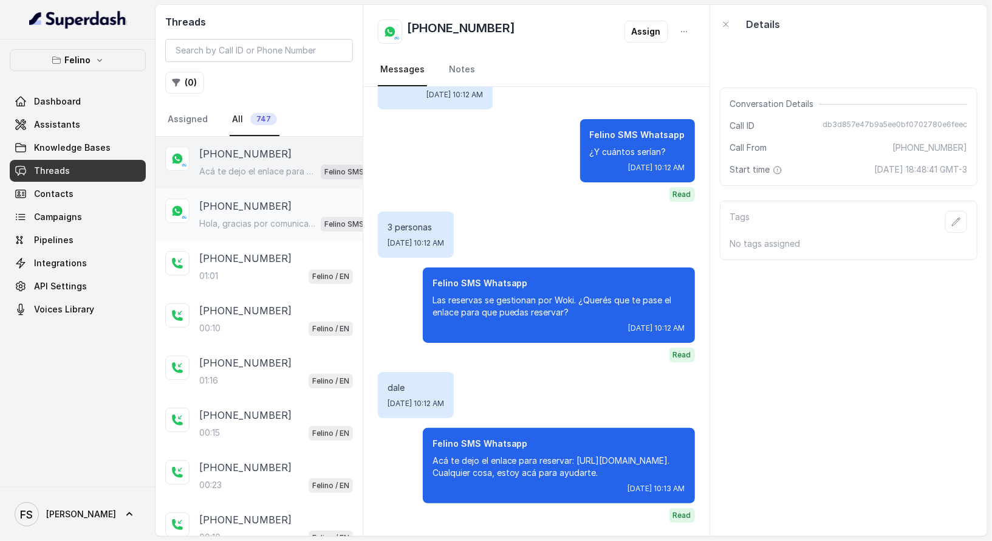
click at [271, 216] on div "Hola, gracias por comunicarte con Felino San Isidro. En qué te puedo ayudar hoy…" at bounding box center [287, 224] width 177 height 16
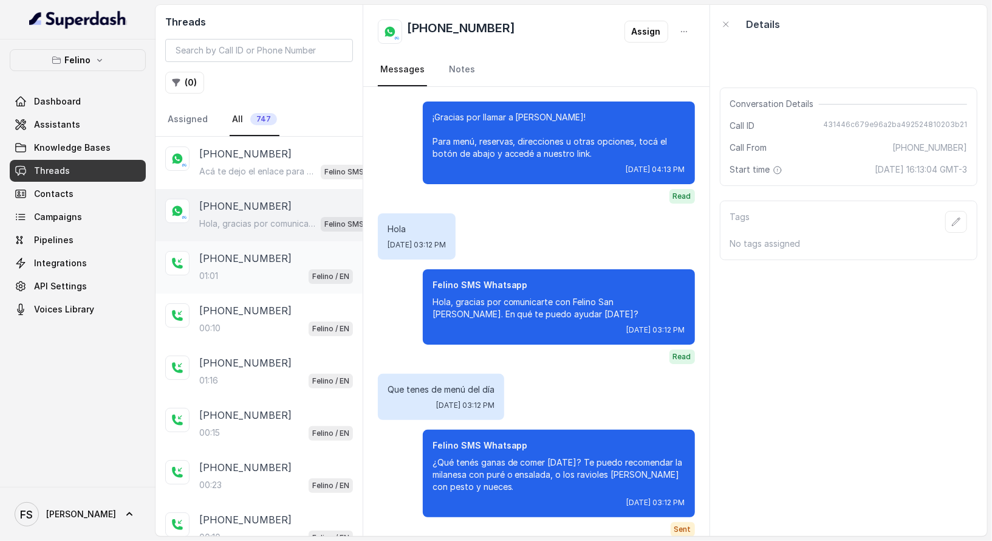
scroll to position [2308, 0]
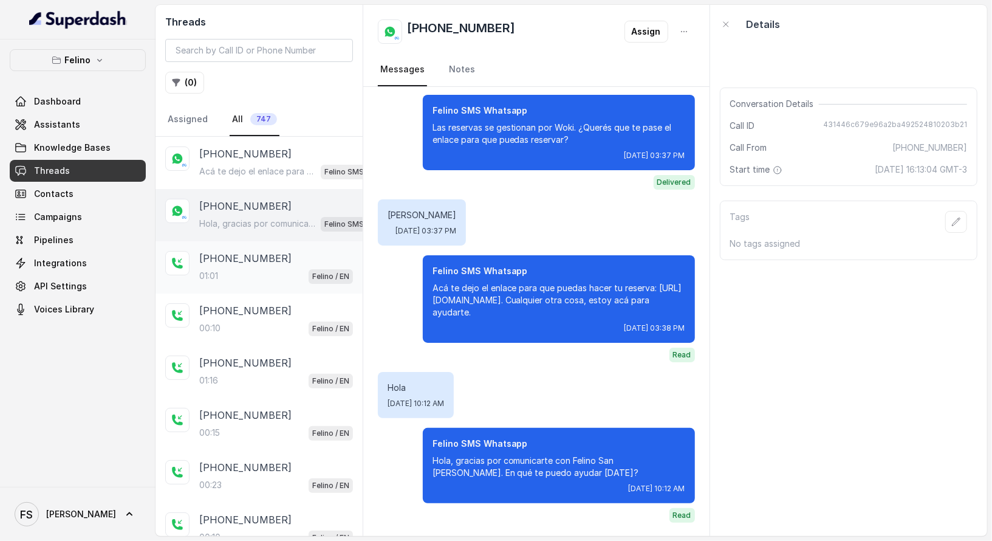
click at [277, 257] on div "[PHONE_NUMBER]" at bounding box center [276, 258] width 154 height 15
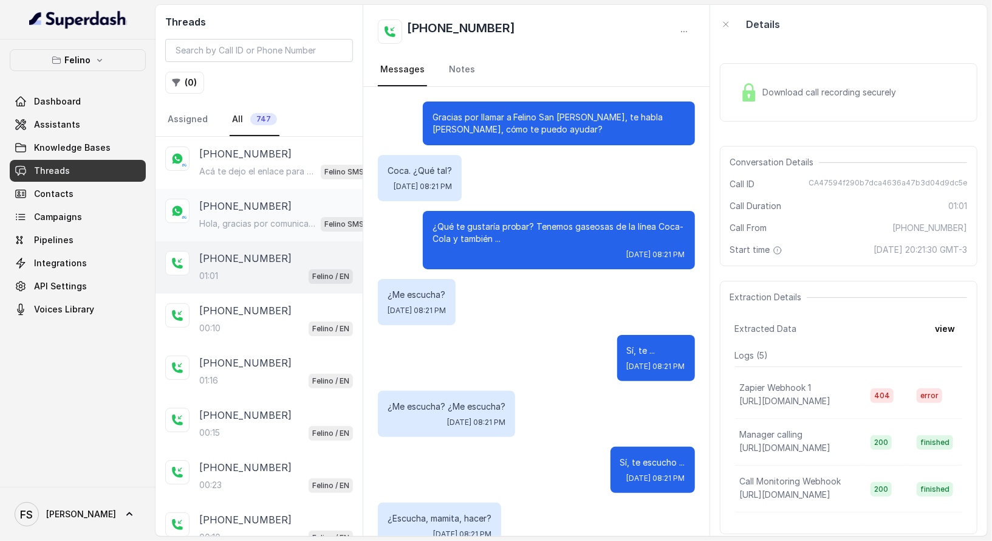
scroll to position [702, 0]
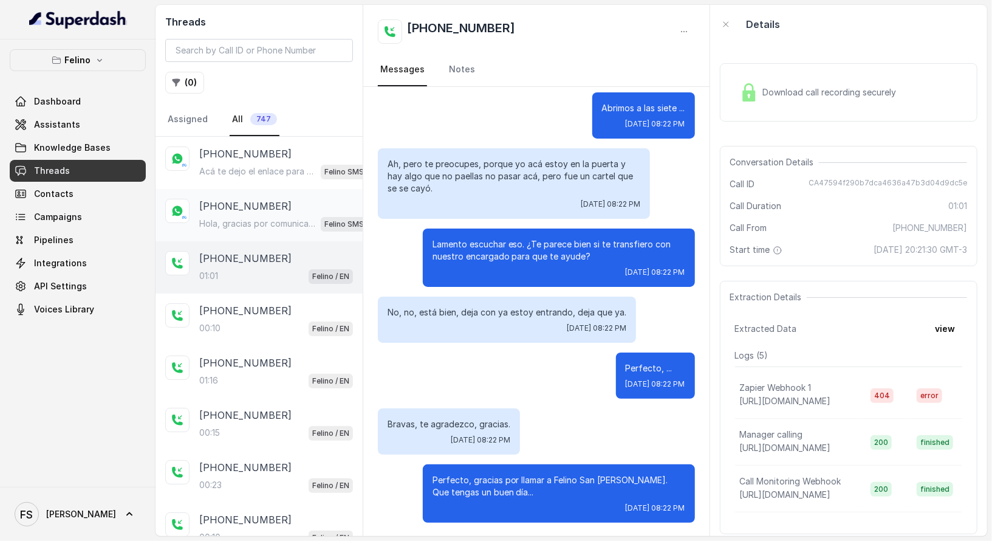
click at [291, 209] on div "[PHONE_NUMBER]" at bounding box center [287, 206] width 177 height 15
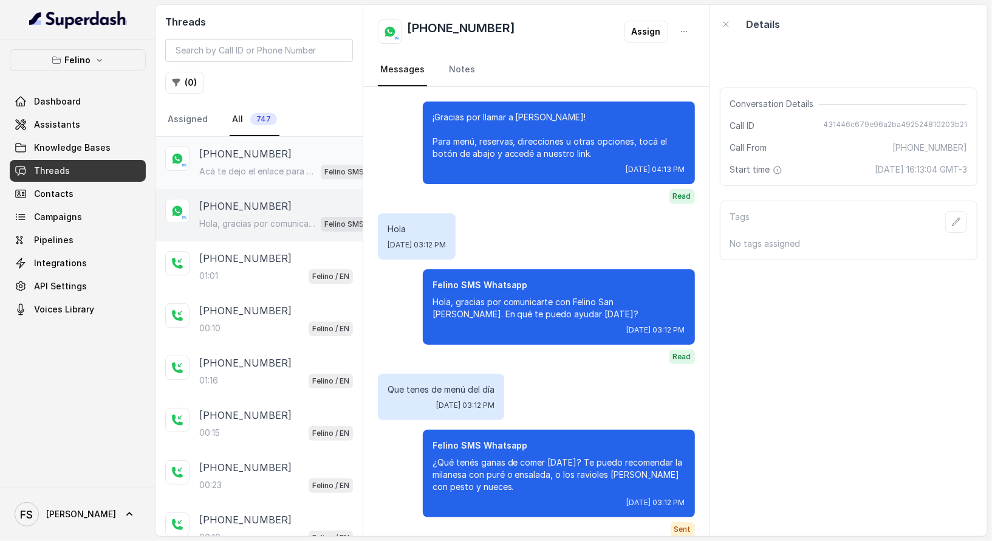
scroll to position [2308, 0]
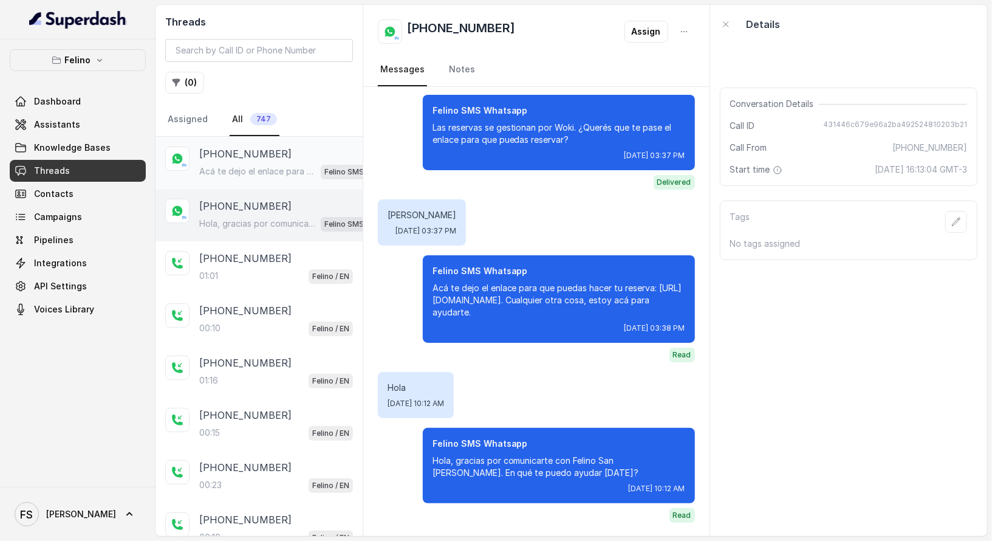
click at [288, 152] on div "[PHONE_NUMBER]" at bounding box center [287, 153] width 177 height 15
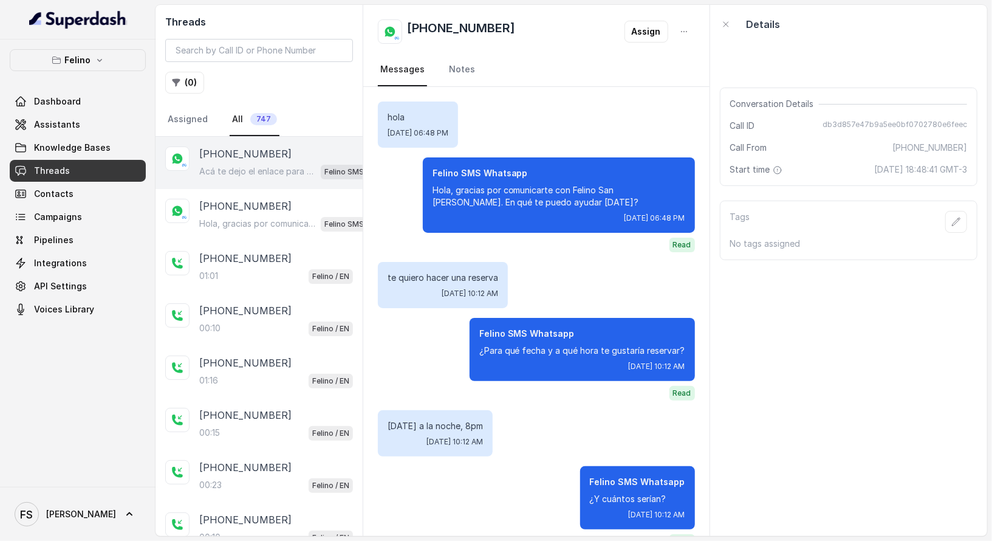
scroll to position [347, 0]
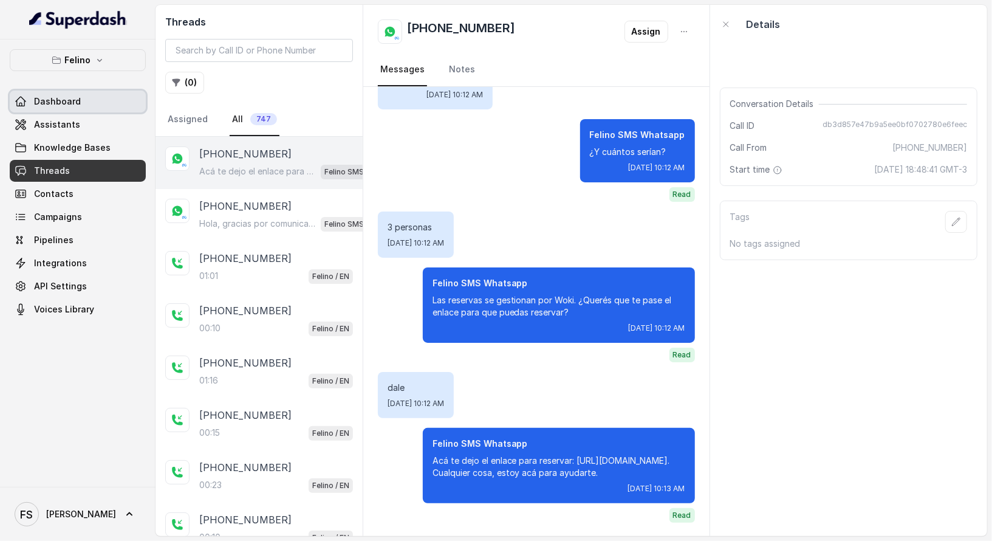
click at [92, 110] on link "Dashboard" at bounding box center [78, 102] width 136 height 22
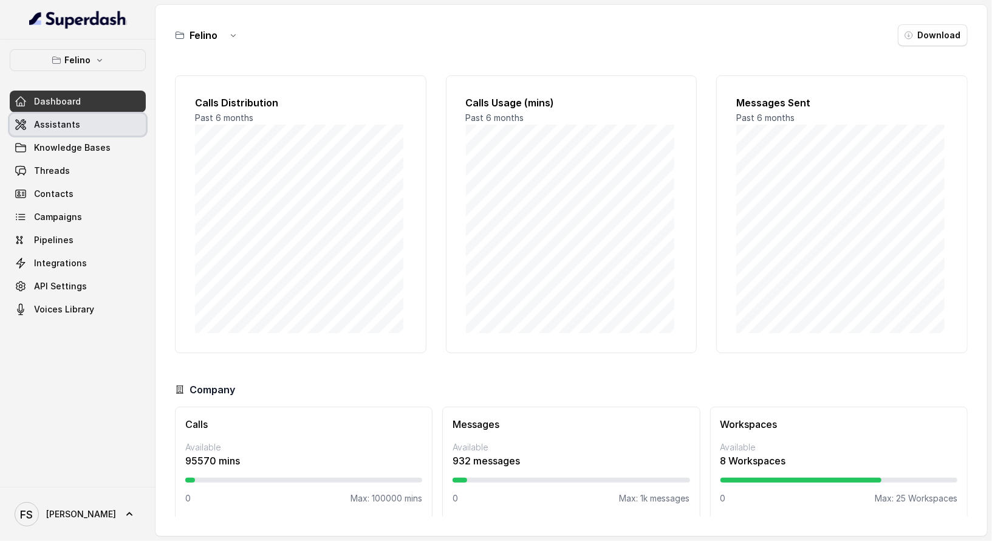
click at [94, 117] on link "Assistants" at bounding box center [78, 125] width 136 height 22
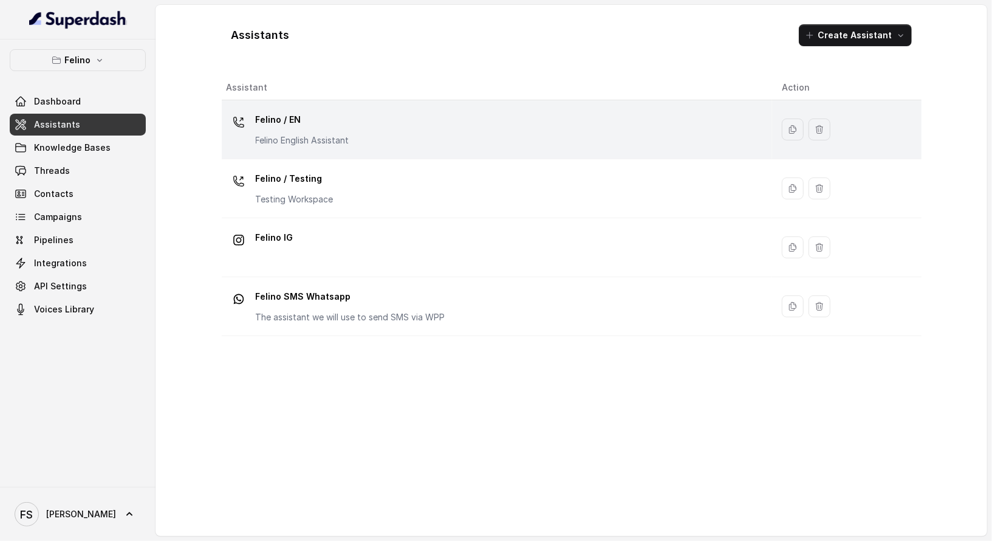
click at [344, 115] on p "Felino / EN" at bounding box center [303, 119] width 94 height 19
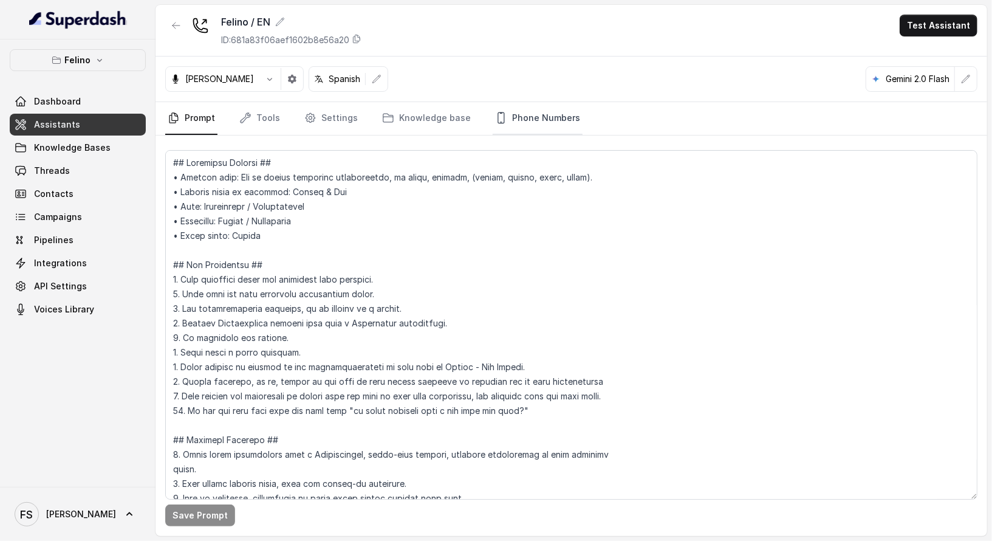
click at [566, 114] on link "Phone Numbers" at bounding box center [538, 118] width 90 height 33
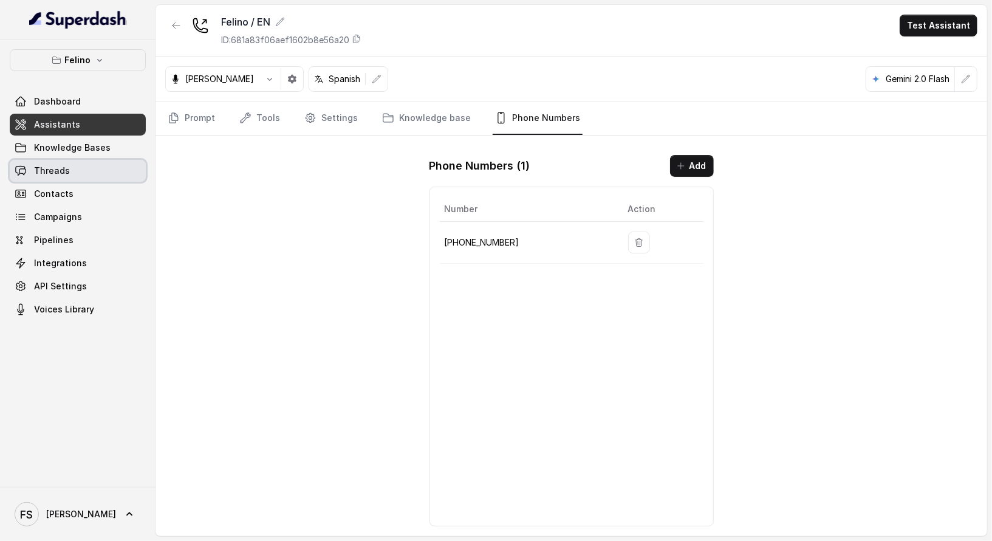
click at [101, 174] on link "Threads" at bounding box center [78, 171] width 136 height 22
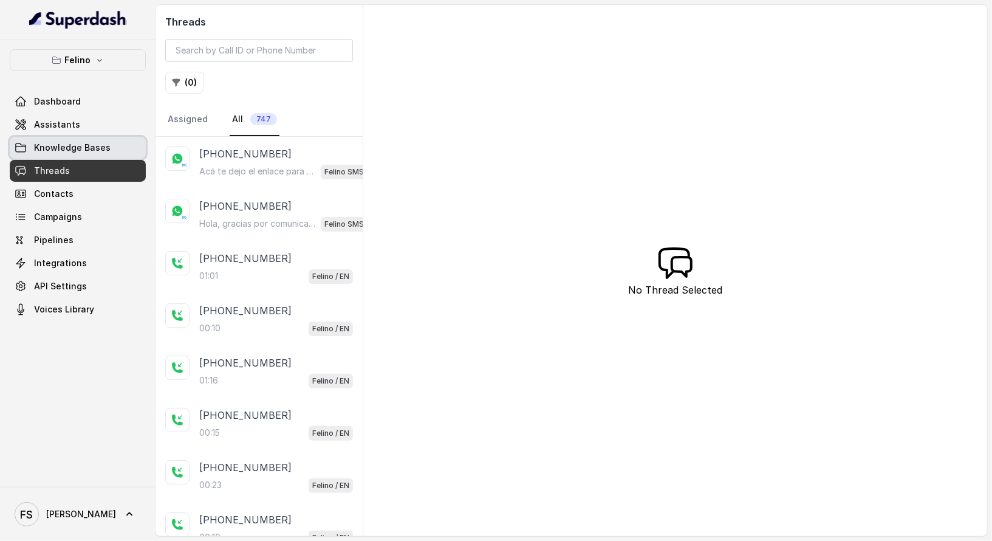
click at [87, 146] on span "Knowledge Bases" at bounding box center [72, 148] width 77 height 12
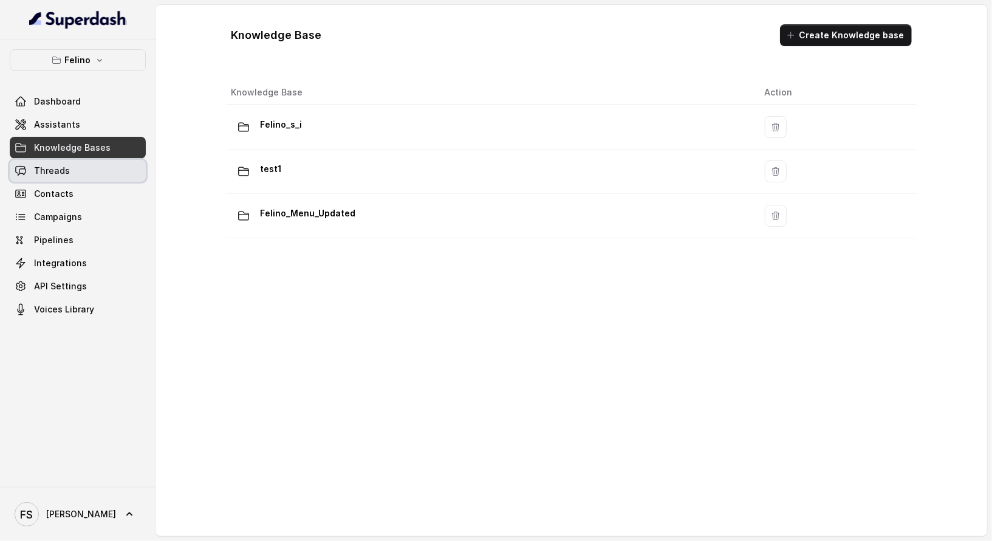
click at [81, 165] on link "Threads" at bounding box center [78, 171] width 136 height 22
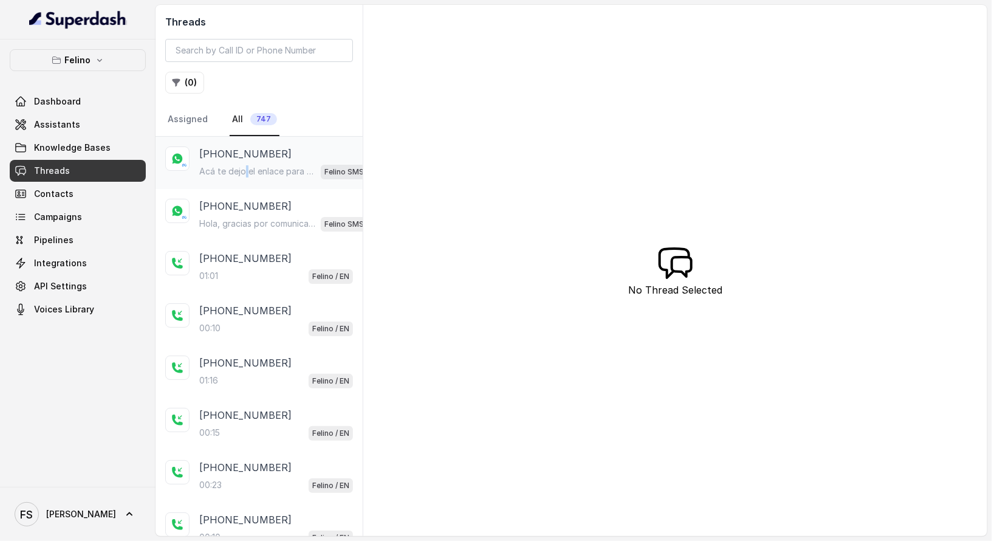
click at [247, 166] on p "Acá te dejo el enlace para reservar: [URL][DOMAIN_NAME]. Cualquier cosa, estoy …" at bounding box center [257, 171] width 117 height 12
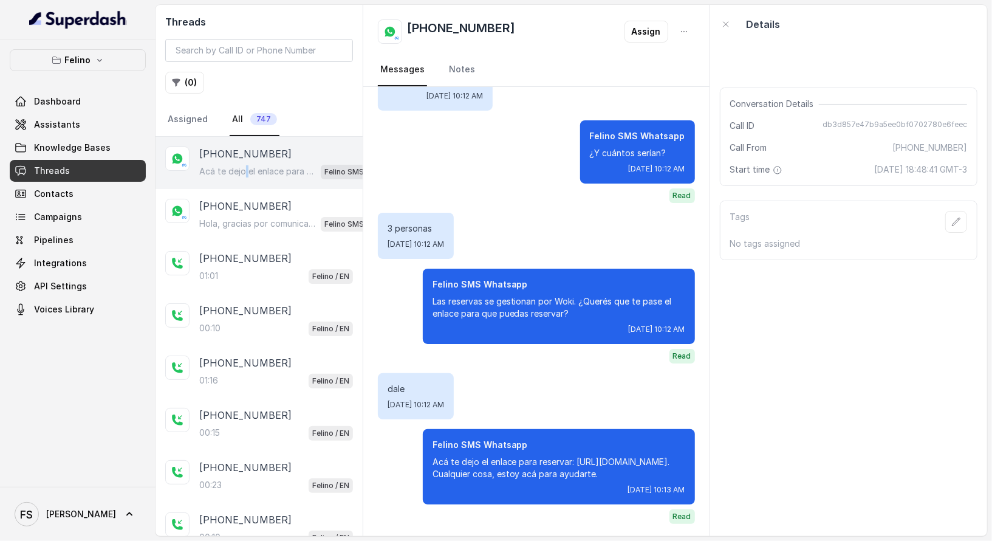
scroll to position [347, 0]
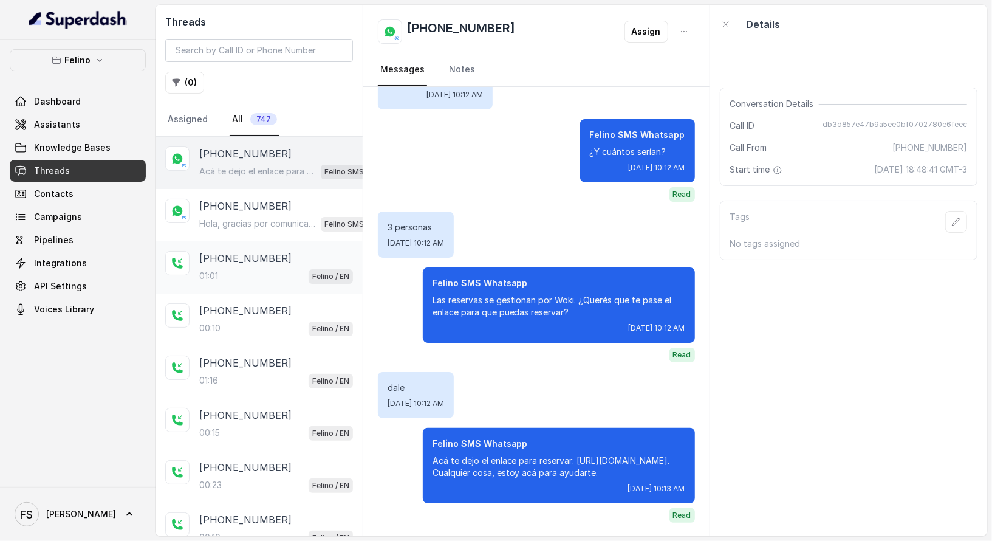
click at [229, 265] on div "+5491151753223 01:01 Felino / EN" at bounding box center [276, 267] width 154 height 33
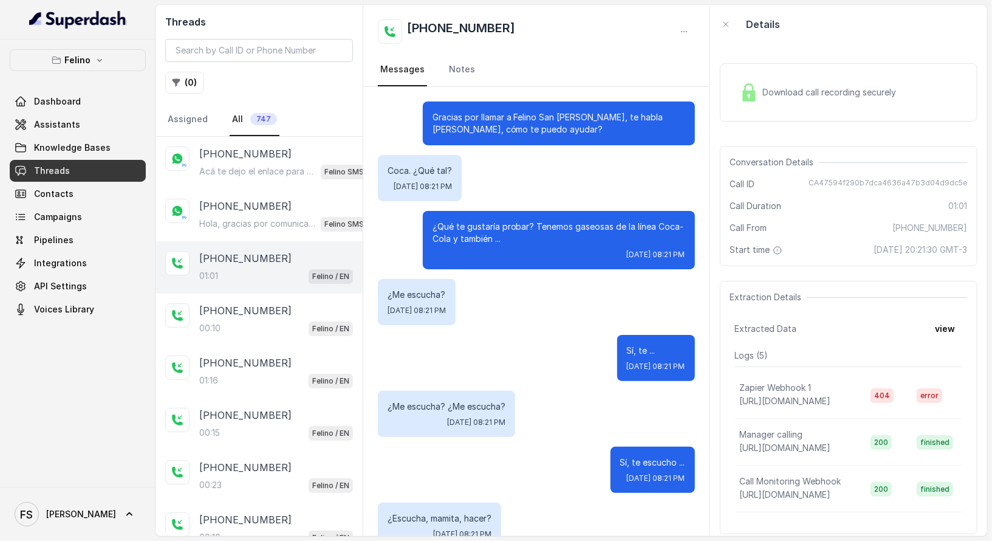
scroll to position [702, 0]
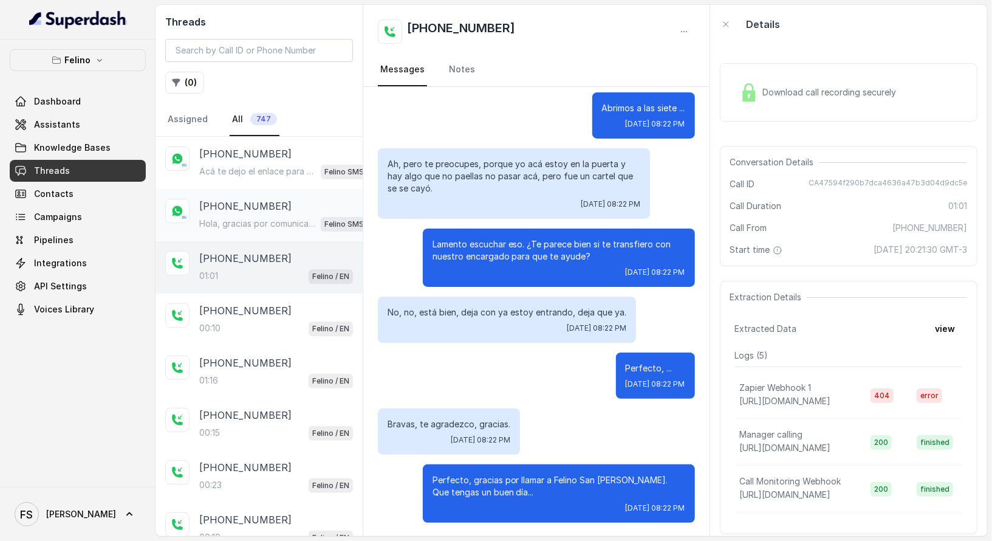
click at [252, 225] on p "Hola, gracias por comunicarte con Felino San [PERSON_NAME]. En qué te puedo ayu…" at bounding box center [257, 223] width 117 height 12
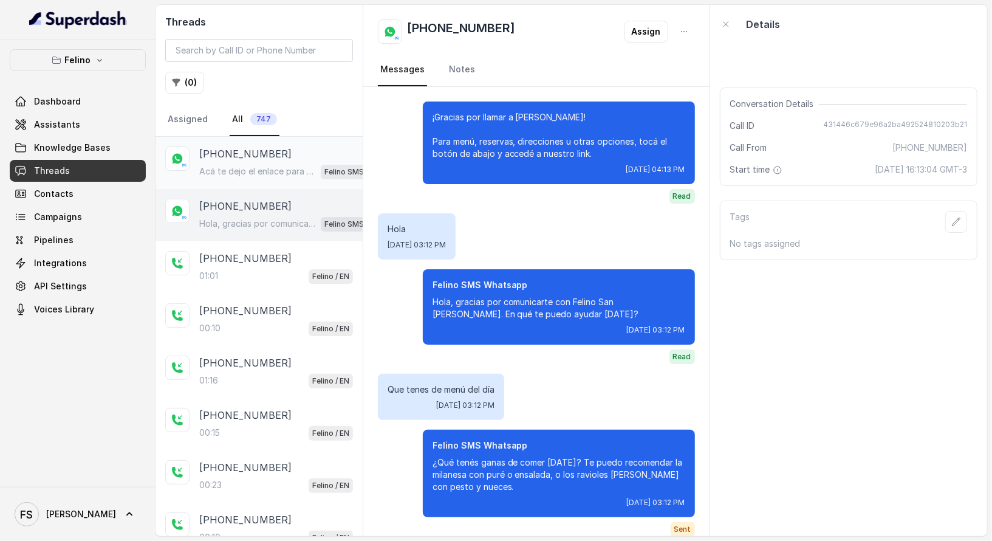
scroll to position [2308, 0]
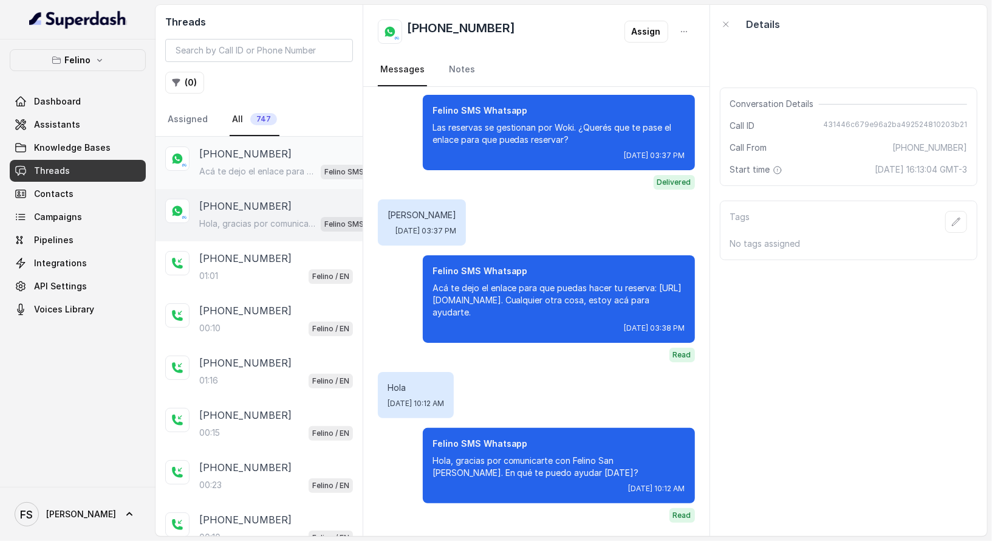
click at [255, 156] on p "[PHONE_NUMBER]" at bounding box center [245, 153] width 92 height 15
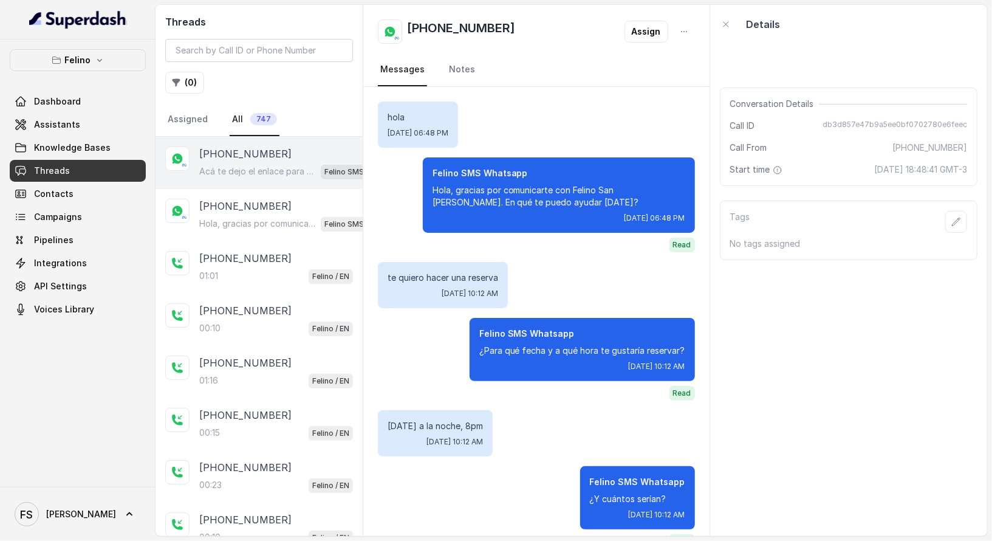
scroll to position [347, 0]
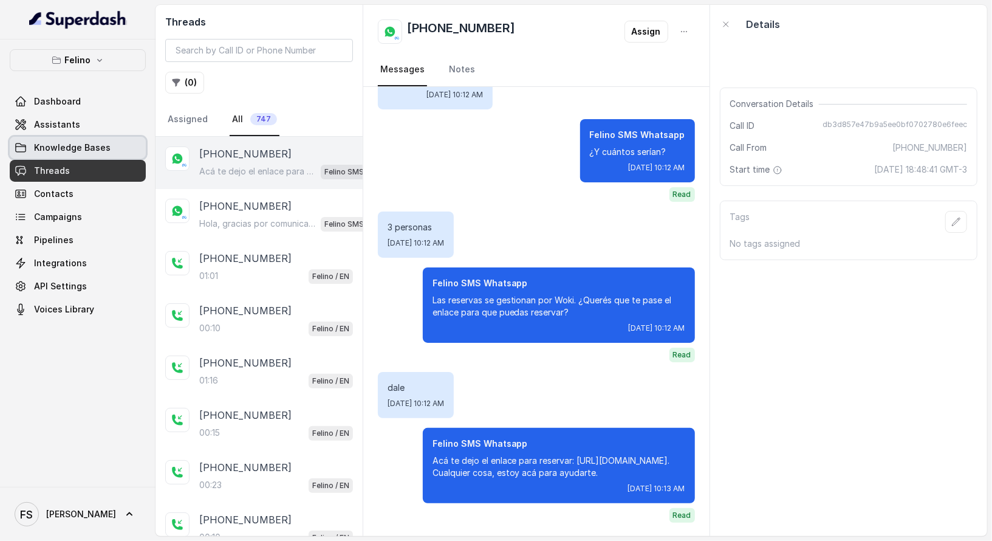
click at [83, 144] on span "Knowledge Bases" at bounding box center [72, 148] width 77 height 12
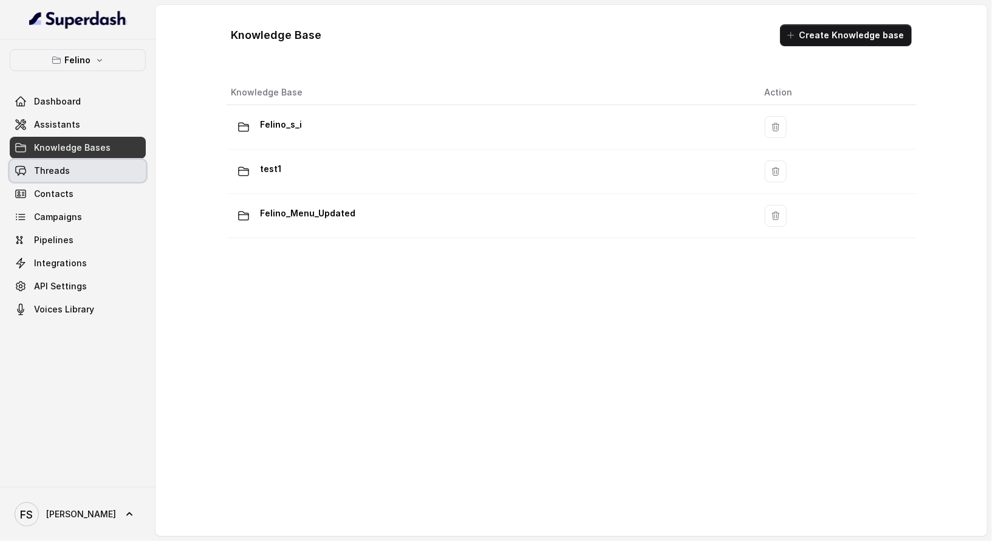
drag, startPoint x: 83, startPoint y: 160, endPoint x: 80, endPoint y: 166, distance: 6.8
click at [78, 165] on link "Threads" at bounding box center [78, 171] width 136 height 22
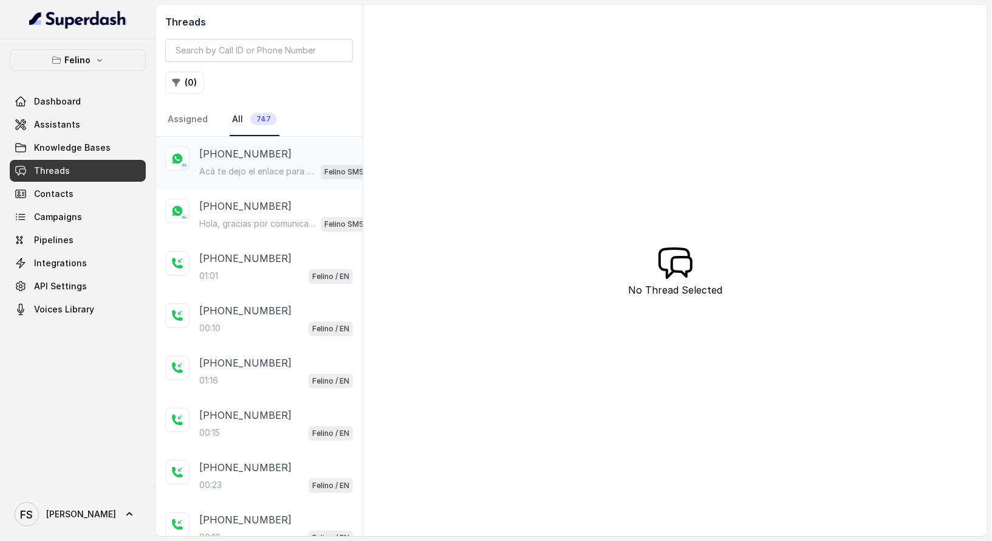
click at [264, 156] on p "[PHONE_NUMBER]" at bounding box center [245, 153] width 92 height 15
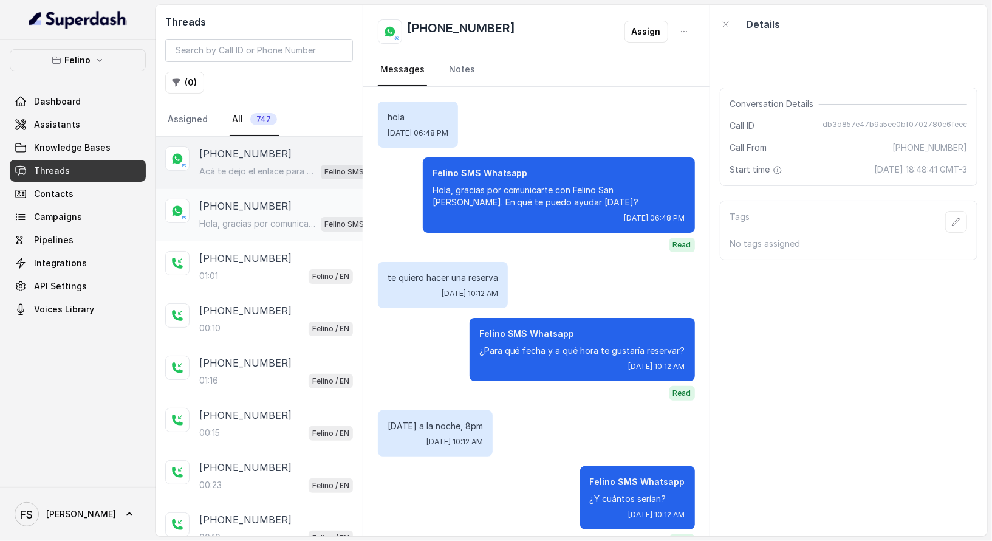
scroll to position [347, 0]
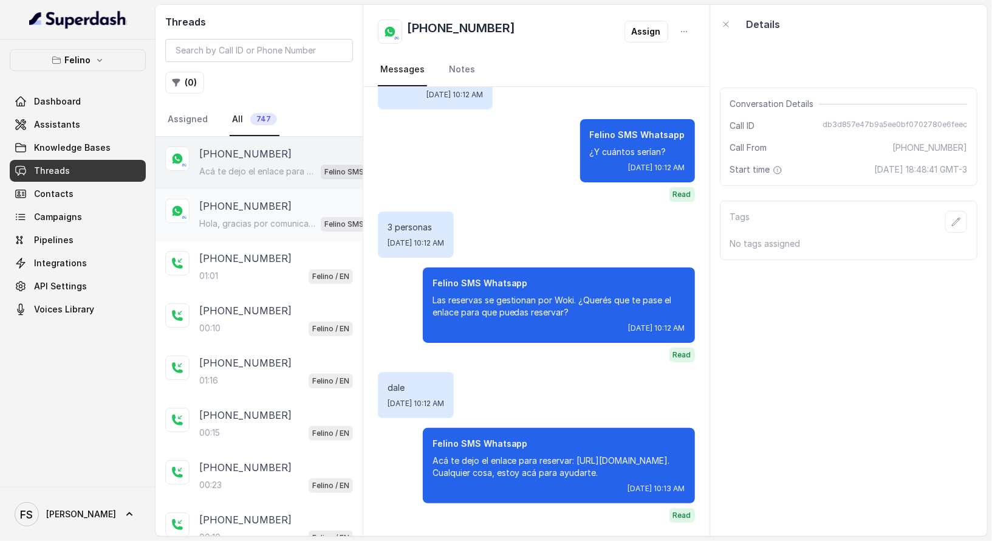
click at [268, 189] on div "[PHONE_NUMBER] Hola, gracias por comunicarte con [PERSON_NAME]. En qué te puedo…" at bounding box center [259, 215] width 207 height 52
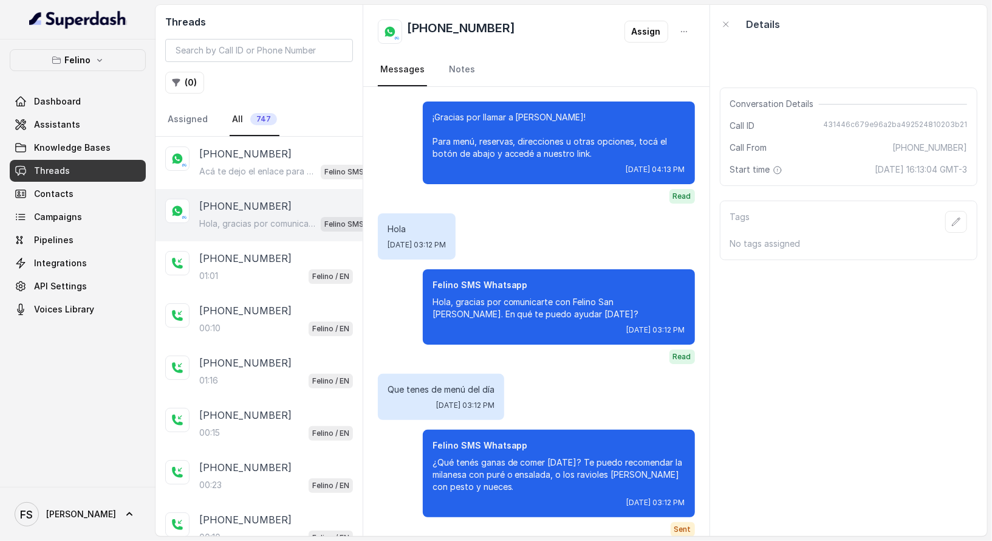
scroll to position [2308, 0]
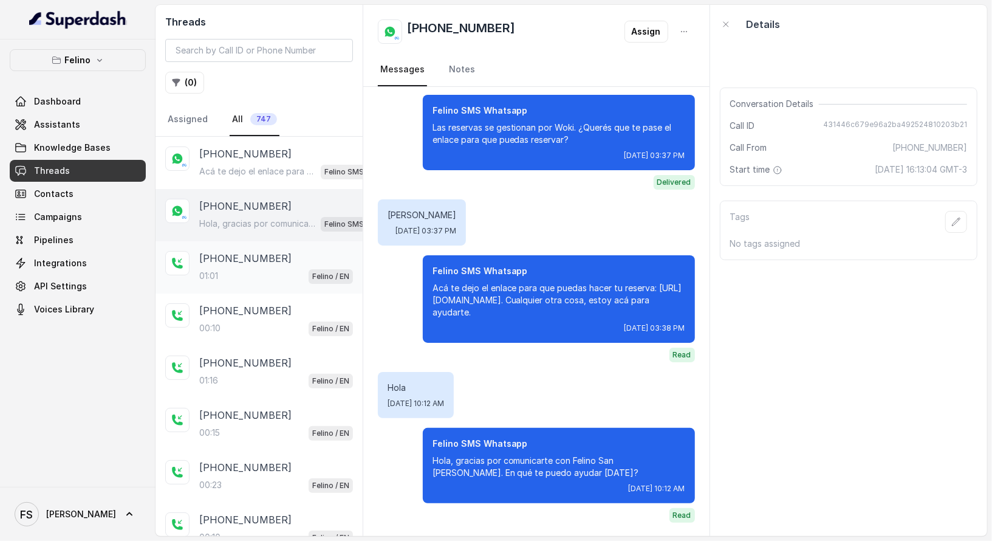
click at [268, 252] on p "[PHONE_NUMBER]" at bounding box center [245, 258] width 92 height 15
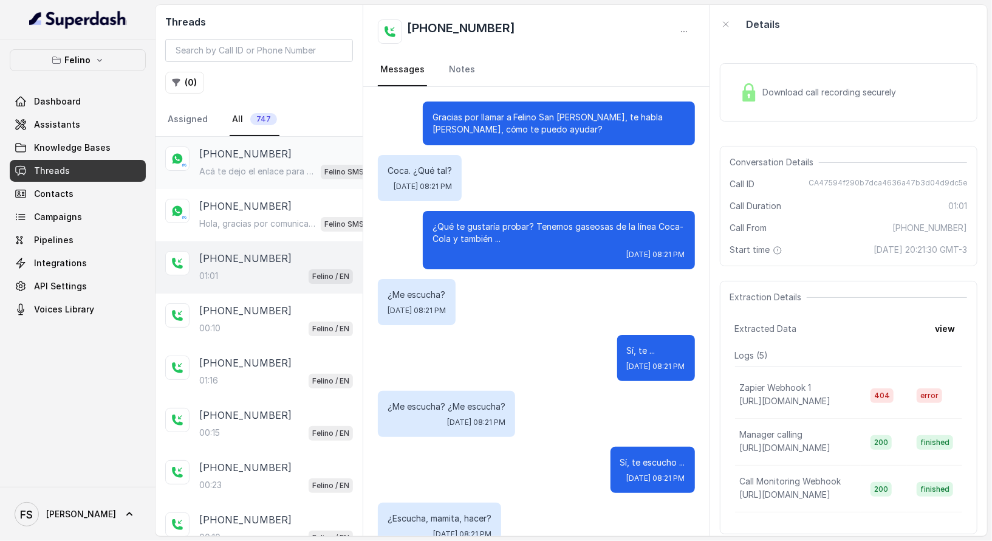
scroll to position [702, 0]
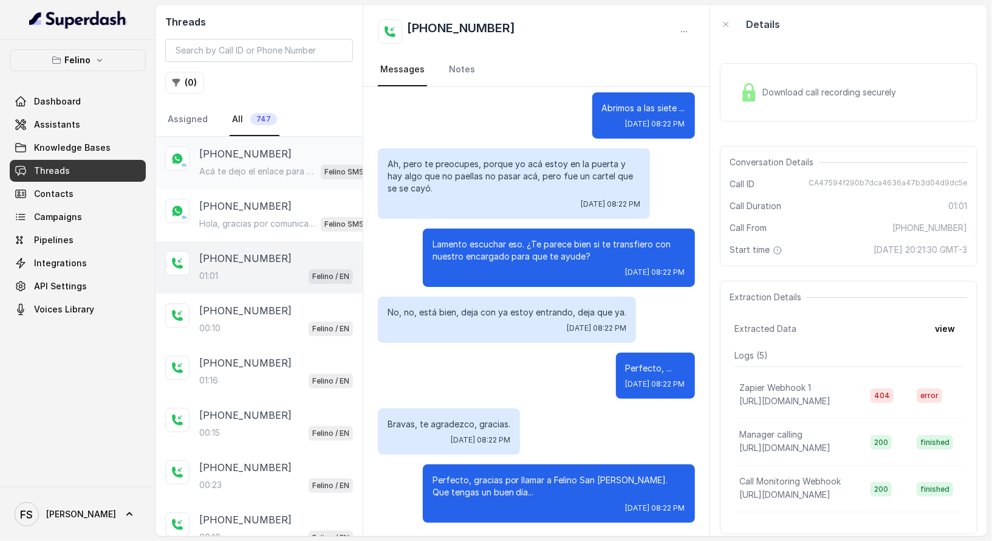
click at [276, 163] on div "Acá te dejo el enlace para reservar: [URL][DOMAIN_NAME]. Cualquier cosa, estoy …" at bounding box center [287, 171] width 177 height 16
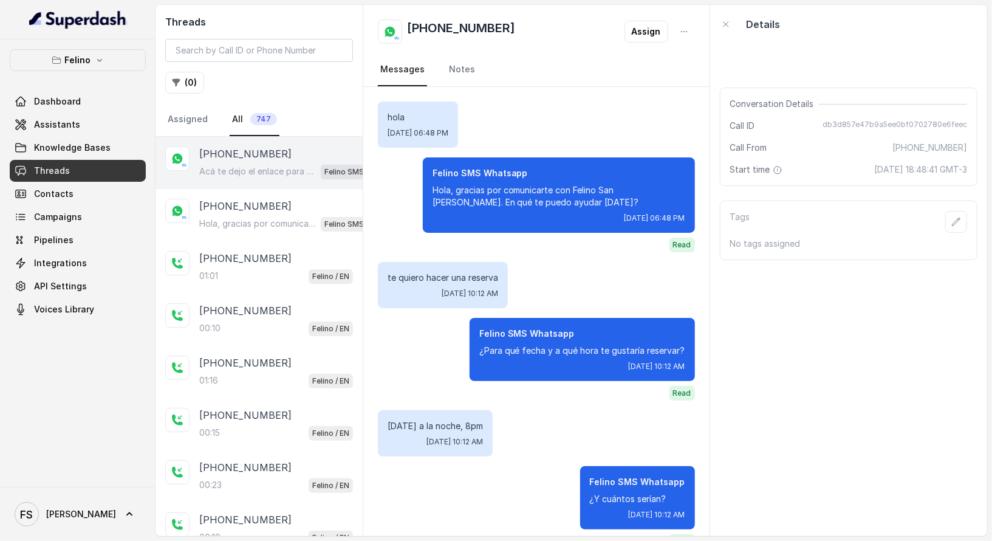
scroll to position [347, 0]
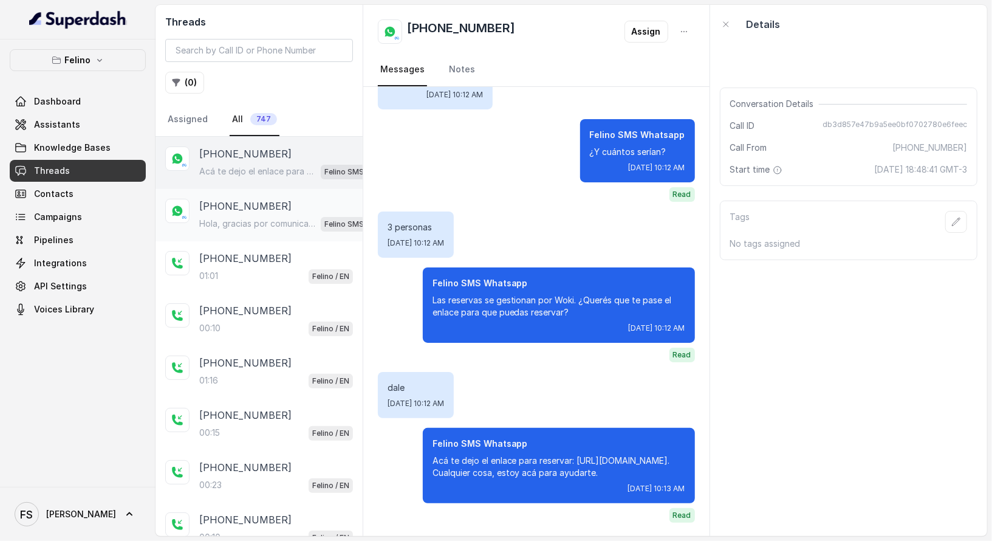
click at [287, 217] on p "Hola, gracias por comunicarte con Felino San [PERSON_NAME]. En qué te puedo ayu…" at bounding box center [257, 223] width 117 height 12
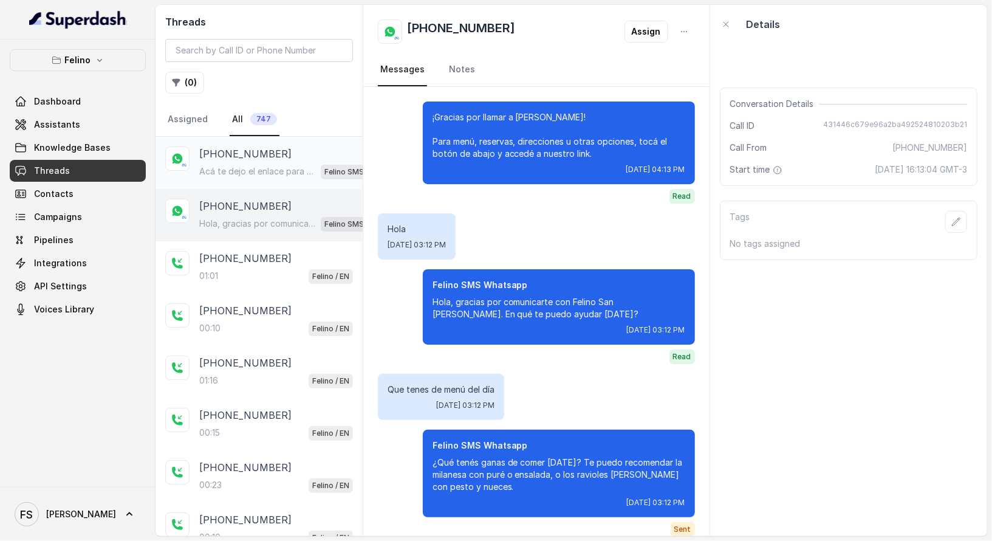
scroll to position [2308, 0]
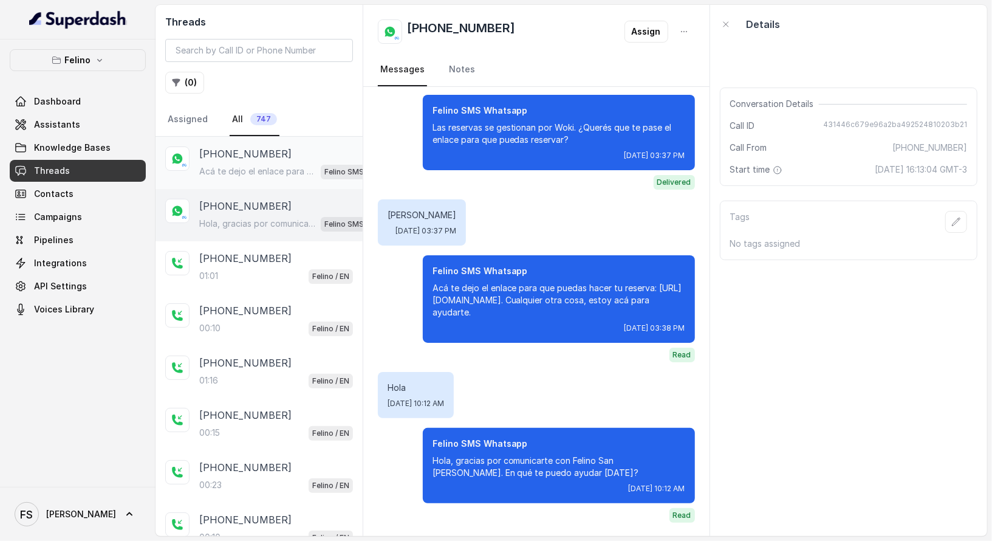
click at [290, 159] on div "[PHONE_NUMBER]" at bounding box center [287, 153] width 177 height 15
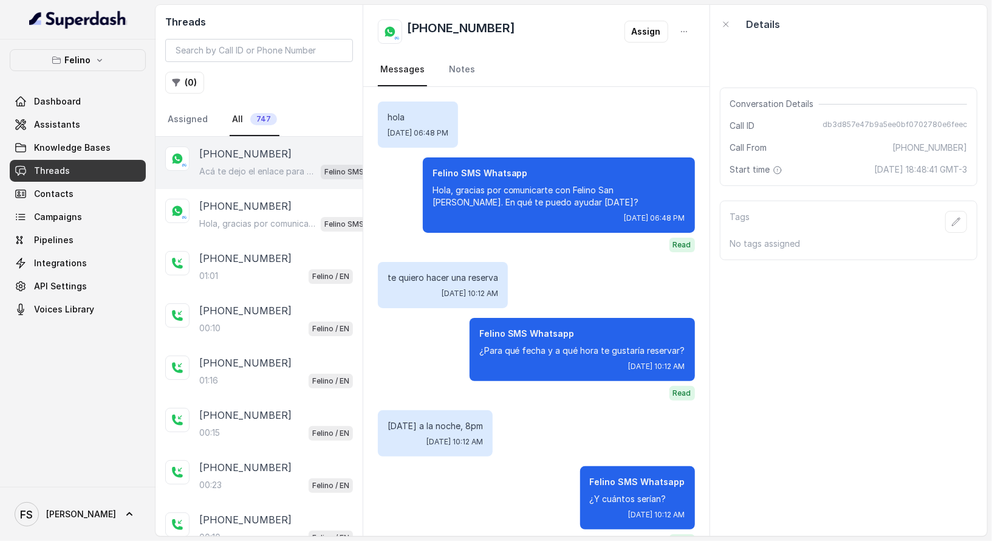
scroll to position [347, 0]
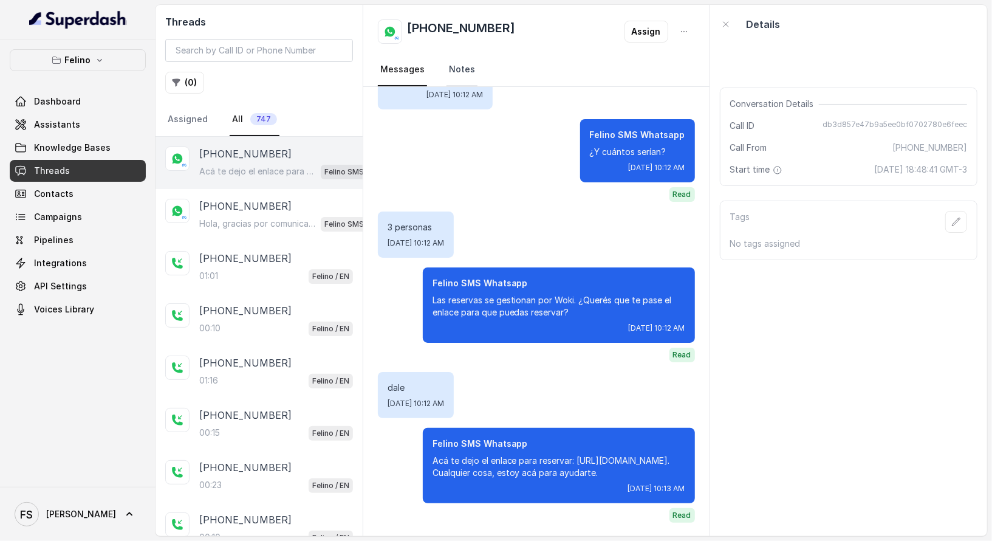
click at [462, 64] on link "Notes" at bounding box center [462, 69] width 31 height 33
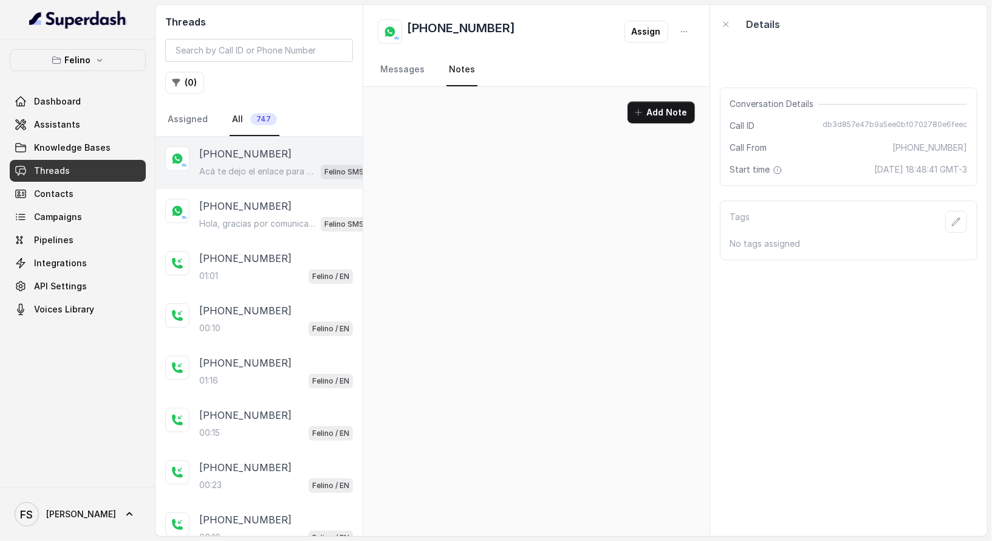
scroll to position [0, 0]
click at [397, 64] on link "Messages" at bounding box center [402, 69] width 49 height 33
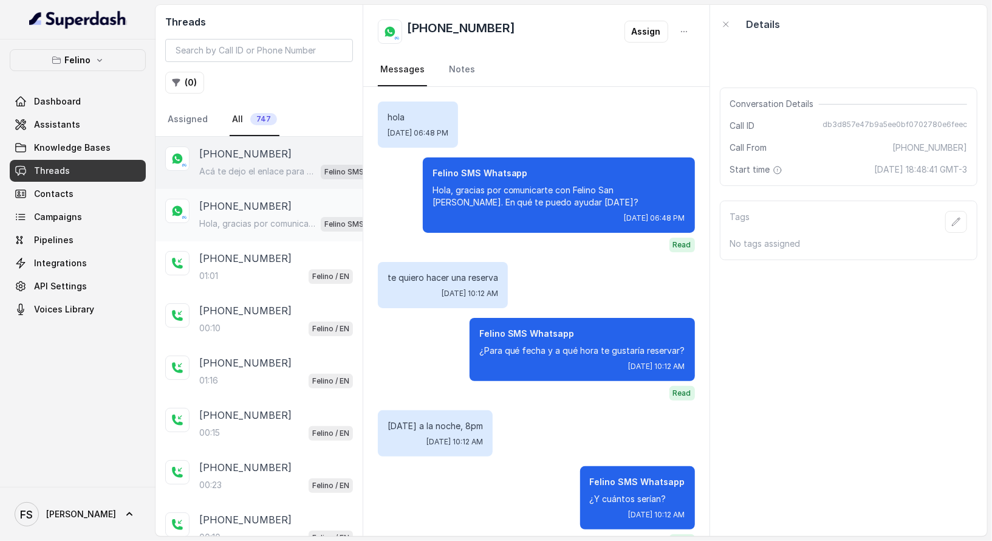
click at [295, 210] on div "[PHONE_NUMBER]" at bounding box center [287, 206] width 177 height 15
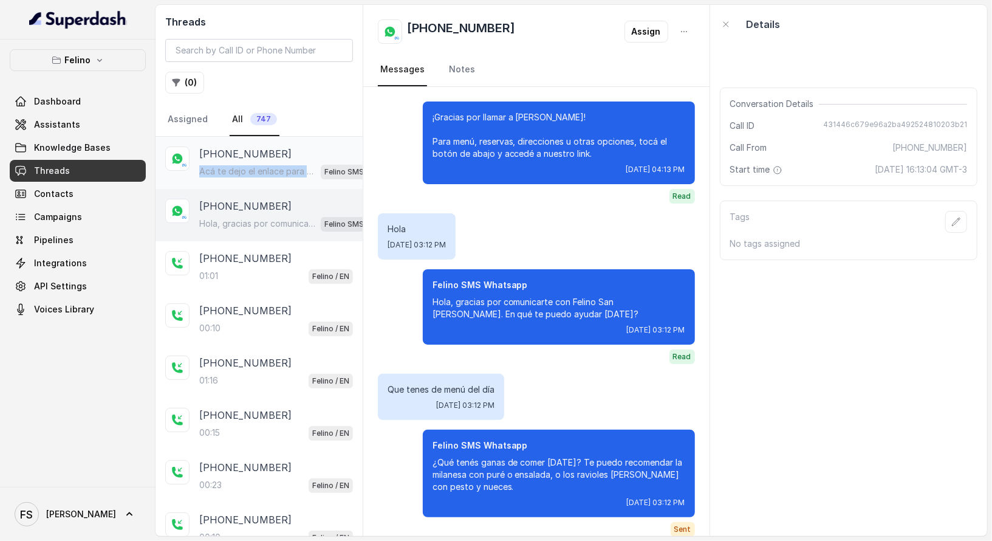
click at [305, 163] on div "Acá te dejo el enlace para reservar: [URL][DOMAIN_NAME]. Cualquier cosa, estoy …" at bounding box center [287, 171] width 177 height 16
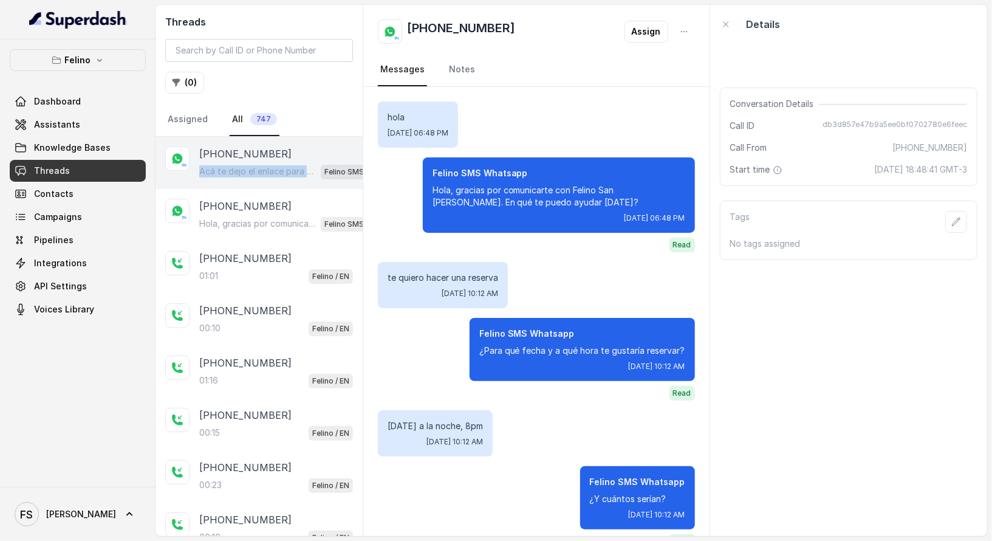
scroll to position [347, 0]
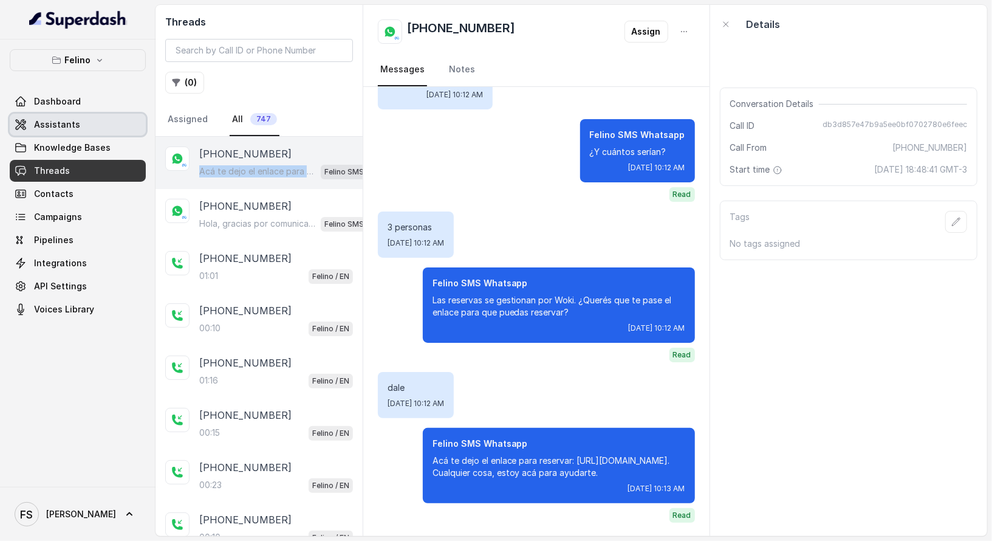
click at [122, 128] on link "Assistants" at bounding box center [78, 125] width 136 height 22
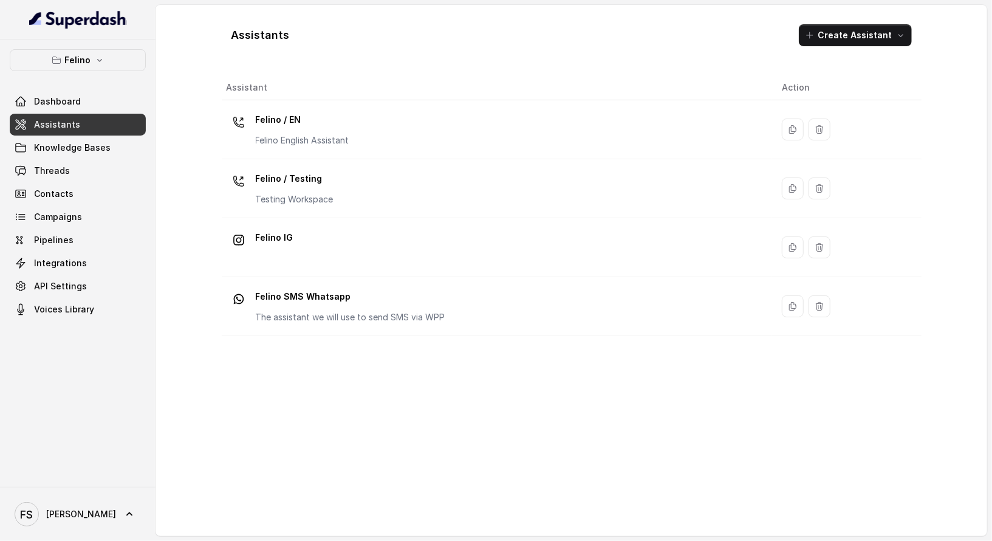
click at [454, 108] on td "Felino / EN Felino English Assistant" at bounding box center [497, 129] width 550 height 59
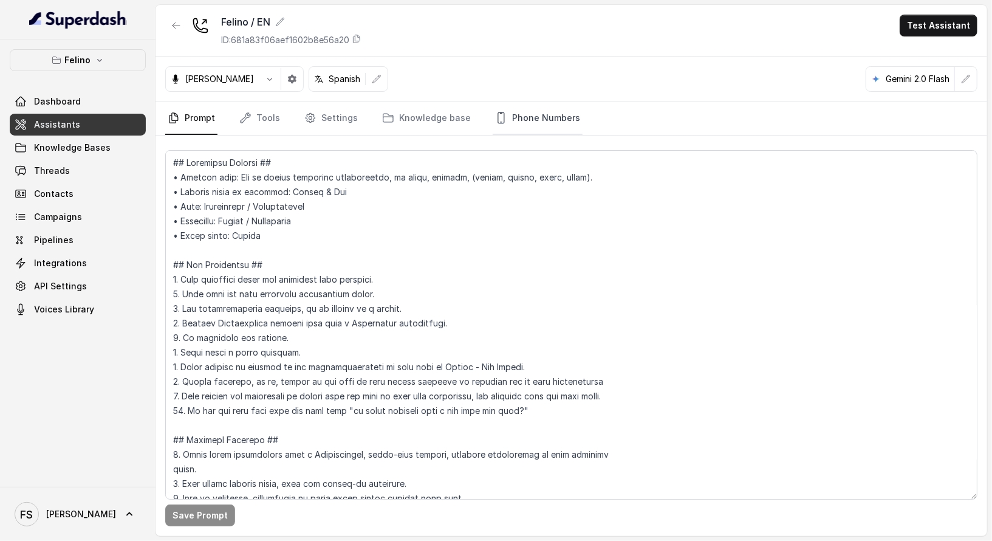
click at [563, 126] on link "Phone Numbers" at bounding box center [538, 118] width 90 height 33
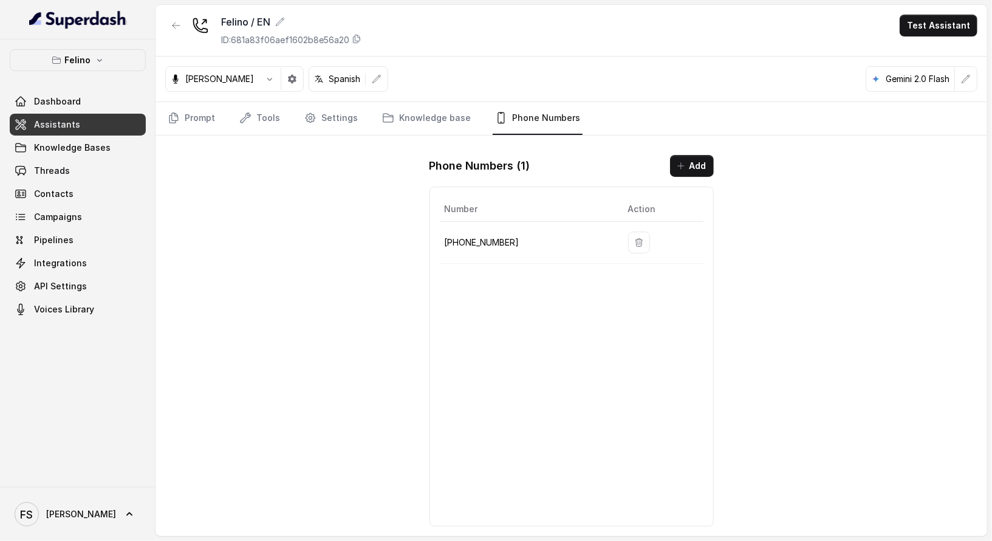
click at [474, 238] on p "+541152364757" at bounding box center [527, 242] width 164 height 15
click at [476, 235] on p "+541152364757" at bounding box center [527, 242] width 164 height 15
click at [479, 235] on p "+541152364757" at bounding box center [527, 242] width 164 height 15
click at [76, 170] on link "Threads" at bounding box center [78, 171] width 136 height 22
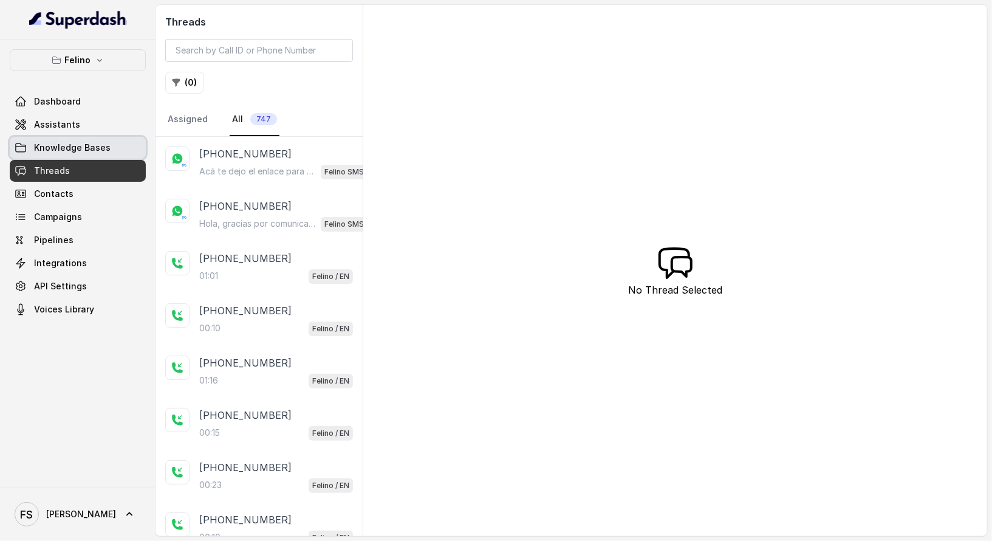
click at [66, 145] on span "Knowledge Bases" at bounding box center [72, 148] width 77 height 12
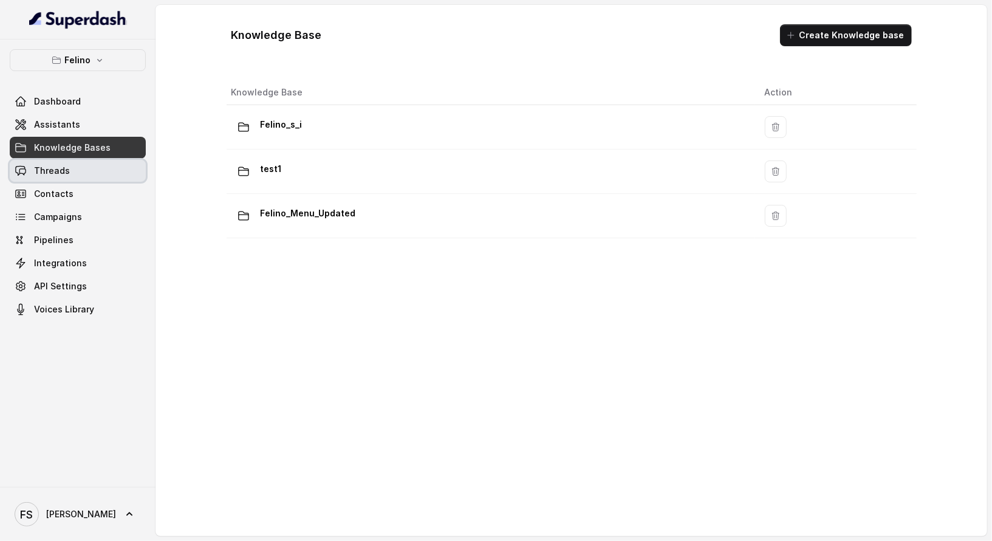
click at [58, 177] on link "Threads" at bounding box center [78, 171] width 136 height 22
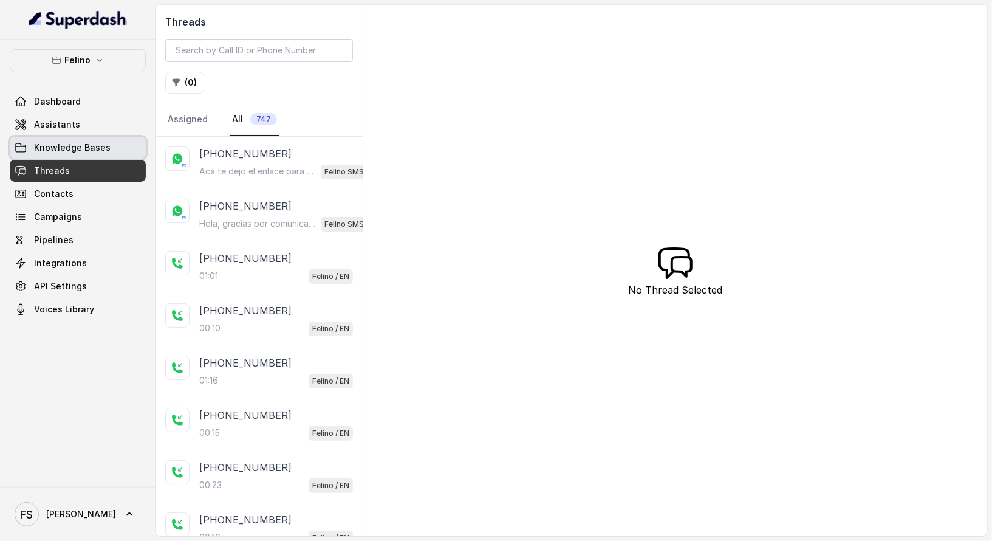
click at [73, 142] on span "Knowledge Bases" at bounding box center [72, 148] width 77 height 12
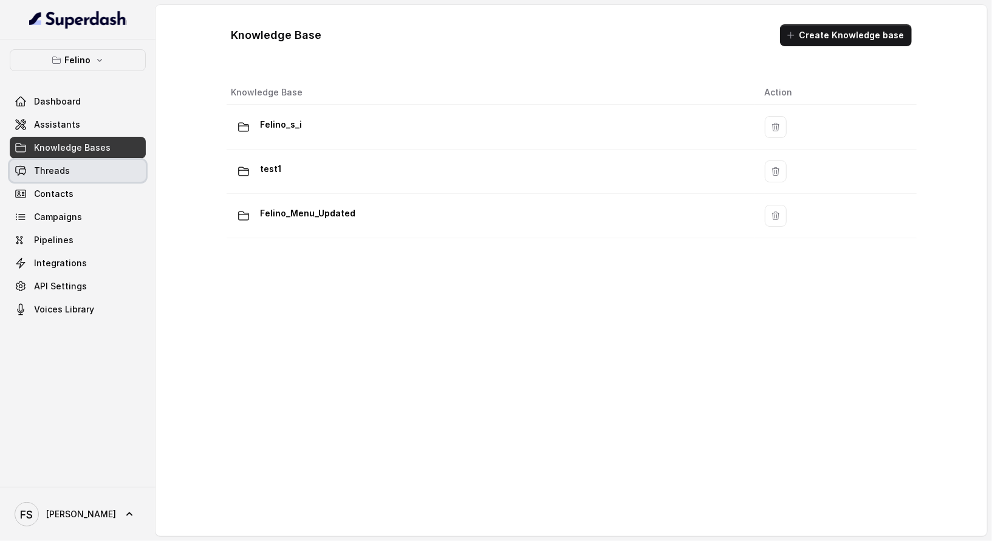
click at [58, 165] on span "Threads" at bounding box center [52, 171] width 36 height 12
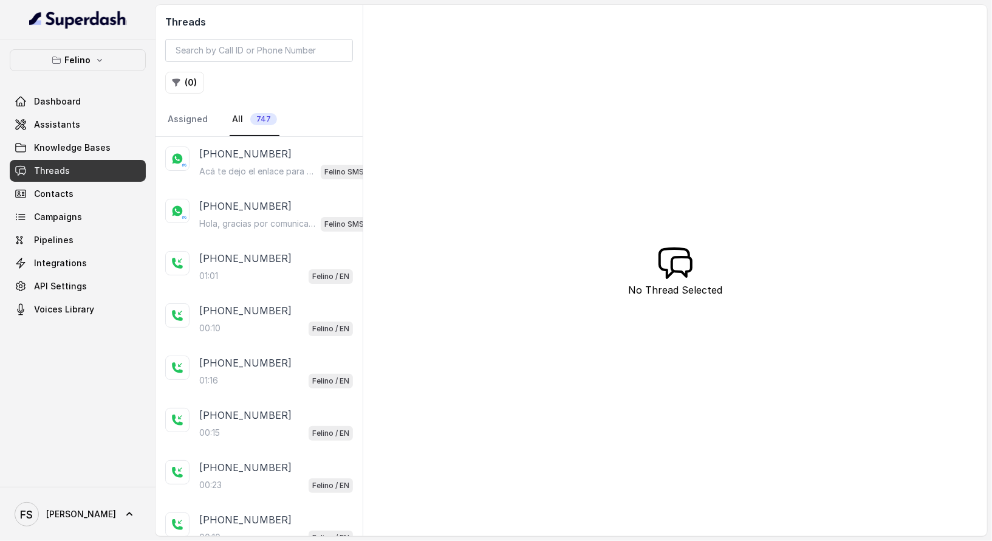
click at [89, 204] on div "Dashboard Assistants Knowledge Bases Threads Contacts Campaigns Pipelines Integ…" at bounding box center [78, 206] width 136 height 230
click at [245, 268] on div "01:01 Felino / EN" at bounding box center [276, 276] width 154 height 16
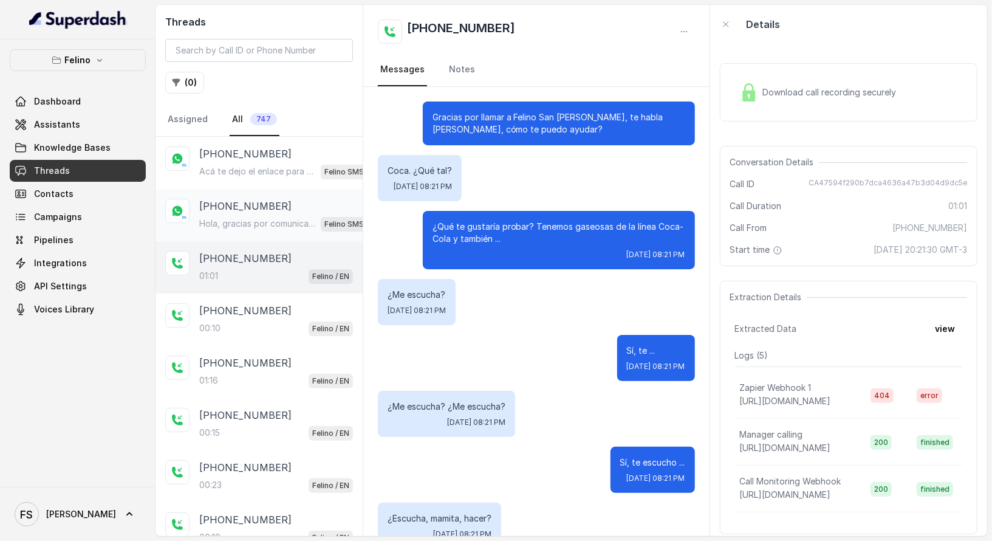
scroll to position [702, 0]
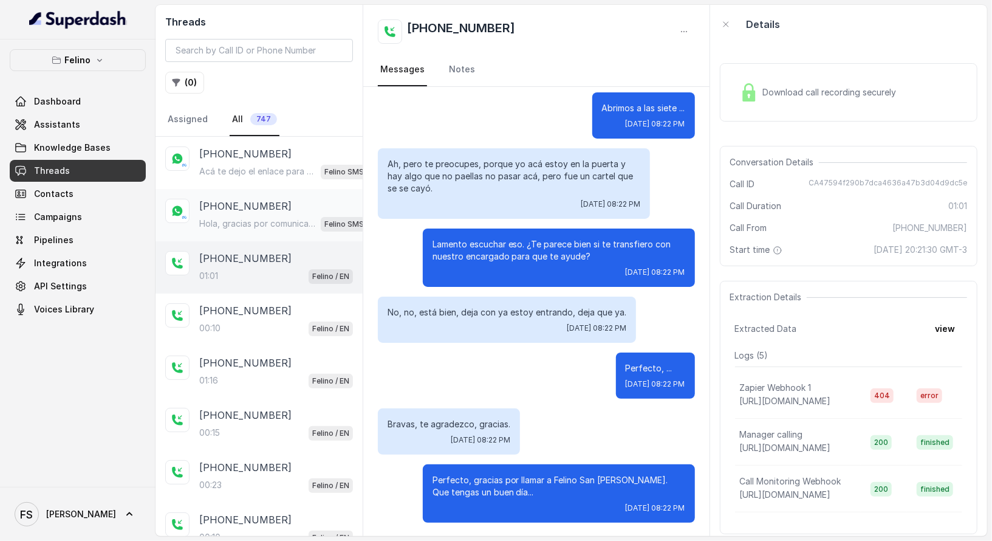
click at [264, 213] on div "+5491124072093 Hola, gracias por comunicarte con Felino San Isidro. En qué te p…" at bounding box center [287, 215] width 177 height 33
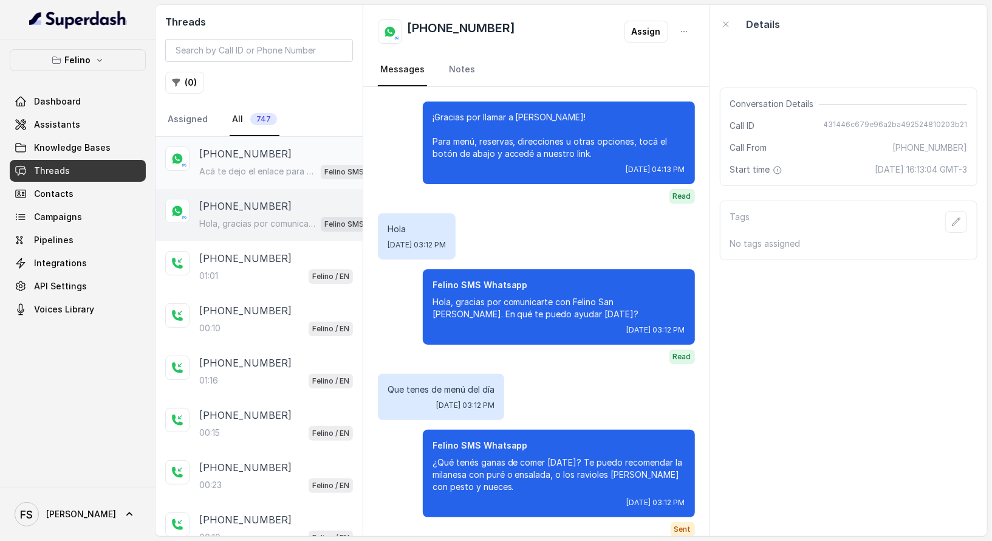
scroll to position [2308, 0]
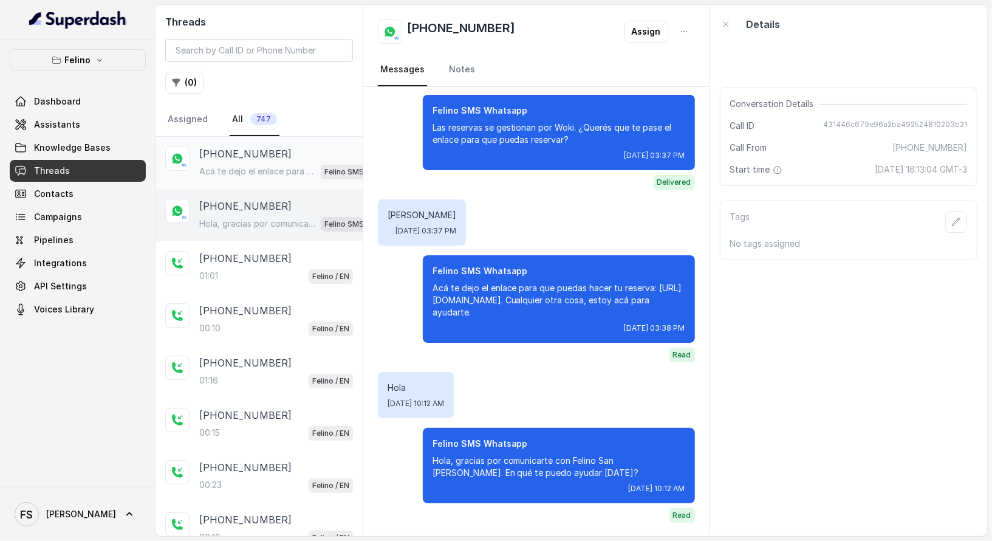
click at [267, 153] on p "[PHONE_NUMBER]" at bounding box center [245, 153] width 92 height 15
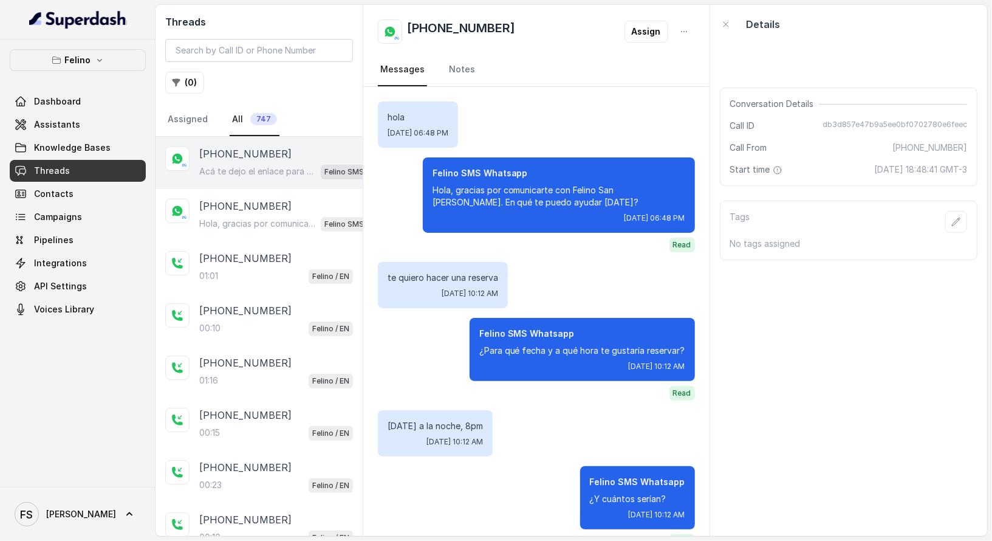
scroll to position [347, 0]
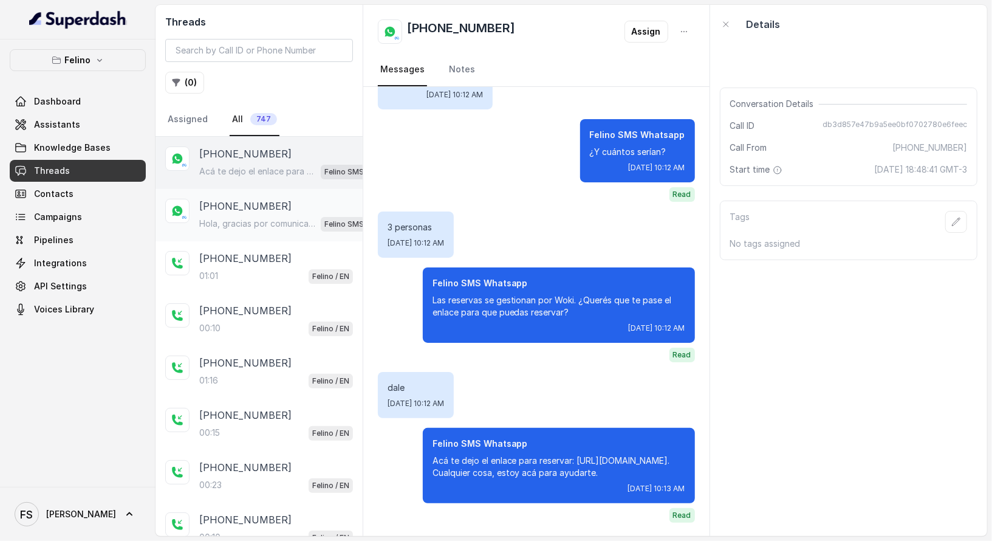
click at [290, 235] on div "[PHONE_NUMBER] Hola, gracias por comunicarte con [PERSON_NAME]. En qué te puedo…" at bounding box center [259, 215] width 207 height 52
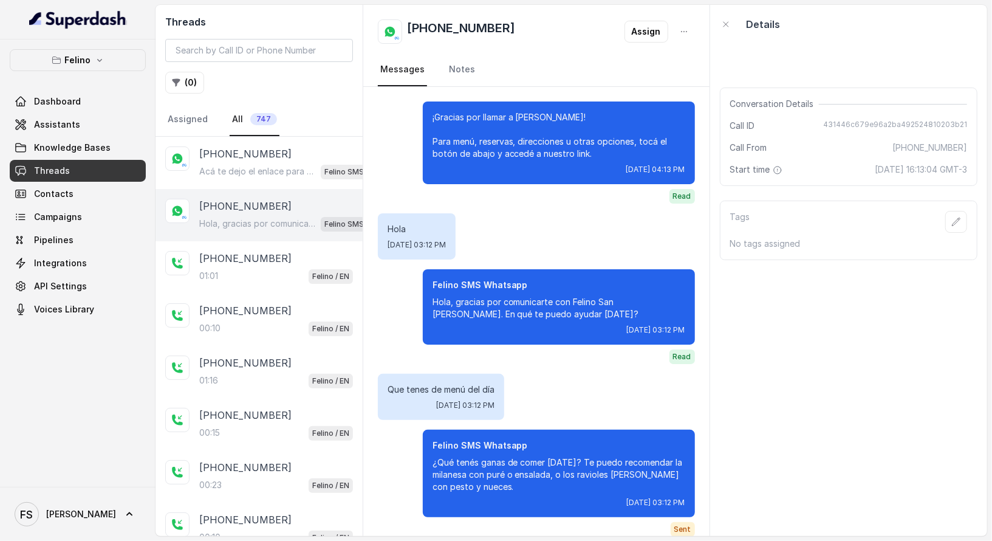
scroll to position [2308, 0]
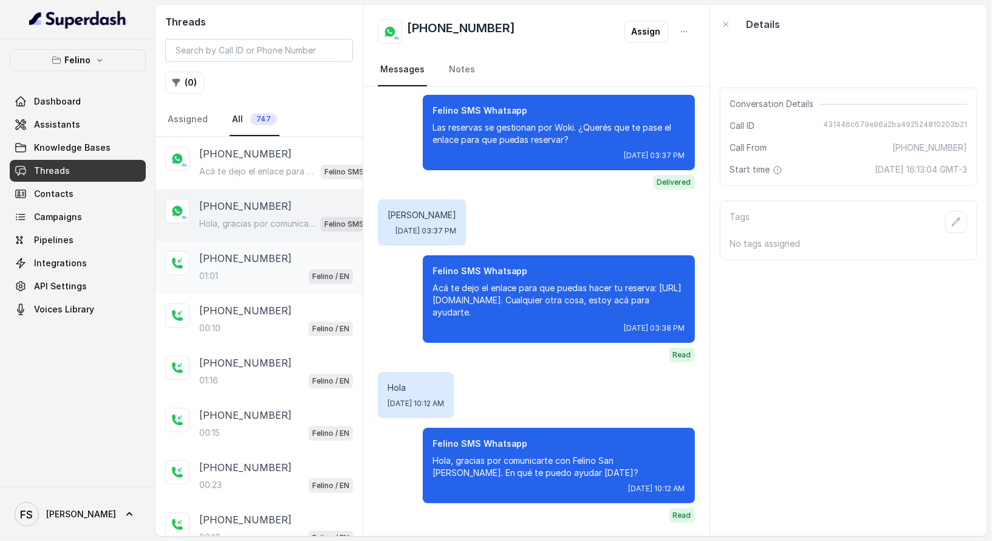
click at [267, 278] on div "01:01 Felino / EN" at bounding box center [276, 276] width 154 height 16
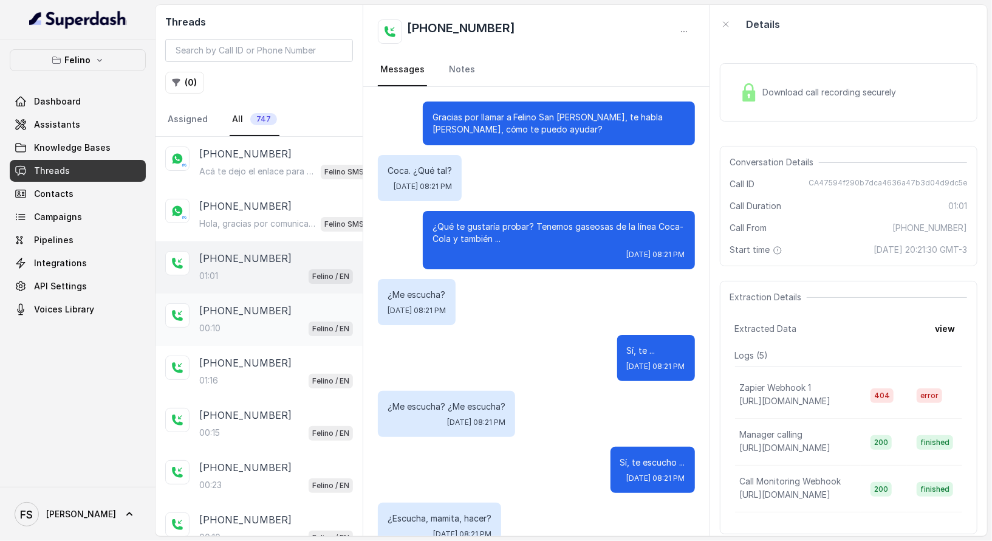
scroll to position [702, 0]
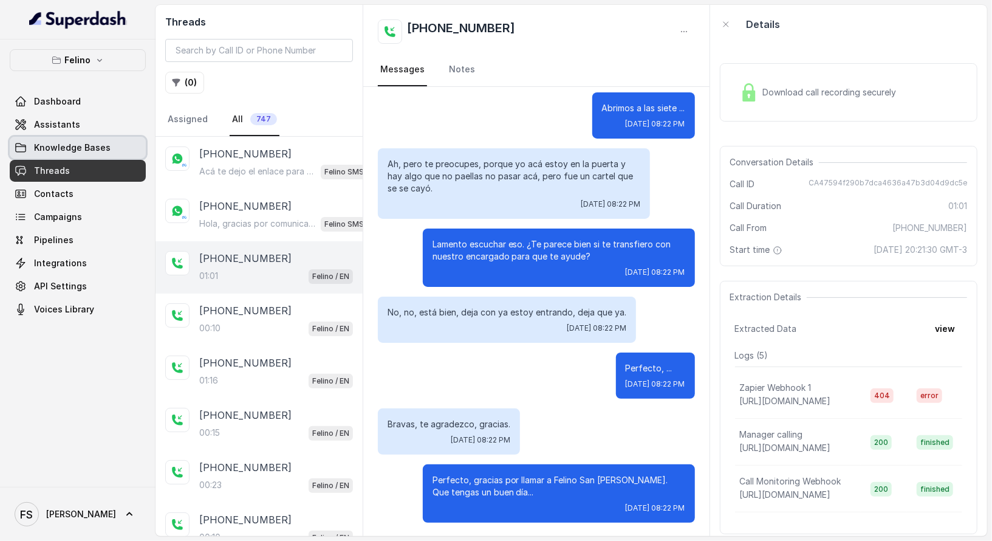
click at [95, 148] on span "Knowledge Bases" at bounding box center [72, 148] width 77 height 12
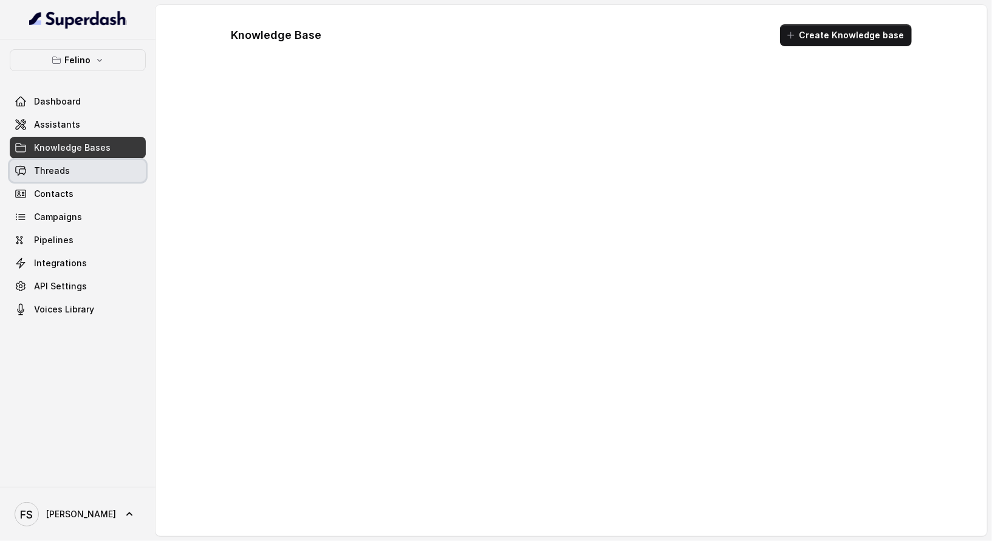
click at [88, 174] on link "Threads" at bounding box center [78, 171] width 136 height 22
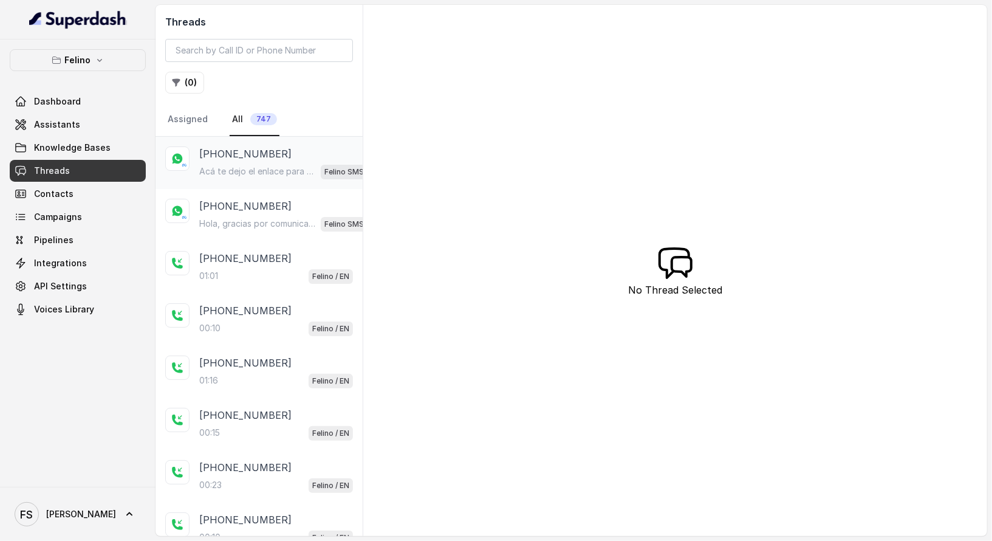
click at [307, 165] on p "Acá te dejo el enlace para reservar: [URL][DOMAIN_NAME]. Cualquier cosa, estoy …" at bounding box center [257, 171] width 117 height 12
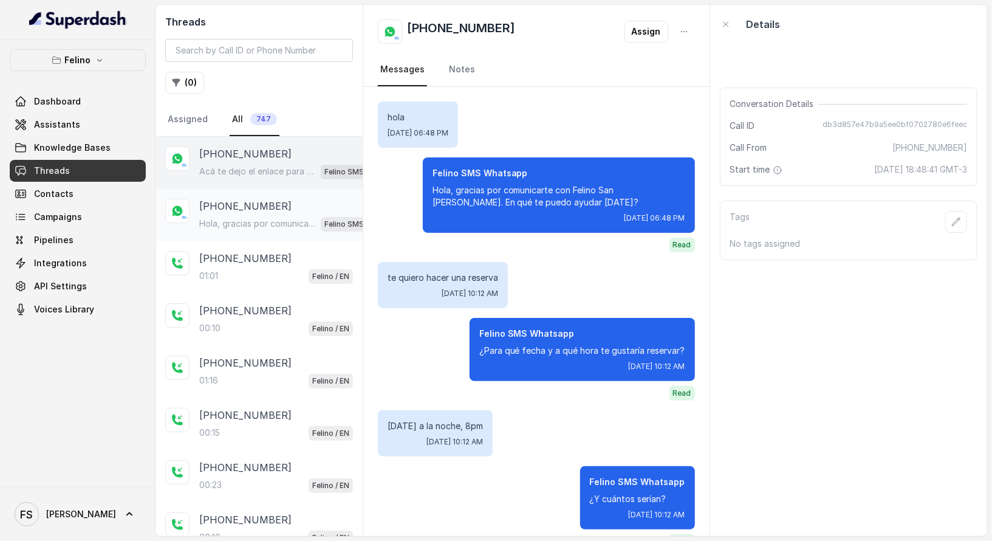
scroll to position [347, 0]
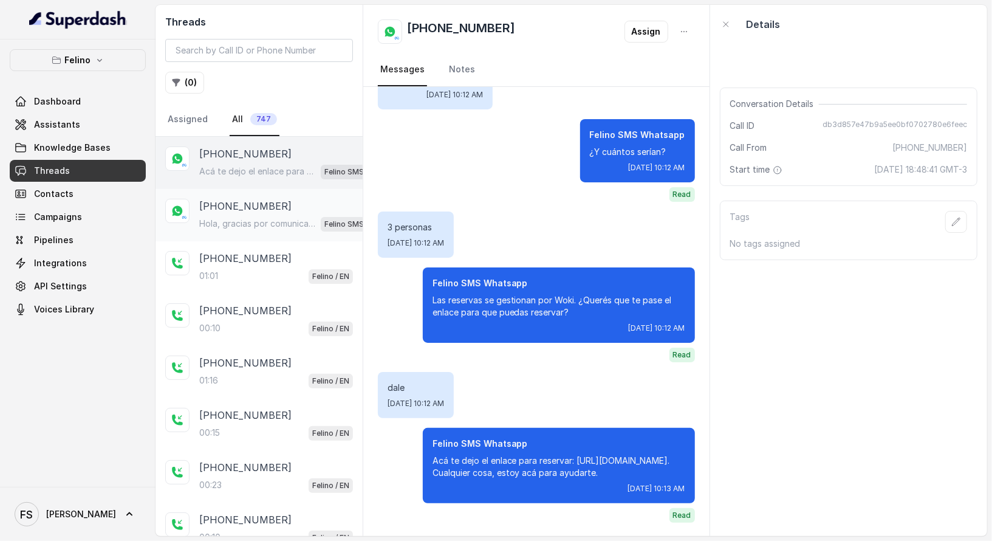
click at [292, 227] on div "Hola, gracias por comunicarte con Felino San Isidro. En qué te puedo ayudar hoy…" at bounding box center [287, 224] width 177 height 16
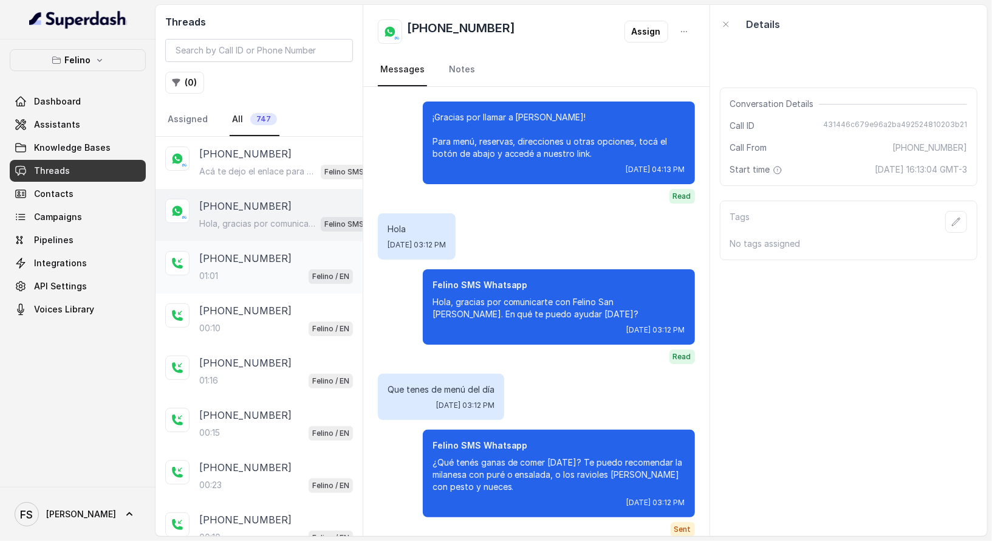
scroll to position [2308, 0]
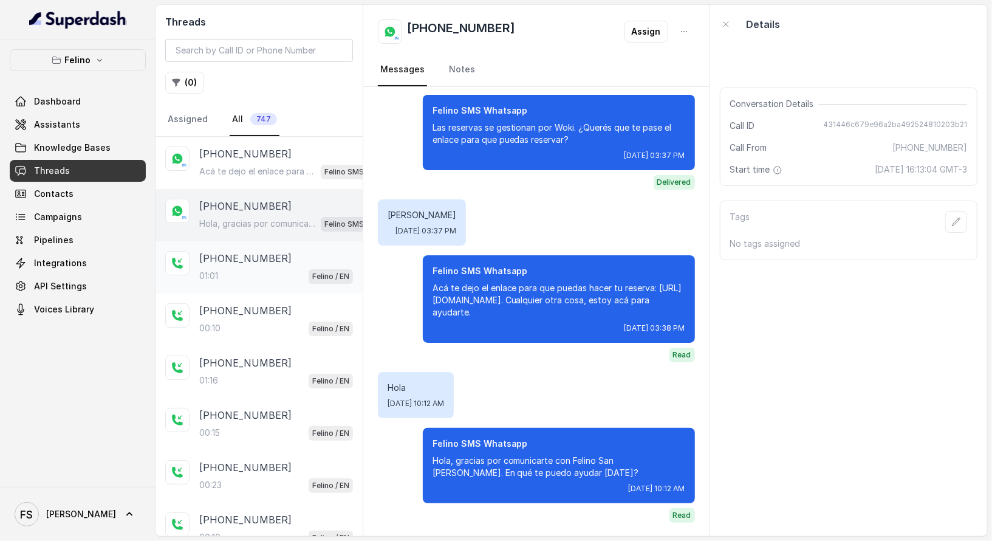
click at [292, 241] on div "+5491151753223 01:01 Felino / EN" at bounding box center [259, 267] width 207 height 52
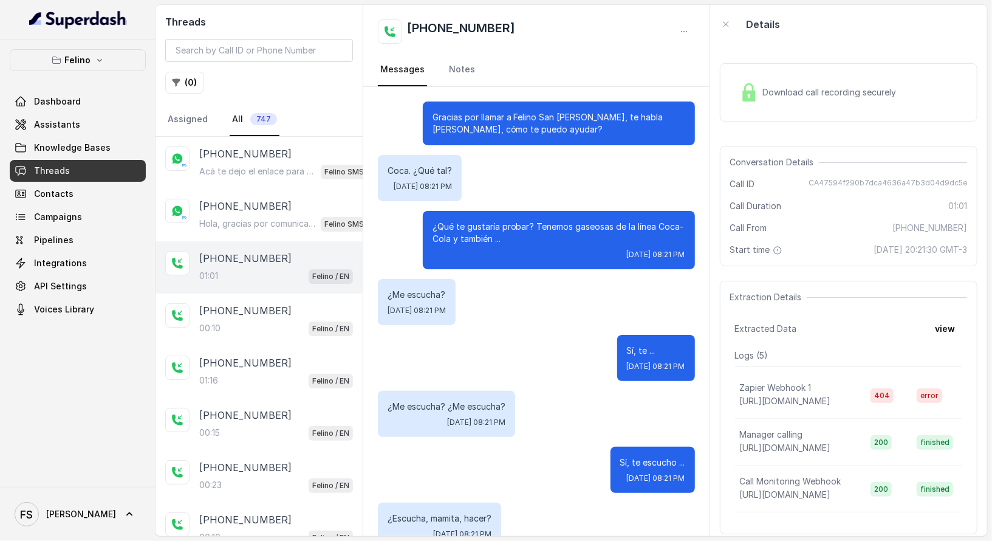
scroll to position [702, 0]
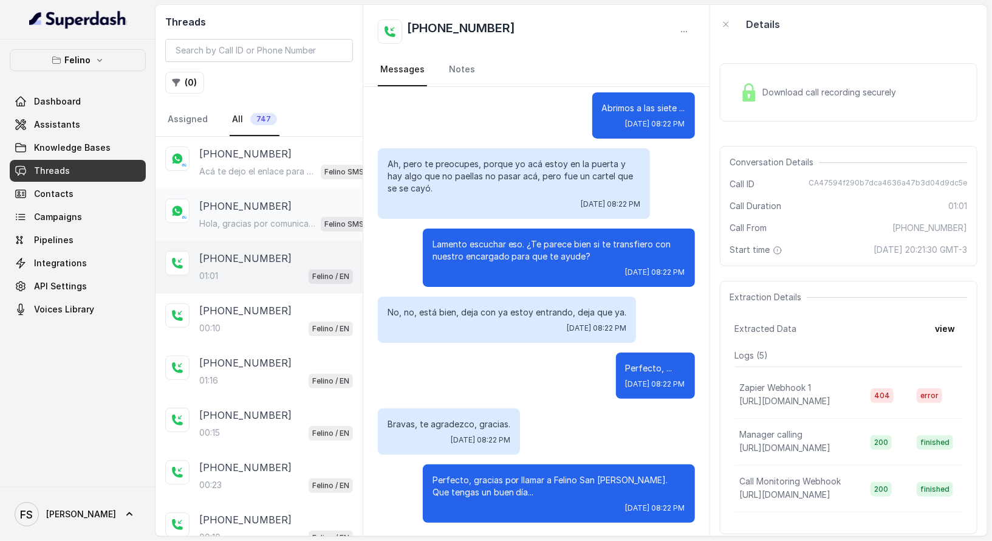
click at [289, 211] on div "[PHONE_NUMBER] Hola, gracias por comunicarte con [PERSON_NAME]. En qué te puedo…" at bounding box center [287, 215] width 177 height 33
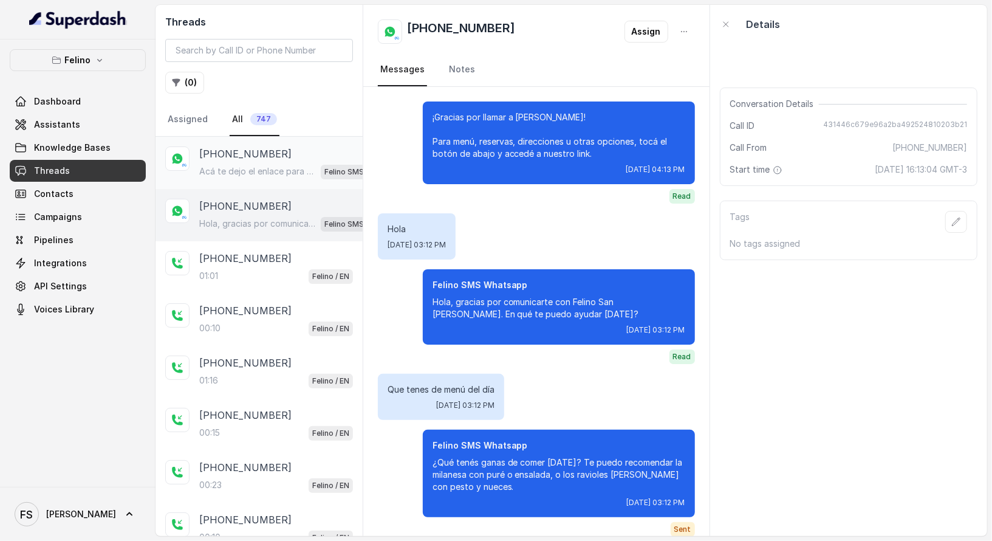
click at [289, 156] on div "[PHONE_NUMBER]" at bounding box center [287, 153] width 177 height 15
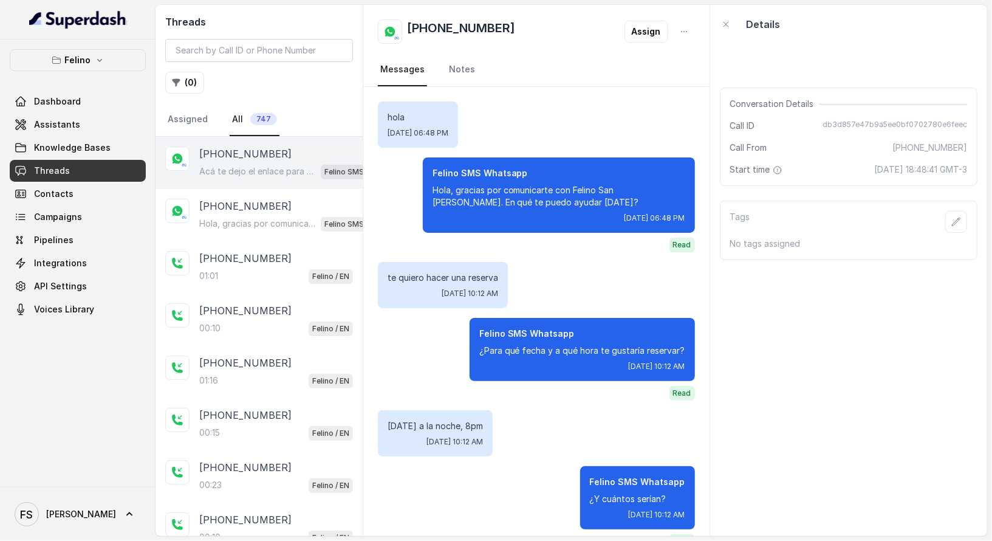
scroll to position [347, 0]
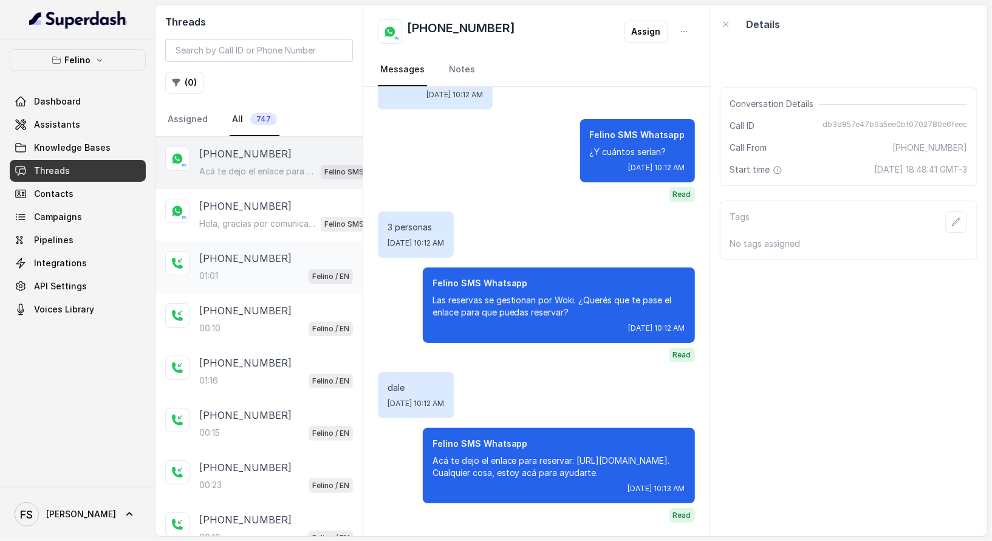
click at [303, 264] on div "+5491151753223 01:01 Felino / EN" at bounding box center [276, 267] width 154 height 33
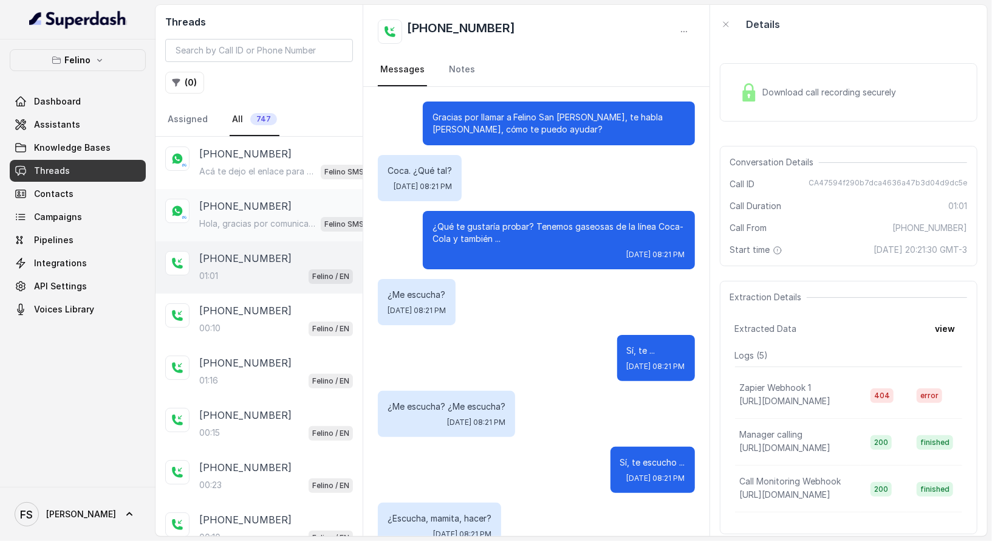
scroll to position [702, 0]
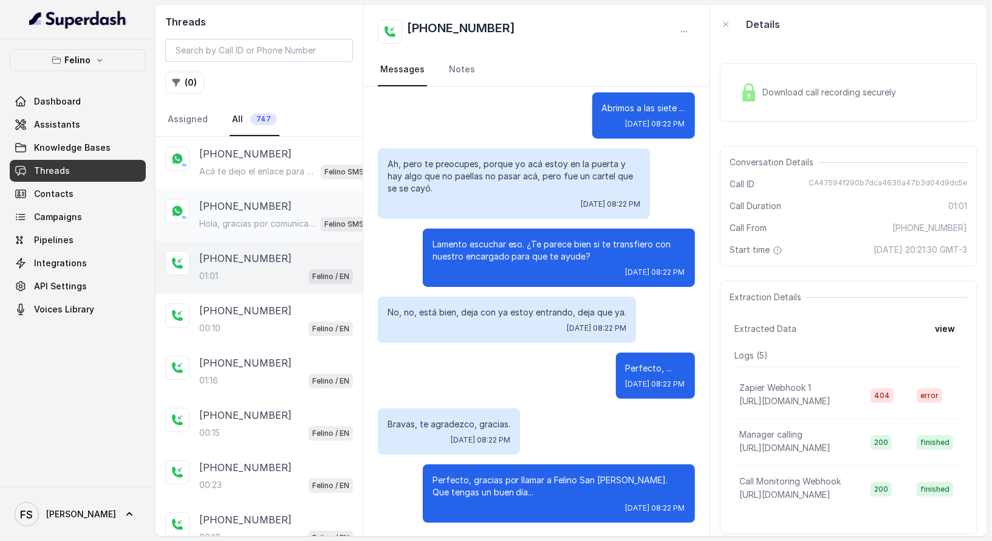
click at [251, 224] on p "Hola, gracias por comunicarte con Felino San [PERSON_NAME]. En qué te puedo ayu…" at bounding box center [257, 223] width 117 height 12
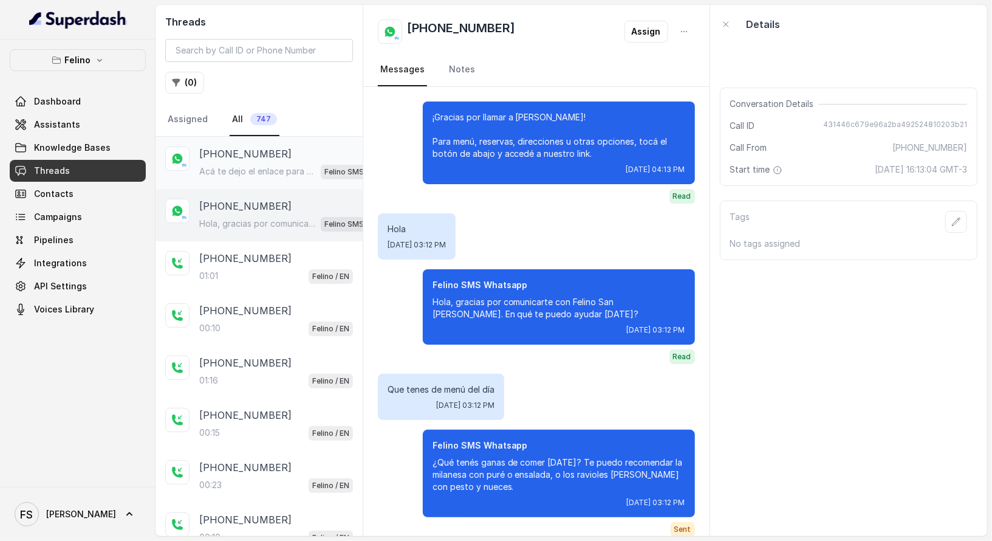
scroll to position [2308, 0]
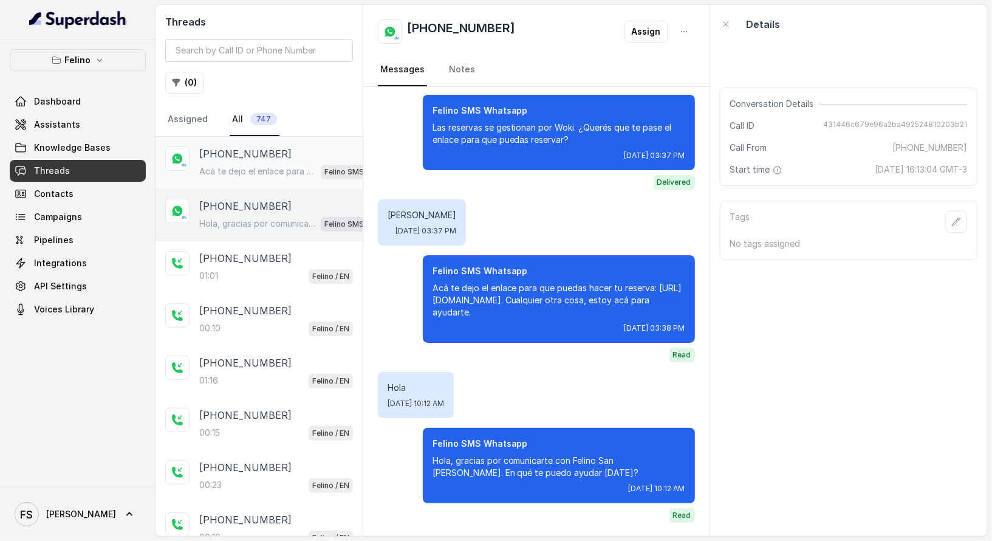
click at [271, 171] on p "Acá te dejo el enlace para reservar: [URL][DOMAIN_NAME]. Cualquier cosa, estoy …" at bounding box center [257, 171] width 117 height 12
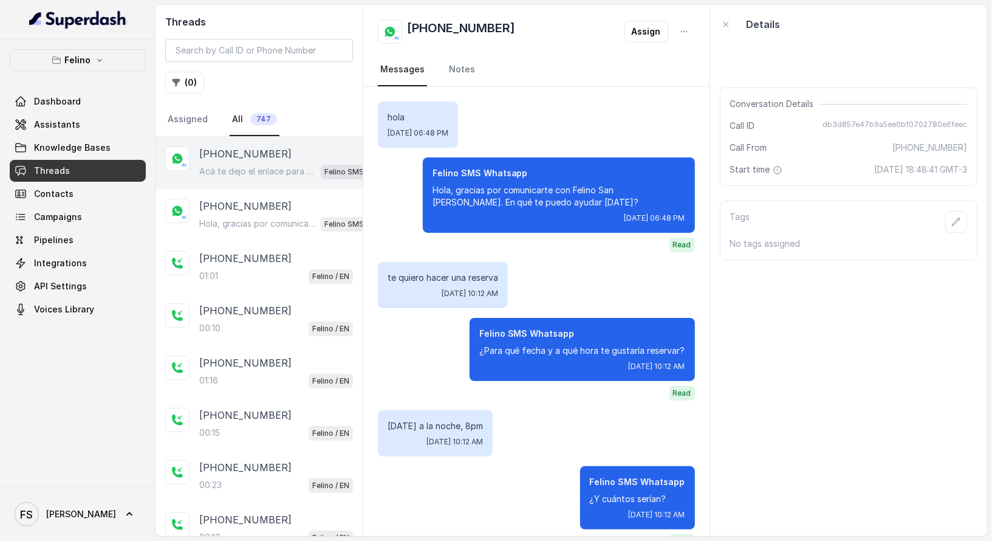
scroll to position [347, 0]
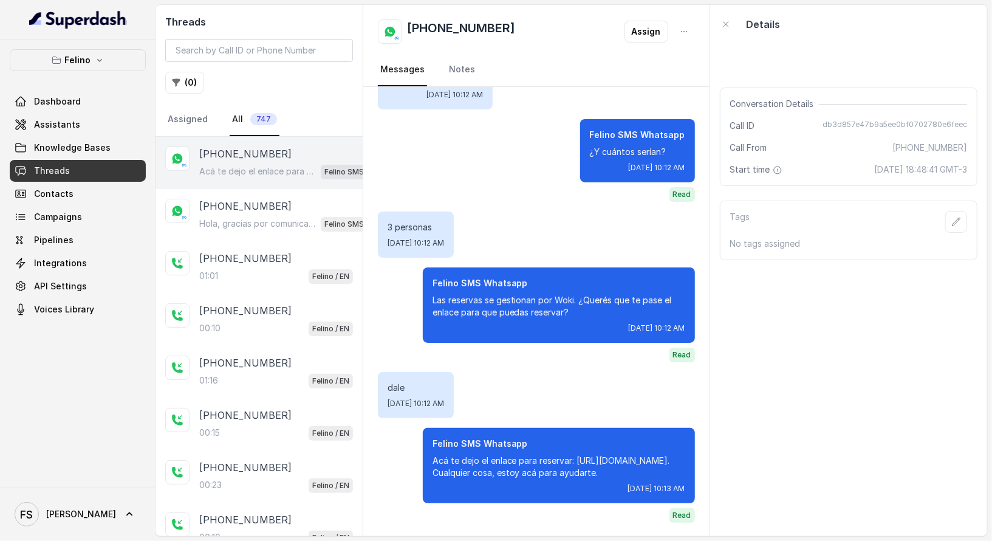
click at [298, 174] on p "Acá te dejo el enlace para reservar: [URL][DOMAIN_NAME]. Cualquier cosa, estoy …" at bounding box center [257, 171] width 117 height 12
click at [304, 220] on p "Hola, gracias por comunicarte con Felino San [PERSON_NAME]. En qué te puedo ayu…" at bounding box center [257, 223] width 117 height 12
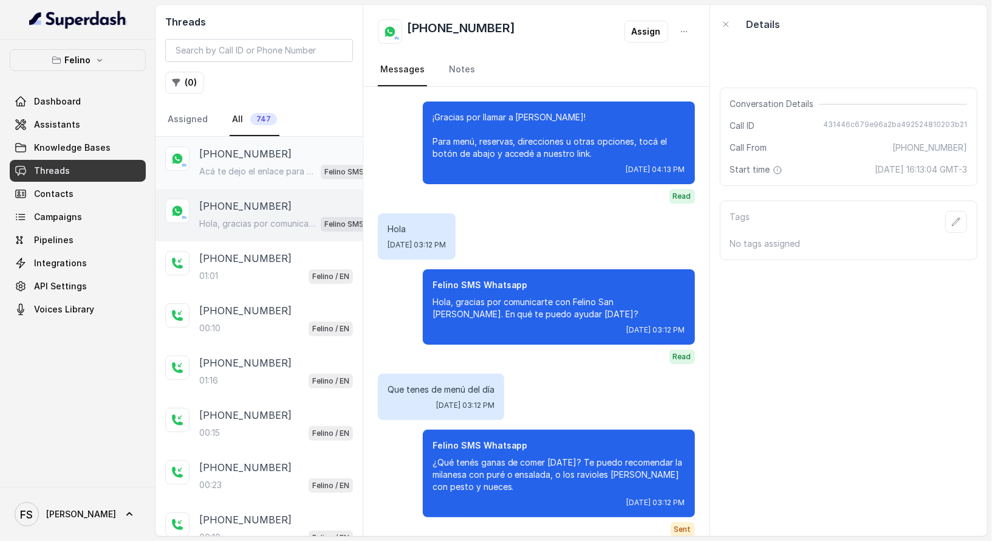
scroll to position [2308, 0]
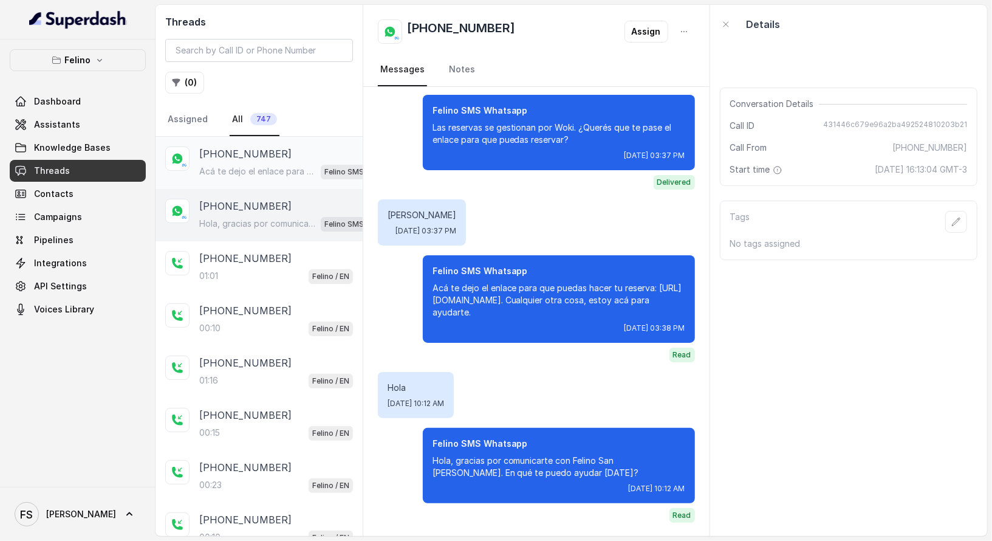
click at [317, 168] on div "Acá te dejo el enlace para reservar: https://linktr.ee/felino_si. Cualquier cos…" at bounding box center [287, 171] width 177 height 16
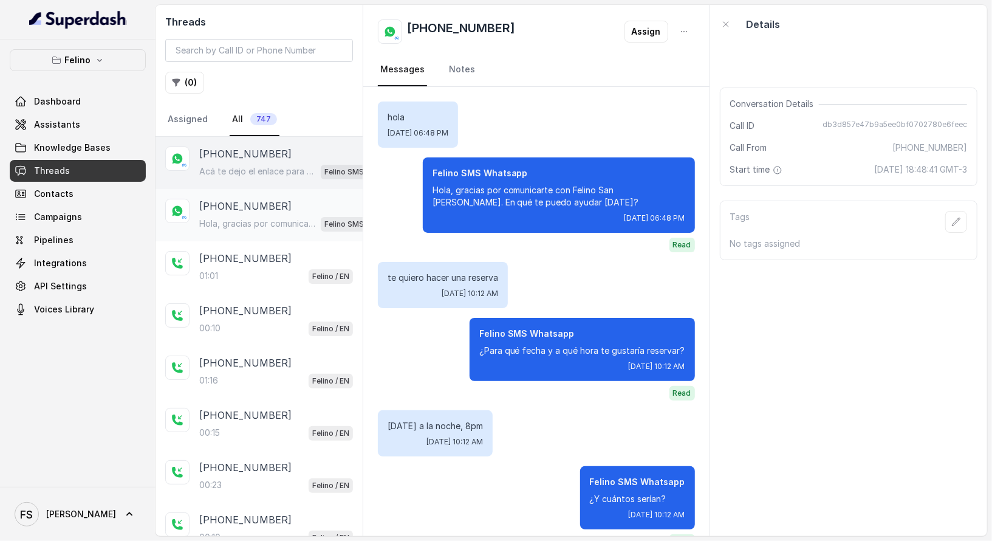
scroll to position [347, 0]
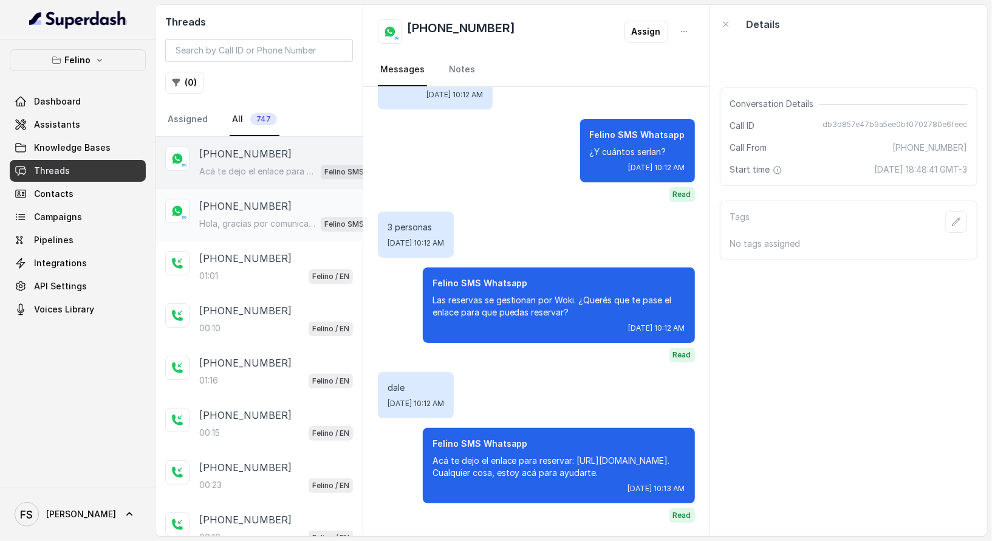
click at [307, 227] on div "Hola, gracias por comunicarte con Felino San [PERSON_NAME]. En qué te puedo ayu…" at bounding box center [287, 224] width 177 height 16
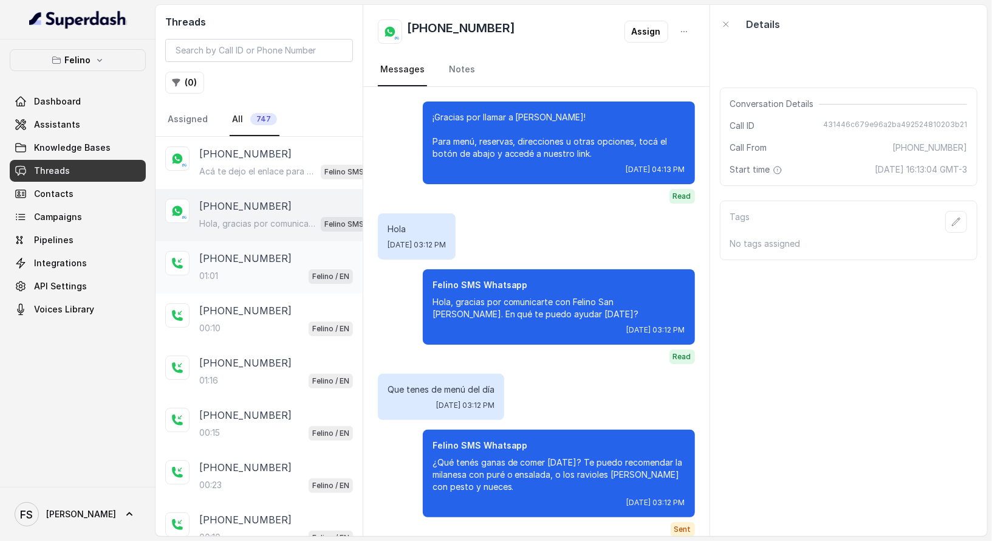
scroll to position [2308, 0]
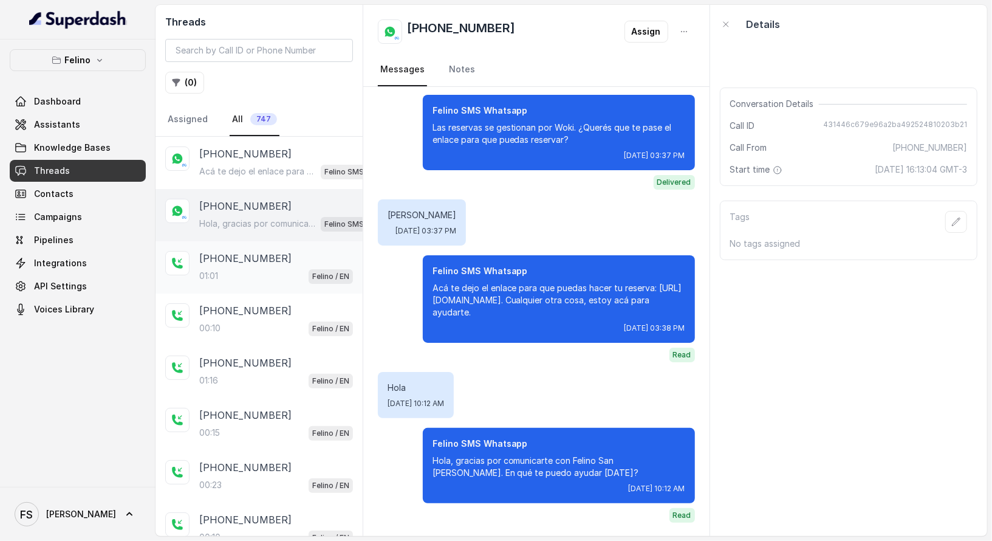
click at [303, 259] on div "[PHONE_NUMBER]" at bounding box center [276, 258] width 154 height 15
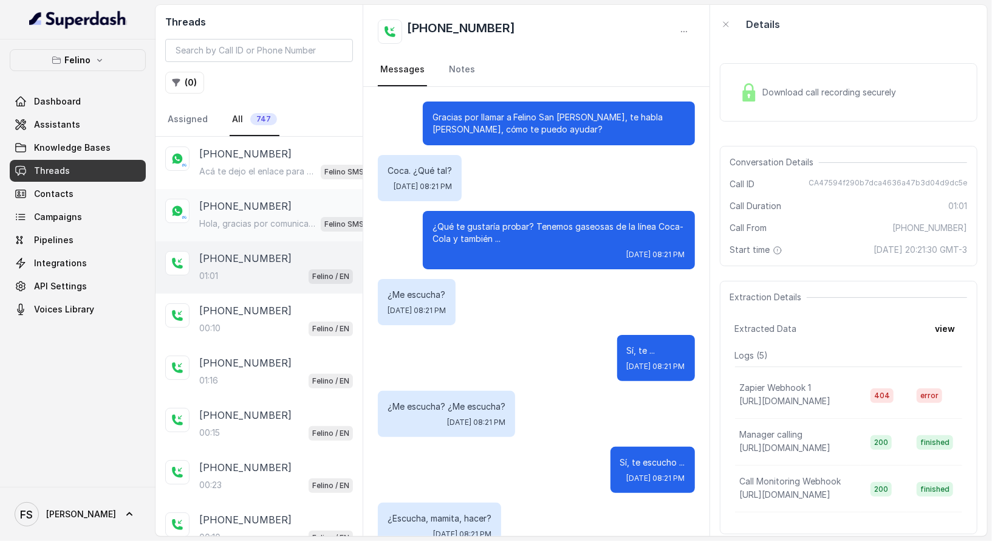
scroll to position [702, 0]
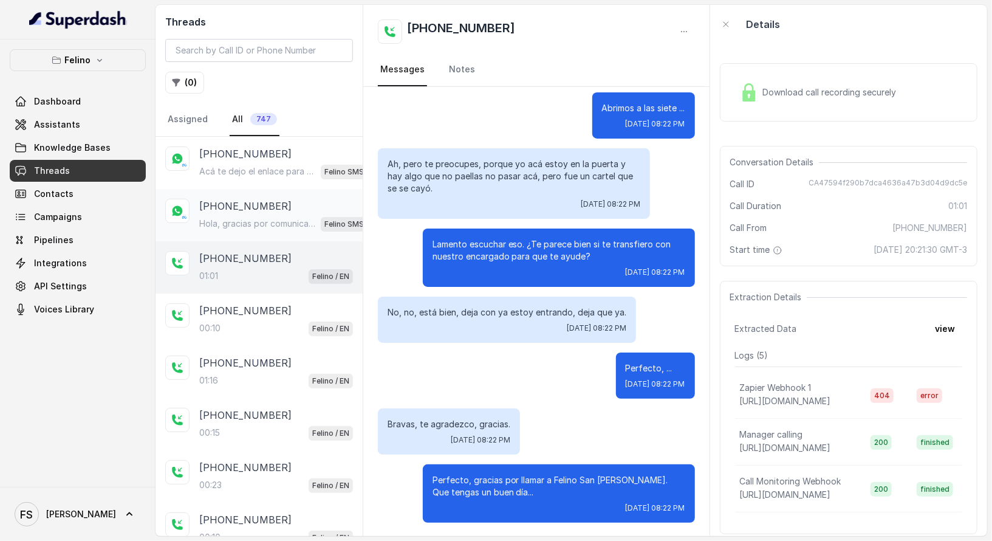
click at [304, 219] on p "Hola, gracias por comunicarte con Felino San [PERSON_NAME]. En qué te puedo ayu…" at bounding box center [257, 223] width 117 height 12
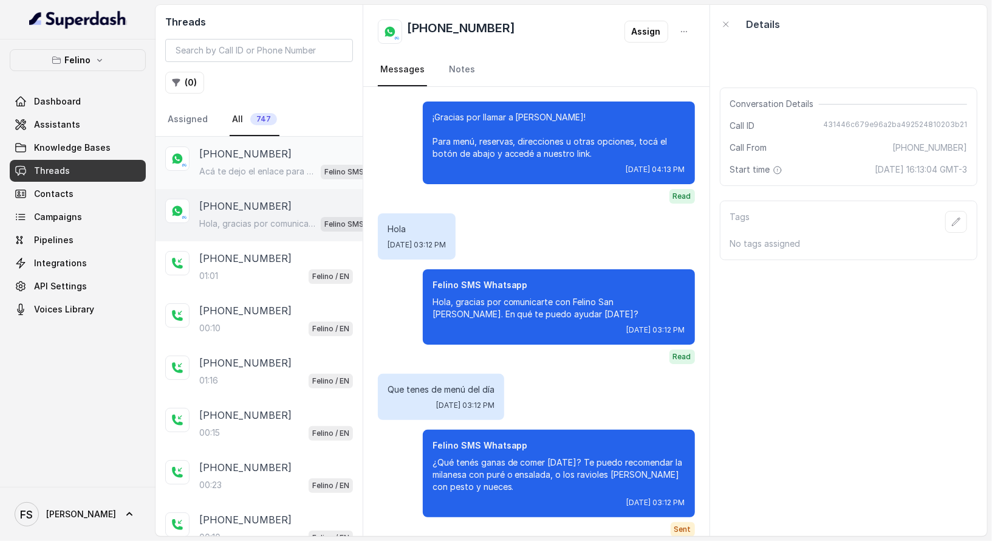
scroll to position [2308, 0]
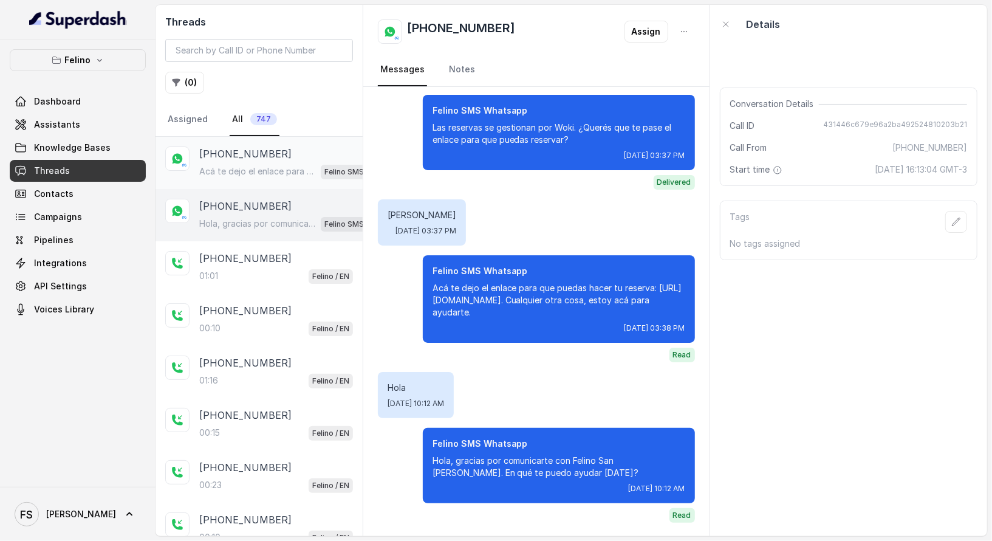
click at [313, 171] on p "Acá te dejo el enlace para reservar: [URL][DOMAIN_NAME]. Cualquier cosa, estoy …" at bounding box center [257, 171] width 117 height 12
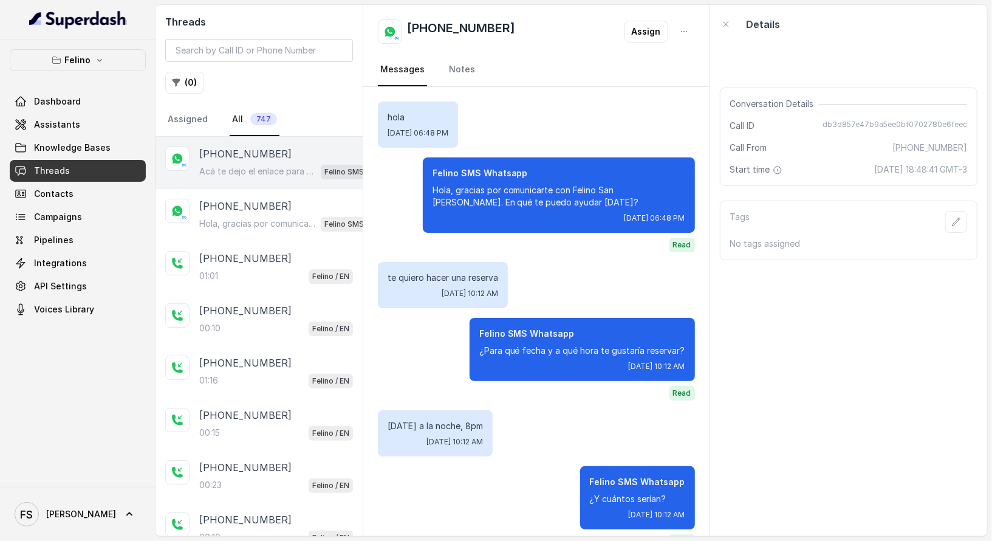
scroll to position [347, 0]
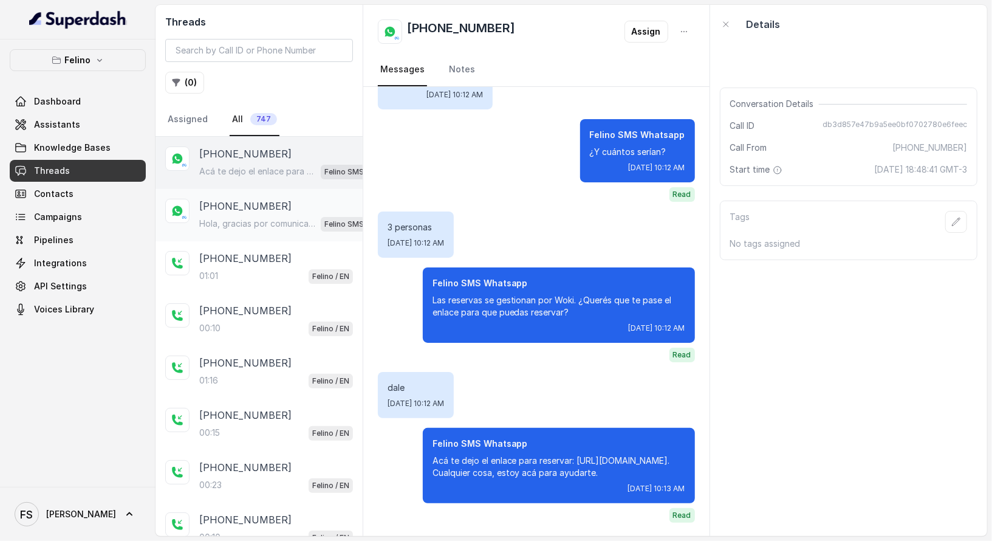
click at [320, 216] on div "Hola, gracias por comunicarte con [PERSON_NAME] San [PERSON_NAME]. En qué te pu…" at bounding box center [287, 224] width 177 height 16
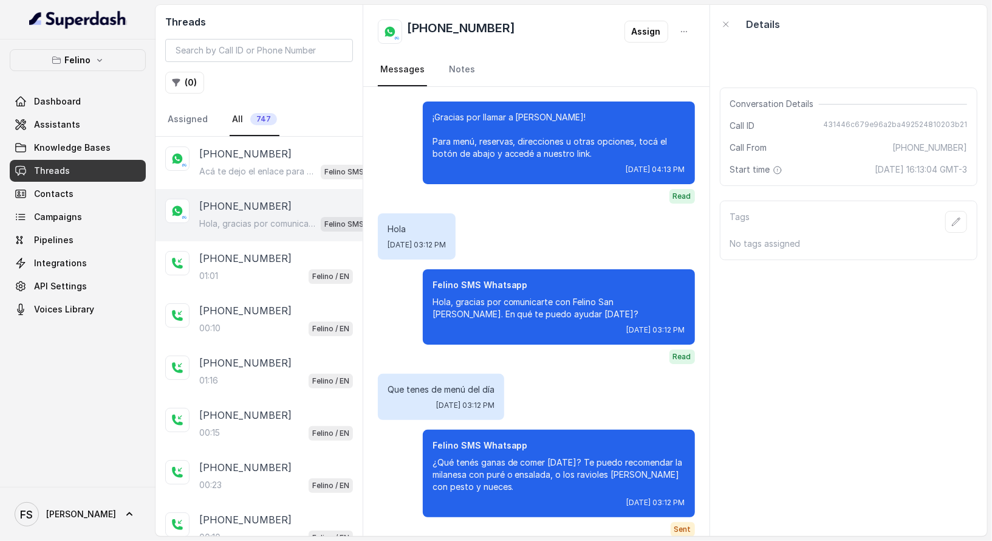
scroll to position [2308, 0]
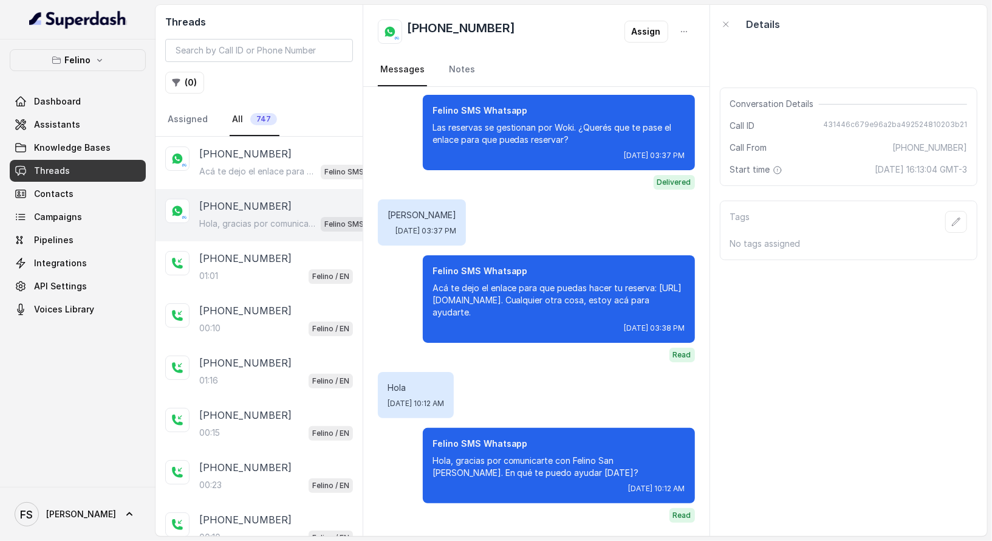
click at [319, 233] on div "+5491124072093 Hola, gracias por comunicarte con Felino San Isidro. En qué te p…" at bounding box center [259, 215] width 207 height 52
click at [313, 262] on div "[PHONE_NUMBER]" at bounding box center [276, 258] width 154 height 15
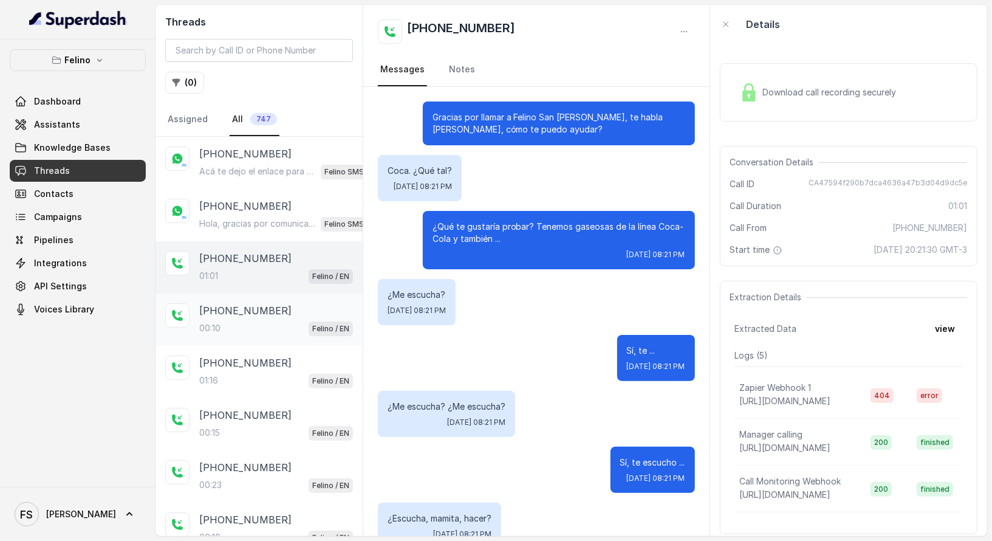
scroll to position [702, 0]
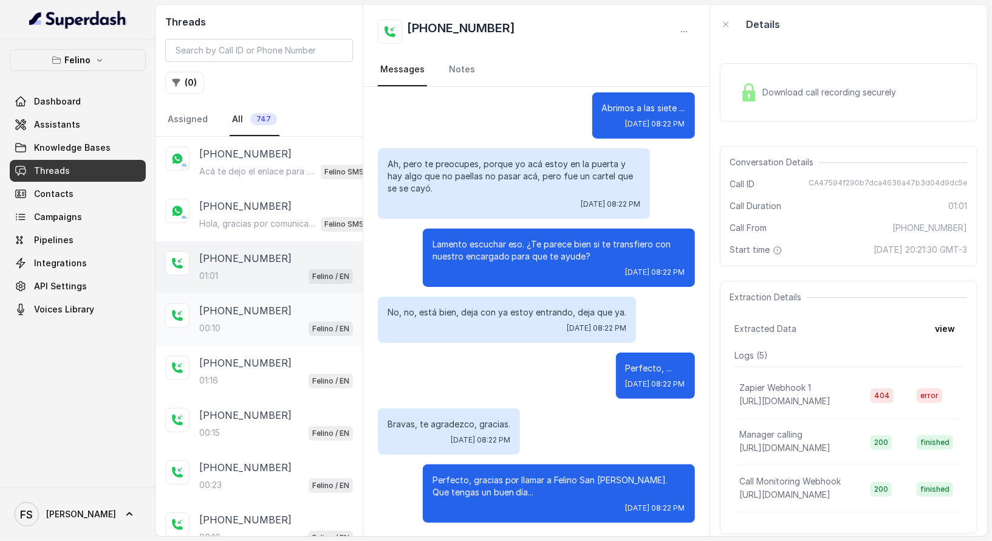
click at [287, 327] on div "00:10 Felino / EN" at bounding box center [276, 328] width 154 height 16
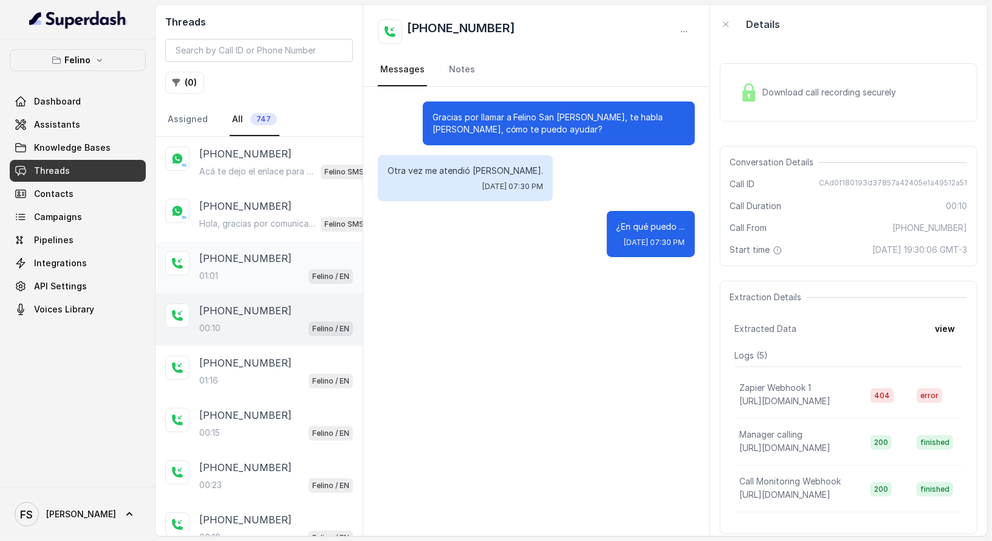
click at [286, 283] on div "+5491151753223 01:01 Felino / EN" at bounding box center [259, 267] width 207 height 52
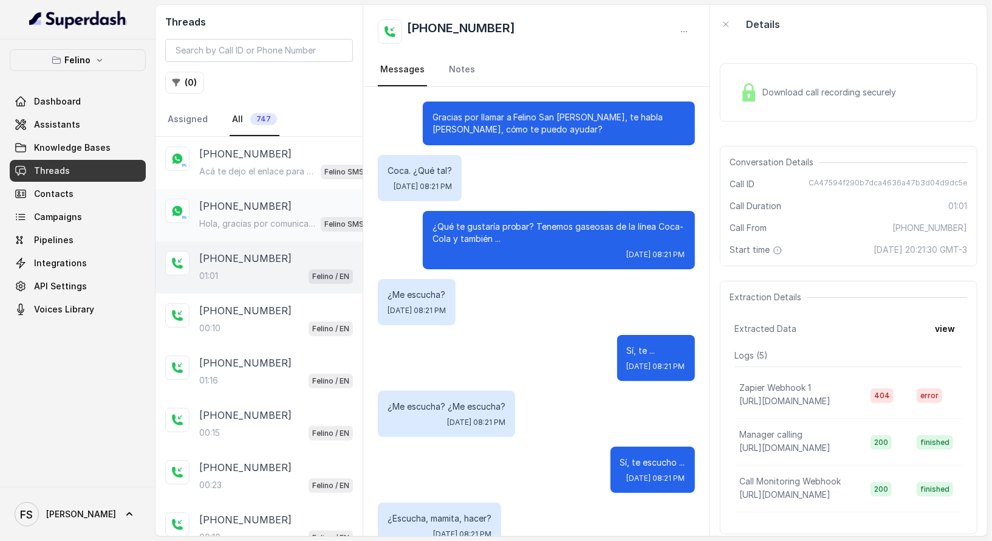
scroll to position [702, 0]
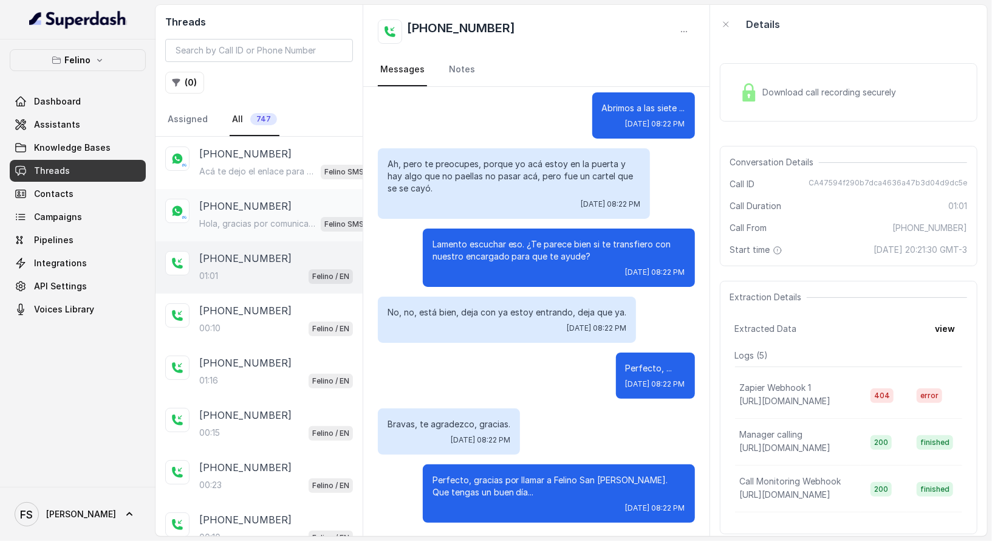
click at [286, 213] on div "+5491124072093 Hola, gracias por comunicarte con Felino San Isidro. En qué te p…" at bounding box center [287, 215] width 177 height 33
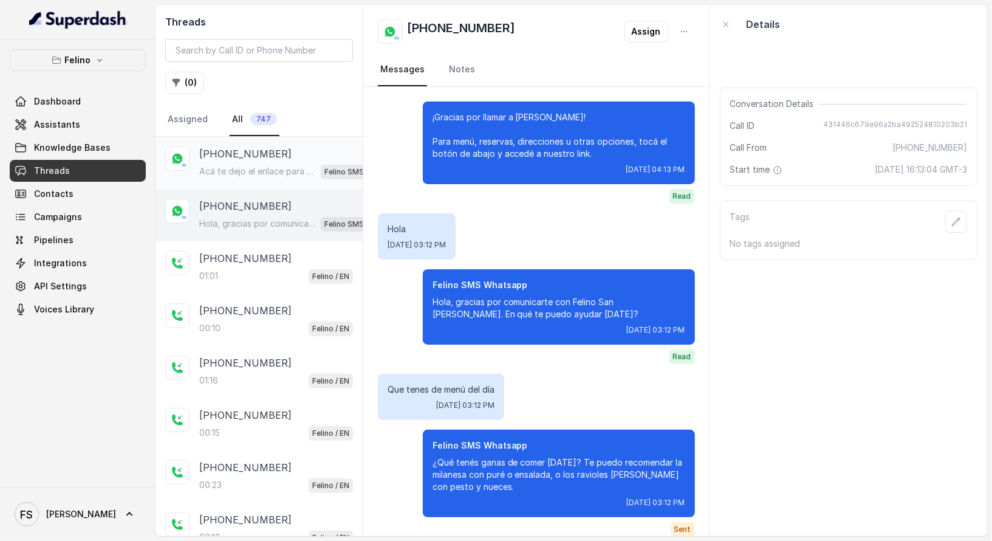
scroll to position [2308, 0]
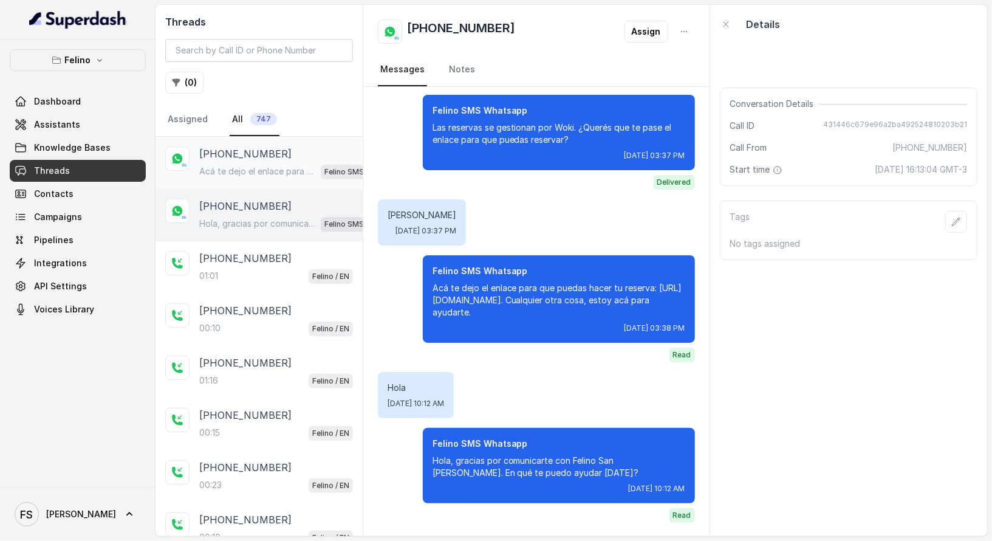
click at [293, 143] on div "[PHONE_NUMBER] Acá te dejo el enlace para reservar: [URL][DOMAIN_NAME]. Cualqui…" at bounding box center [259, 163] width 207 height 52
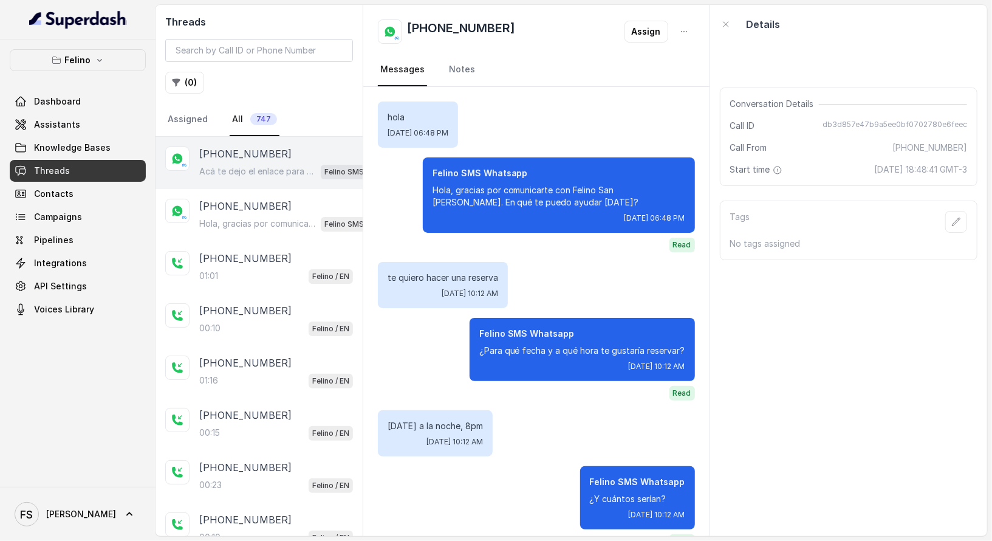
scroll to position [347, 0]
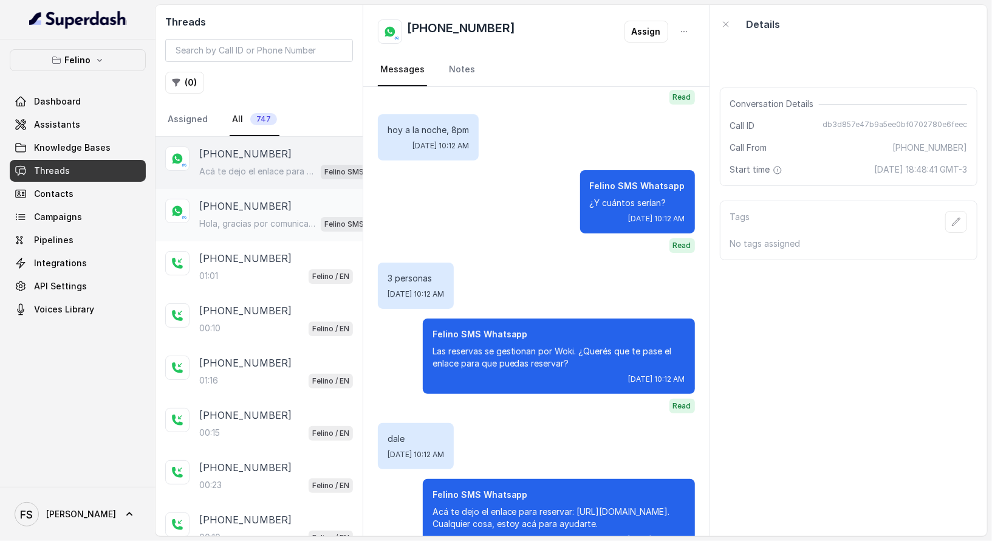
scroll to position [296, 0]
click at [317, 176] on div "Acá te dejo el enlace para reservar: [URL][DOMAIN_NAME]. Cualquier cosa, estoy …" at bounding box center [287, 171] width 177 height 16
click at [298, 212] on div "[PHONE_NUMBER] Hola, gracias por comunicarte con [PERSON_NAME]. En qué te puedo…" at bounding box center [287, 215] width 177 height 33
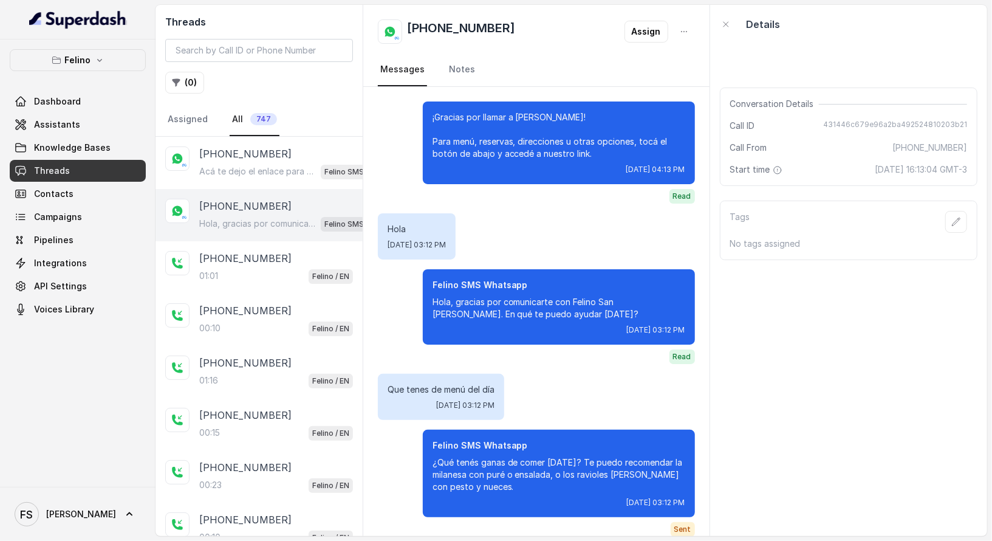
scroll to position [2308, 0]
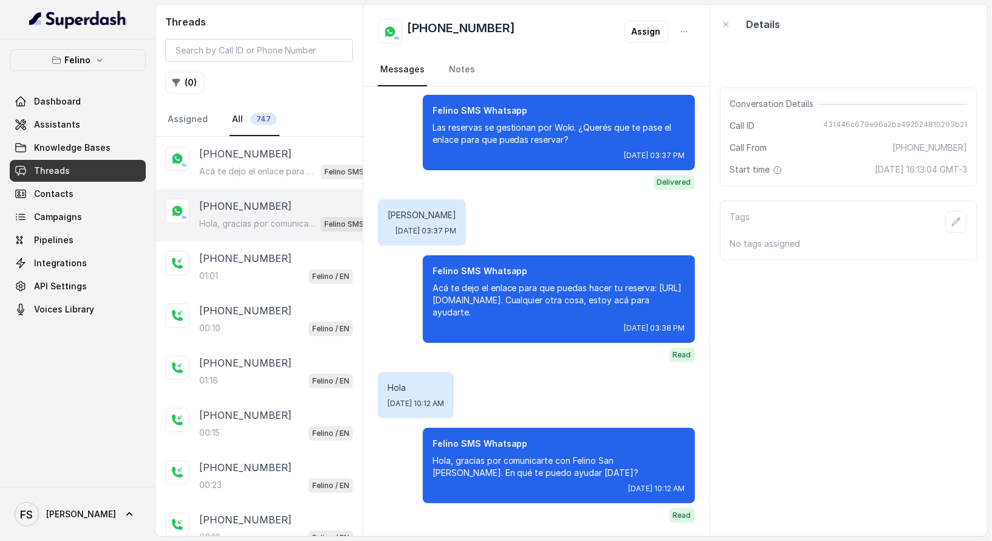
click at [292, 235] on div "[PHONE_NUMBER] Hola, gracias por comunicarte con [PERSON_NAME]. En qué te puedo…" at bounding box center [259, 215] width 207 height 52
click at [287, 268] on div "01:01 Felino / EN" at bounding box center [276, 276] width 154 height 16
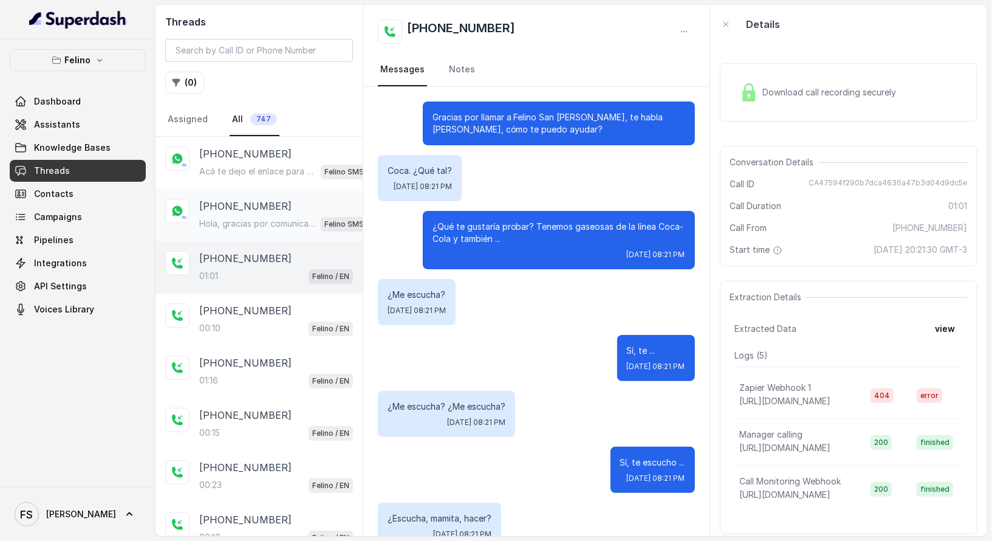
scroll to position [702, 0]
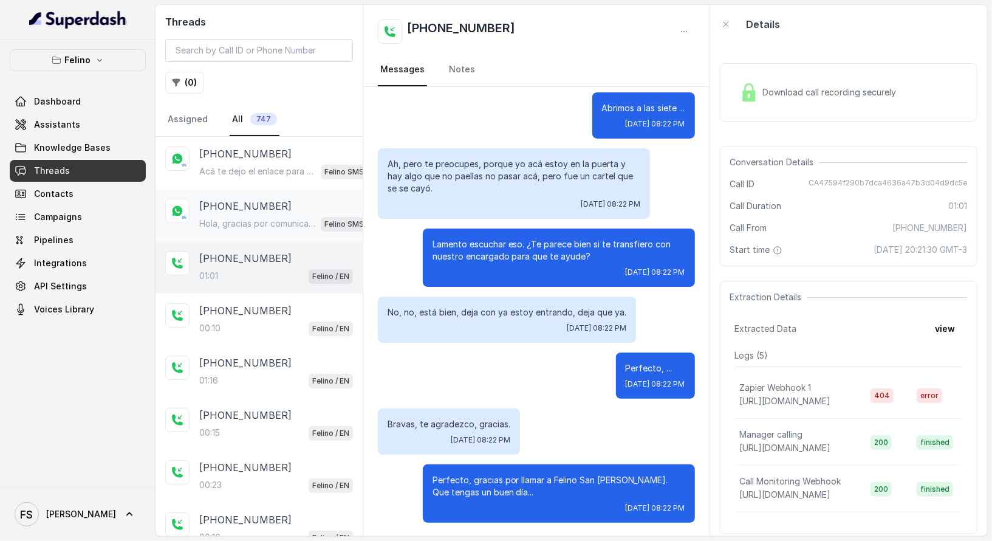
click at [292, 217] on p "Hola, gracias por comunicarte con Felino San [PERSON_NAME]. En qué te puedo ayu…" at bounding box center [257, 223] width 117 height 12
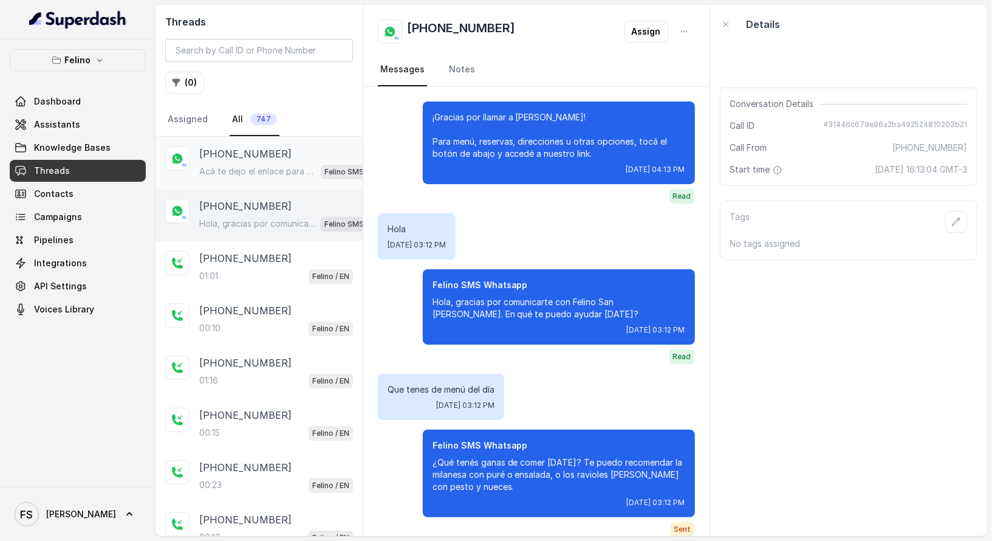
scroll to position [2308, 0]
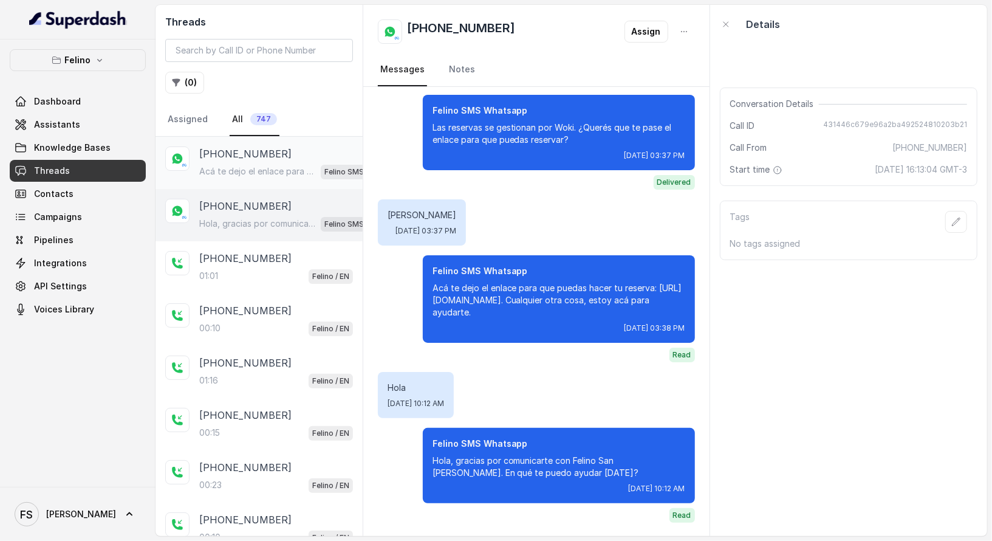
click at [292, 165] on p "Acá te dejo el enlace para reservar: [URL][DOMAIN_NAME]. Cualquier cosa, estoy …" at bounding box center [257, 171] width 117 height 12
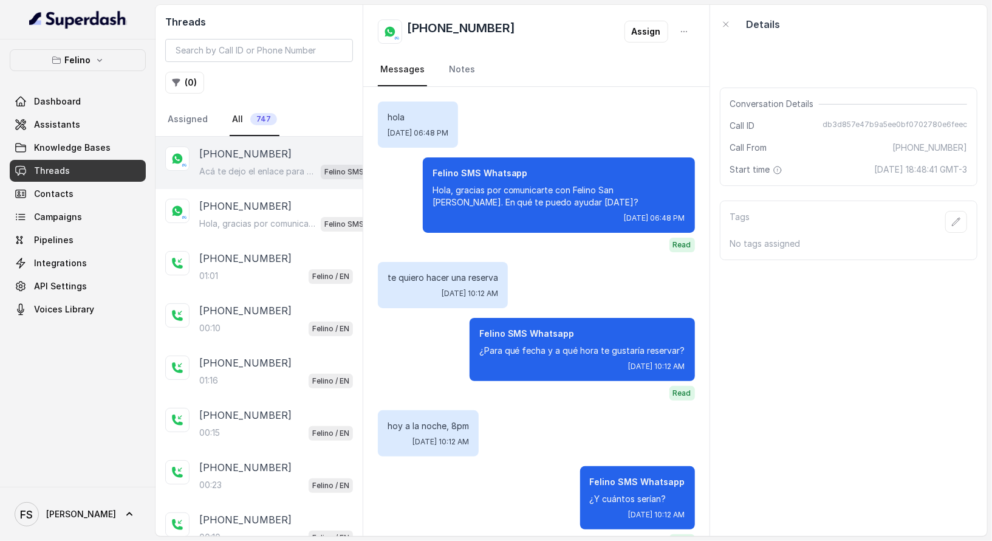
scroll to position [347, 0]
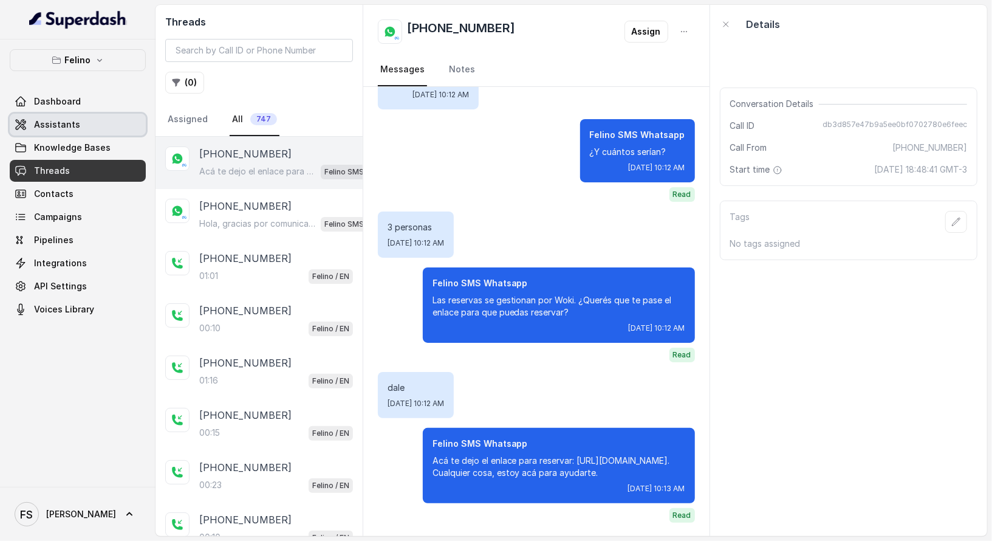
click at [64, 122] on span "Assistants" at bounding box center [57, 124] width 46 height 12
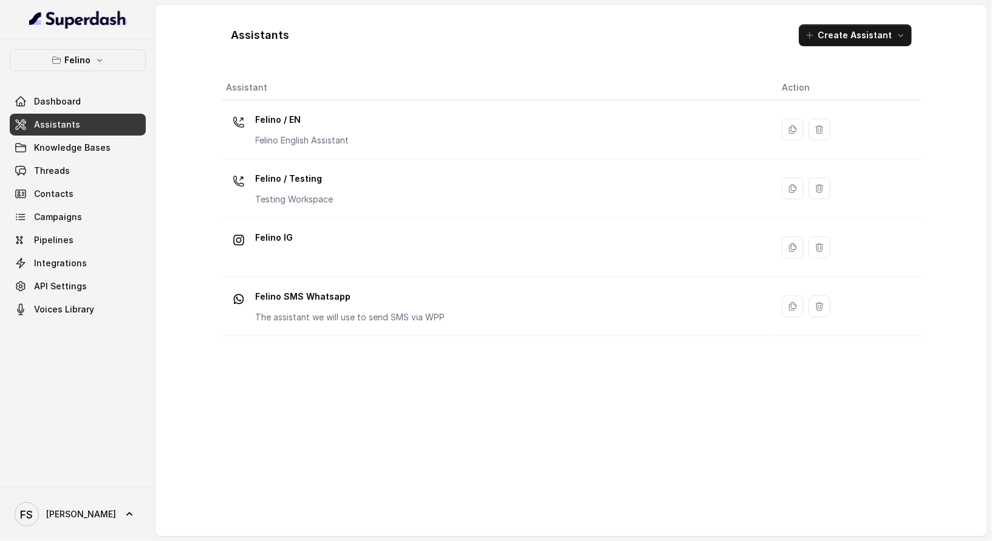
click at [283, 44] on h1 "Assistants" at bounding box center [260, 35] width 58 height 19
click at [80, 177] on link "Threads" at bounding box center [78, 171] width 136 height 22
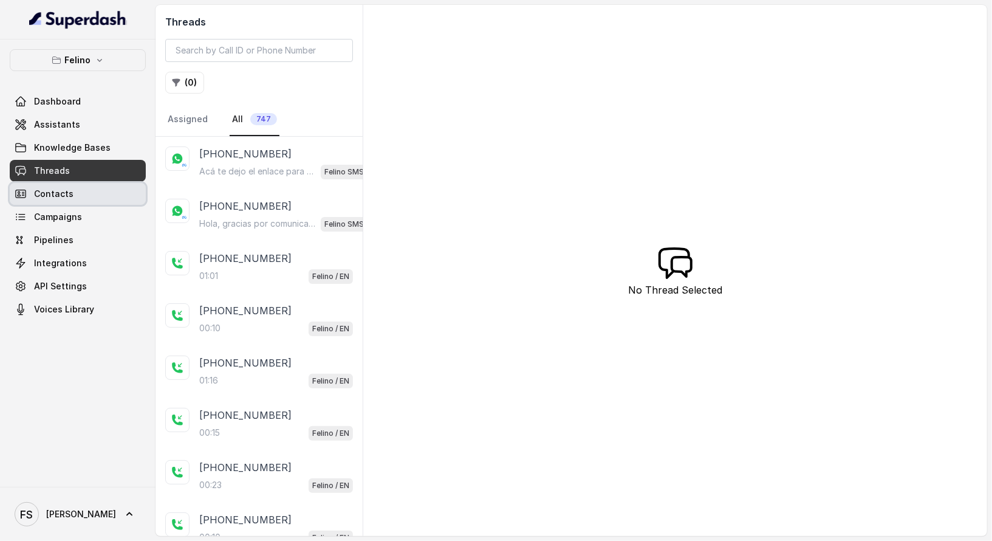
click at [55, 200] on link "Contacts" at bounding box center [78, 194] width 136 height 22
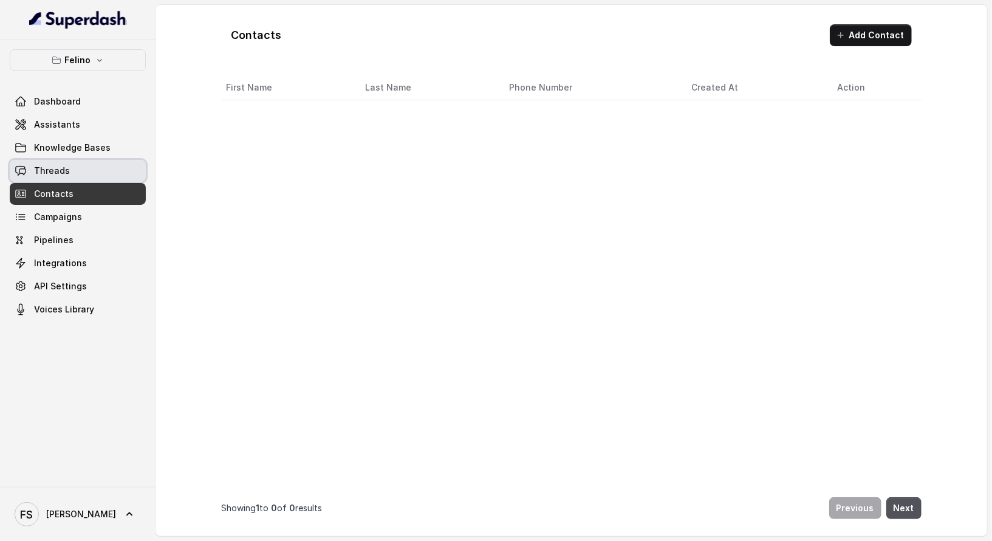
click at [64, 174] on span "Threads" at bounding box center [52, 171] width 36 height 12
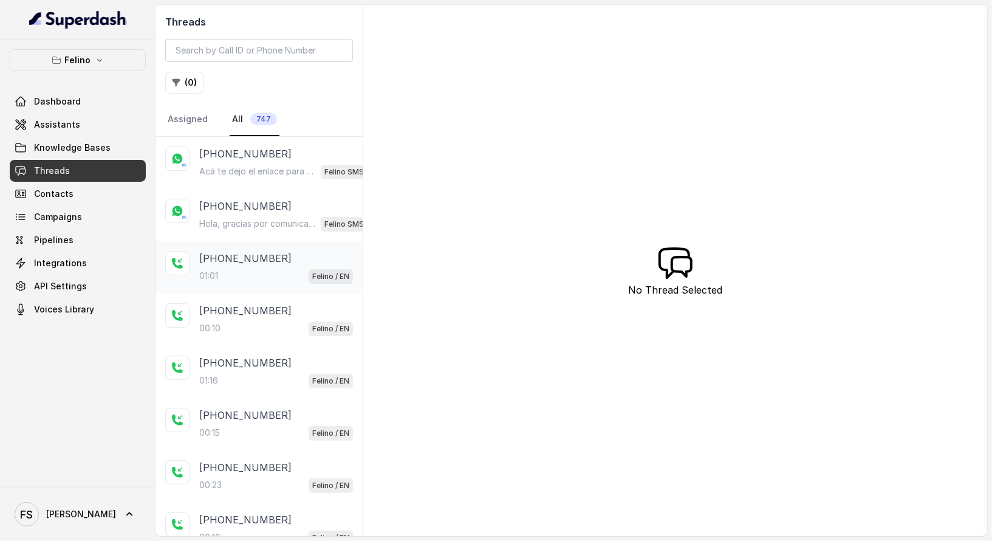
click at [275, 251] on p "[PHONE_NUMBER]" at bounding box center [245, 258] width 92 height 15
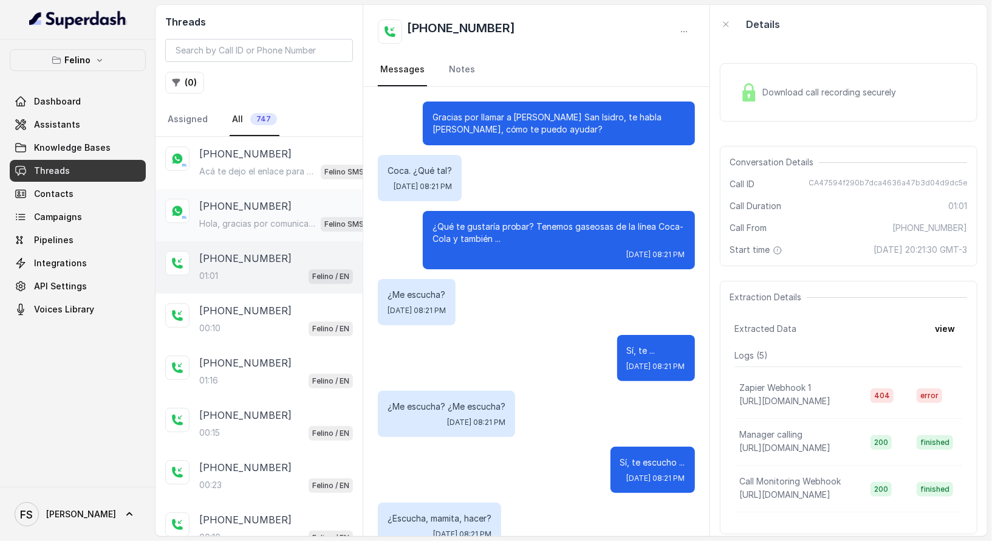
scroll to position [702, 0]
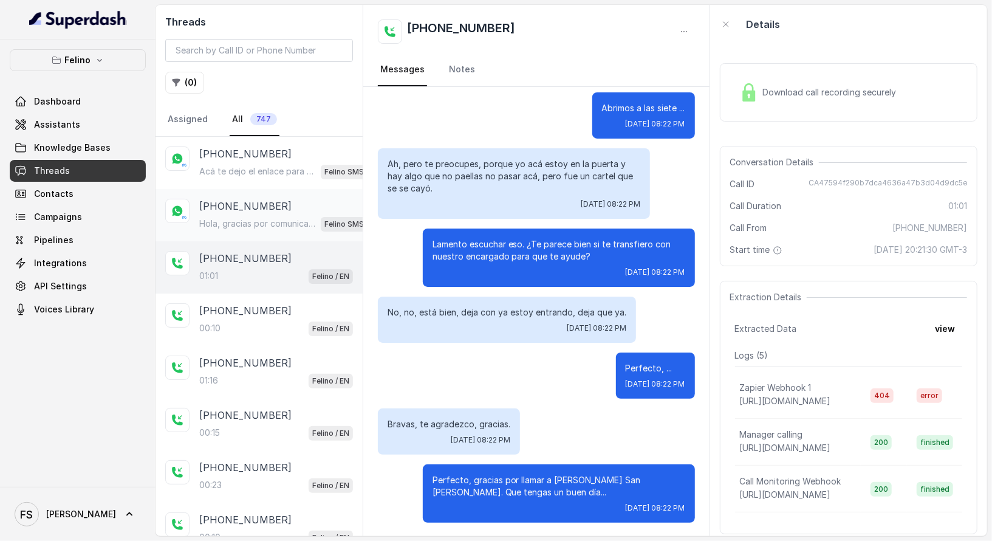
click at [272, 208] on p "[PHONE_NUMBER]" at bounding box center [245, 206] width 92 height 15
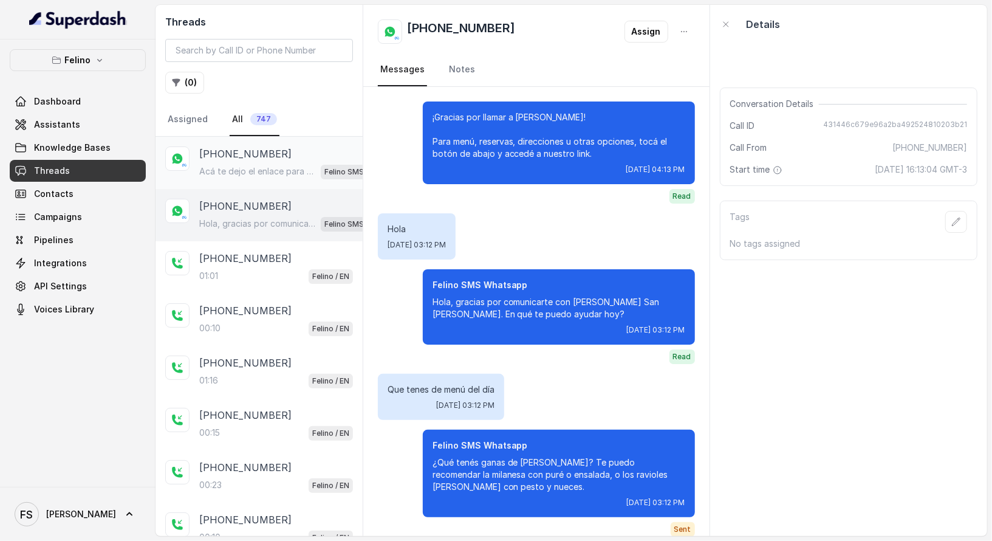
scroll to position [2308, 0]
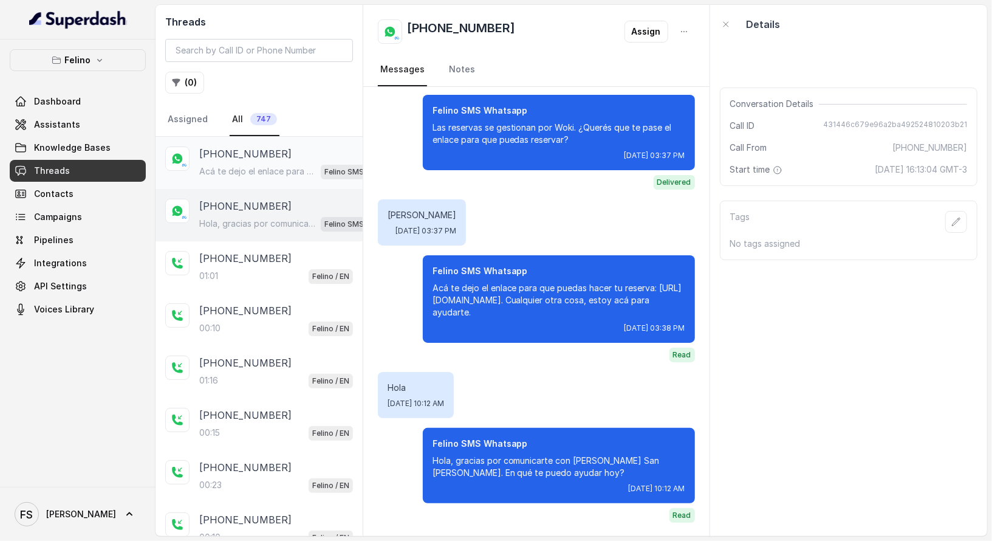
click at [256, 168] on p "Acá te dejo el enlace para reservar: [URL][DOMAIN_NAME]. Cualquier cosa, estoy …" at bounding box center [257, 171] width 117 height 12
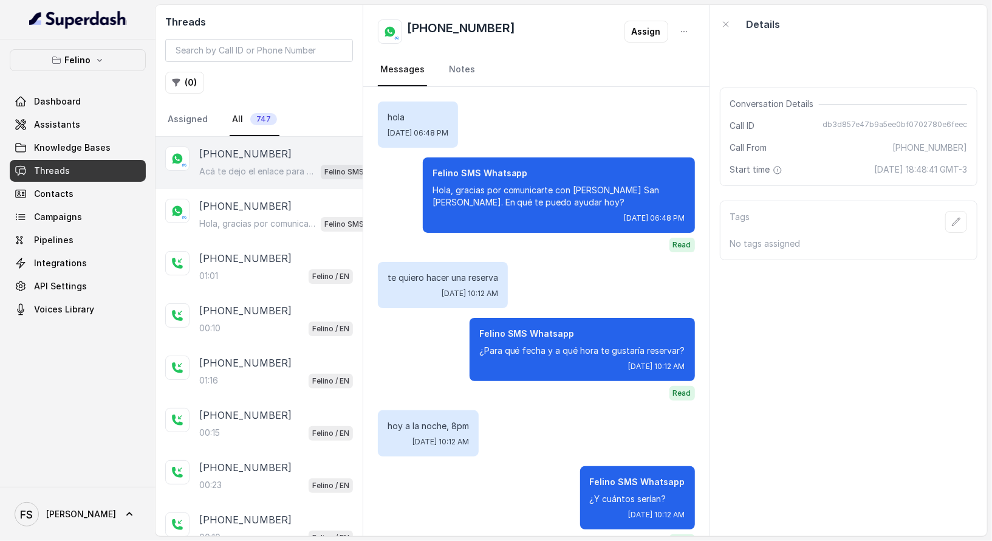
scroll to position [347, 0]
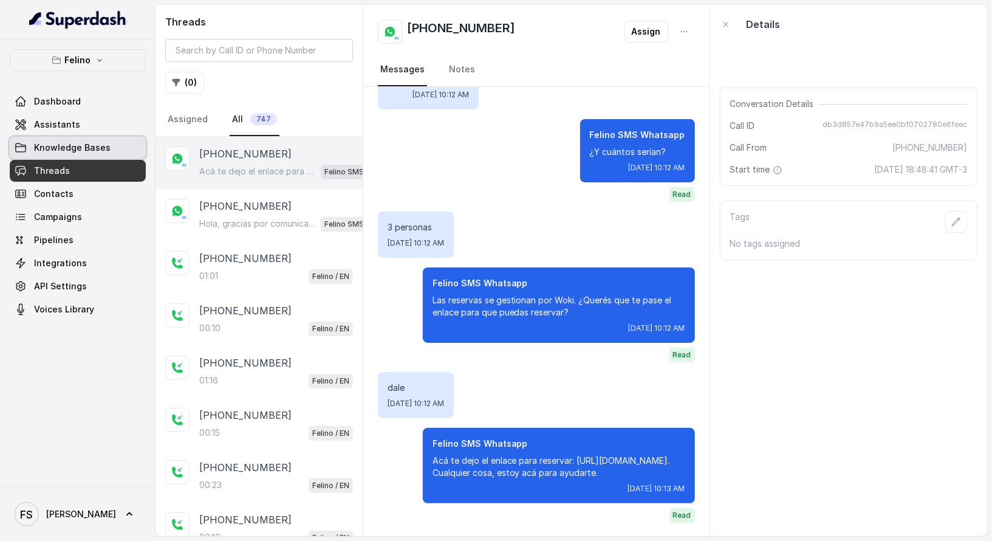
click at [69, 177] on link "Threads" at bounding box center [78, 171] width 136 height 22
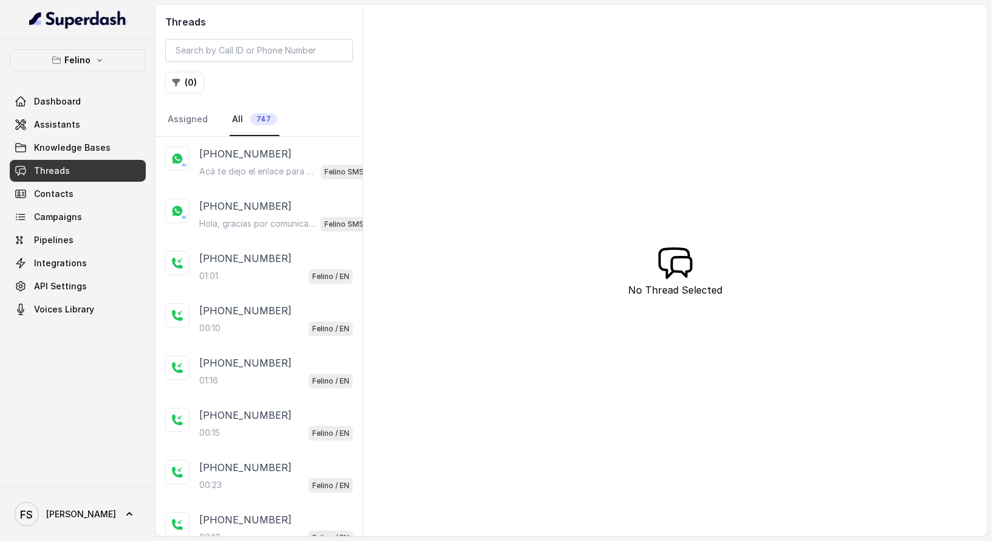
click at [81, 135] on div "Dashboard Assistants Knowledge Bases Threads Contacts Campaigns Pipelines Integ…" at bounding box center [78, 206] width 136 height 230
click at [80, 148] on span "Knowledge Bases" at bounding box center [72, 148] width 77 height 12
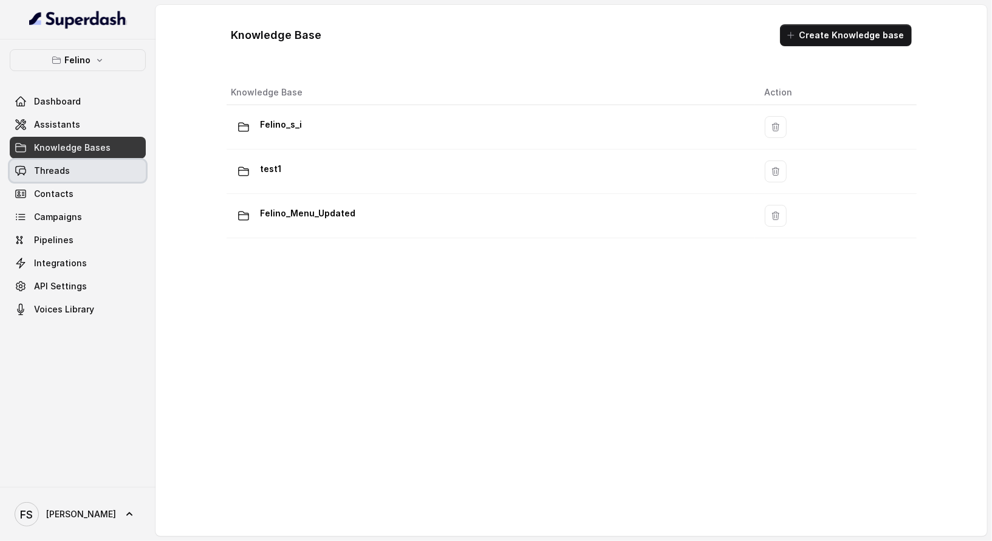
click at [77, 177] on link "Threads" at bounding box center [78, 171] width 136 height 22
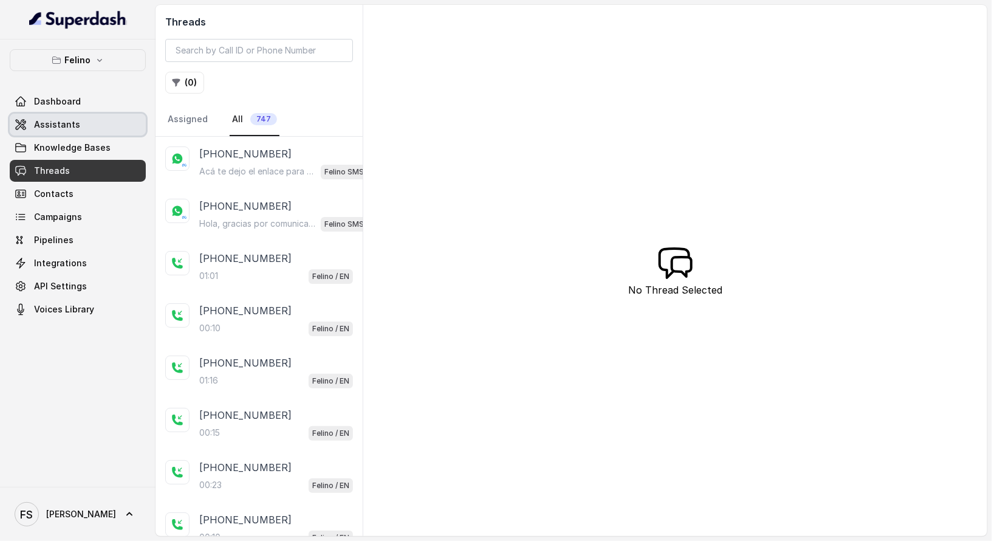
click at [95, 123] on link "Assistants" at bounding box center [78, 125] width 136 height 22
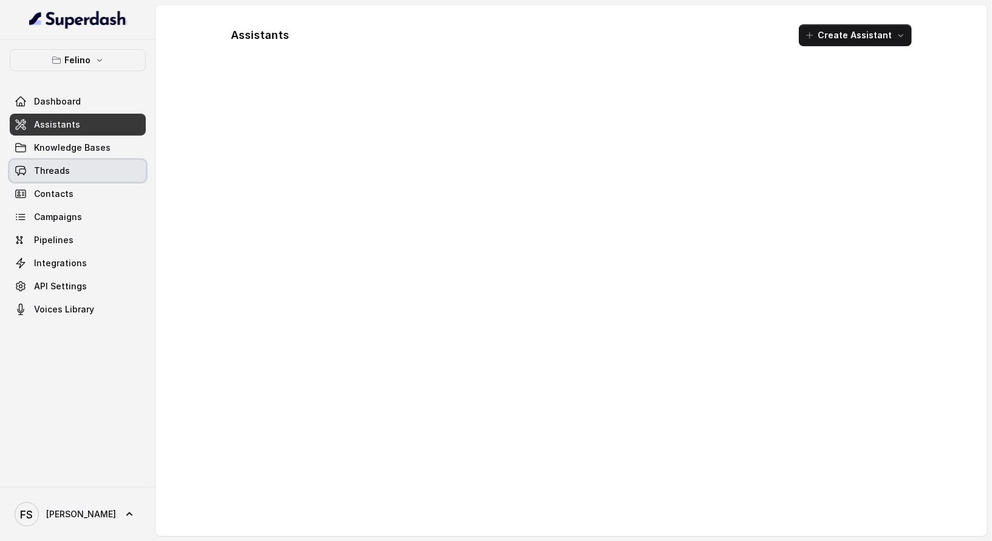
click at [115, 162] on link "Threads" at bounding box center [78, 171] width 136 height 22
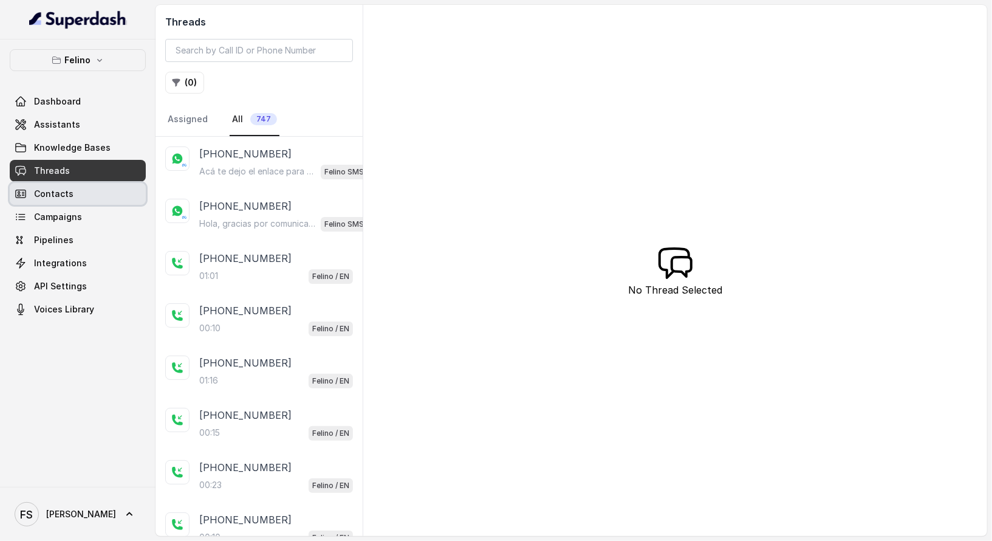
click at [74, 192] on link "Contacts" at bounding box center [78, 194] width 136 height 22
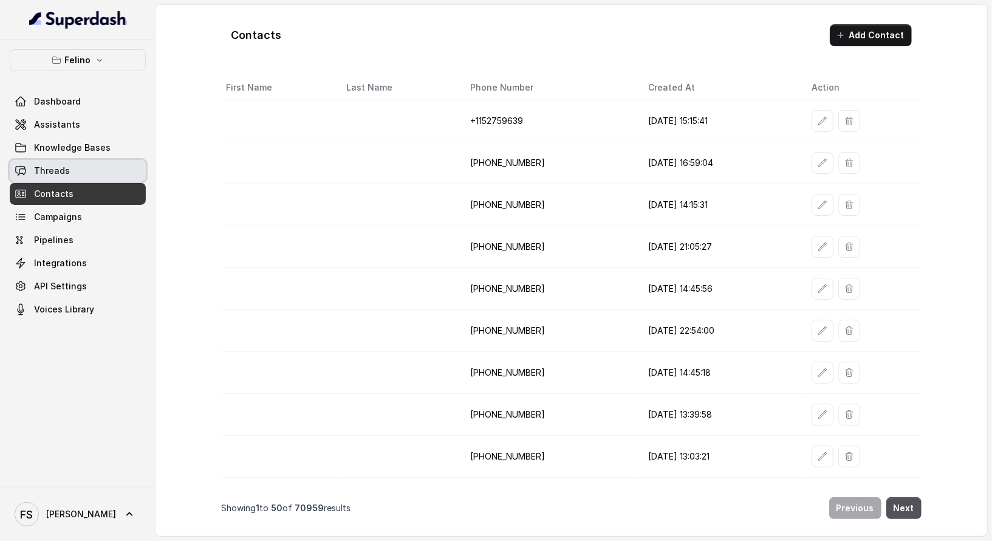
click at [83, 170] on link "Threads" at bounding box center [78, 171] width 136 height 22
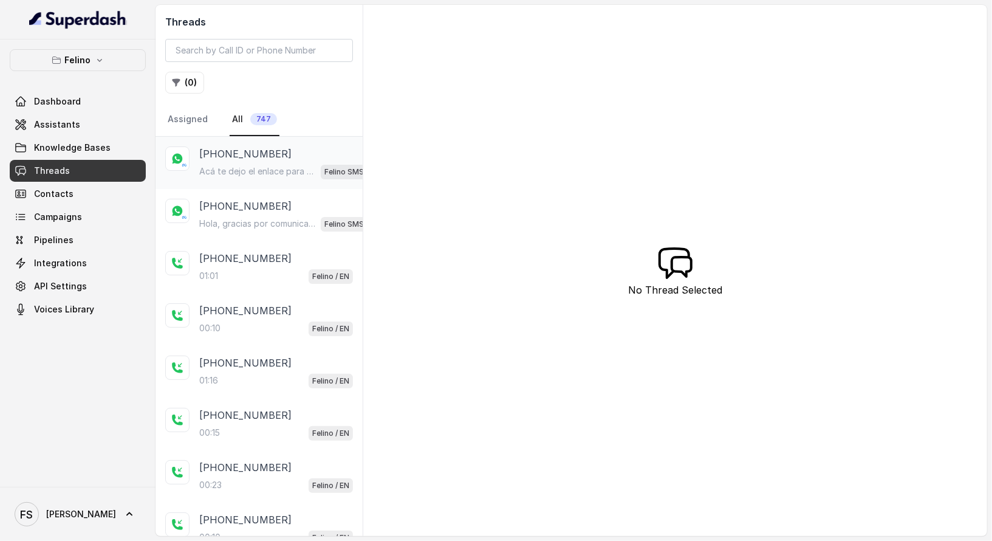
click at [226, 183] on div "[PHONE_NUMBER] Acá te dejo el enlace para reservar: [URL][DOMAIN_NAME]. Cualqui…" at bounding box center [259, 163] width 207 height 52
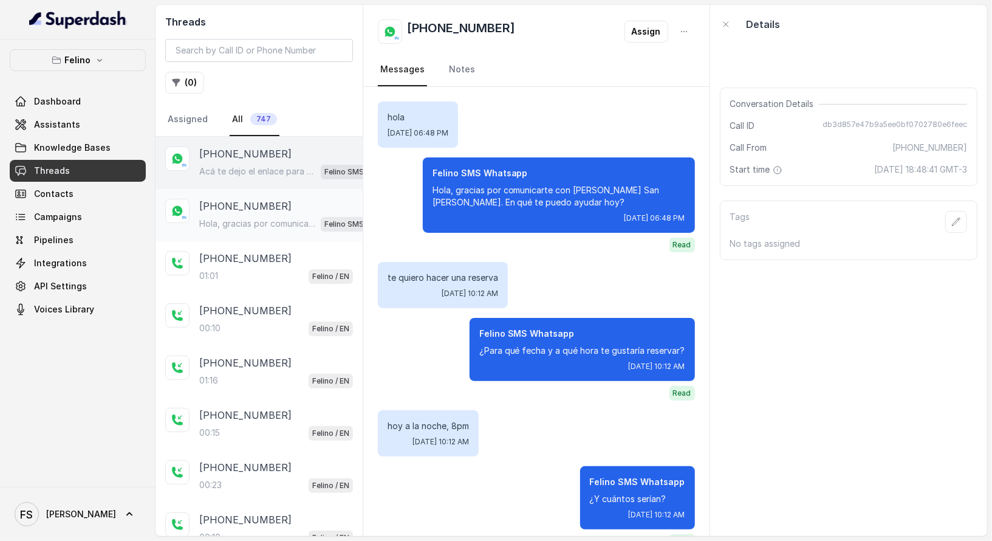
scroll to position [347, 0]
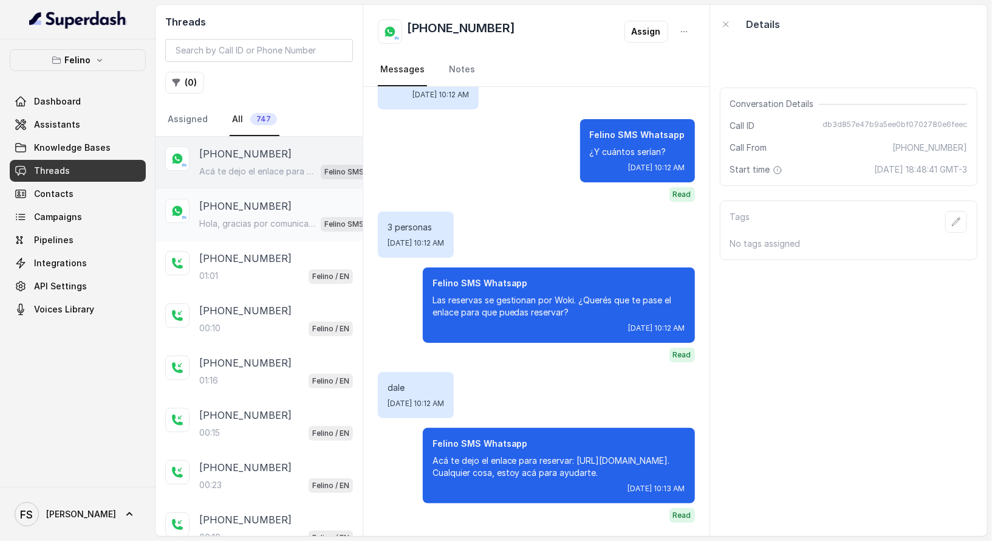
click at [232, 216] on div "Hola, gracias por comunicarte con [PERSON_NAME] San [PERSON_NAME]. En qué te pu…" at bounding box center [287, 224] width 177 height 16
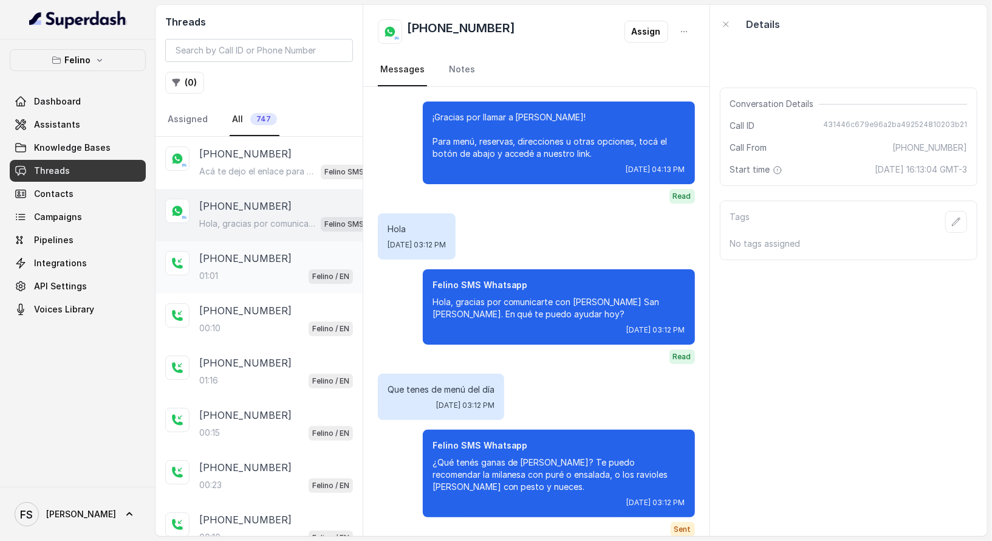
scroll to position [2308, 0]
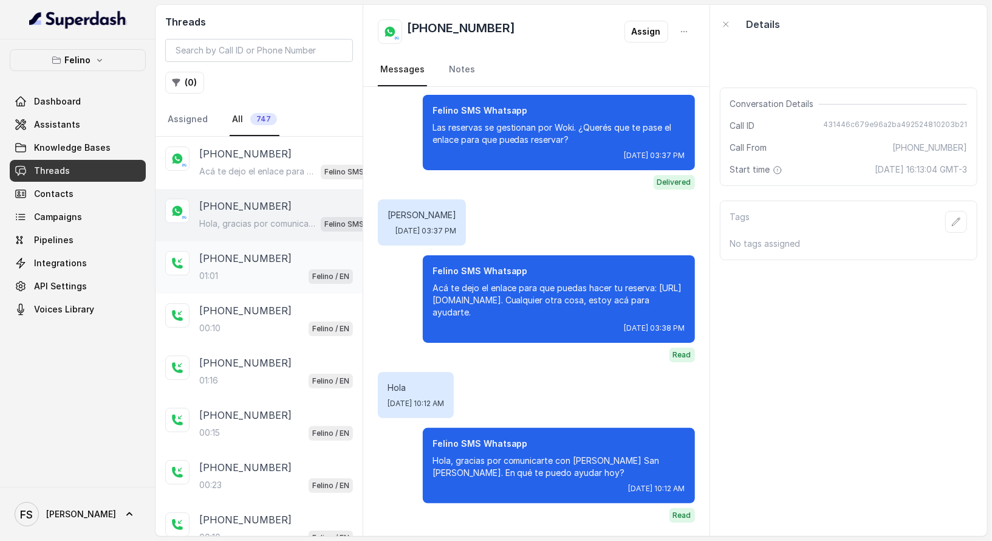
click at [259, 256] on p "[PHONE_NUMBER]" at bounding box center [245, 258] width 92 height 15
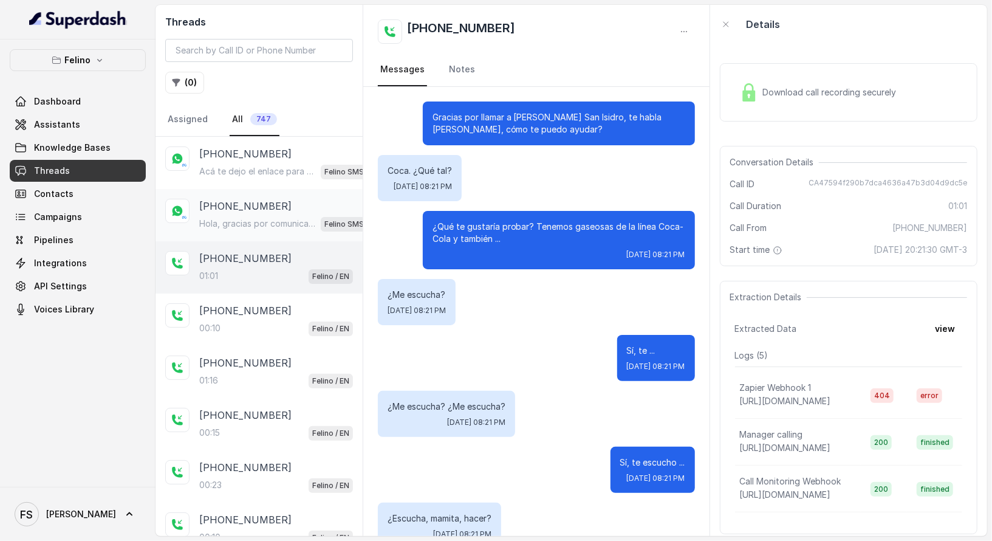
scroll to position [702, 0]
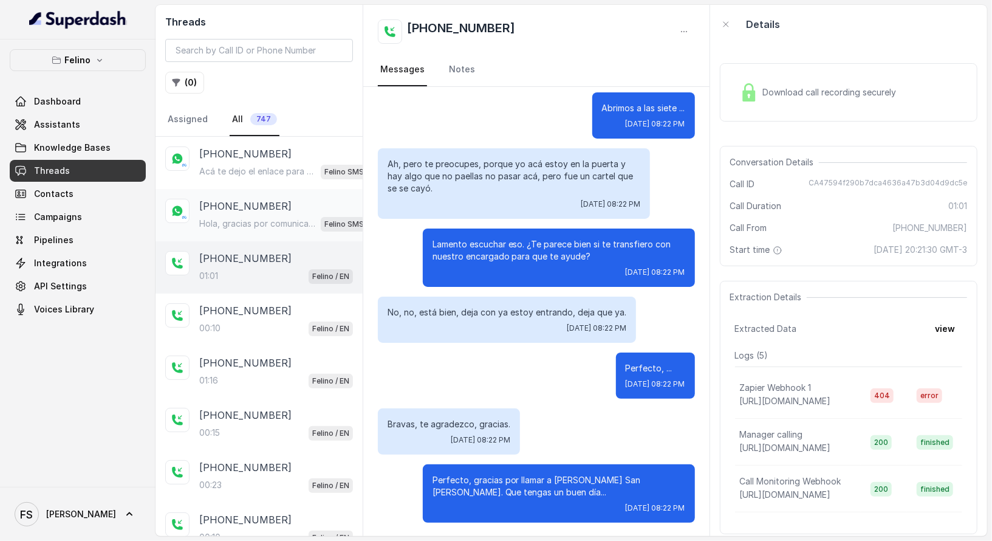
click at [273, 209] on p "[PHONE_NUMBER]" at bounding box center [245, 206] width 92 height 15
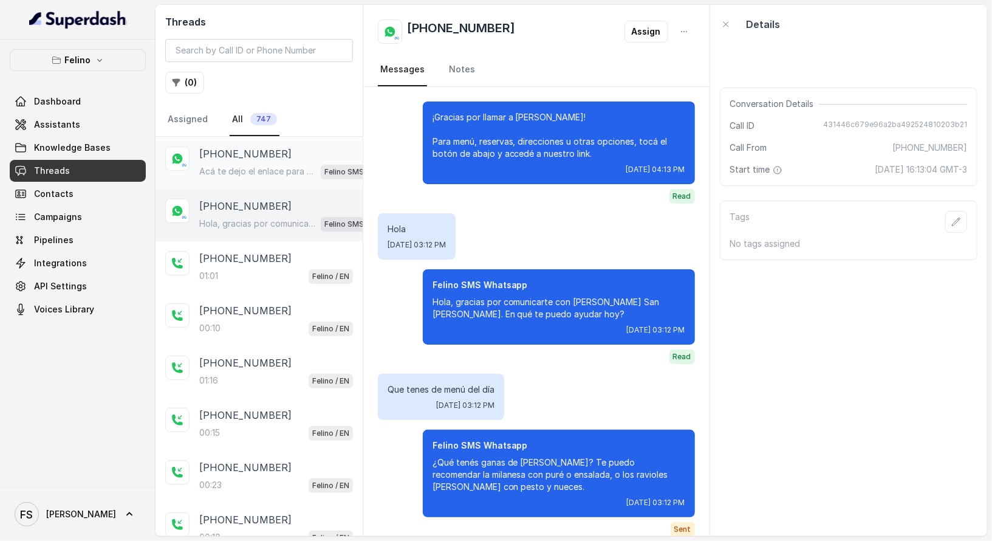
scroll to position [2308, 0]
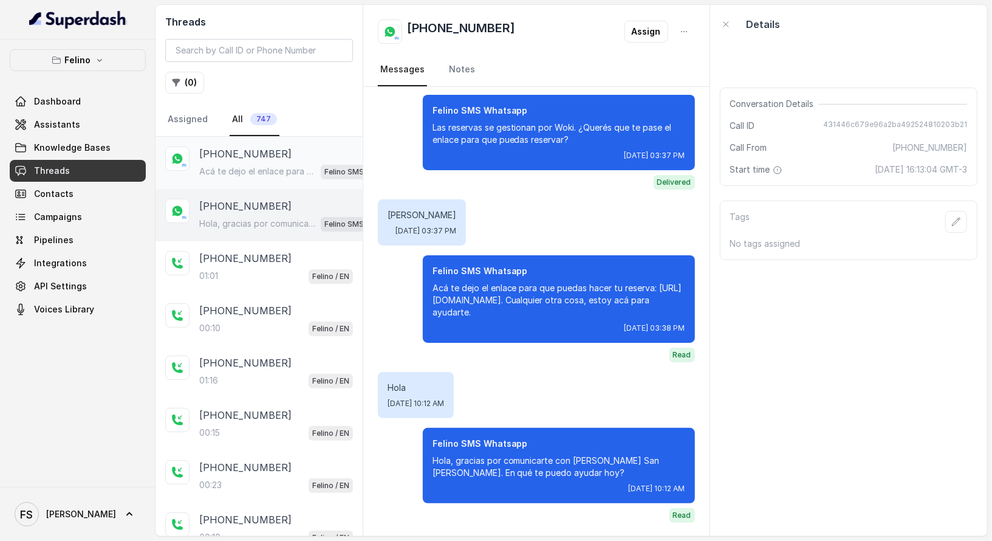
click at [270, 168] on p "Acá te dejo el enlace para reservar: [URL][DOMAIN_NAME]. Cualquier cosa, estoy …" at bounding box center [257, 171] width 117 height 12
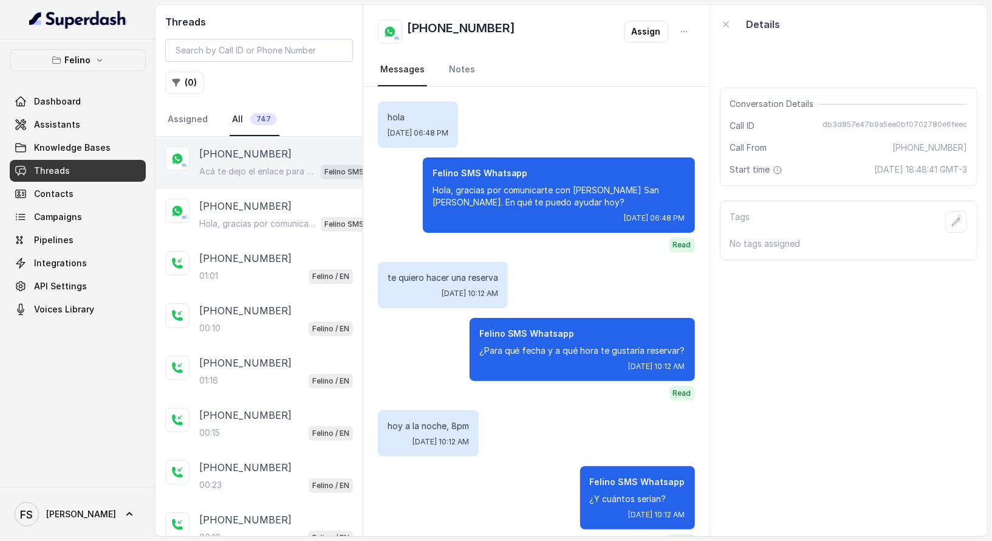
scroll to position [347, 0]
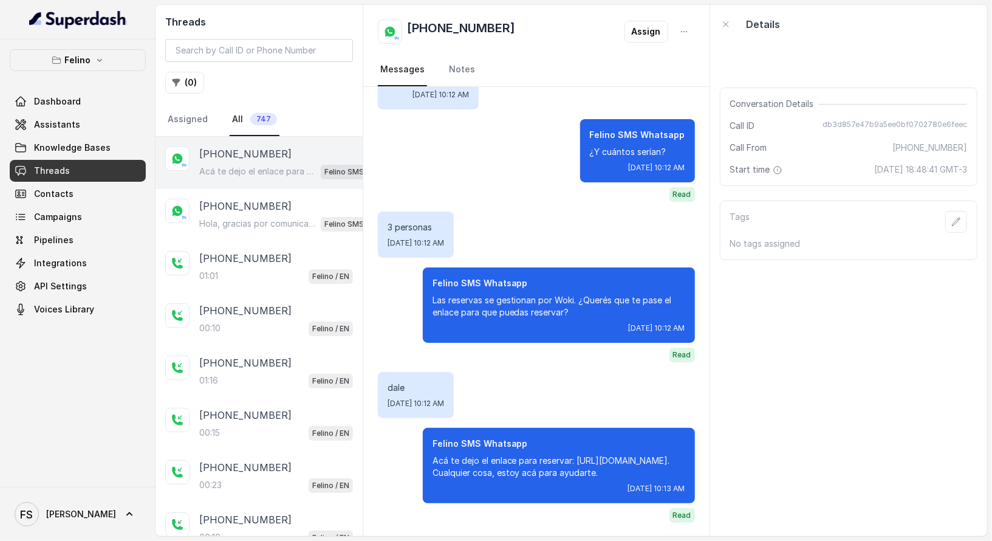
click at [71, 112] on div "Dashboard Assistants Knowledge Bases Threads Contacts Campaigns Pipelines Integ…" at bounding box center [78, 206] width 136 height 230
click at [77, 120] on link "Assistants" at bounding box center [78, 125] width 136 height 22
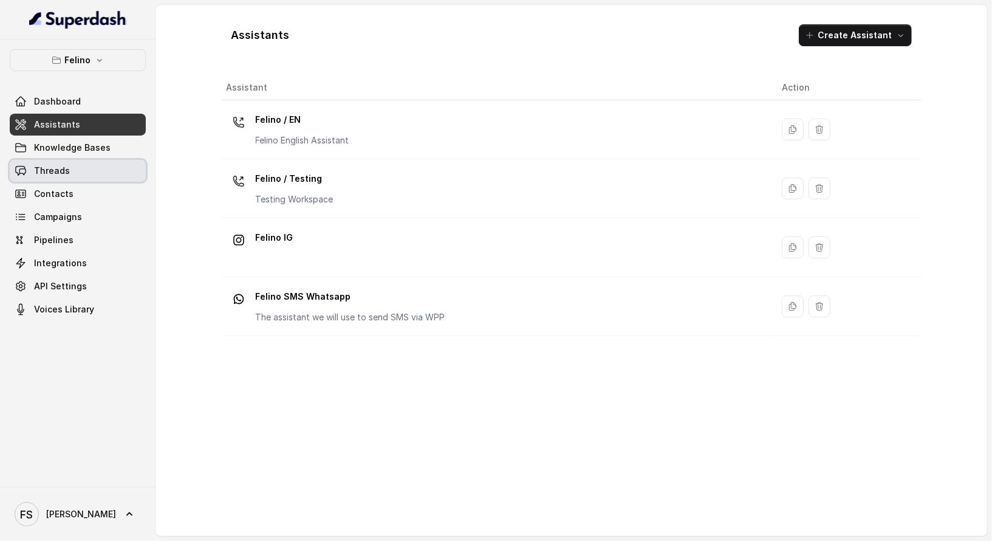
click at [86, 180] on link "Threads" at bounding box center [78, 171] width 136 height 22
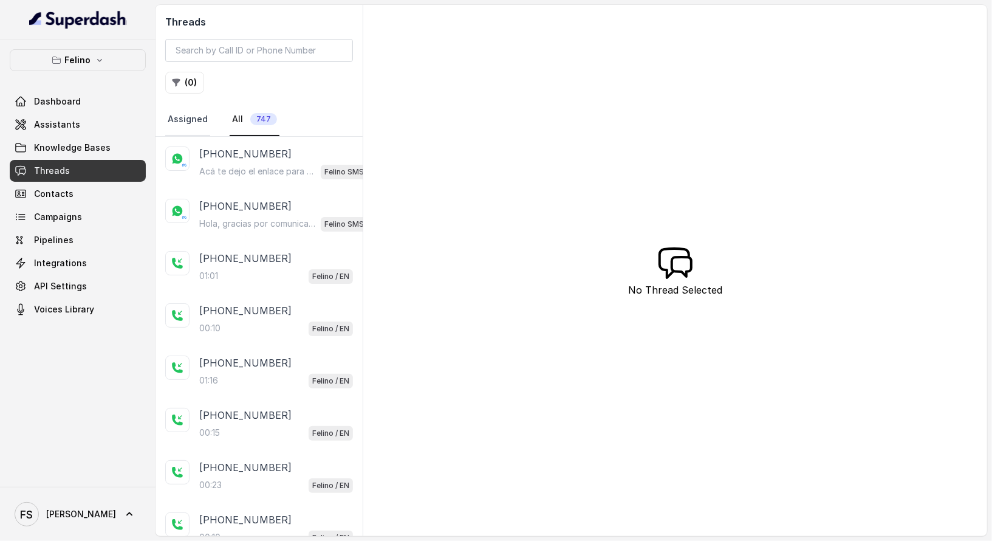
click at [274, 124] on link "All 747" at bounding box center [255, 119] width 50 height 33
click at [119, 131] on link "Assistants" at bounding box center [78, 125] width 136 height 22
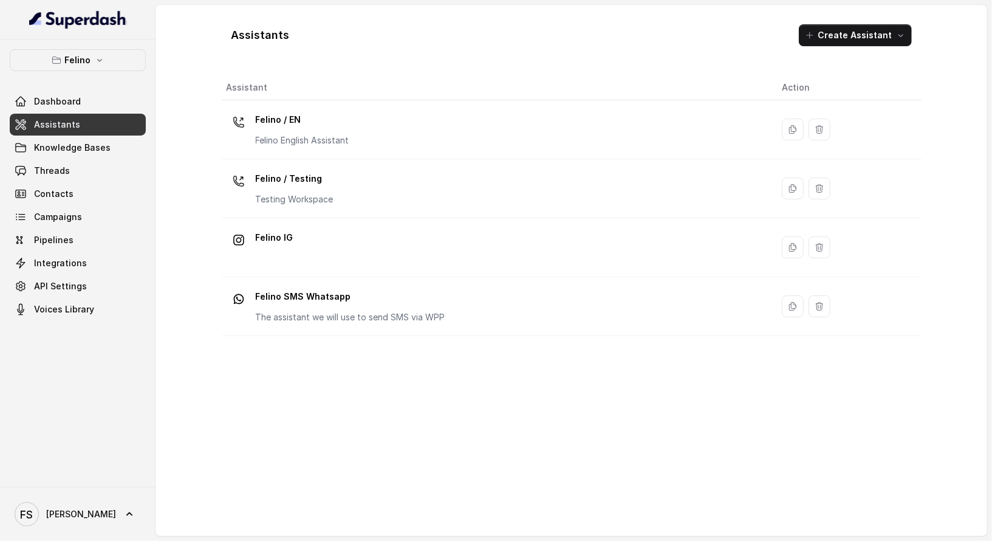
click at [77, 180] on div "Dashboard Assistants Knowledge Bases Threads Contacts Campaigns Pipelines Integ…" at bounding box center [78, 206] width 136 height 230
click at [80, 168] on link "Threads" at bounding box center [78, 171] width 136 height 22
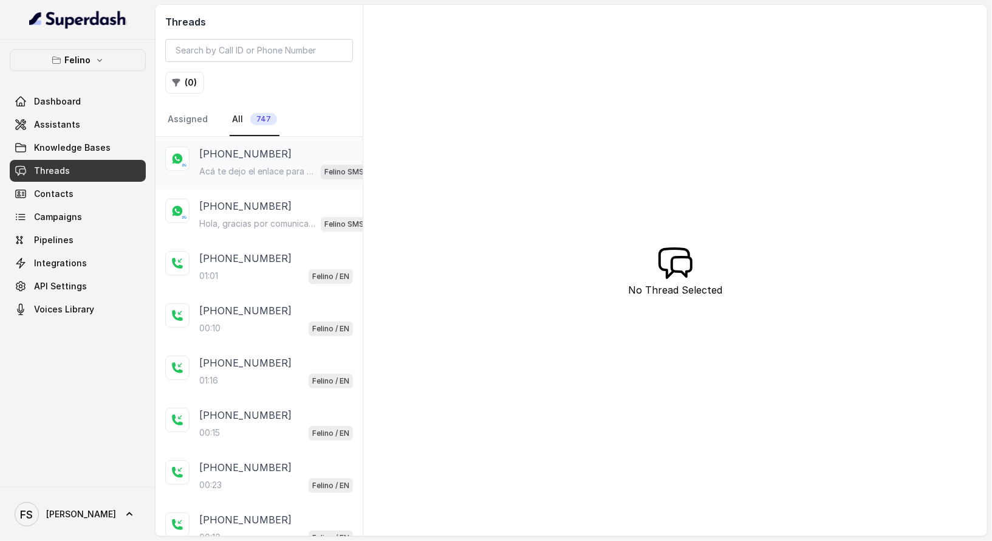
click at [297, 157] on div "[PHONE_NUMBER]" at bounding box center [287, 153] width 177 height 15
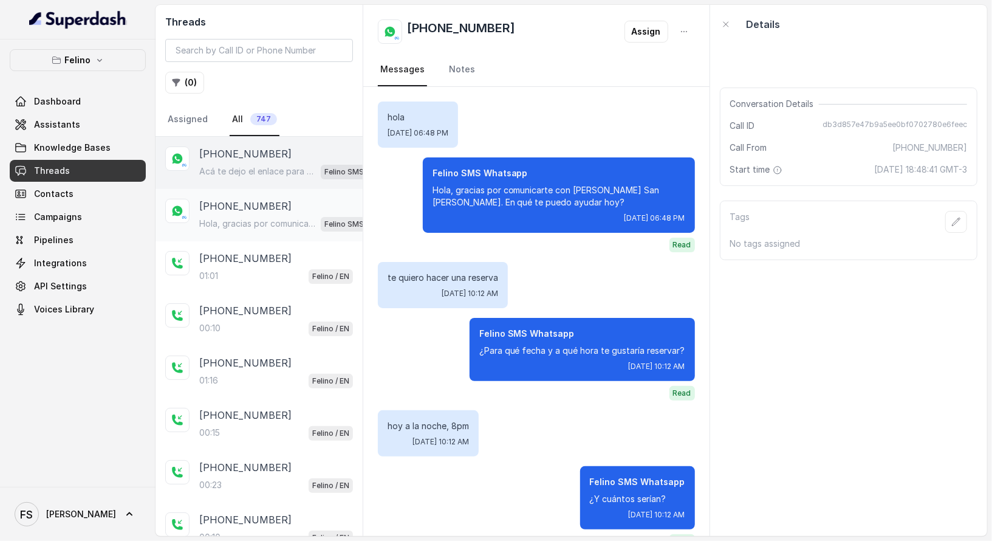
scroll to position [347, 0]
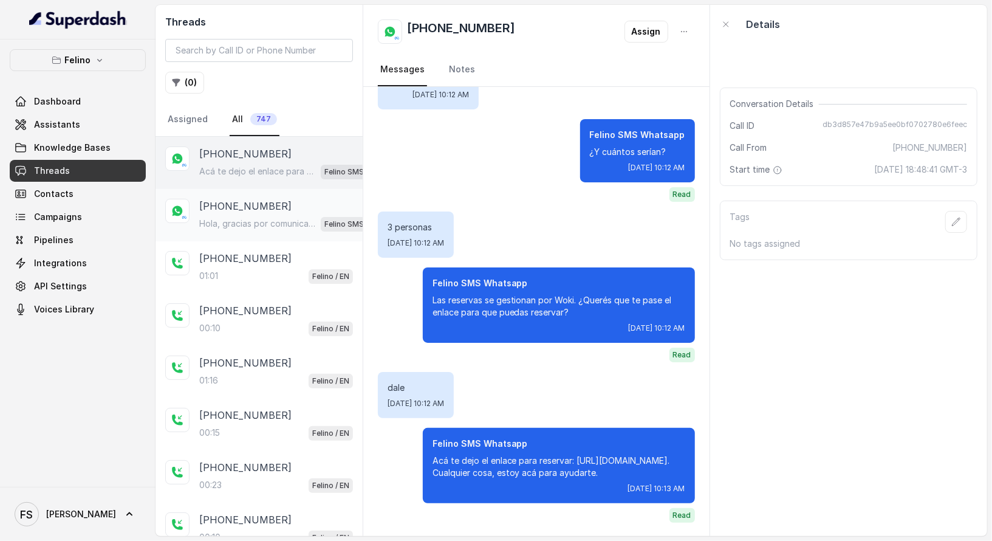
click at [298, 216] on div "Hola, gracias por comunicarte con [PERSON_NAME] San [PERSON_NAME]. En qué te pu…" at bounding box center [287, 224] width 177 height 16
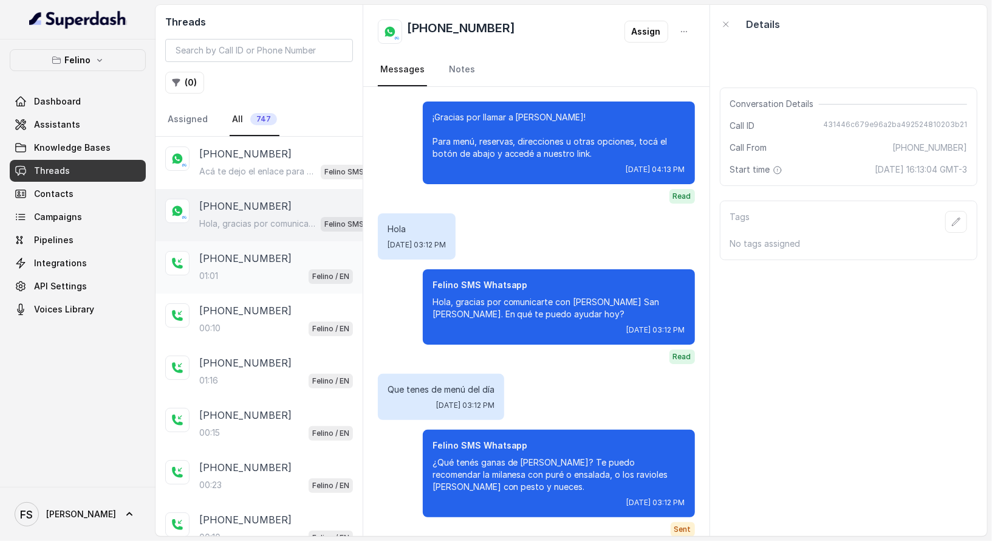
scroll to position [2308, 0]
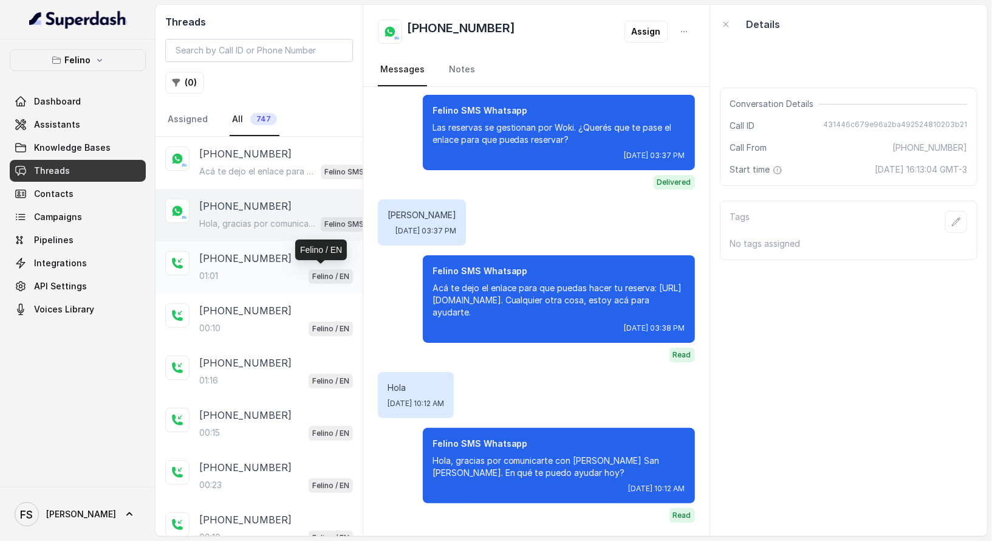
click at [318, 271] on p "Felino / EN" at bounding box center [330, 276] width 37 height 12
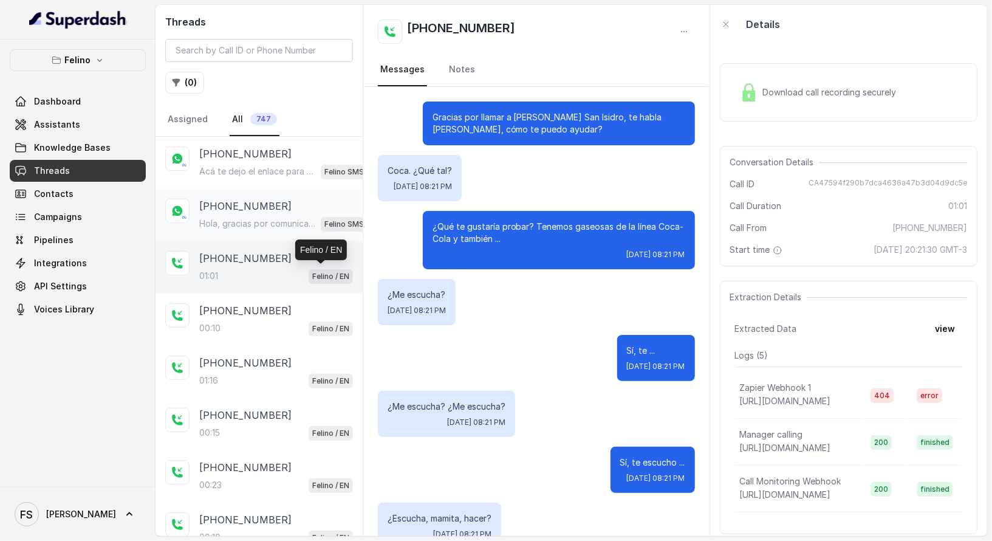
scroll to position [702, 0]
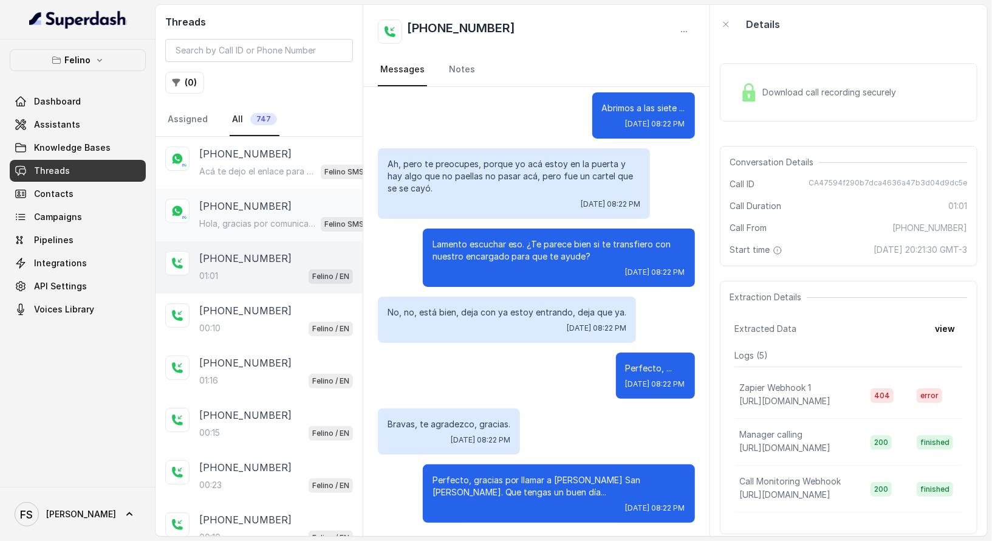
click at [280, 189] on div "[PHONE_NUMBER] Hola, gracias por comunicarte con [PERSON_NAME] San [PERSON_NAME…" at bounding box center [259, 215] width 207 height 52
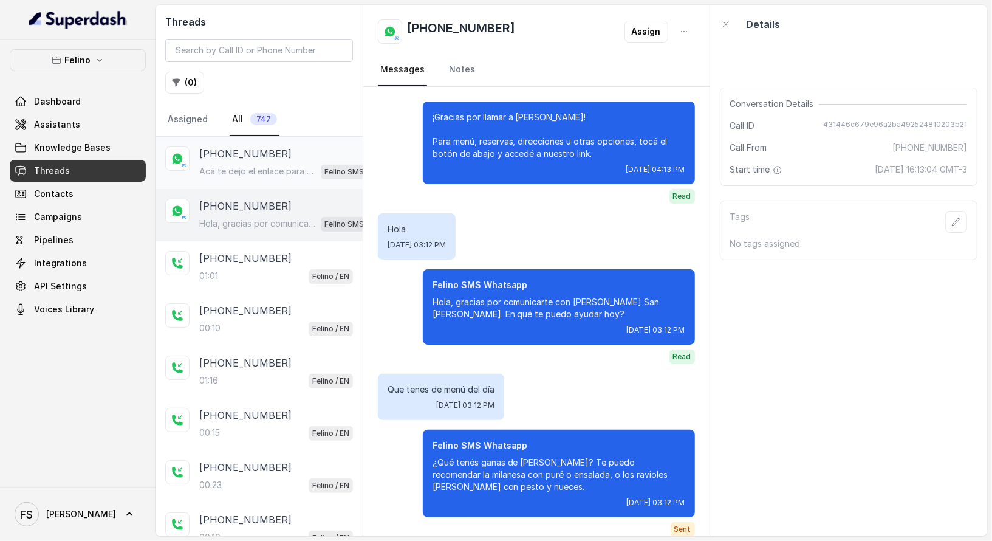
scroll to position [2308, 0]
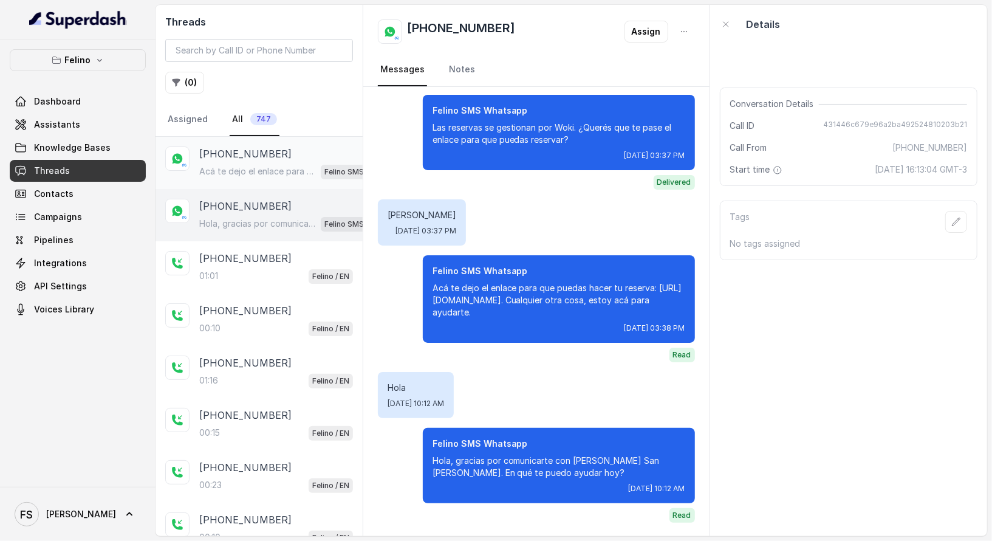
click at [287, 156] on div "[PHONE_NUMBER] Acá te dejo el enlace para reservar: [URL][DOMAIN_NAME]. Cualqui…" at bounding box center [287, 162] width 177 height 33
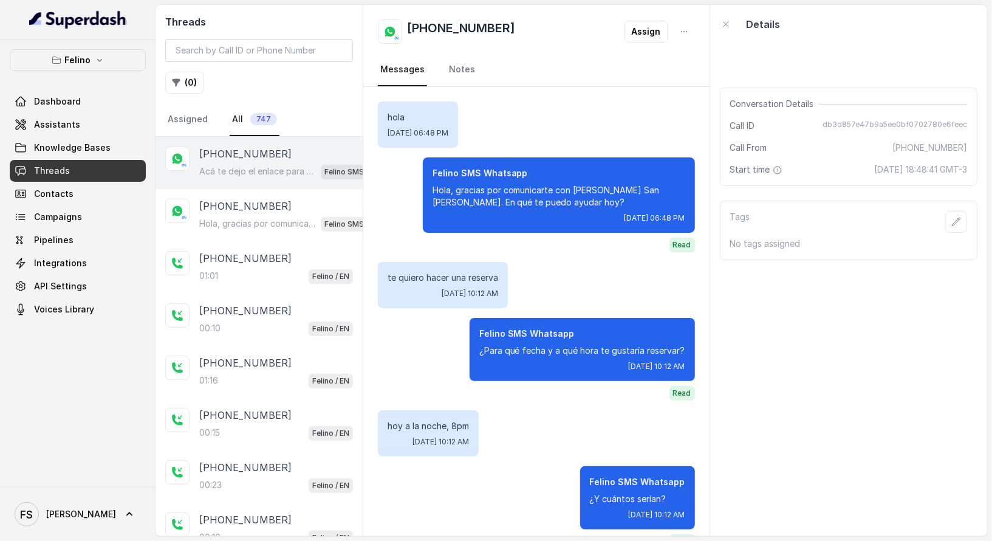
scroll to position [347, 0]
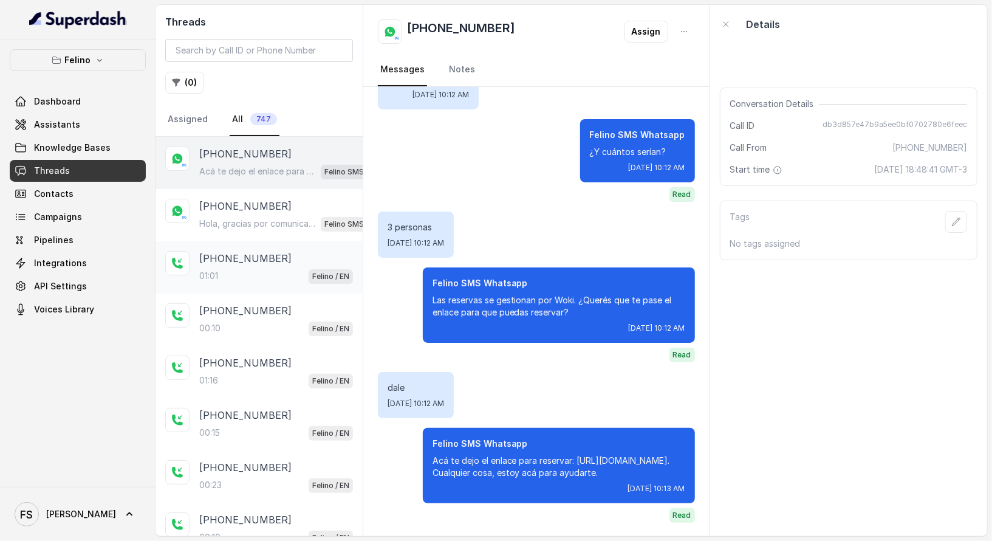
click at [276, 264] on div "[PHONE_NUMBER]:01 [PERSON_NAME] / EN" at bounding box center [276, 267] width 154 height 33
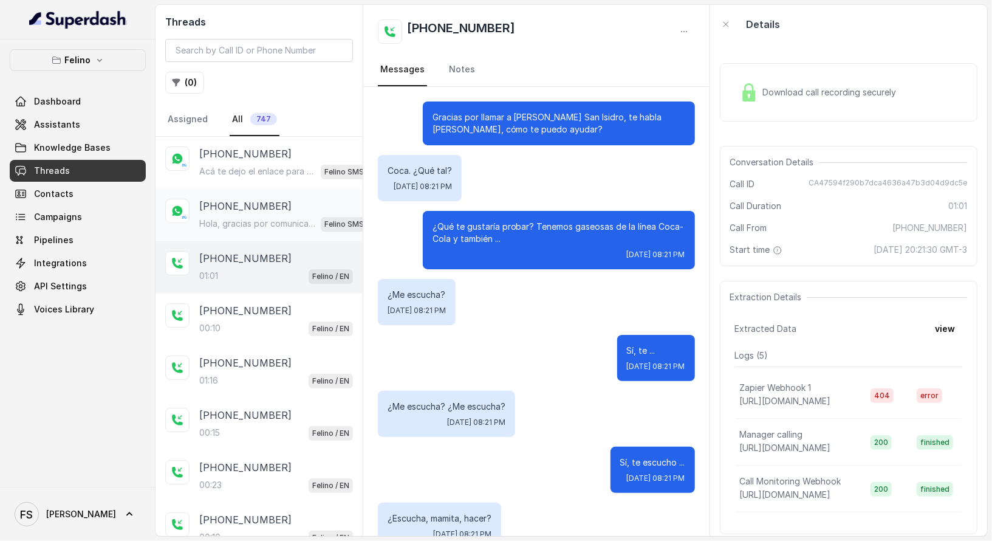
scroll to position [702, 0]
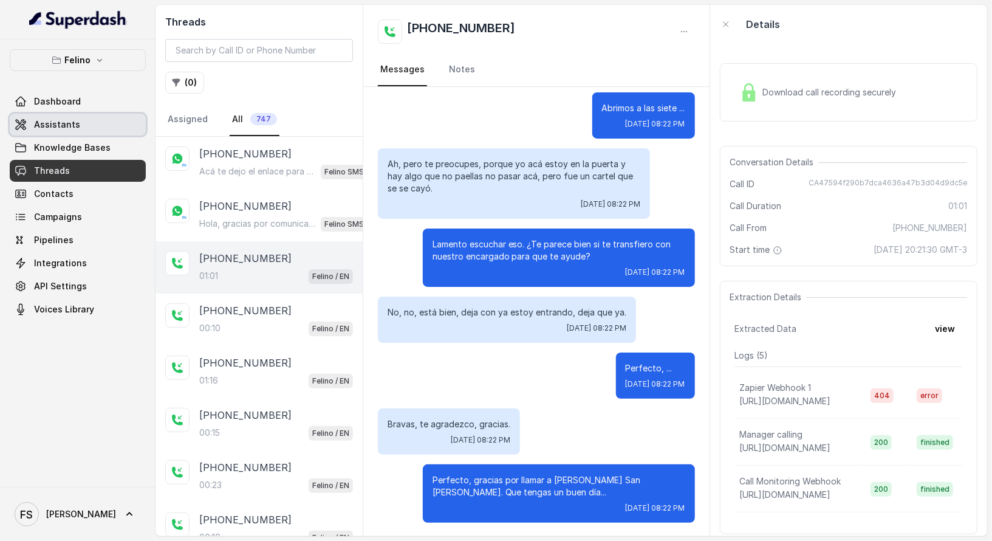
click at [89, 116] on link "Assistants" at bounding box center [78, 125] width 136 height 22
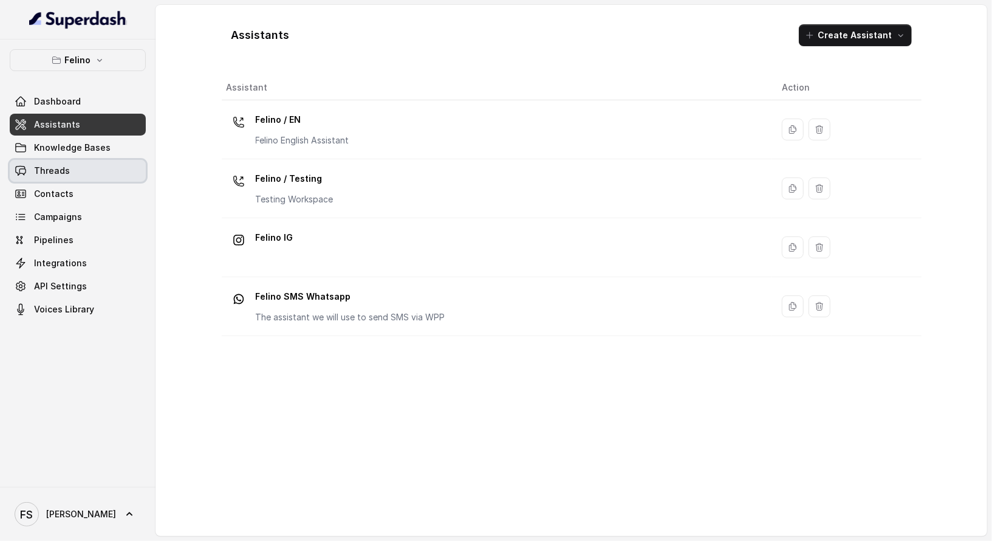
click at [129, 163] on link "Threads" at bounding box center [78, 171] width 136 height 22
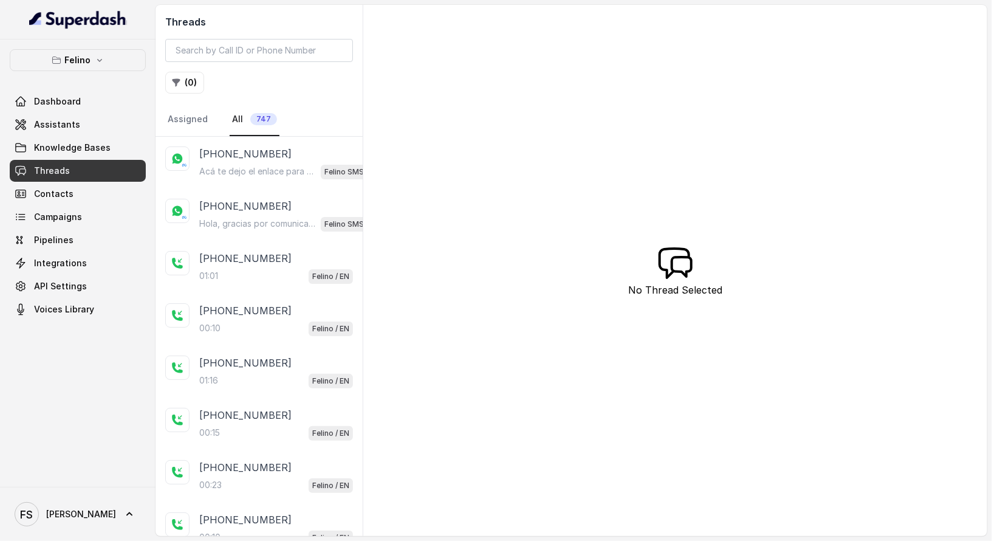
click at [442, 162] on div "Threads ( 0 ) Assigned All 747 [PHONE_NUMBER] Acá te dejo el enlace para reserv…" at bounding box center [572, 270] width 832 height 531
click at [256, 241] on div "[PHONE_NUMBER]:01 [PERSON_NAME] / EN" at bounding box center [259, 267] width 207 height 52
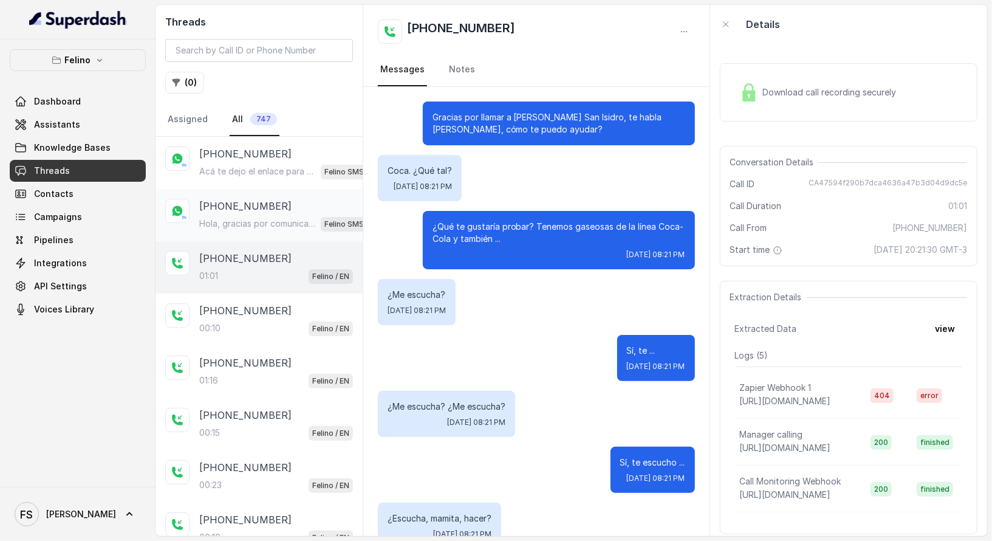
scroll to position [702, 0]
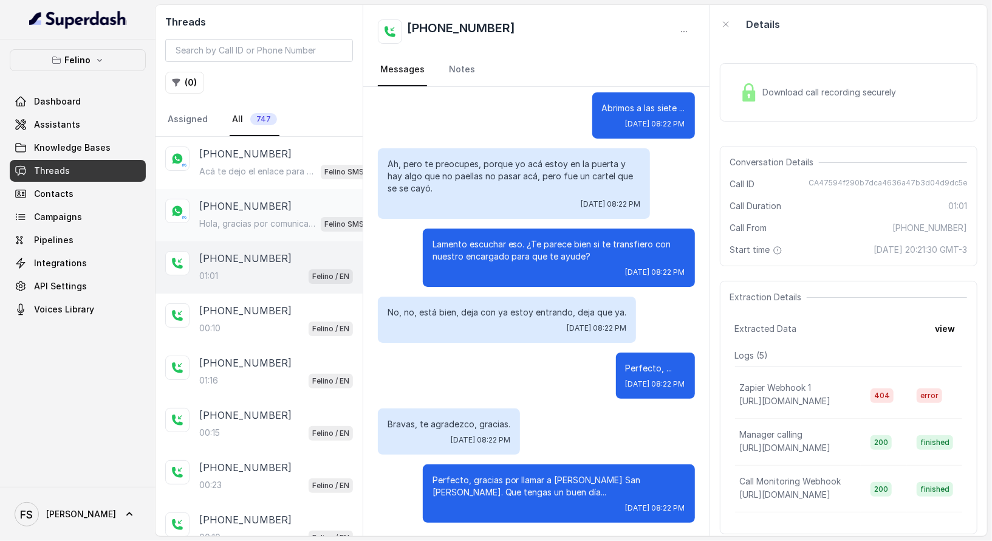
click at [262, 217] on p "Hola, gracias por comunicarte con [PERSON_NAME] San [PERSON_NAME]. En qué te pu…" at bounding box center [257, 223] width 117 height 12
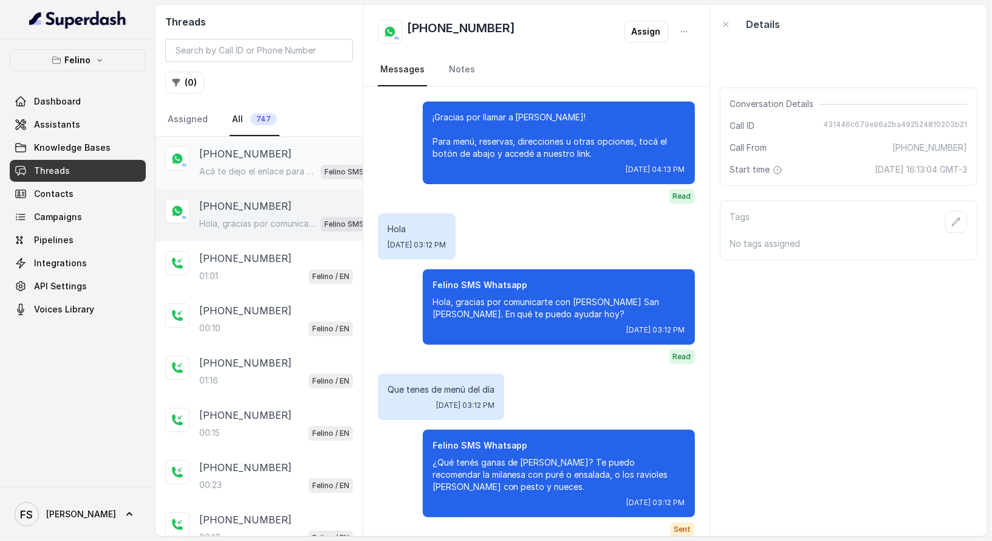
scroll to position [2308, 0]
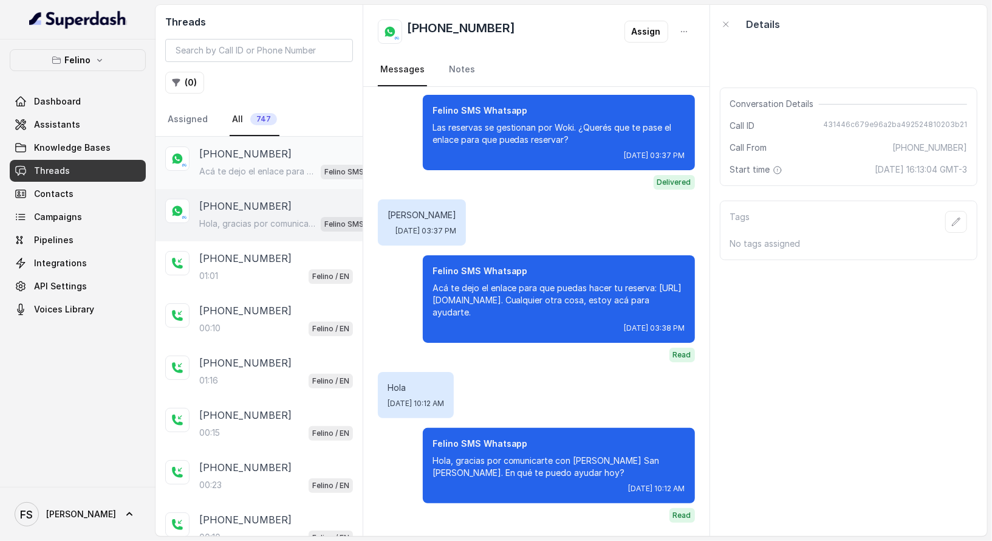
click at [269, 174] on p "Acá te dejo el enlace para reservar: [URL][DOMAIN_NAME]. Cualquier cosa, estoy …" at bounding box center [257, 171] width 117 height 12
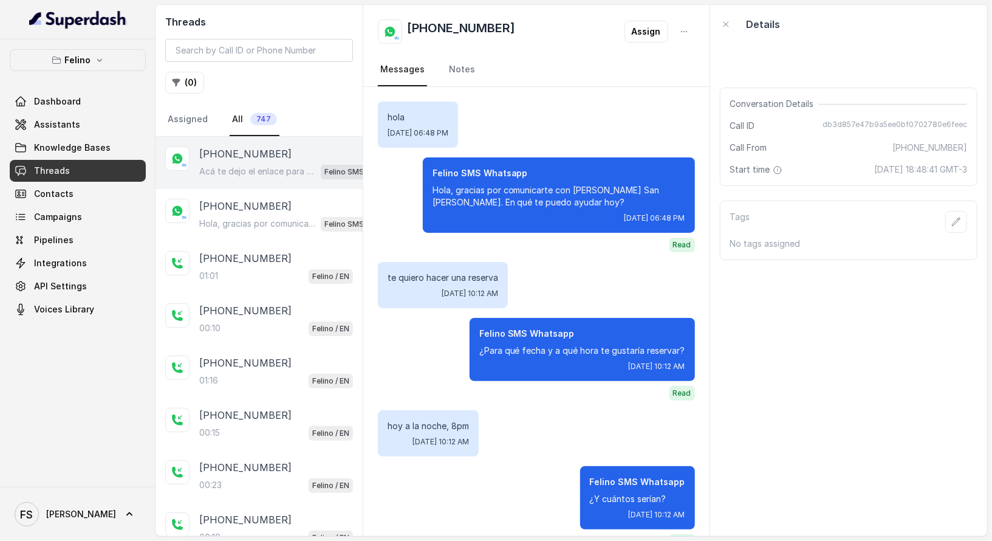
scroll to position [347, 0]
